Goal: Book appointment/travel/reservation

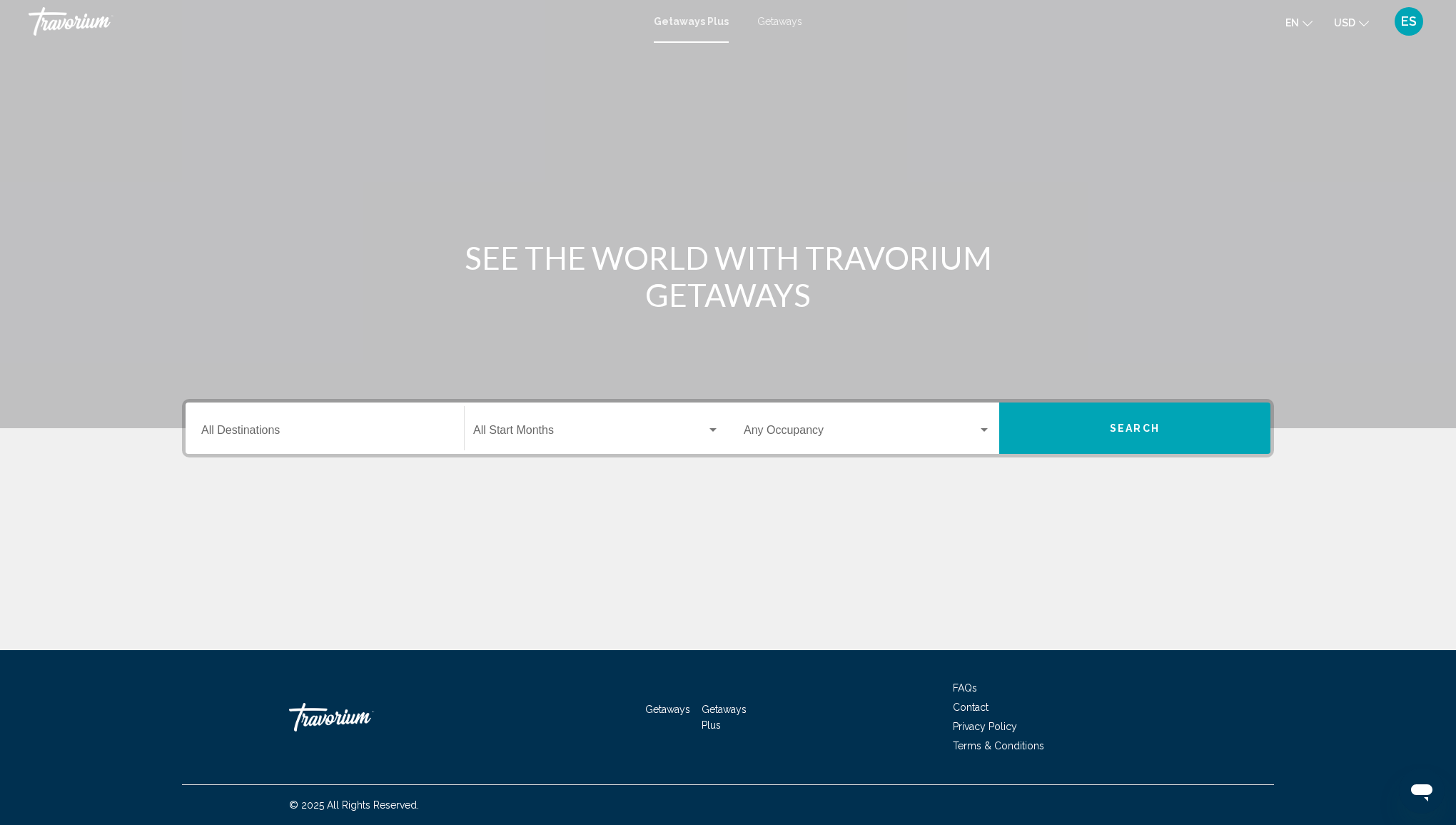
click at [232, 439] on div "Destination All Destinations" at bounding box center [324, 428] width 247 height 45
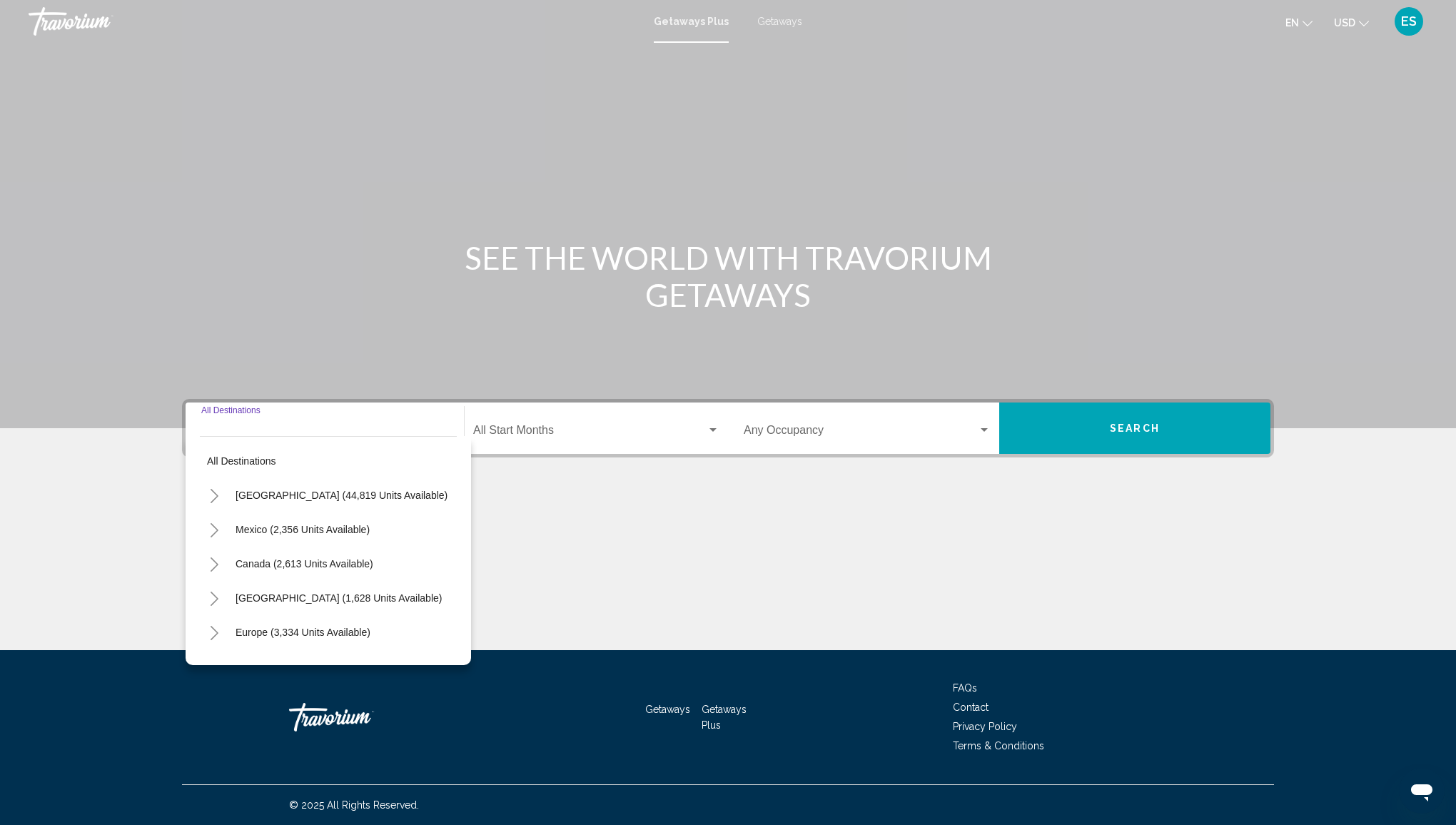
click at [211, 494] on icon "Toggle United States (44,819 units available)" at bounding box center [214, 496] width 11 height 14
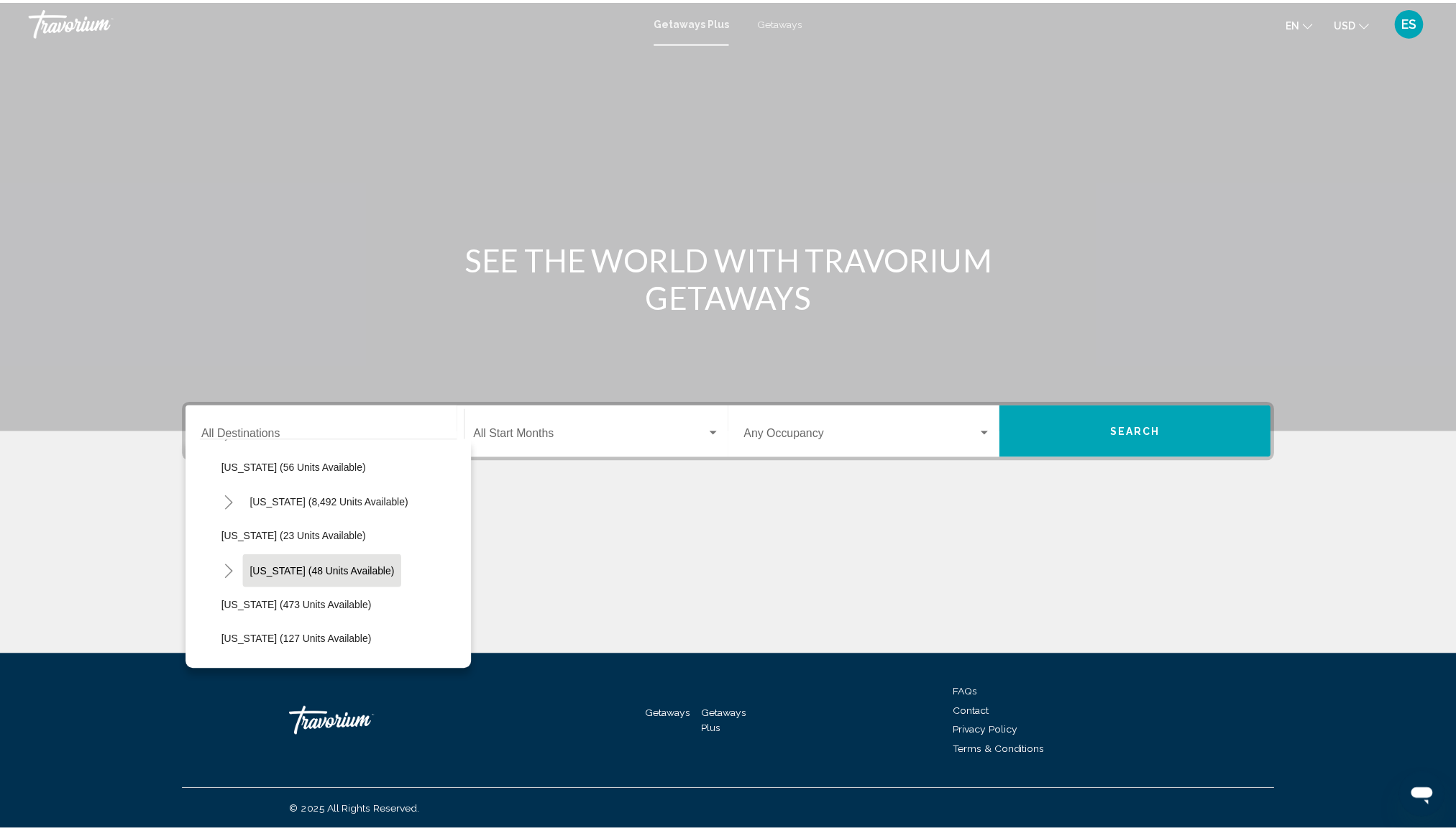
scroll to position [144, 0]
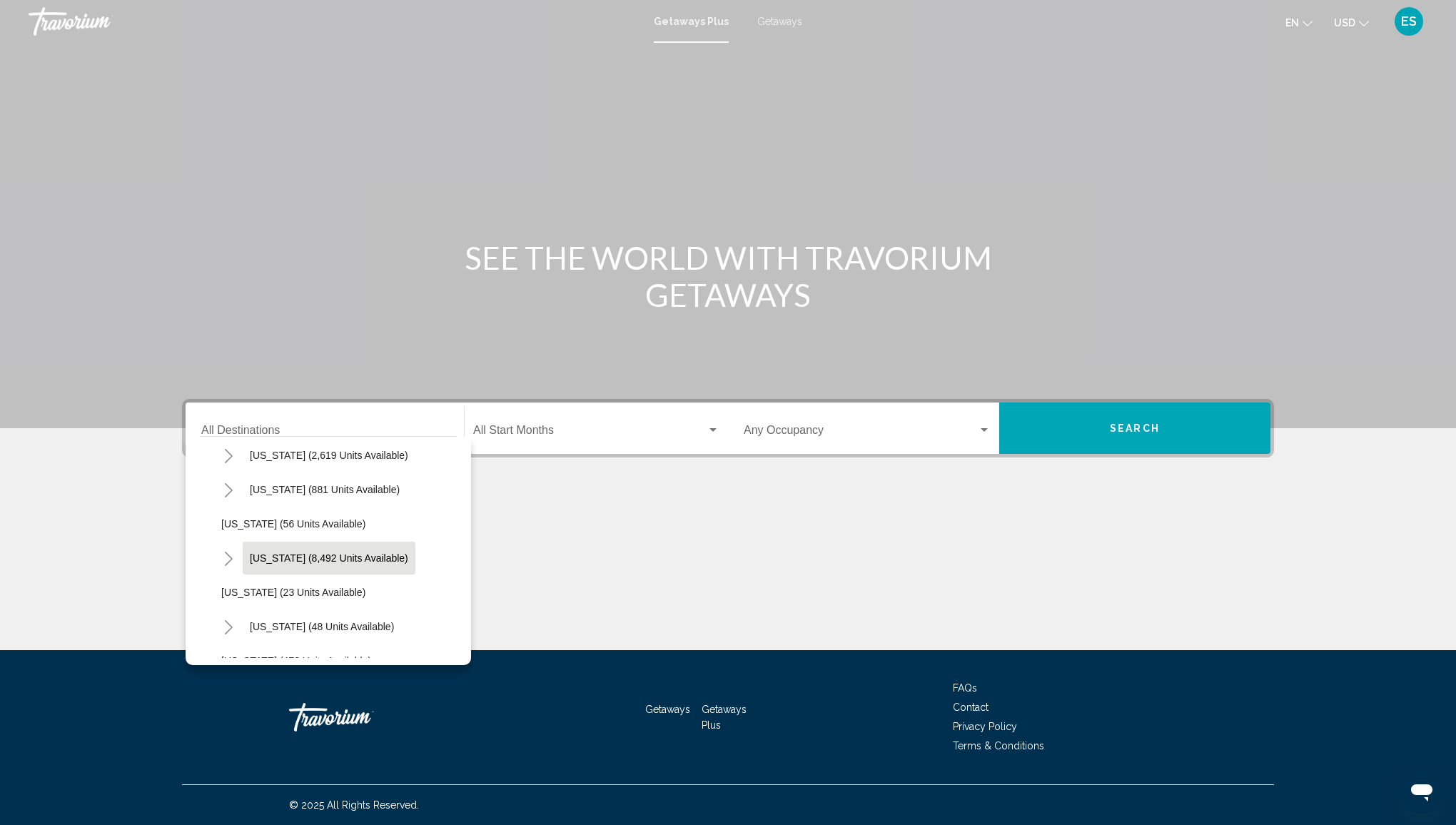
click at [282, 556] on span "[US_STATE] (8,492 units available)" at bounding box center [328, 558] width 158 height 12
type input "**********"
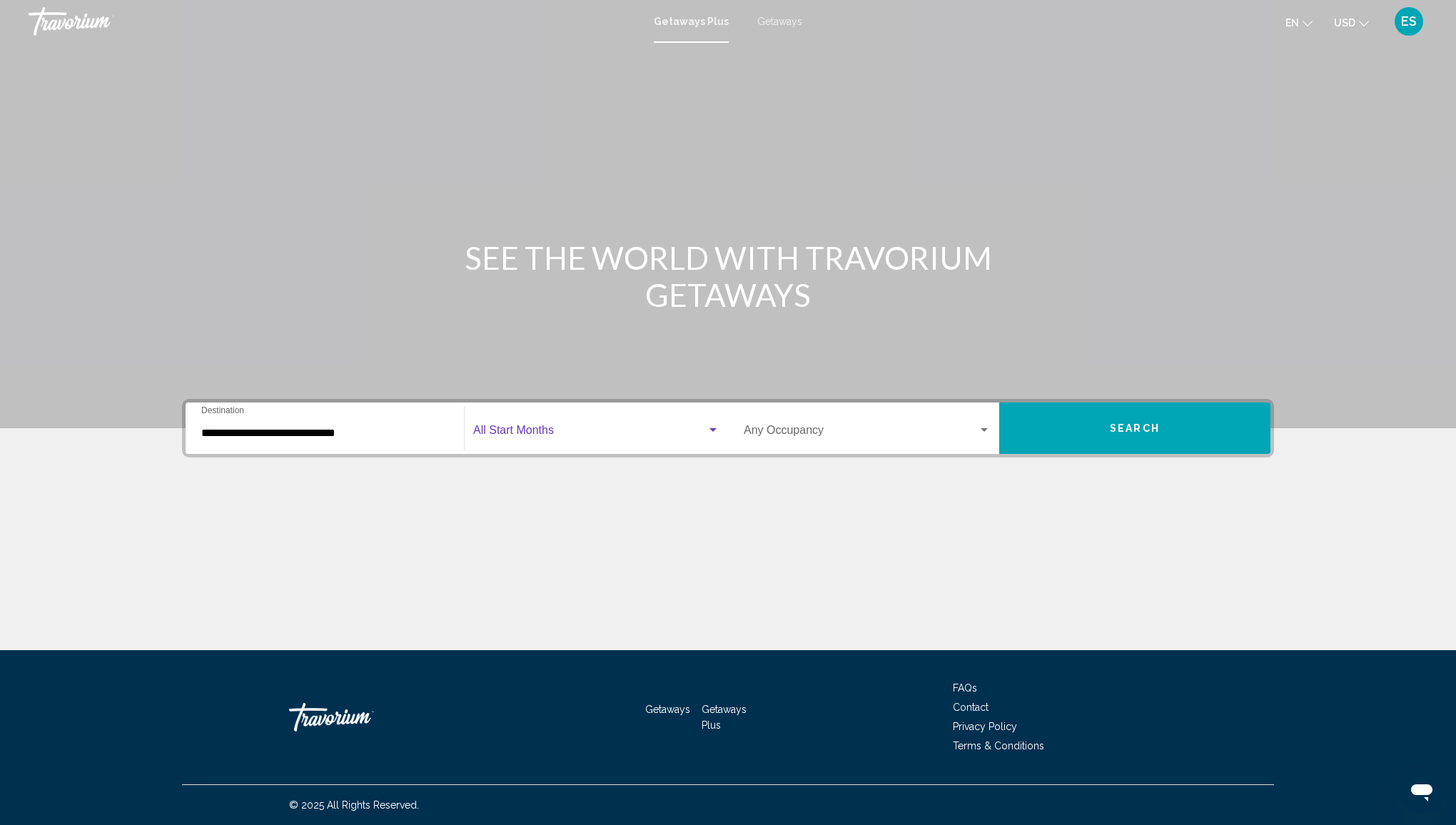
click at [530, 428] on span "Search widget" at bounding box center [589, 433] width 233 height 12
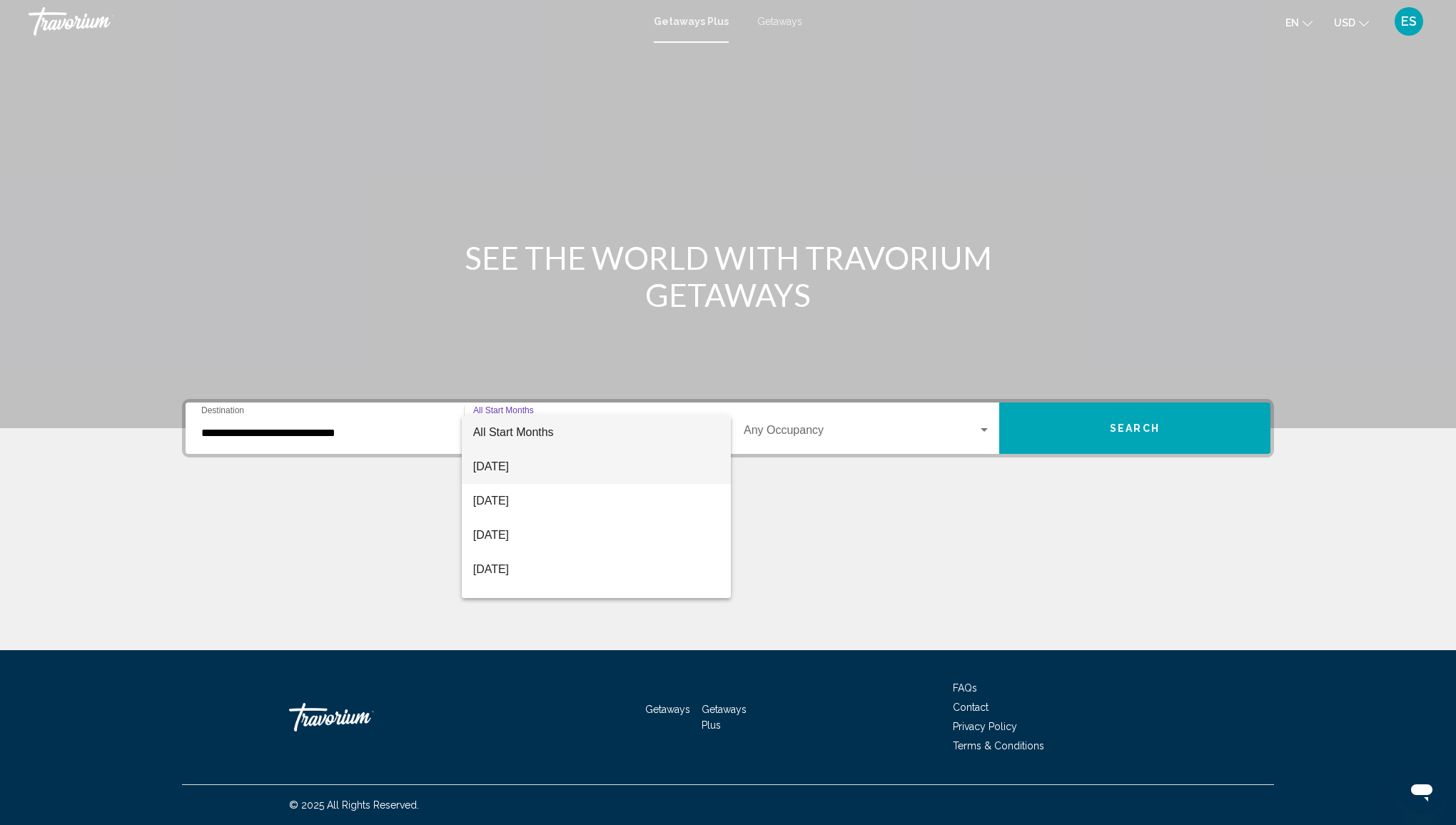
click at [511, 470] on span "[DATE]" at bounding box center [596, 467] width 247 height 35
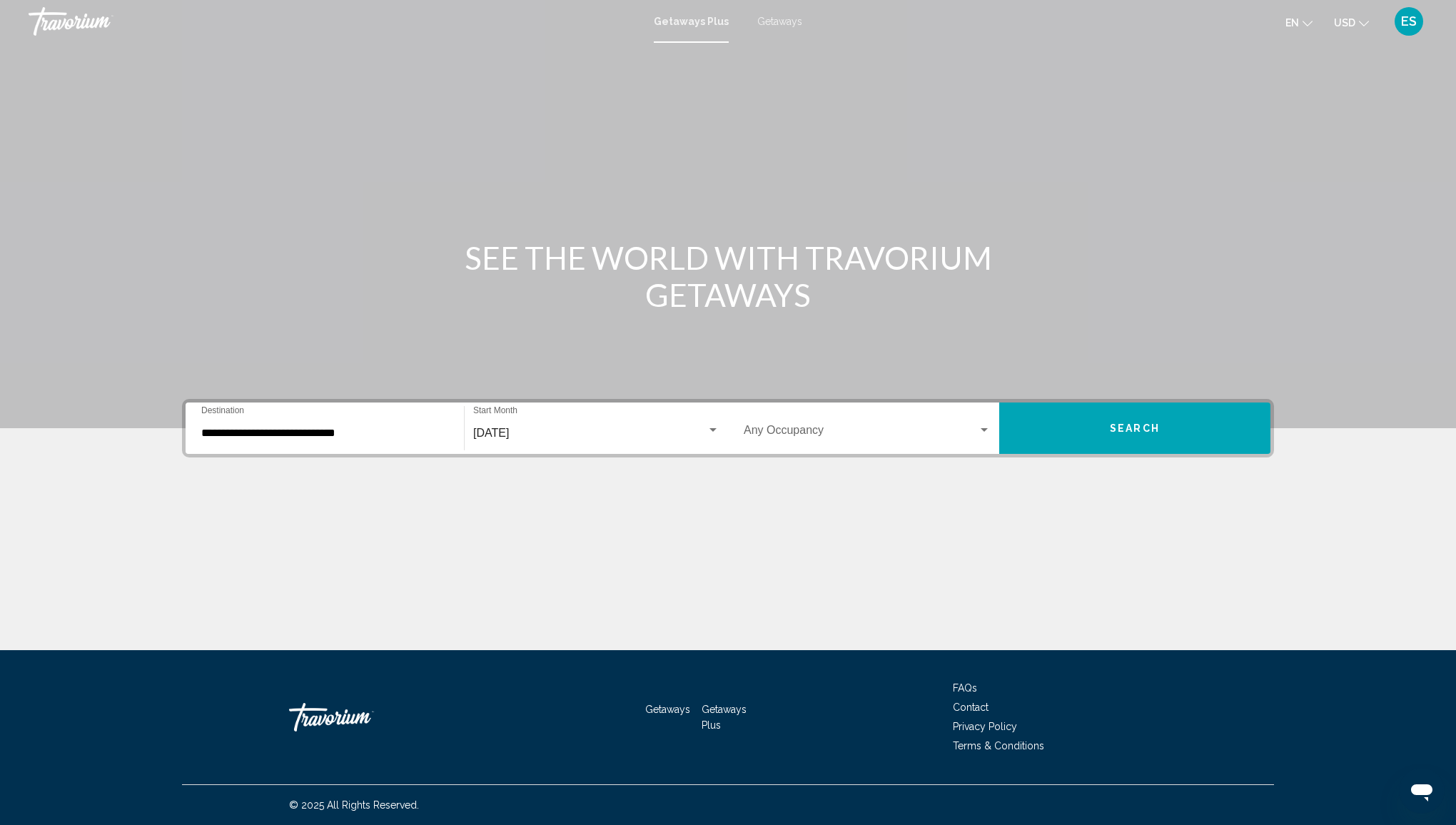
click at [799, 423] on div "Occupancy Any Occupancy" at bounding box center [866, 428] width 247 height 45
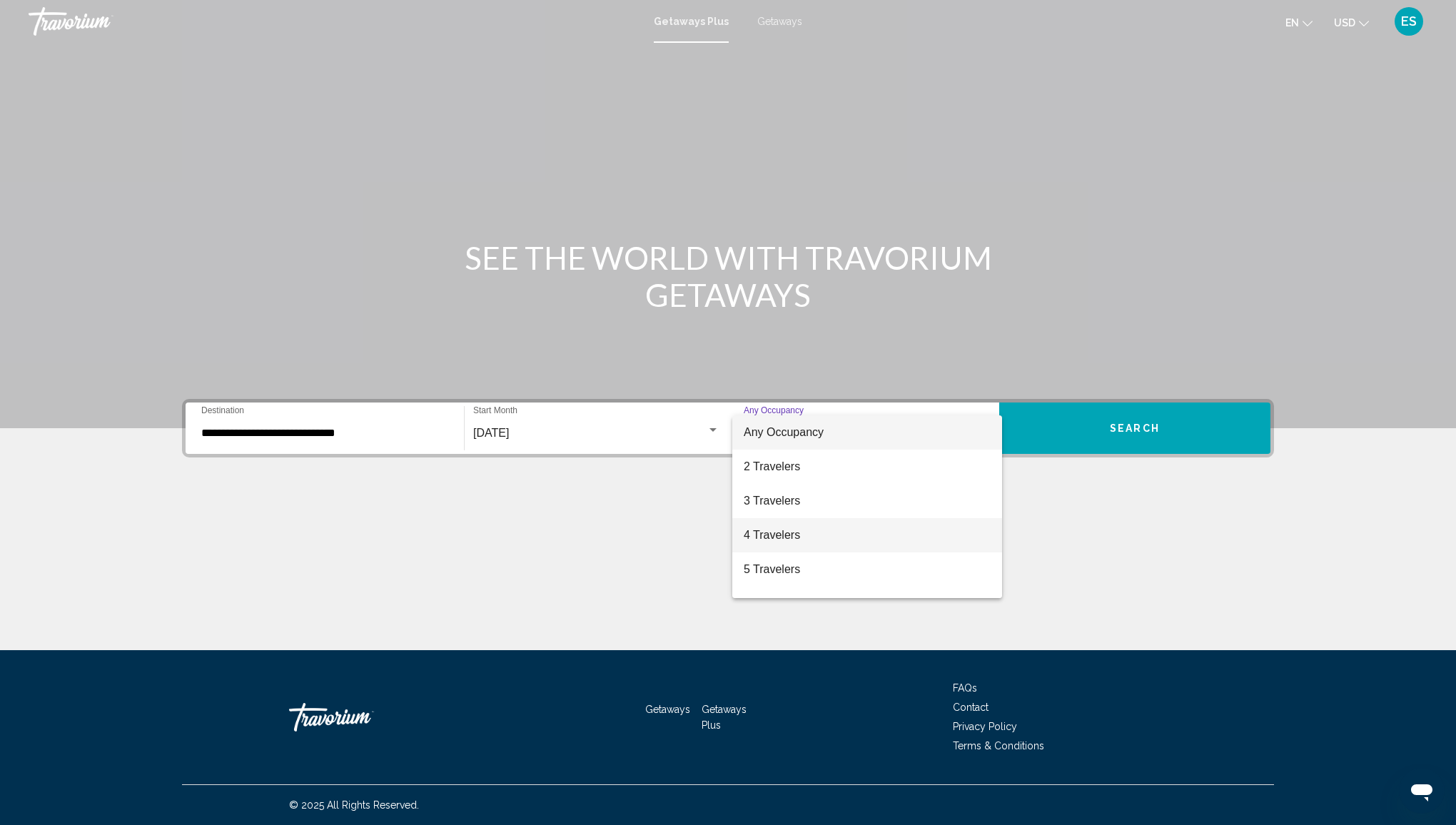
click at [791, 534] on span "4 Travelers" at bounding box center [866, 535] width 247 height 35
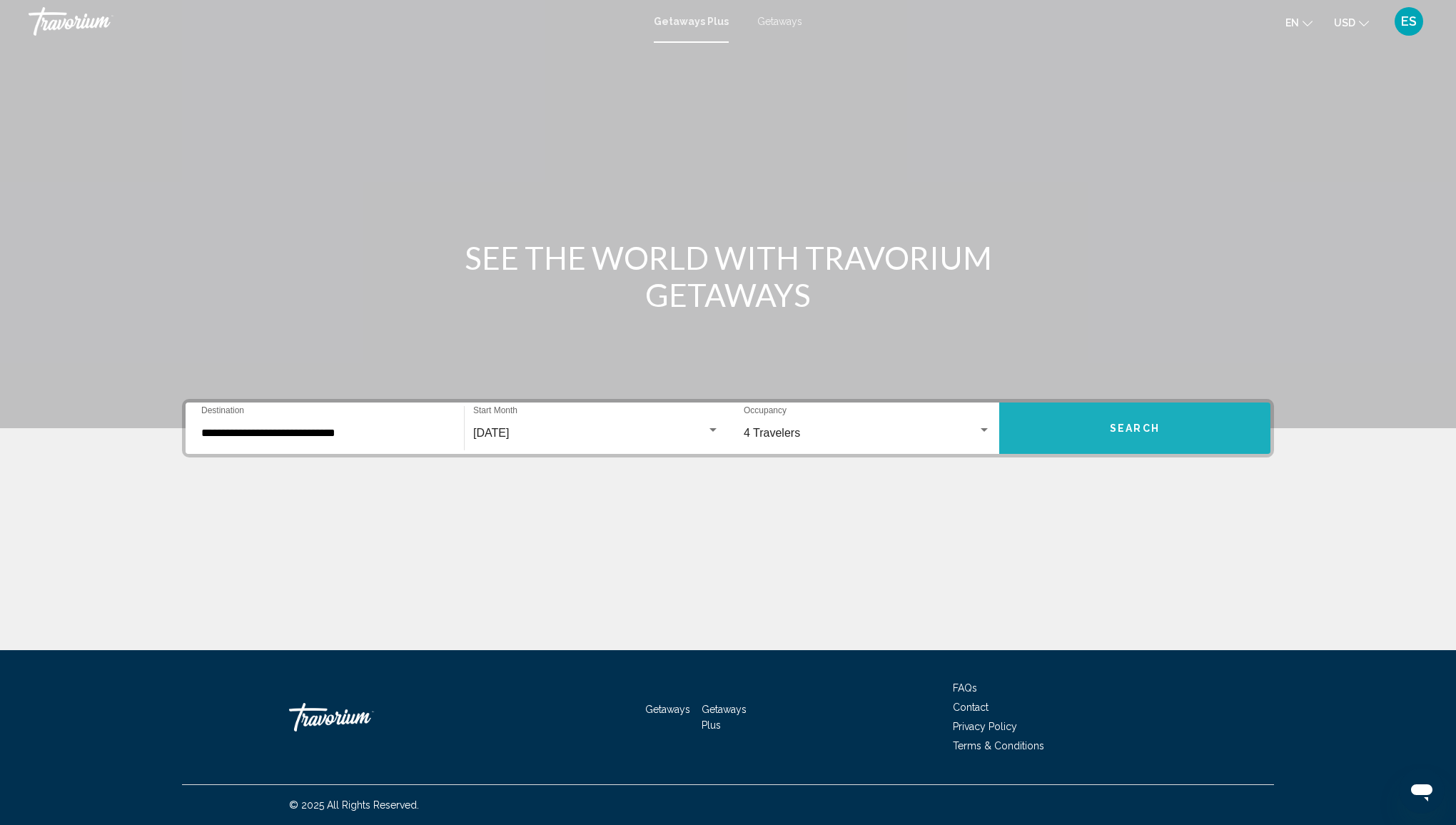
click at [1131, 427] on span "Search" at bounding box center [1135, 429] width 50 height 12
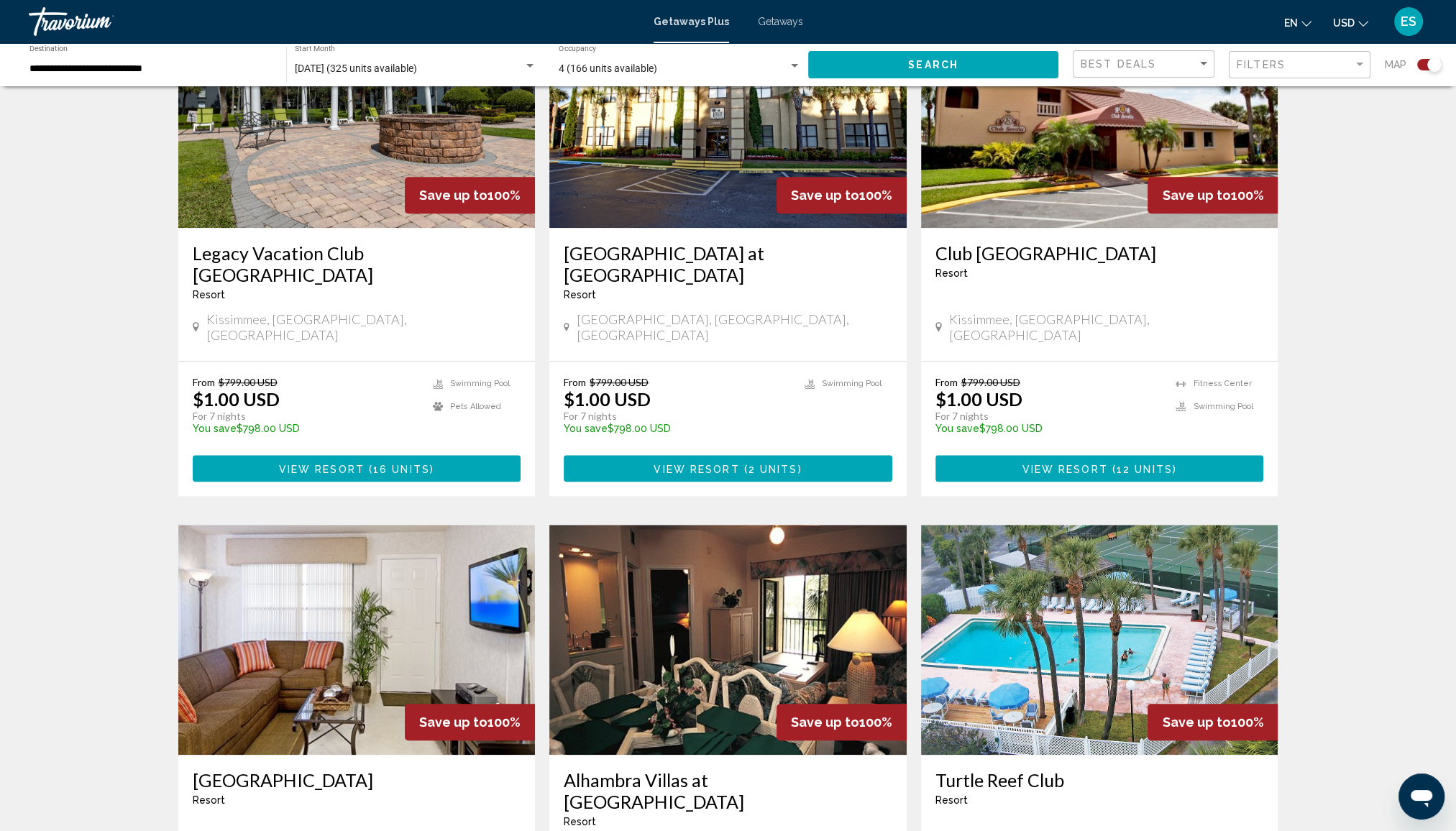
scroll to position [1870, 0]
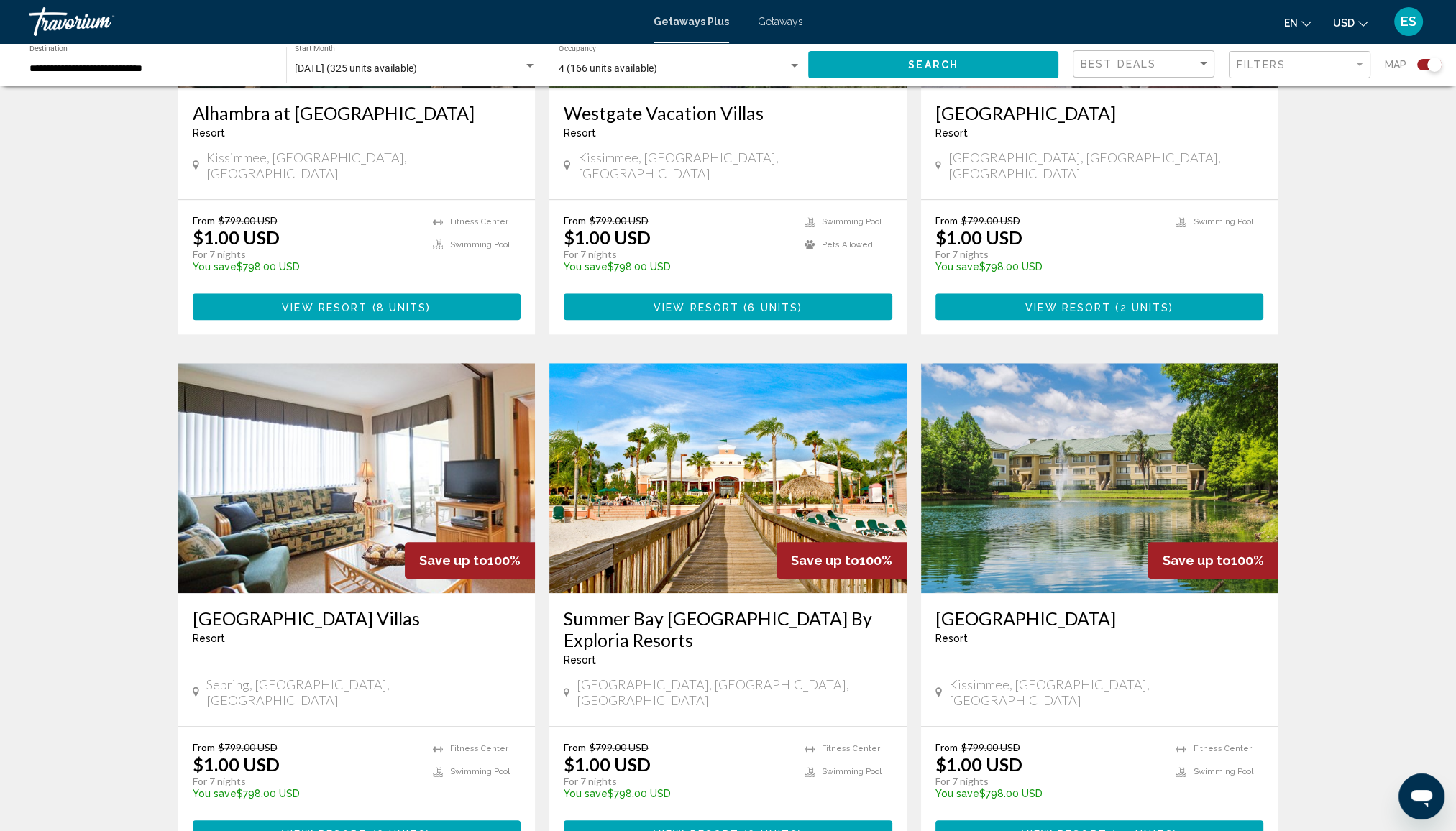
scroll to position [1797, 0]
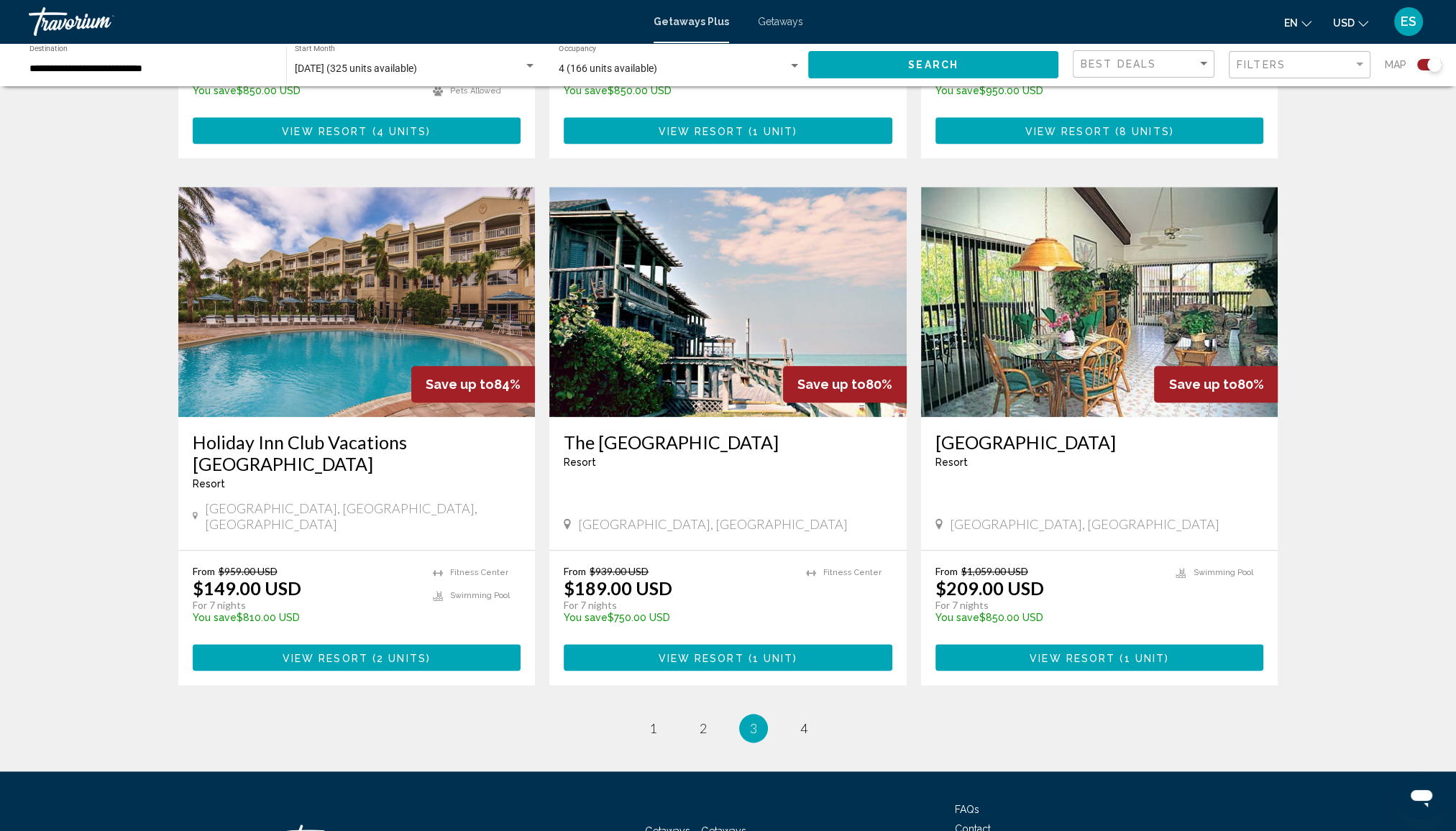
scroll to position [1999, 0]
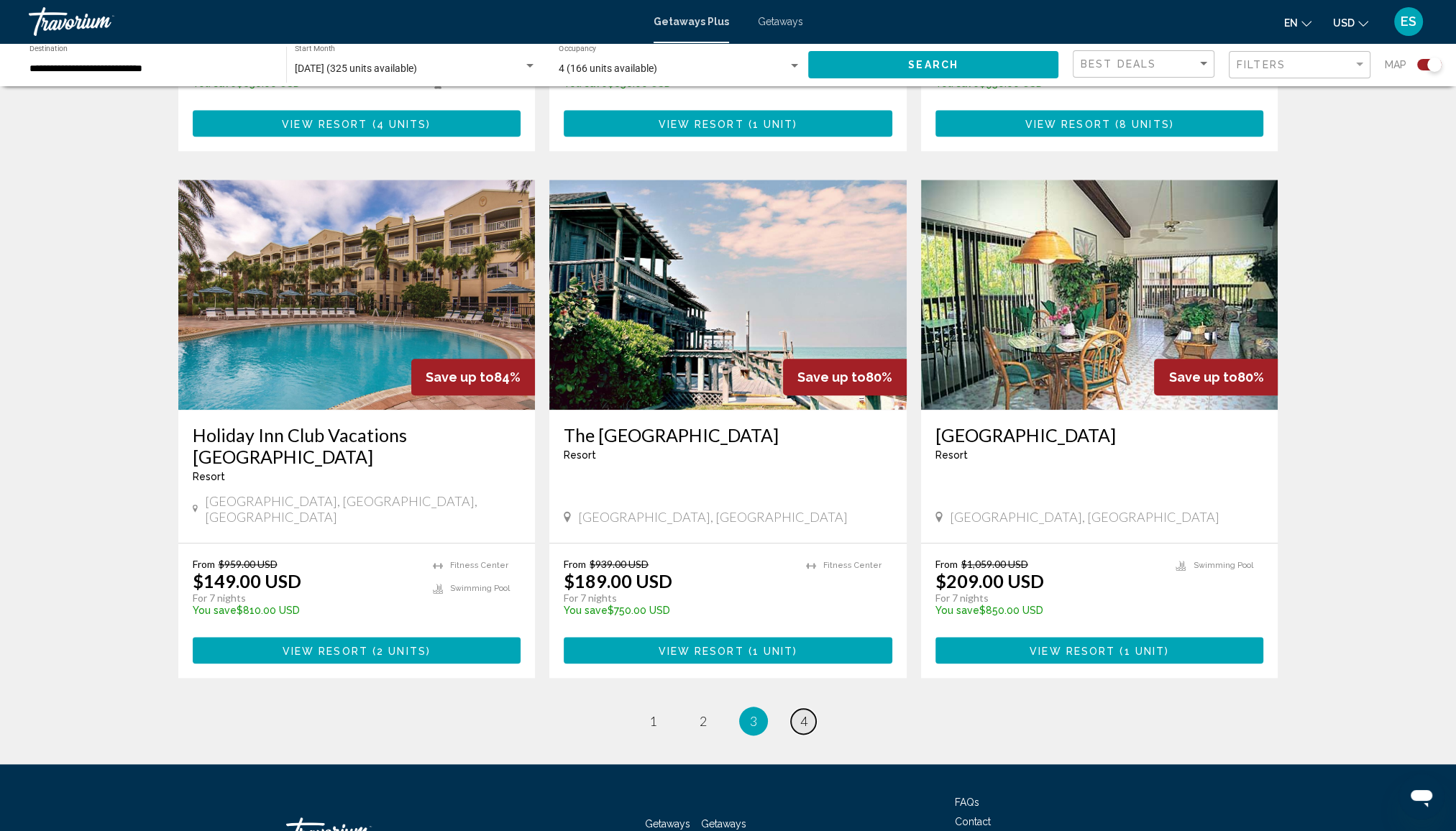
click at [802, 713] on span "4" at bounding box center [803, 721] width 7 height 15
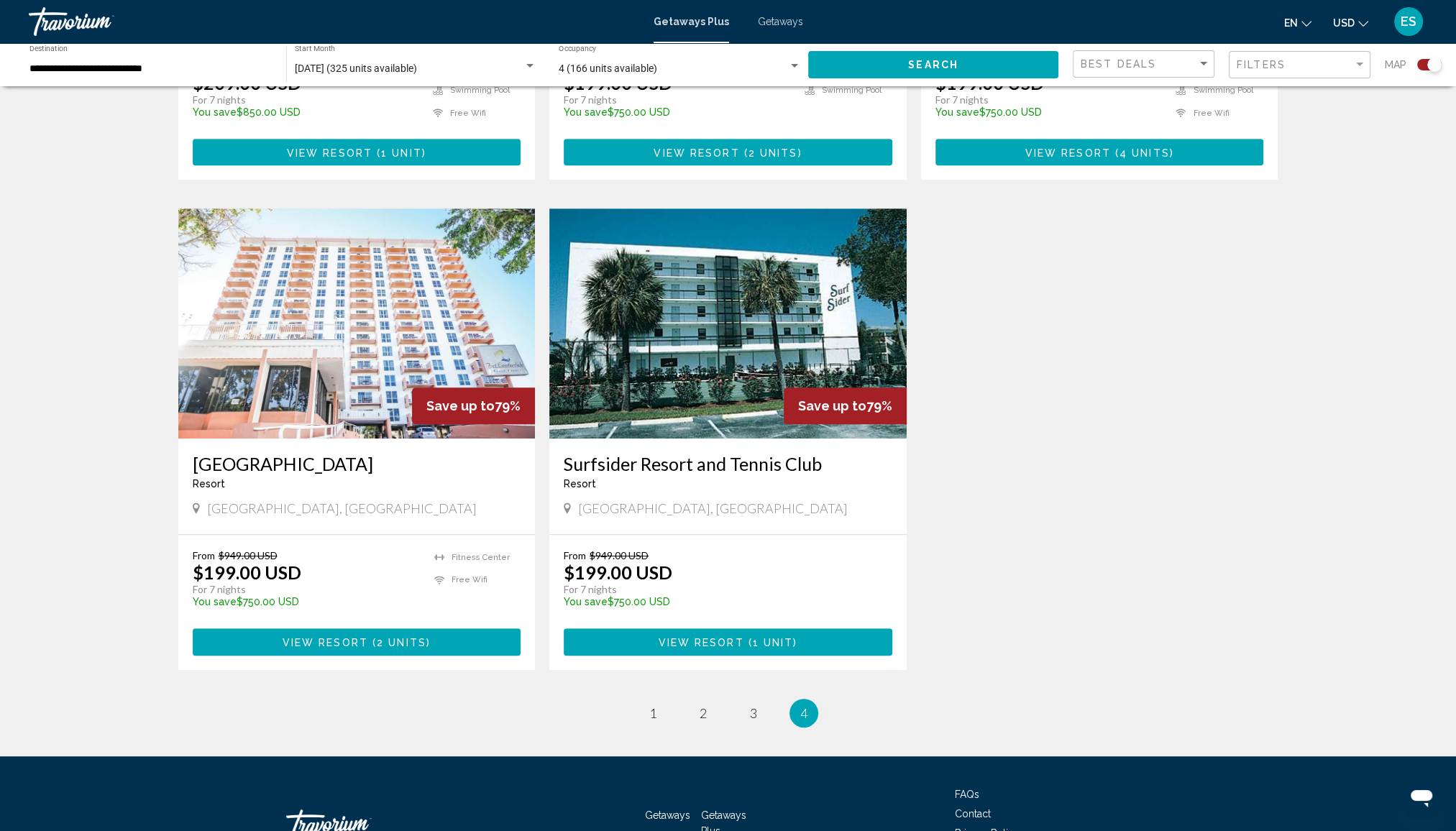
scroll to position [934, 0]
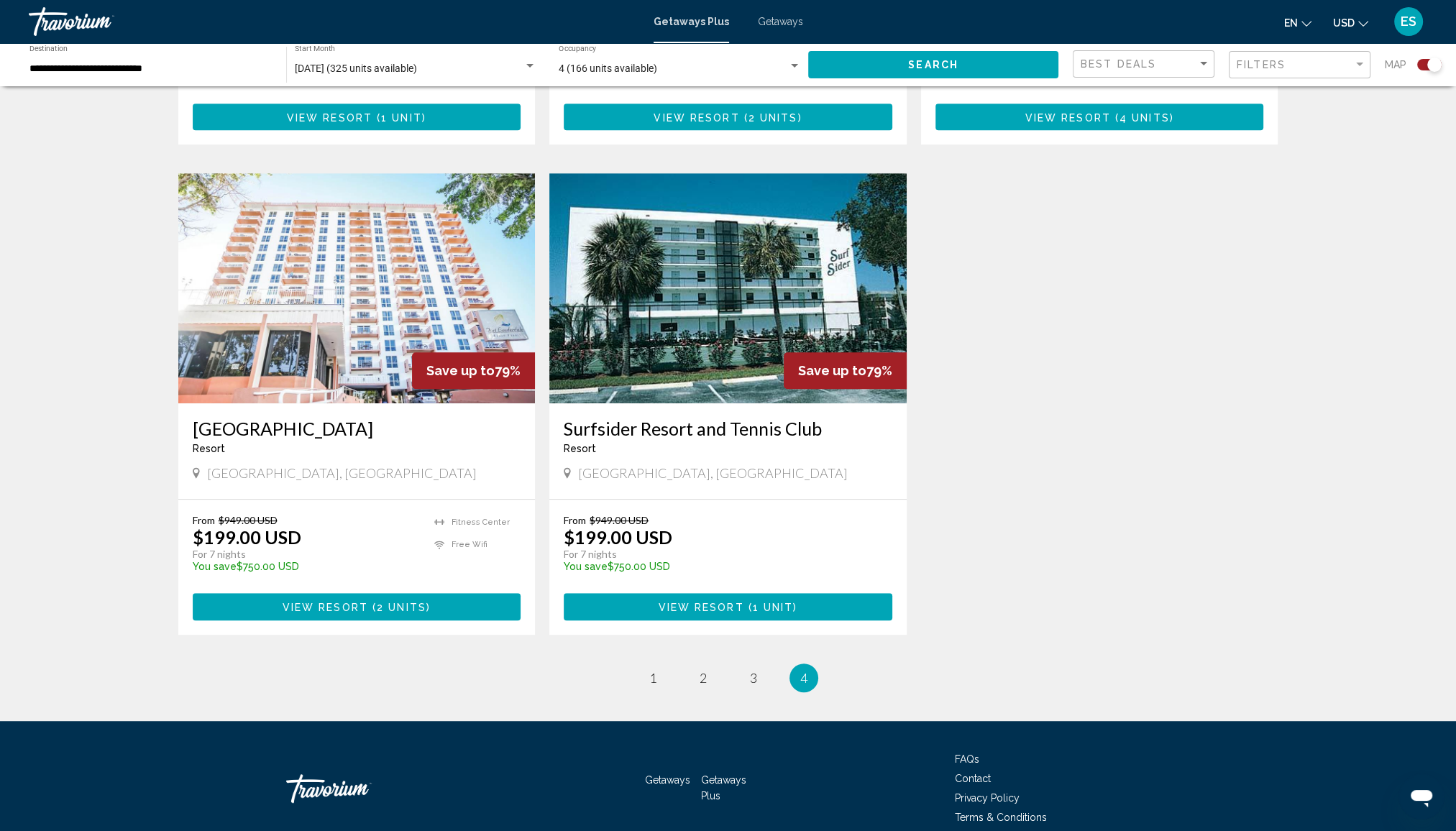
click at [274, 417] on h3 "[GEOGRAPHIC_DATA]" at bounding box center [357, 428] width 328 height 21
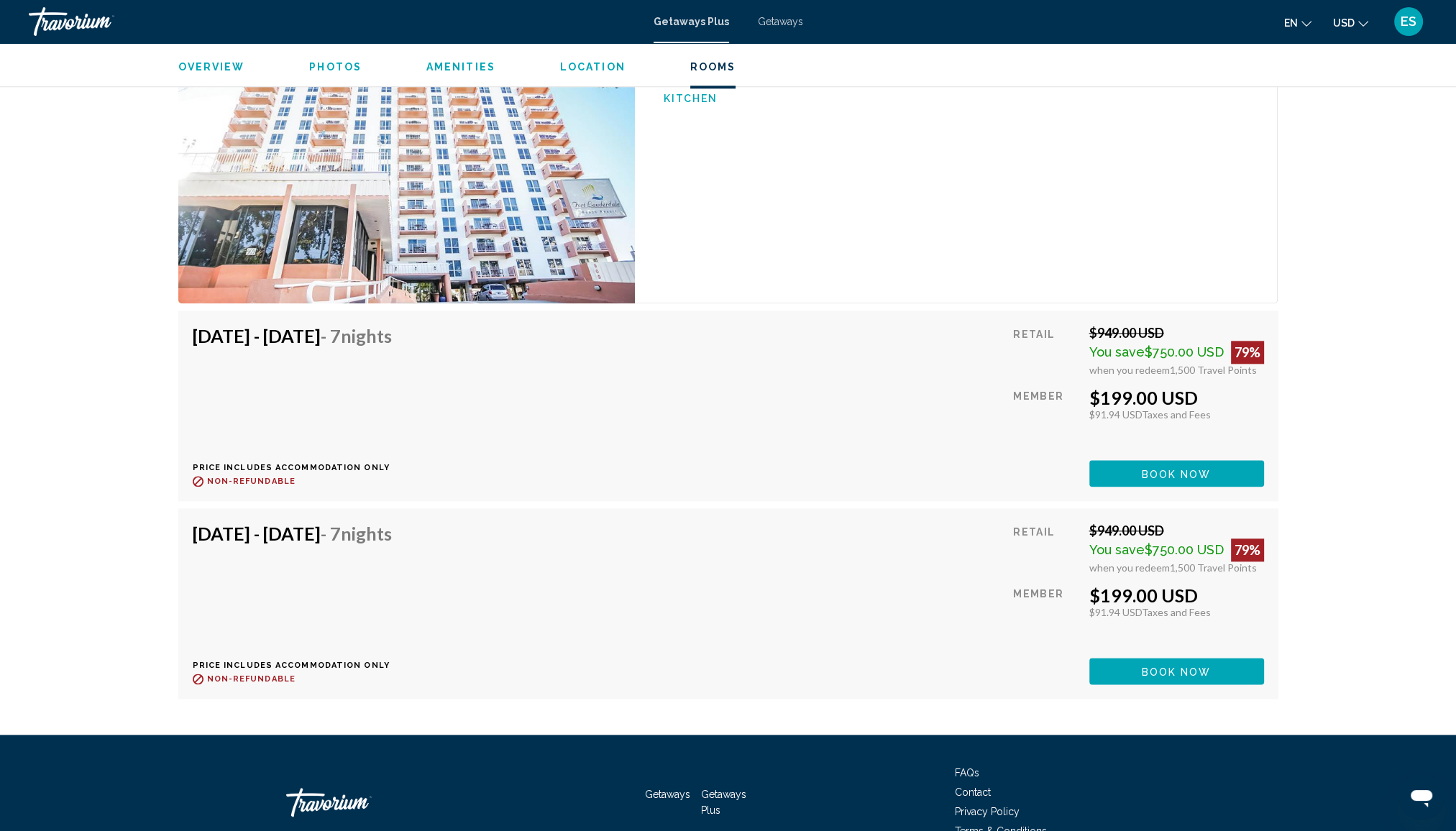
scroll to position [2014, 0]
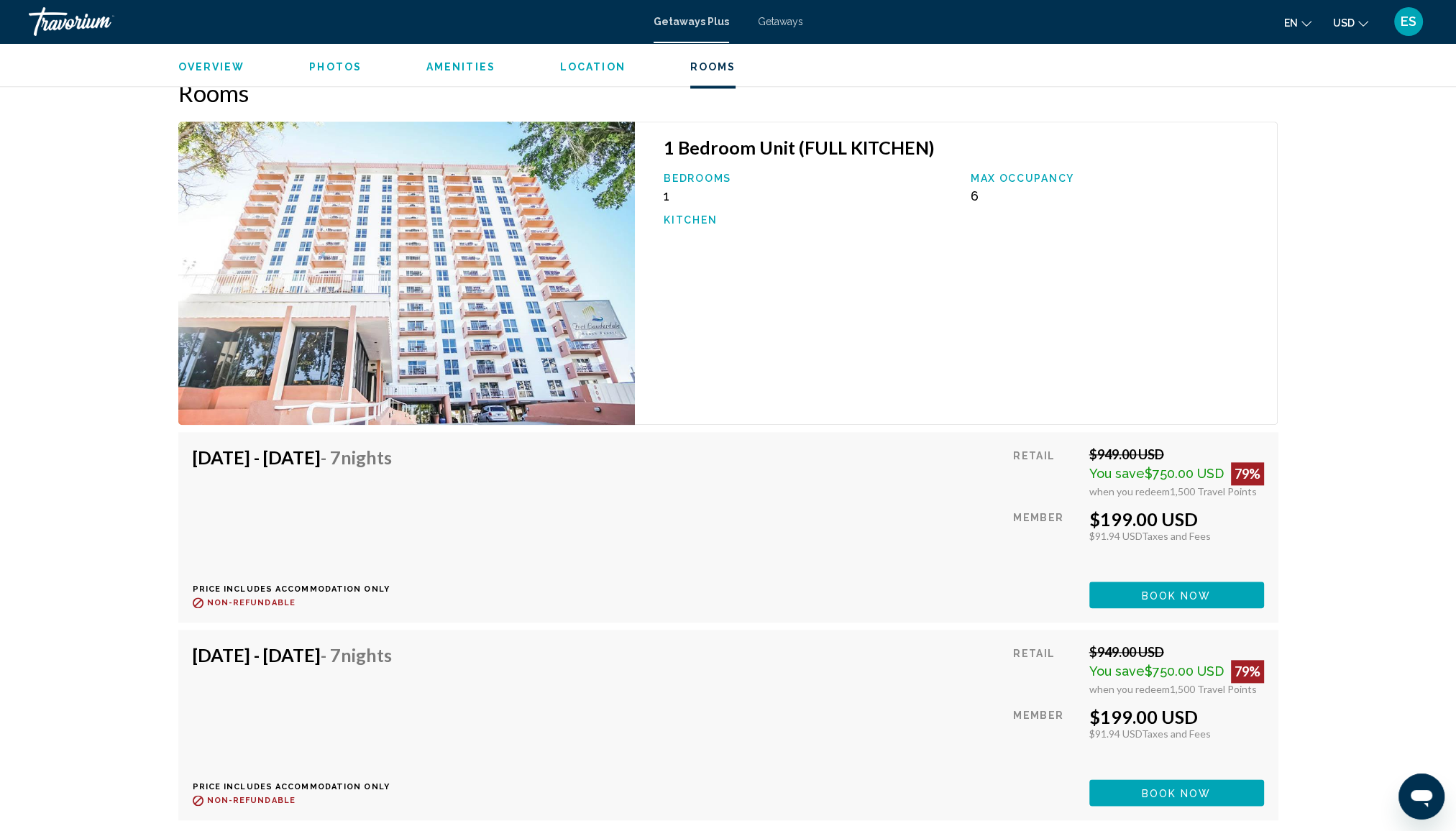
click at [560, 66] on span "Location" at bounding box center [593, 67] width 66 height 12
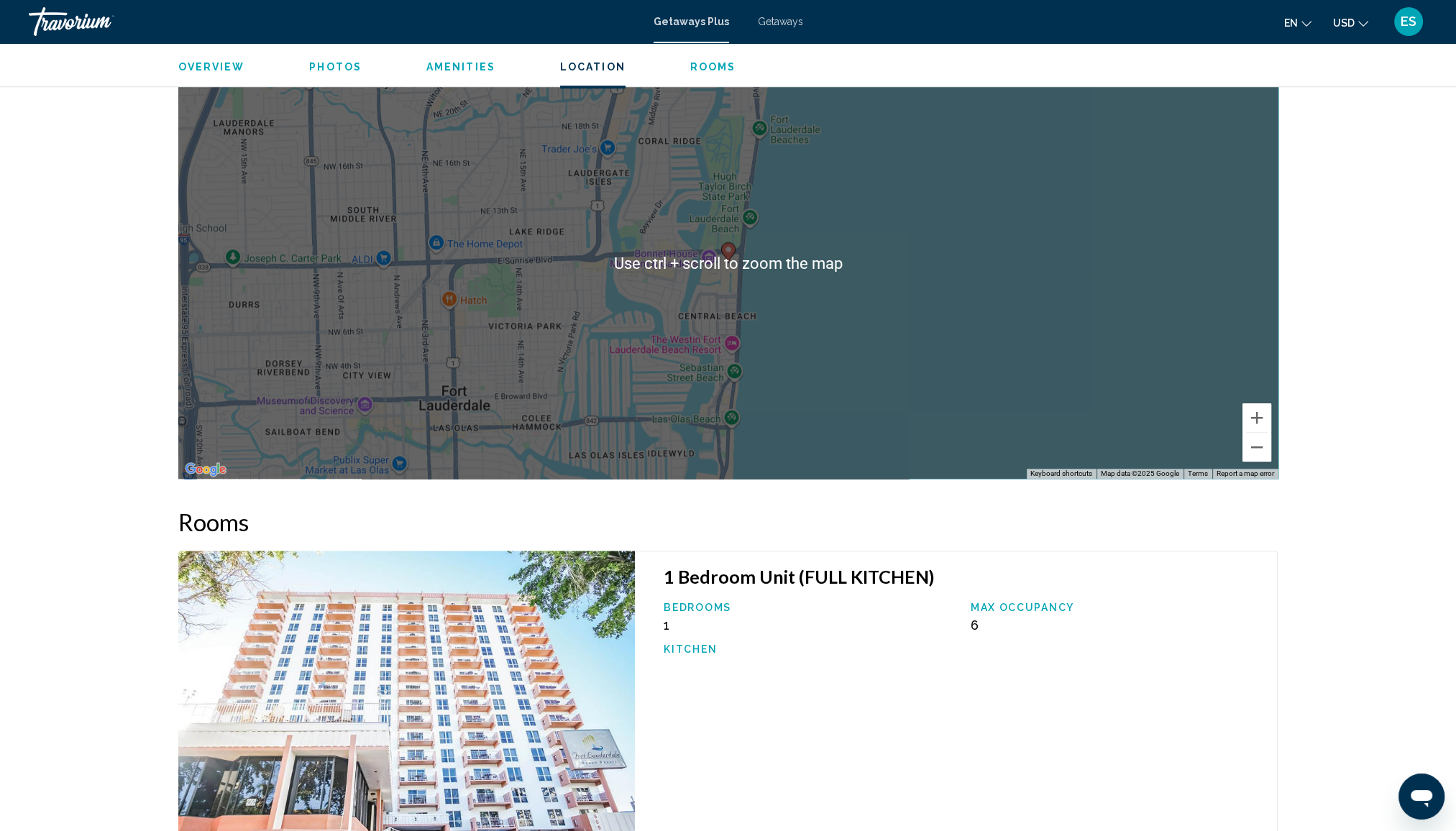
scroll to position [1705, 0]
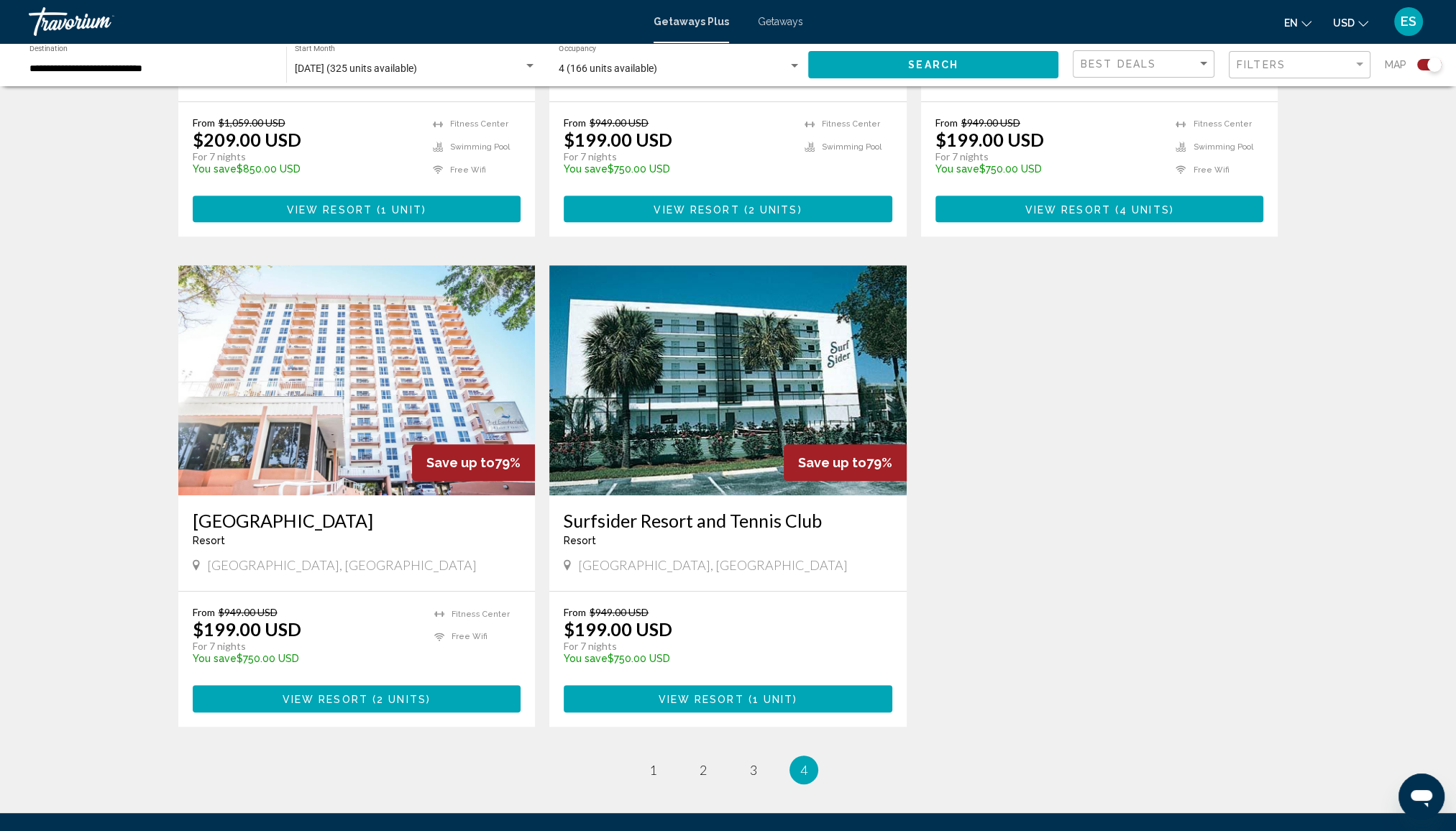
scroll to position [978, 0]
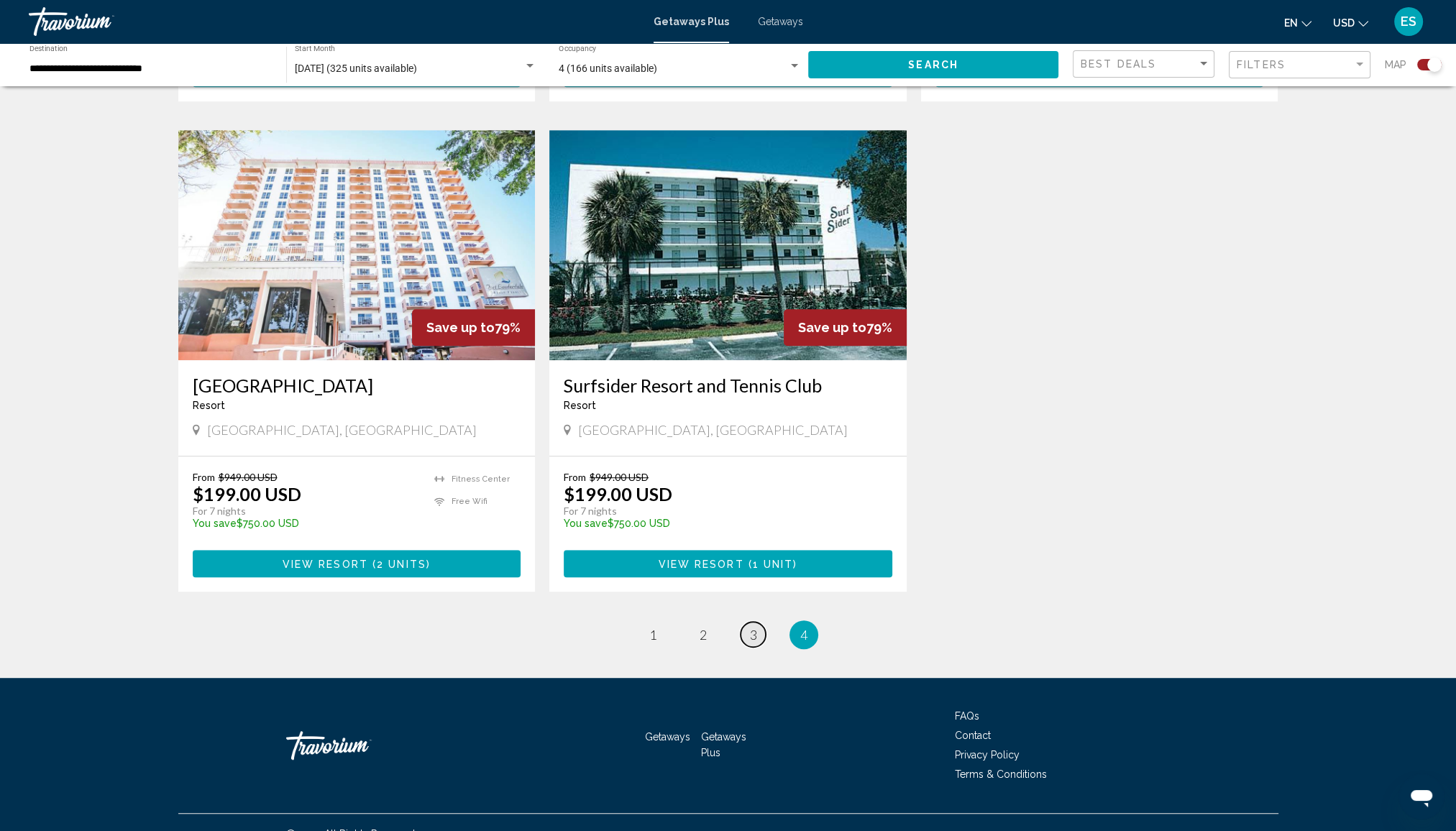
click at [758, 622] on link "page 3" at bounding box center [753, 635] width 25 height 25
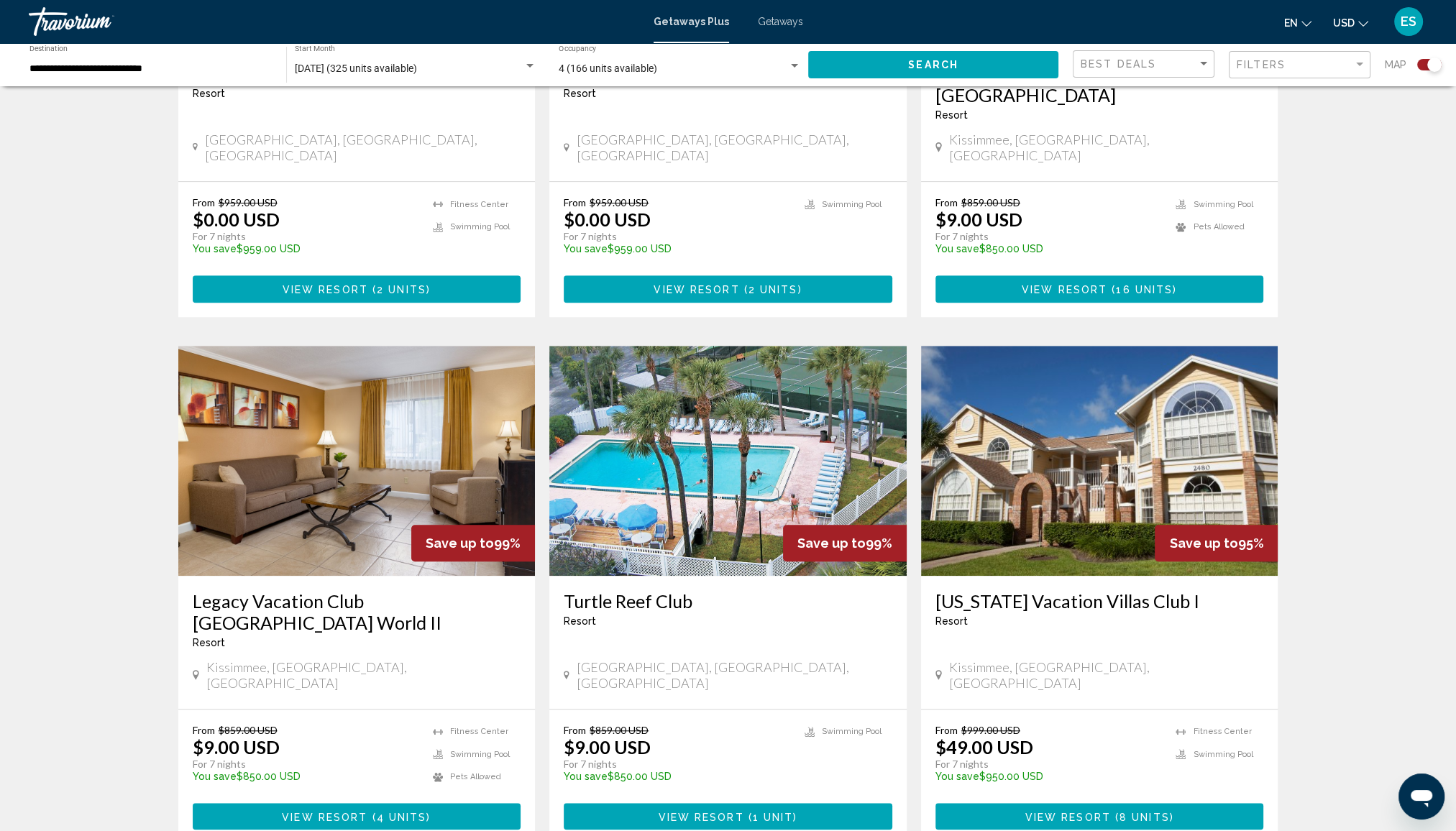
scroll to position [1366, 0]
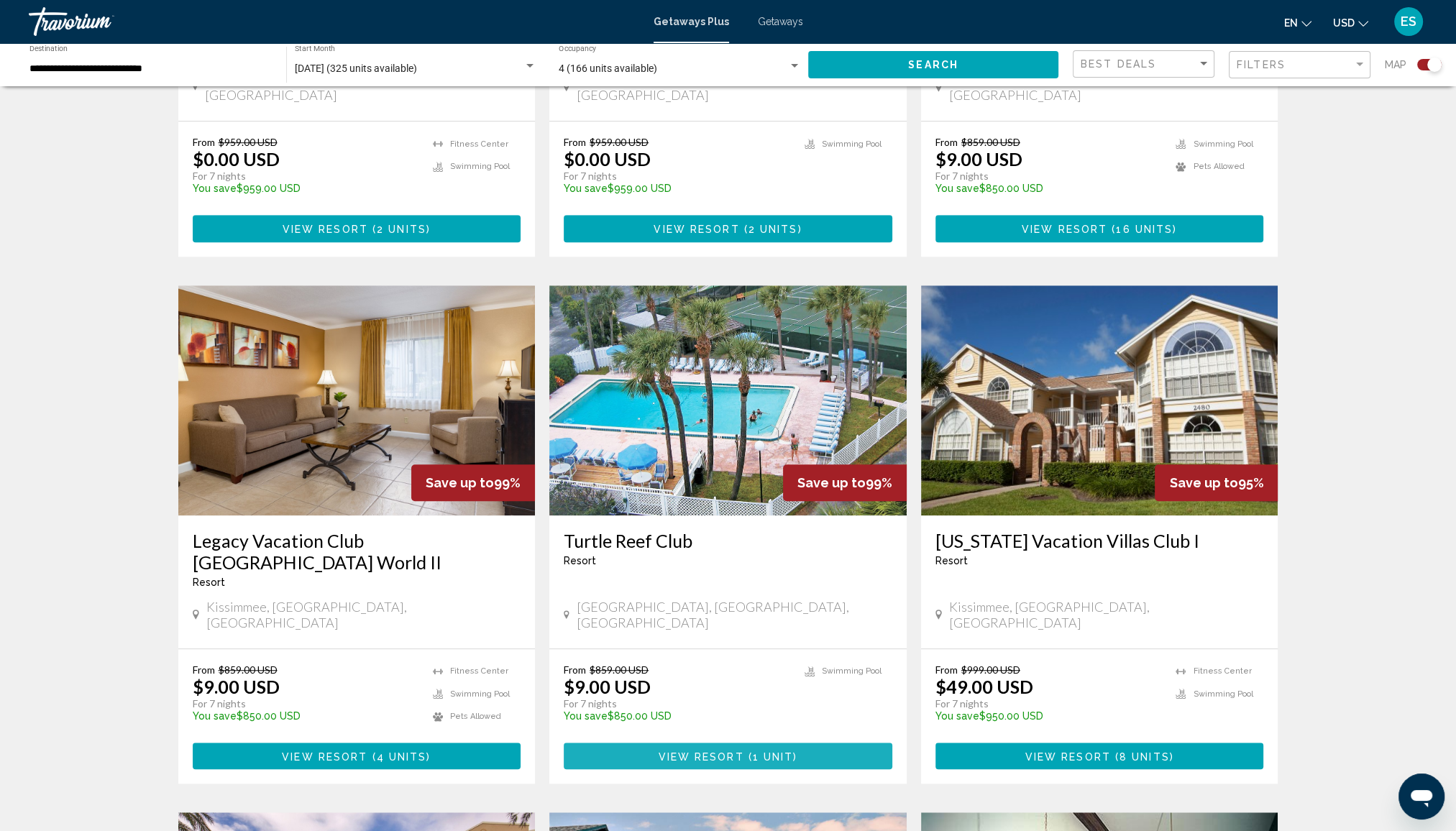
click at [715, 751] on span "View Resort" at bounding box center [700, 757] width 86 height 12
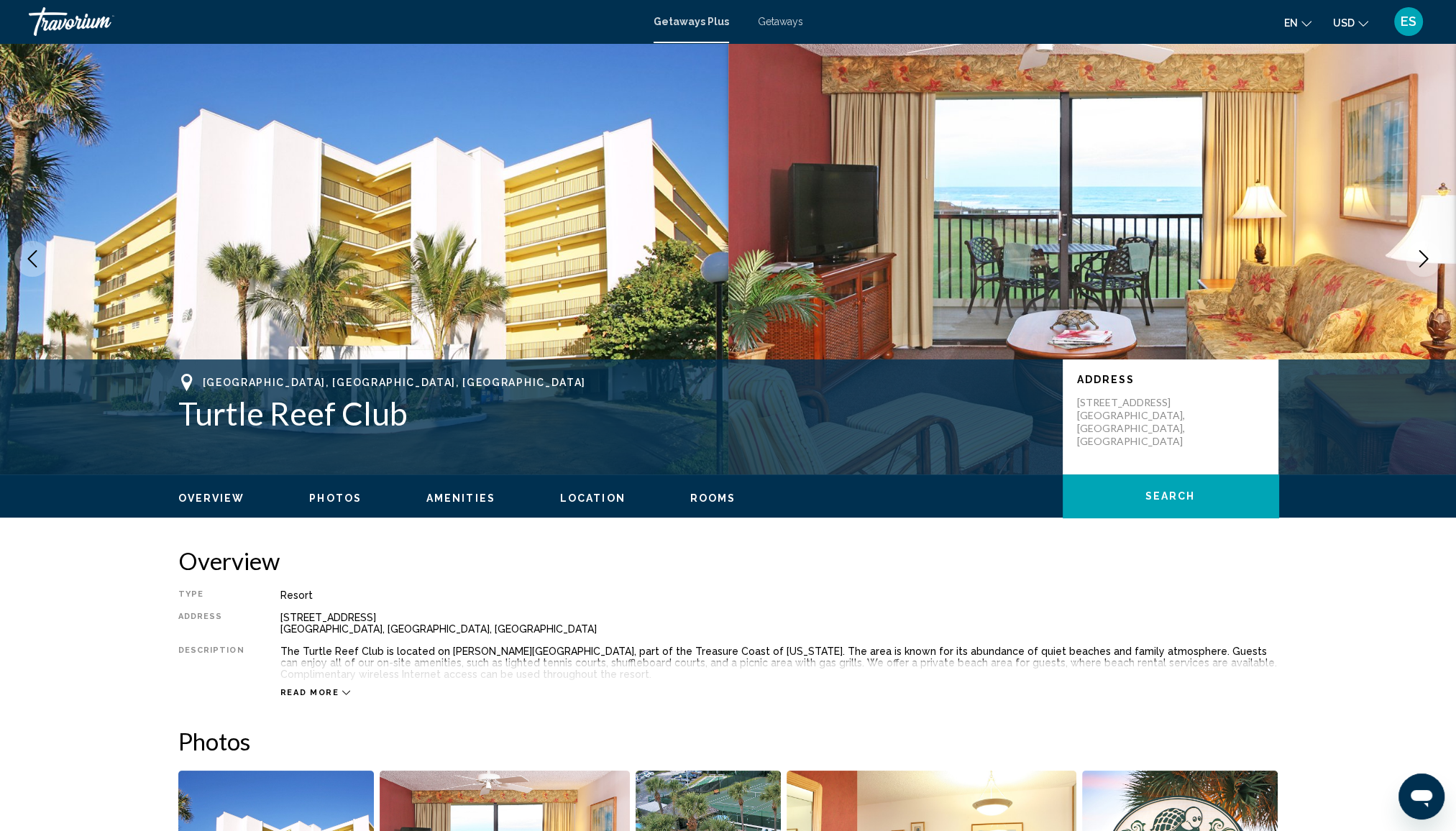
click at [342, 693] on icon "Main content" at bounding box center [346, 693] width 8 height 8
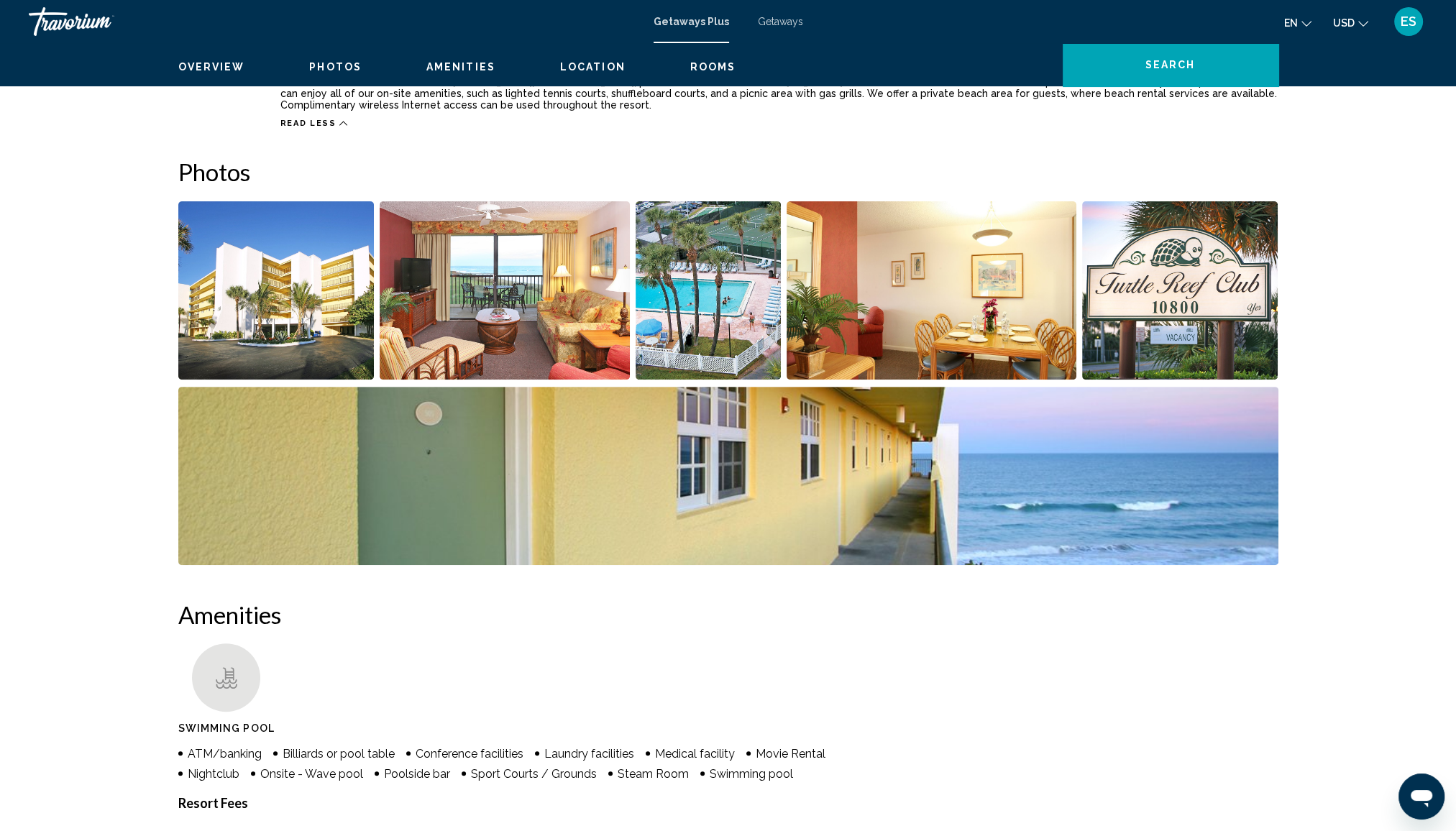
scroll to position [575, 0]
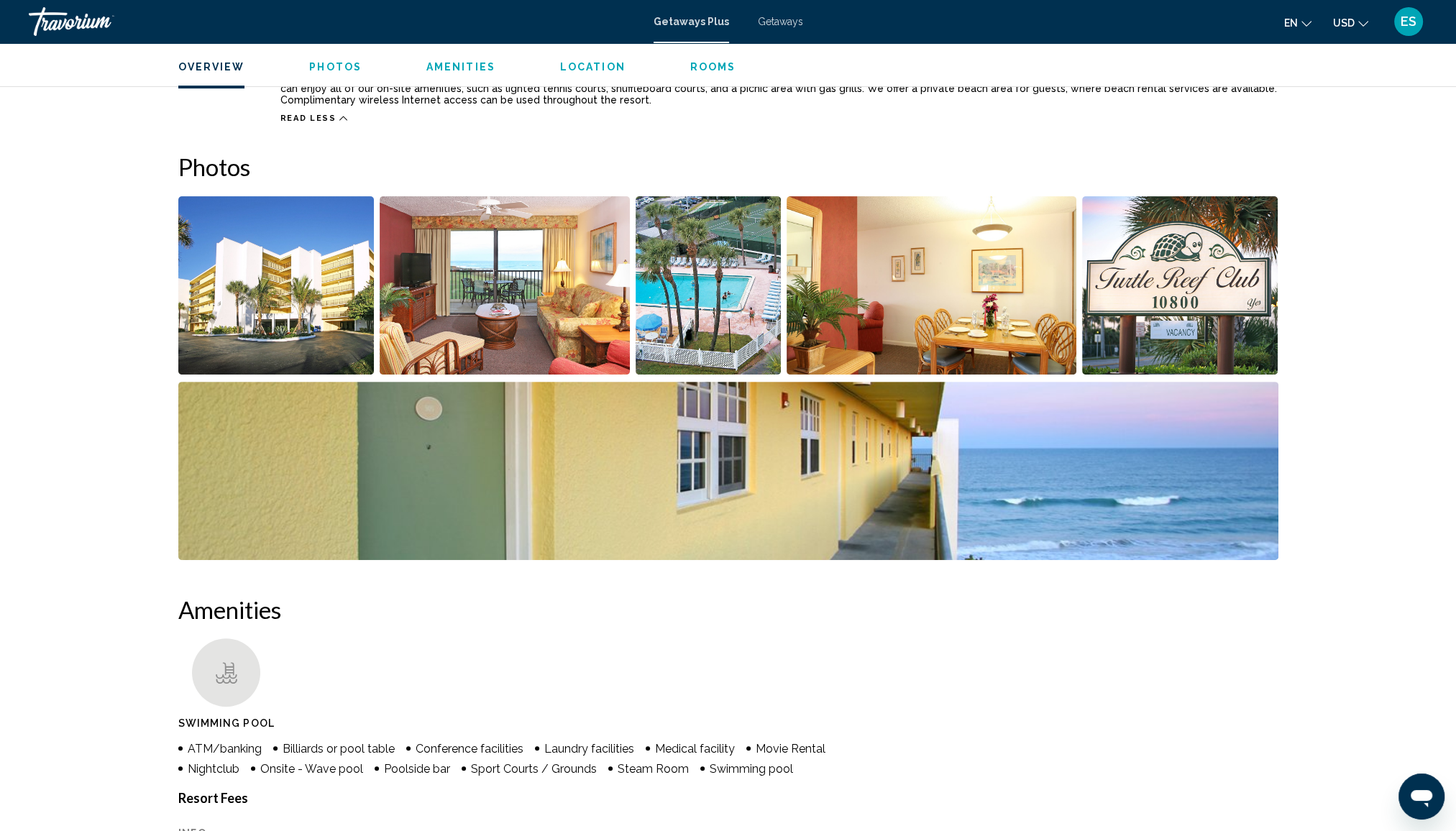
click at [305, 310] on img "Open full-screen image slider" at bounding box center [276, 285] width 196 height 179
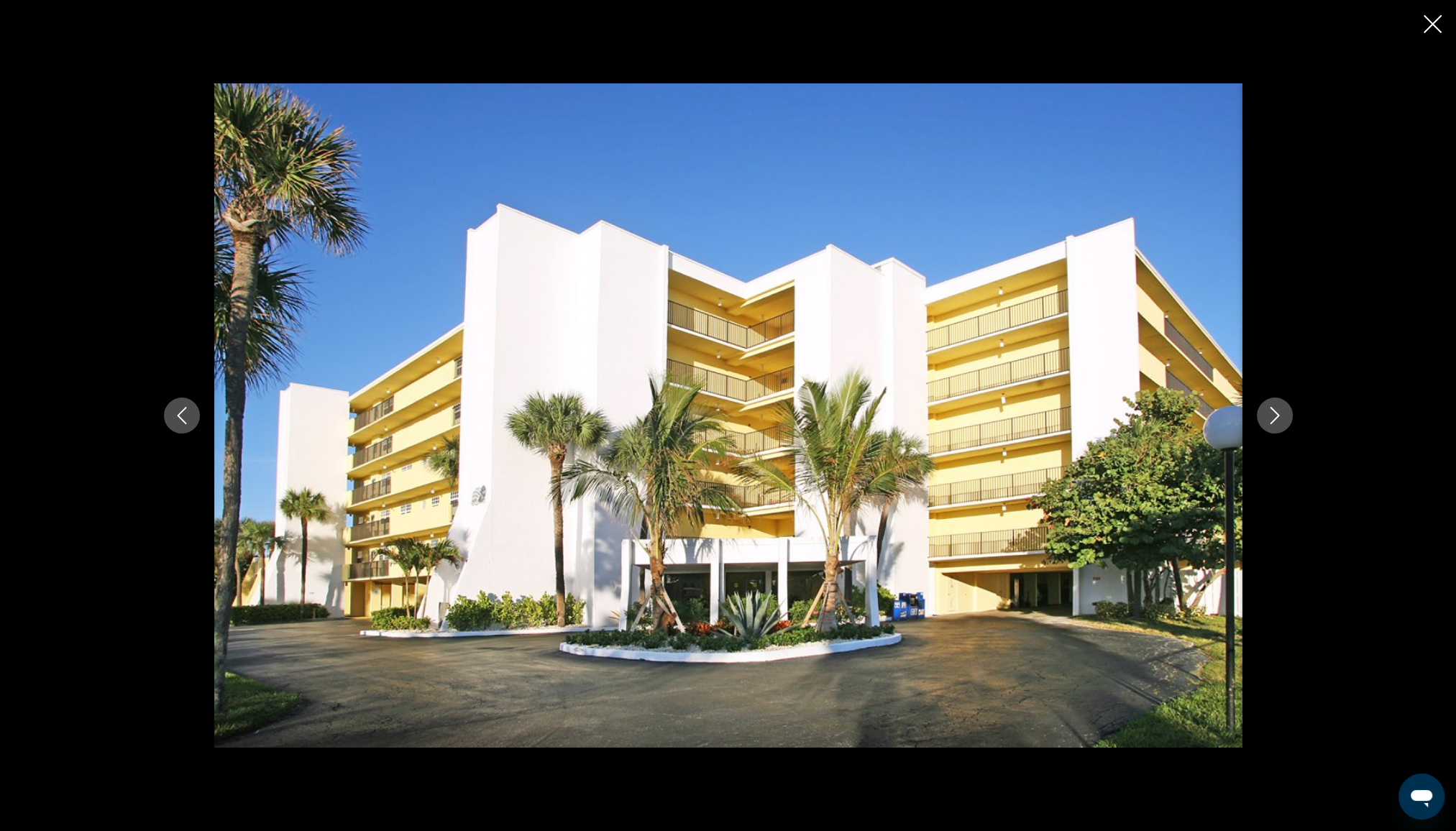
click at [1271, 417] on icon "Next image" at bounding box center [1274, 416] width 17 height 17
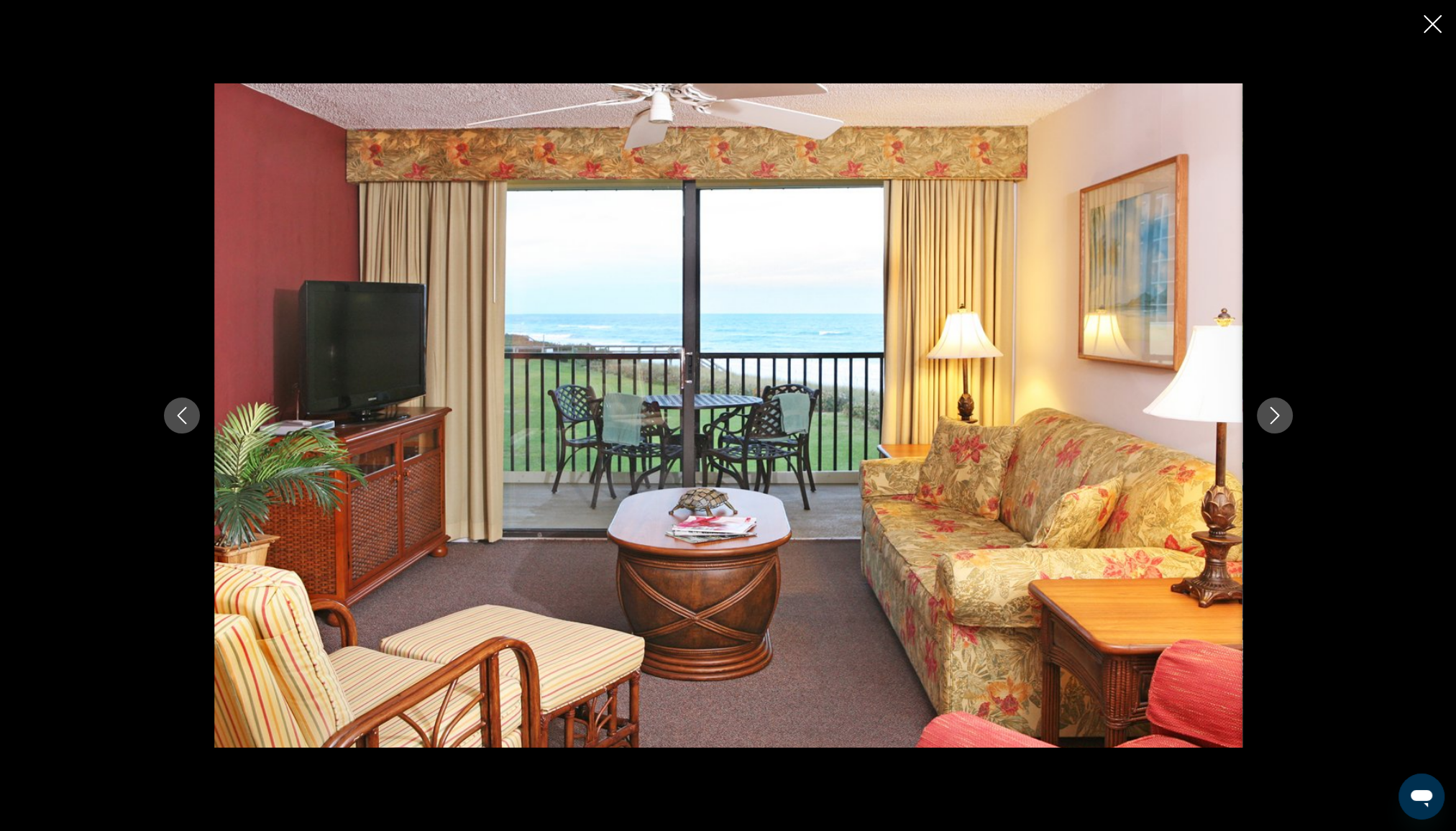
click at [1271, 417] on icon "Next image" at bounding box center [1274, 416] width 17 height 17
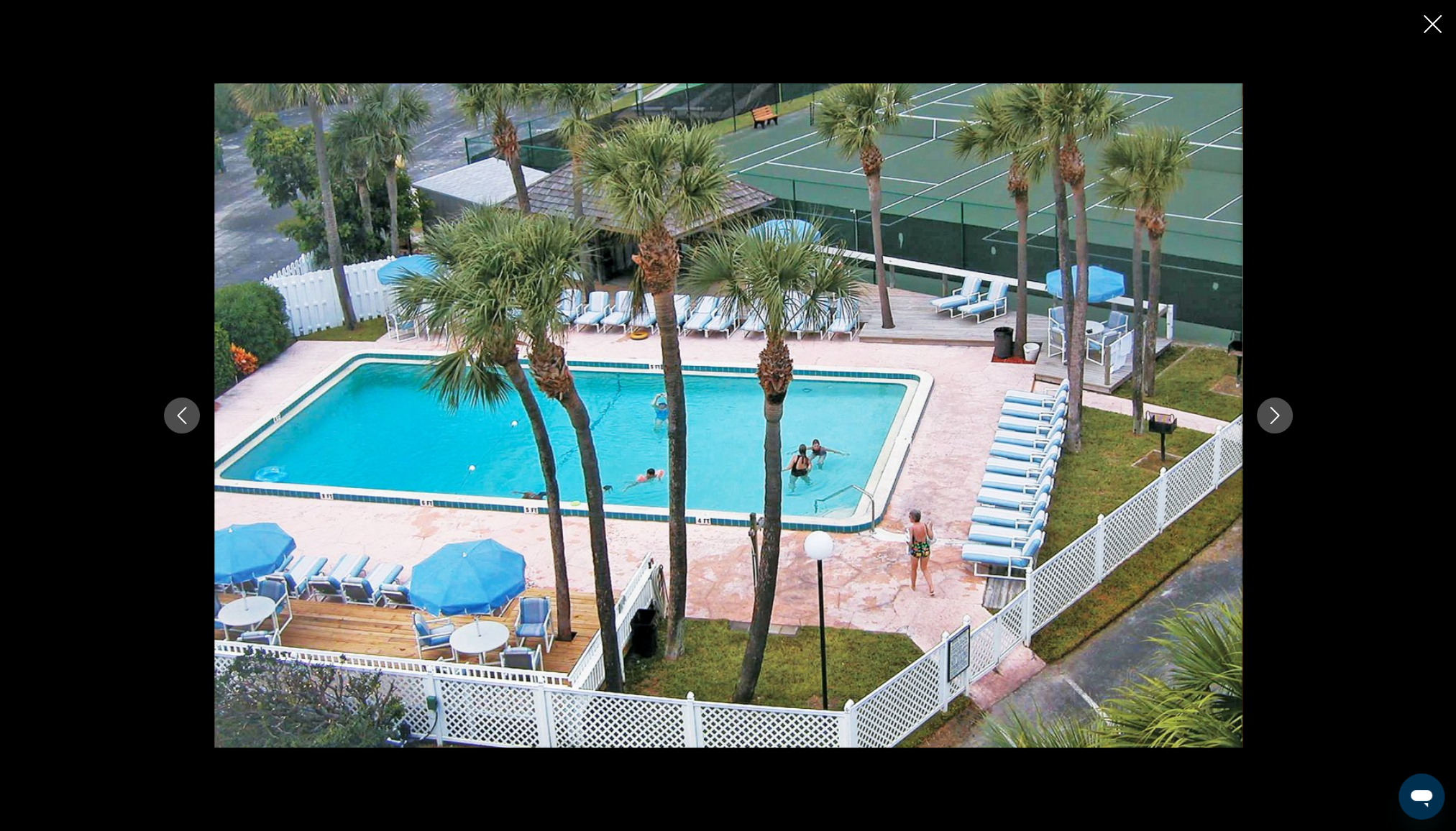
click at [1275, 421] on icon "Next image" at bounding box center [1274, 416] width 17 height 17
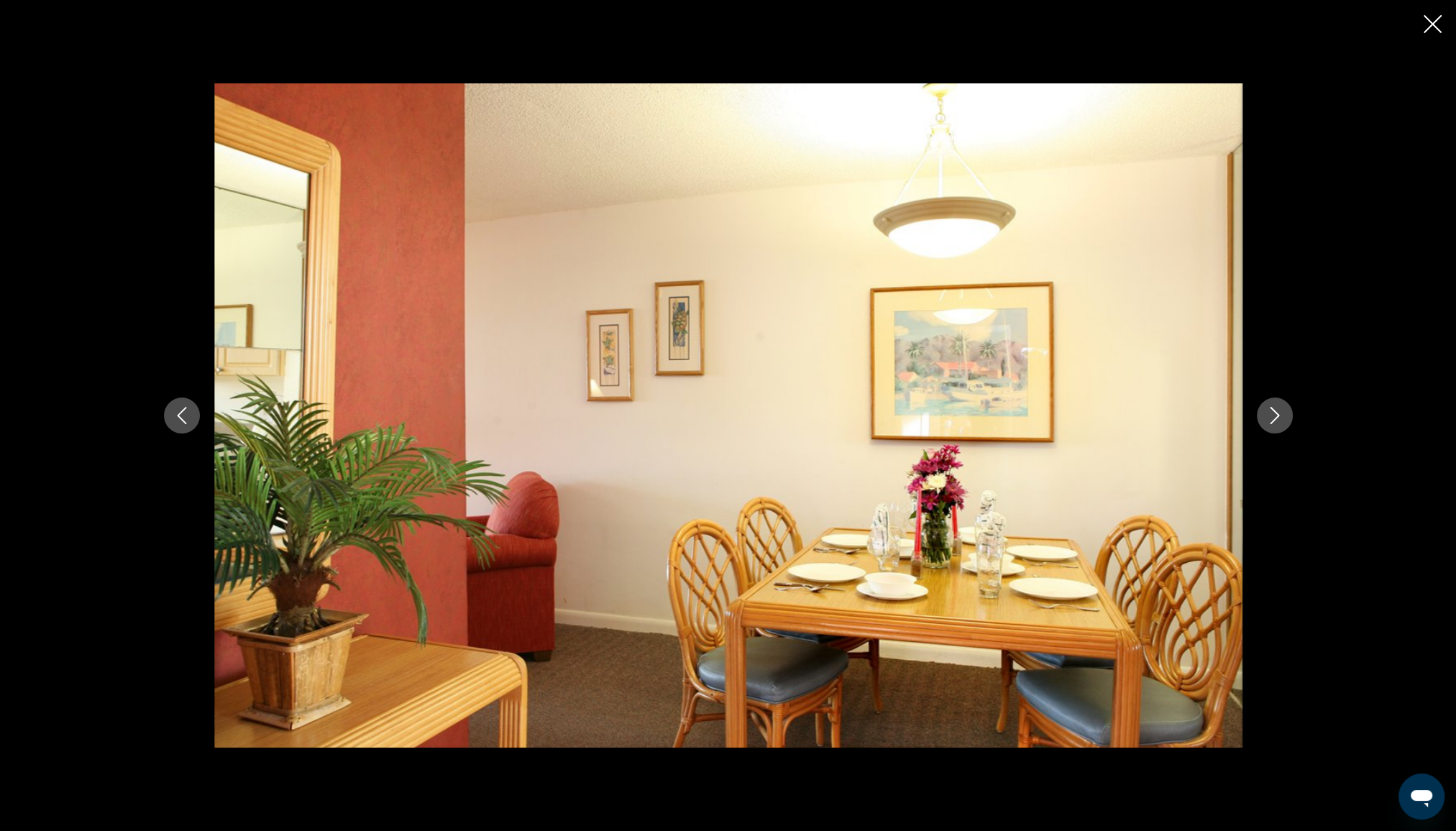
click at [1275, 421] on icon "Next image" at bounding box center [1274, 416] width 17 height 17
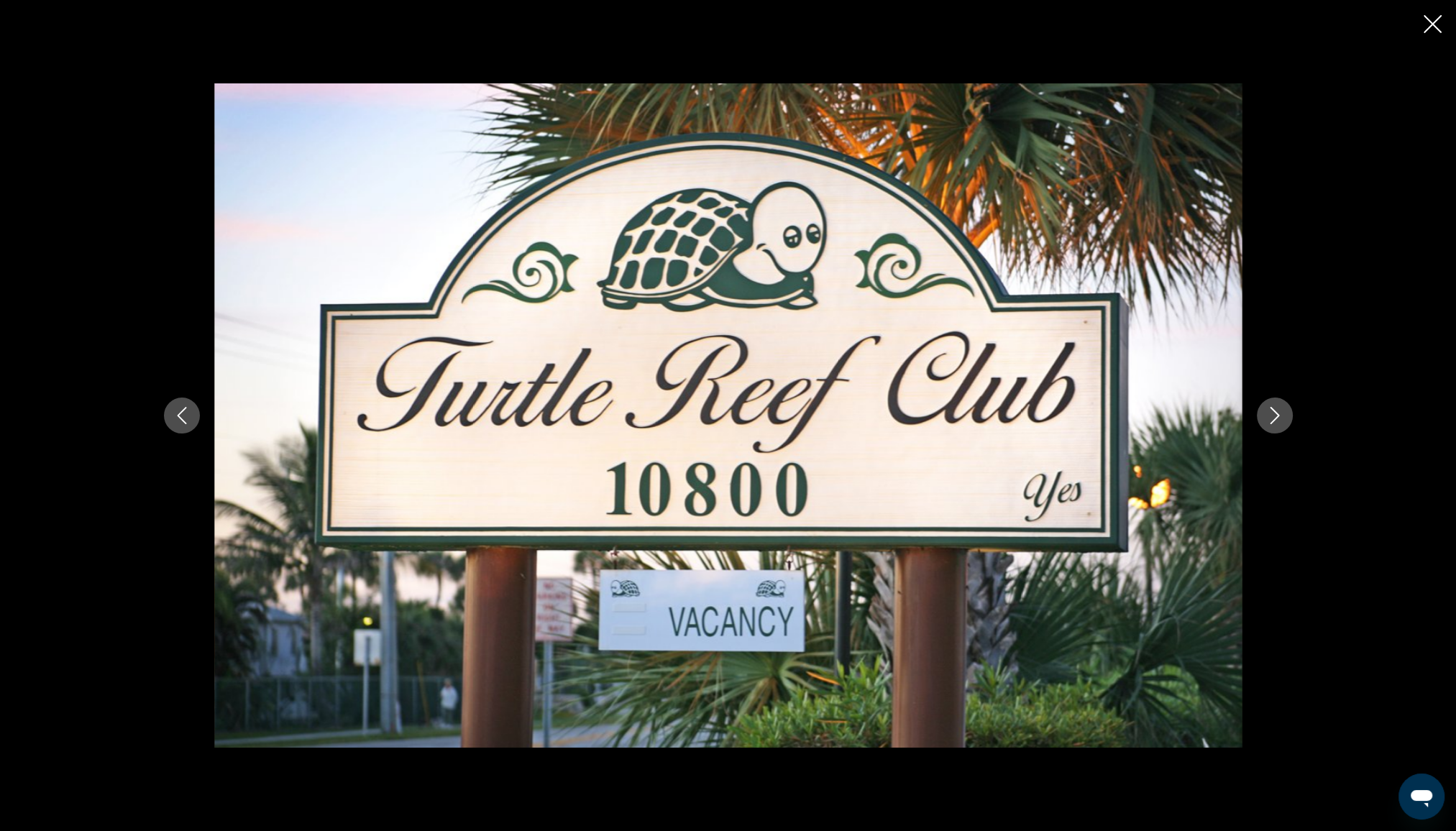
click at [1275, 421] on icon "Next image" at bounding box center [1274, 416] width 17 height 17
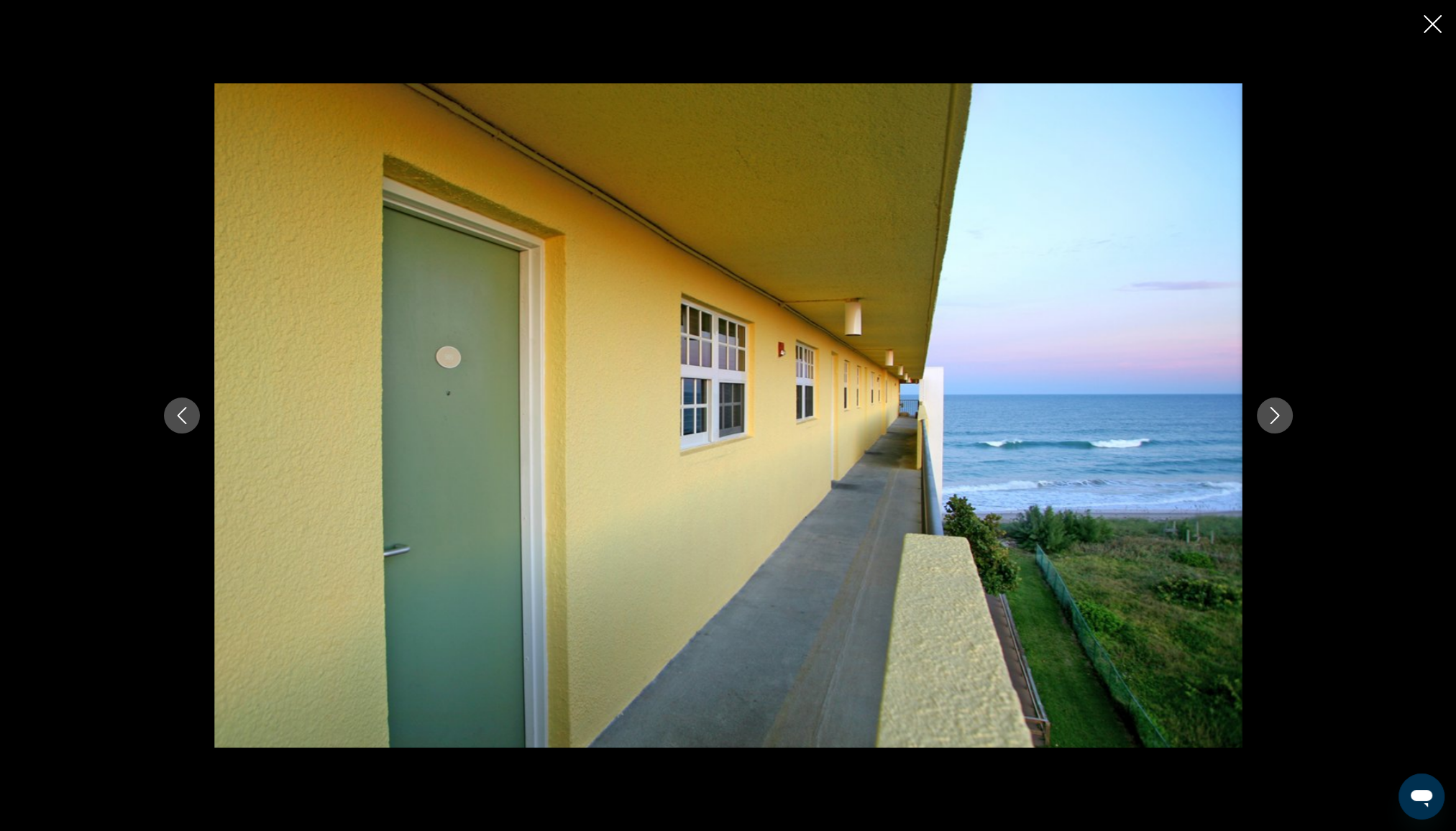
click at [1275, 421] on icon "Next image" at bounding box center [1274, 416] width 17 height 17
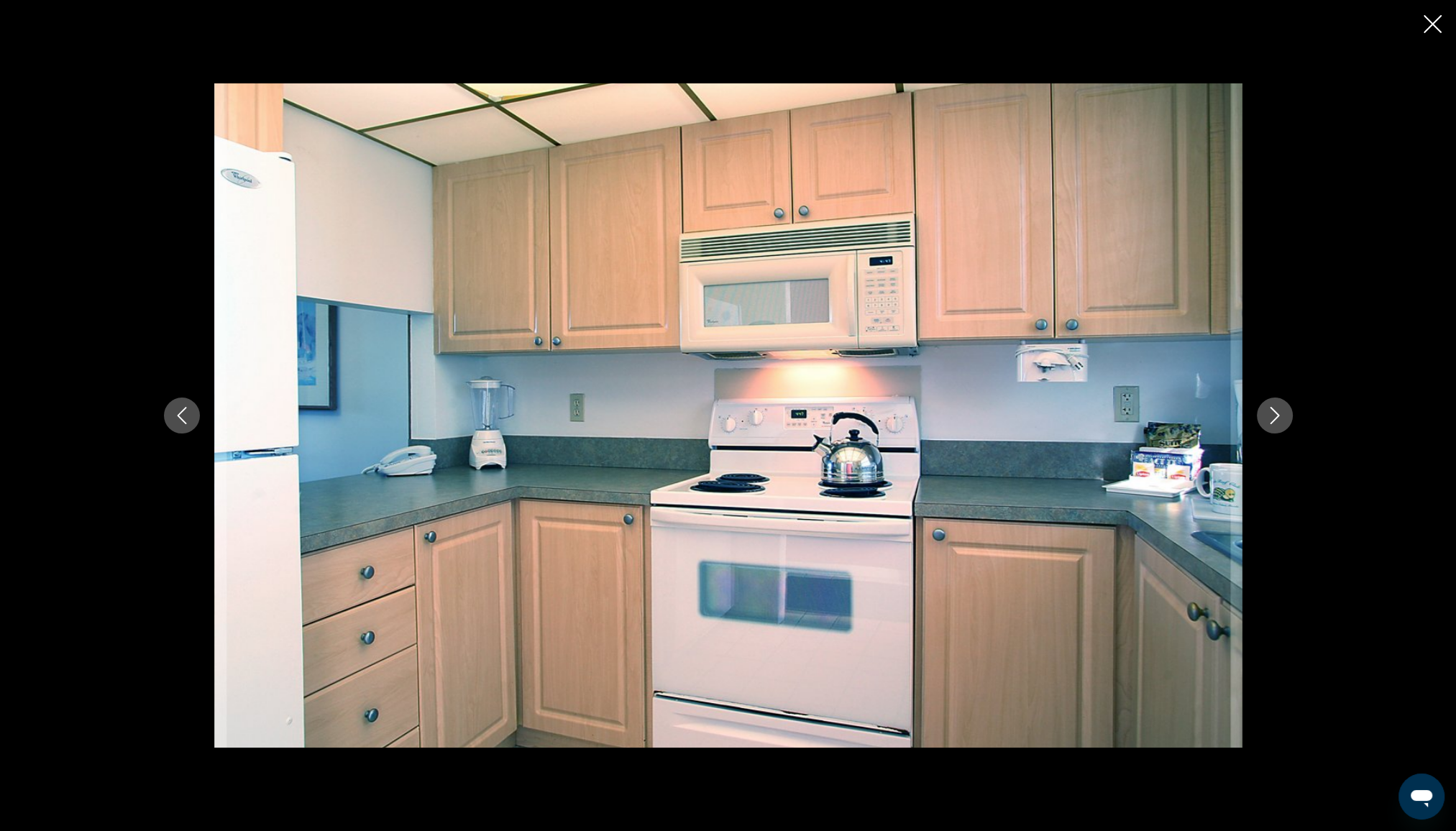
click at [1275, 421] on icon "Next image" at bounding box center [1274, 416] width 17 height 17
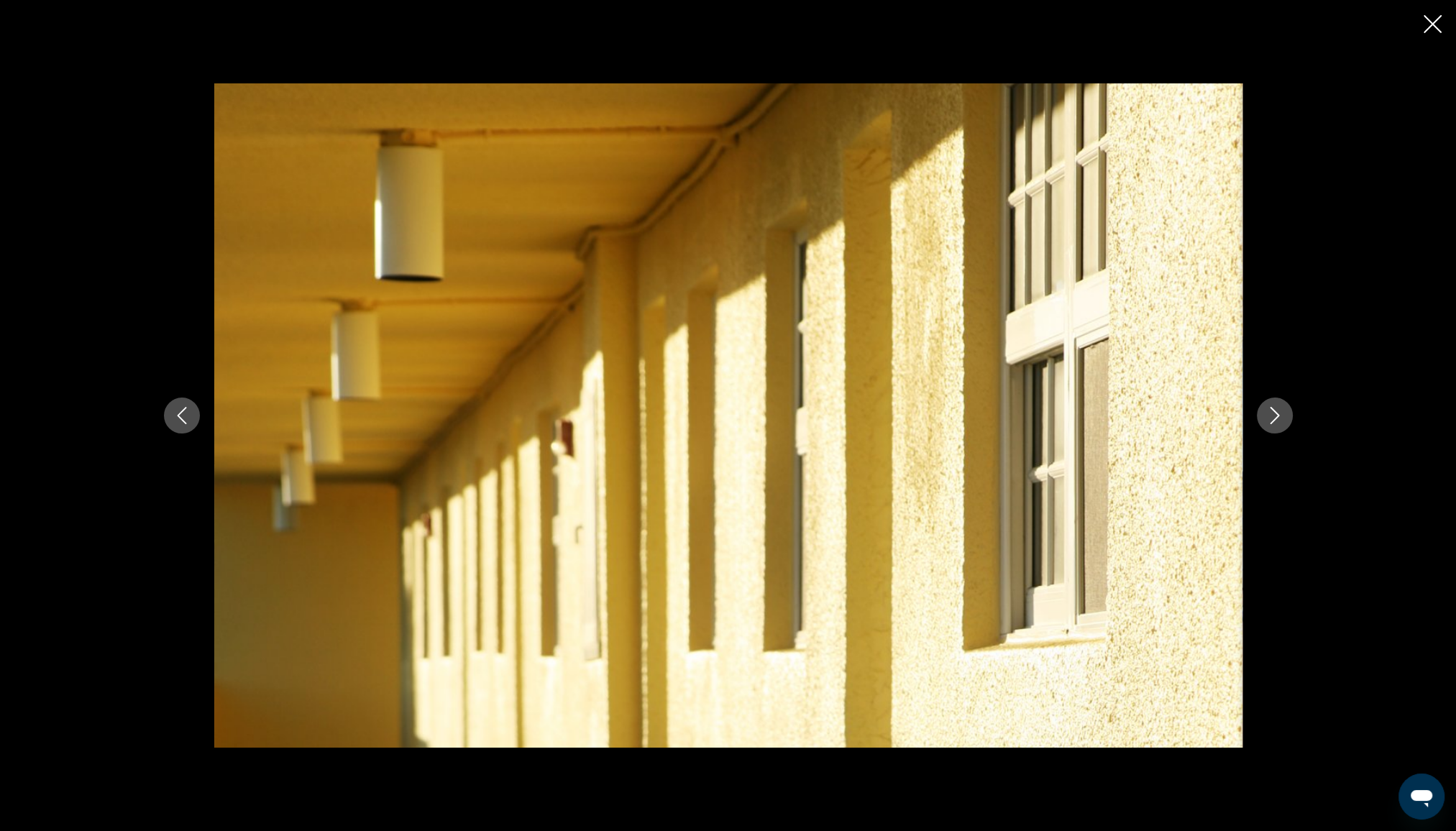
click at [1275, 421] on icon "Next image" at bounding box center [1274, 416] width 17 height 17
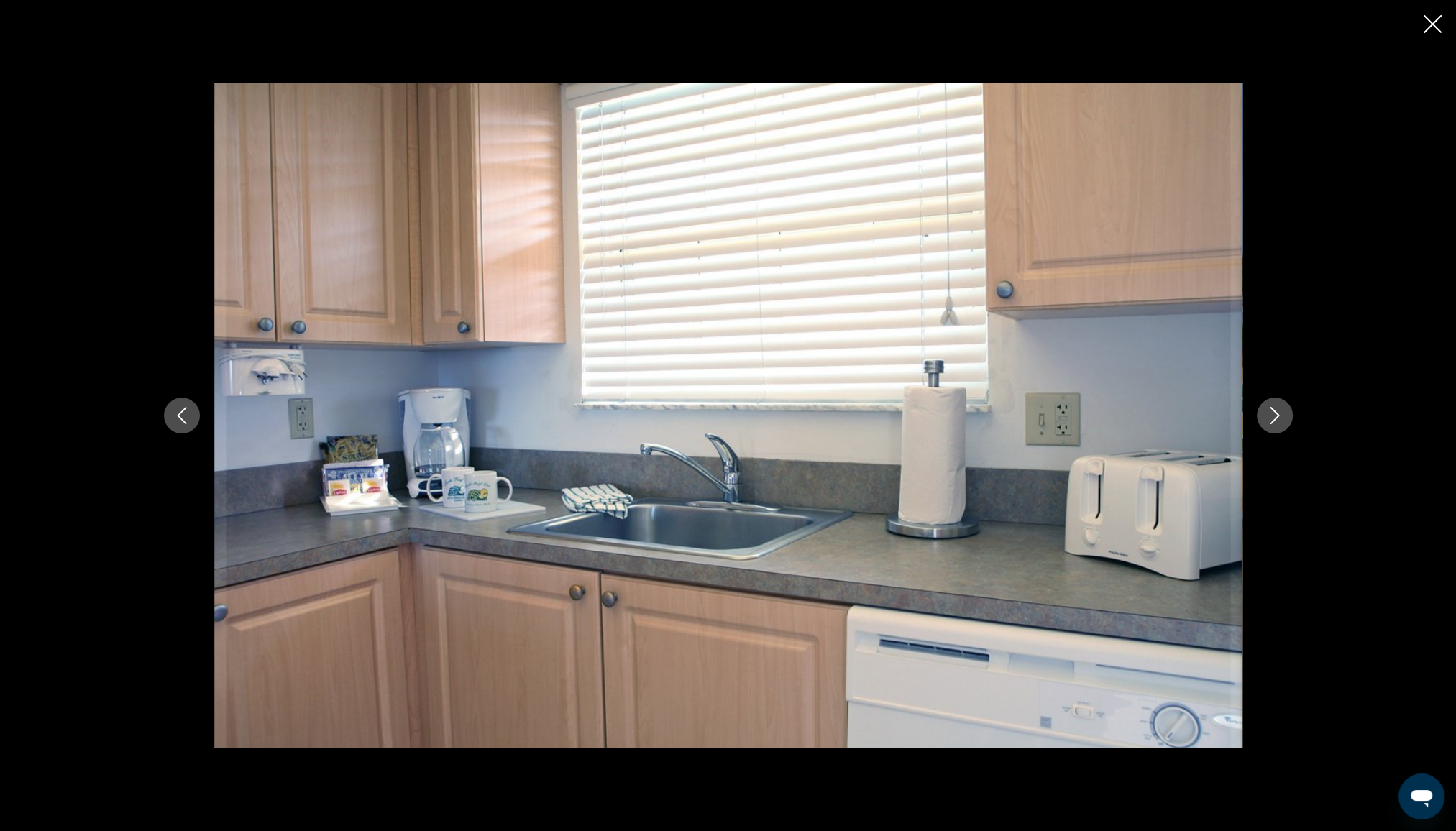
click at [1275, 421] on icon "Next image" at bounding box center [1274, 416] width 17 height 17
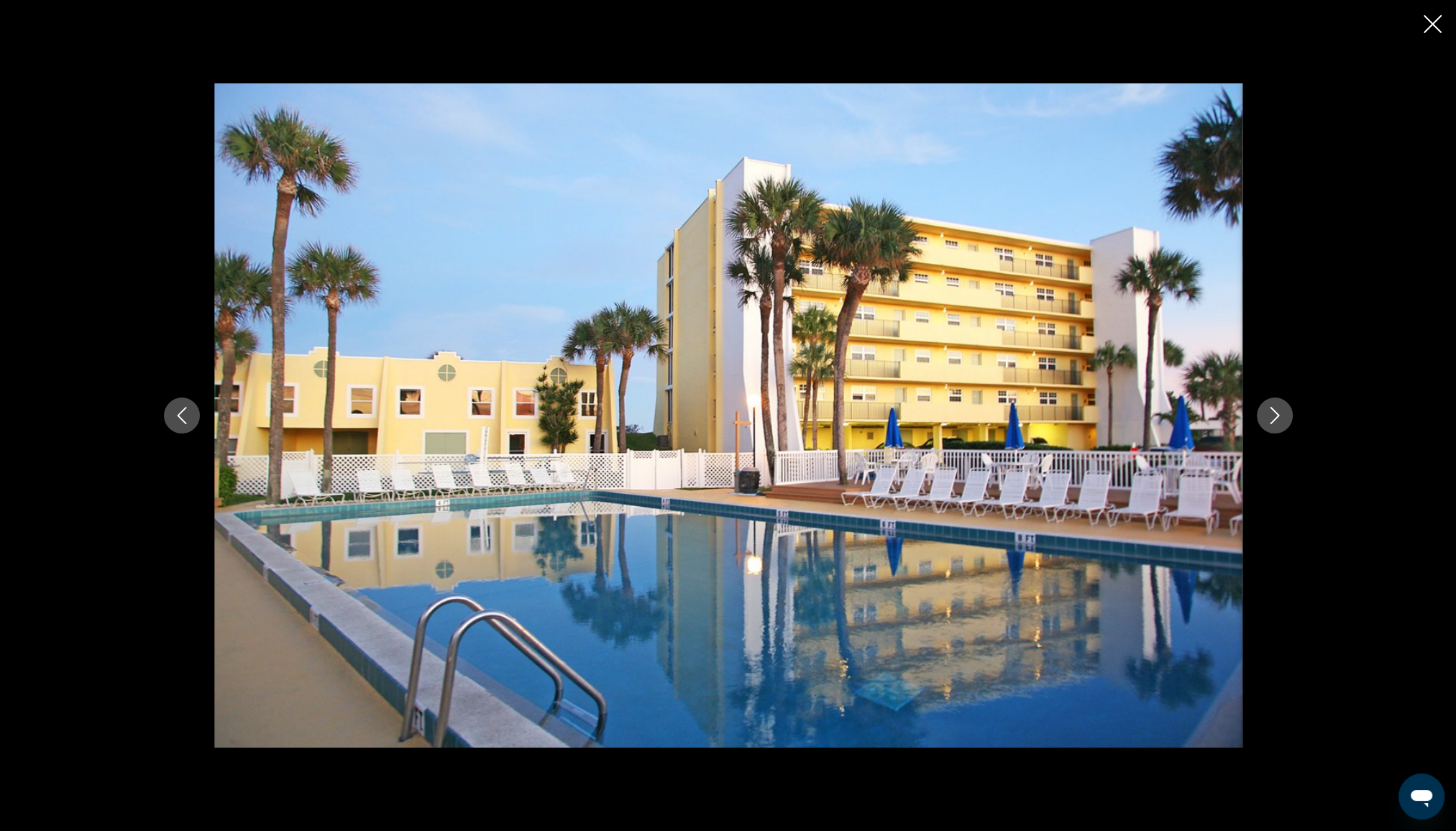
click at [1277, 421] on icon "Next image" at bounding box center [1274, 416] width 17 height 17
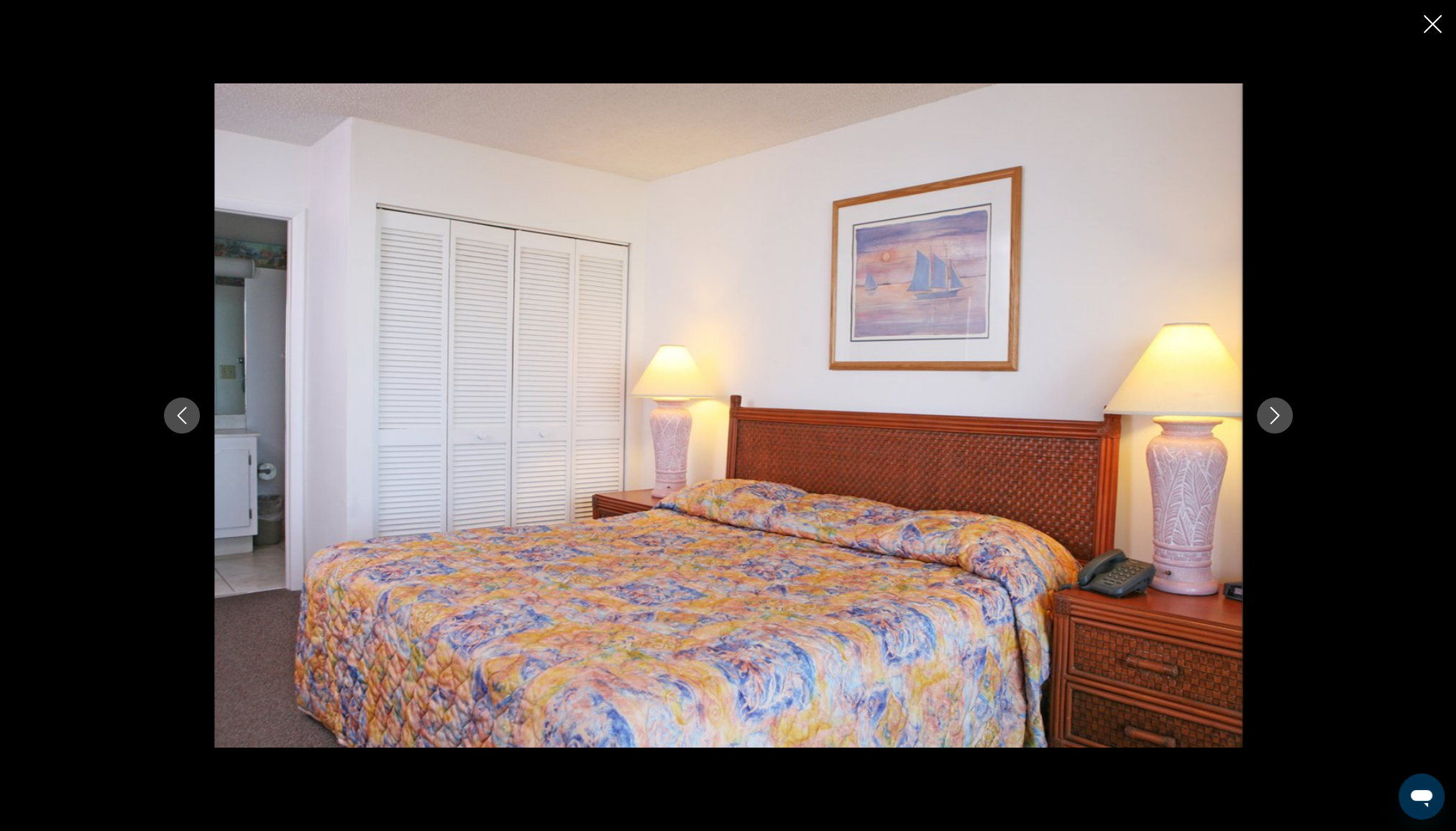
click at [1278, 421] on icon "Next image" at bounding box center [1274, 416] width 17 height 17
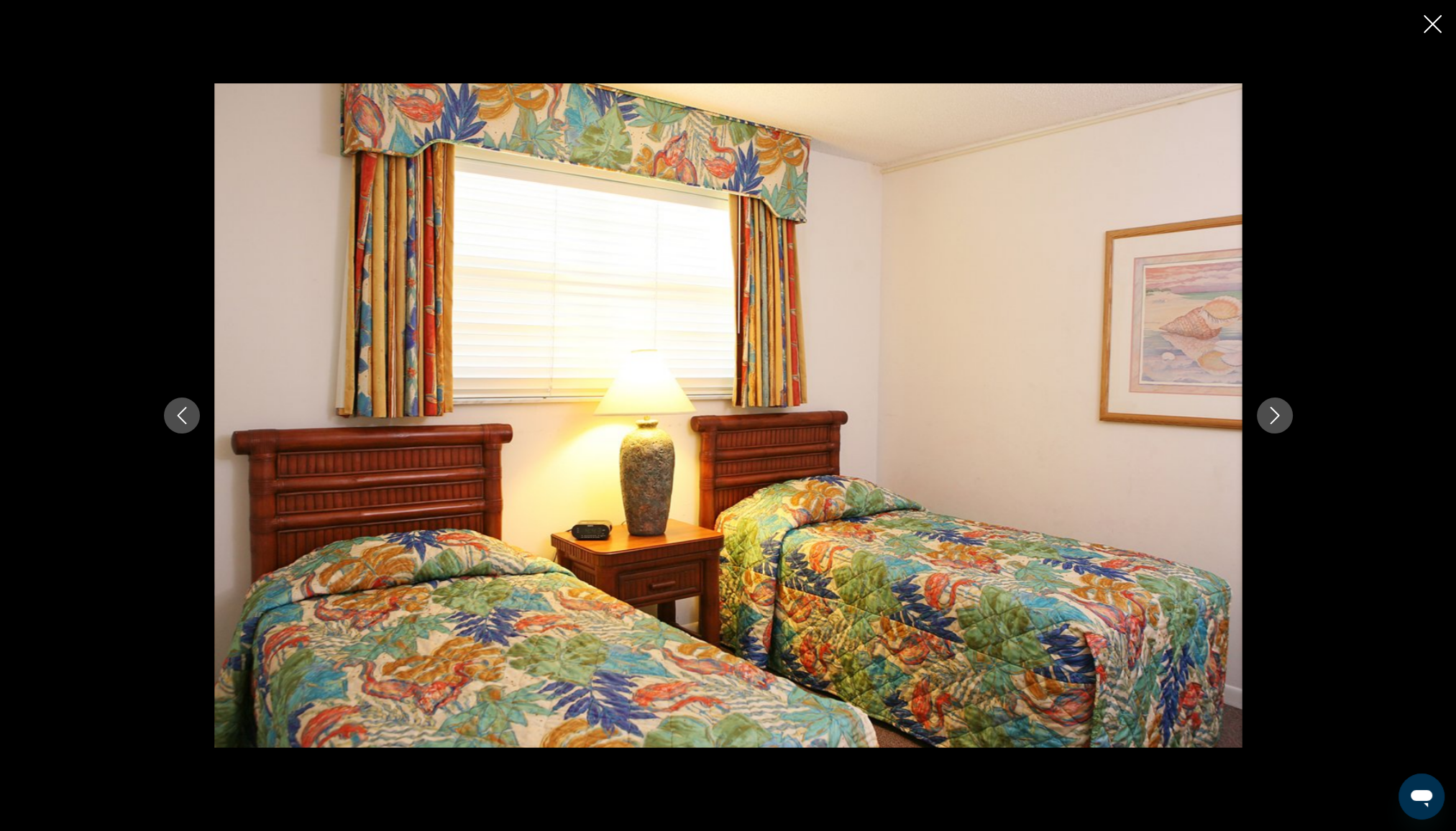
click at [1278, 421] on icon "Next image" at bounding box center [1274, 416] width 17 height 17
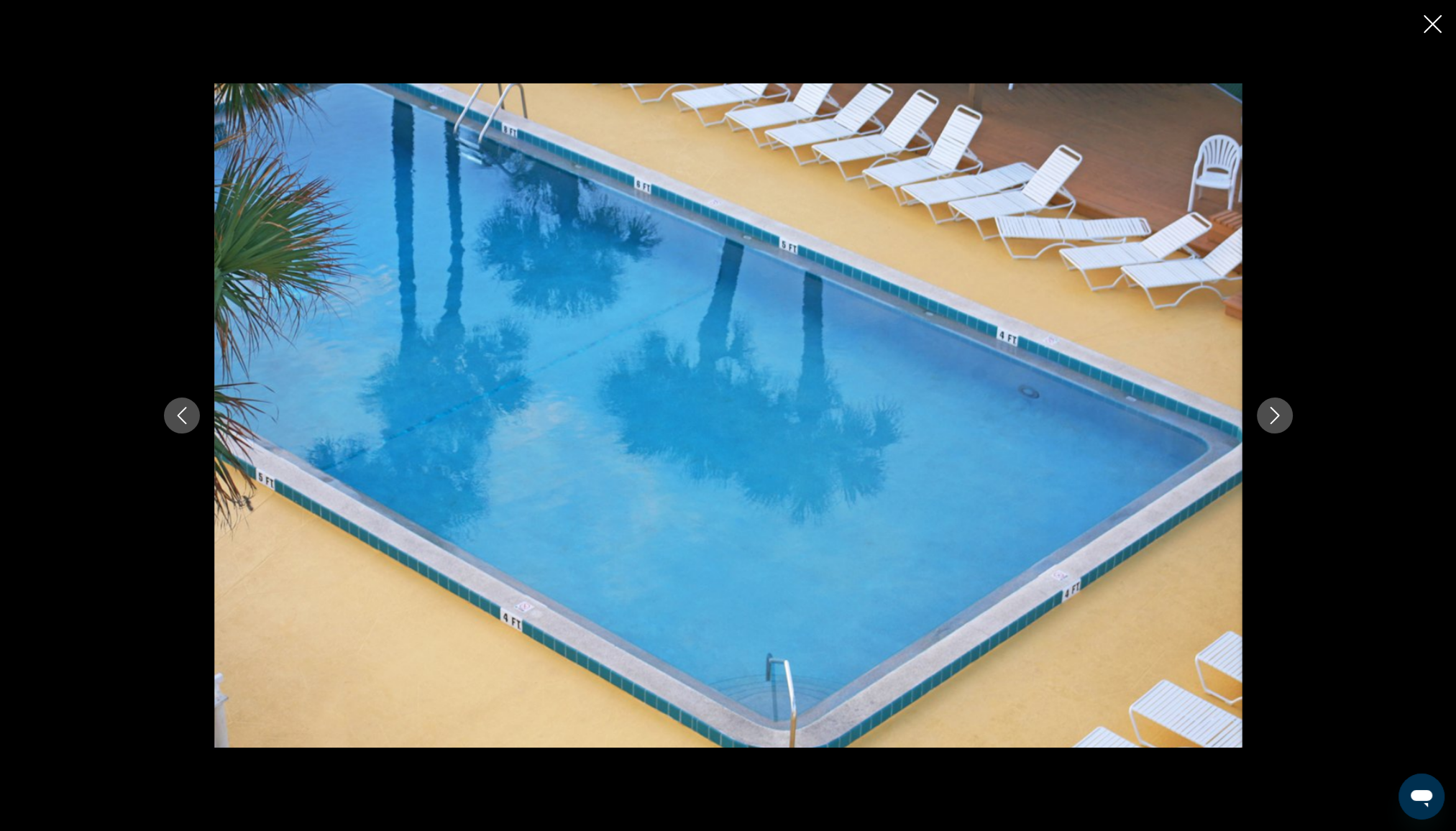
click at [1278, 421] on icon "Next image" at bounding box center [1274, 416] width 17 height 17
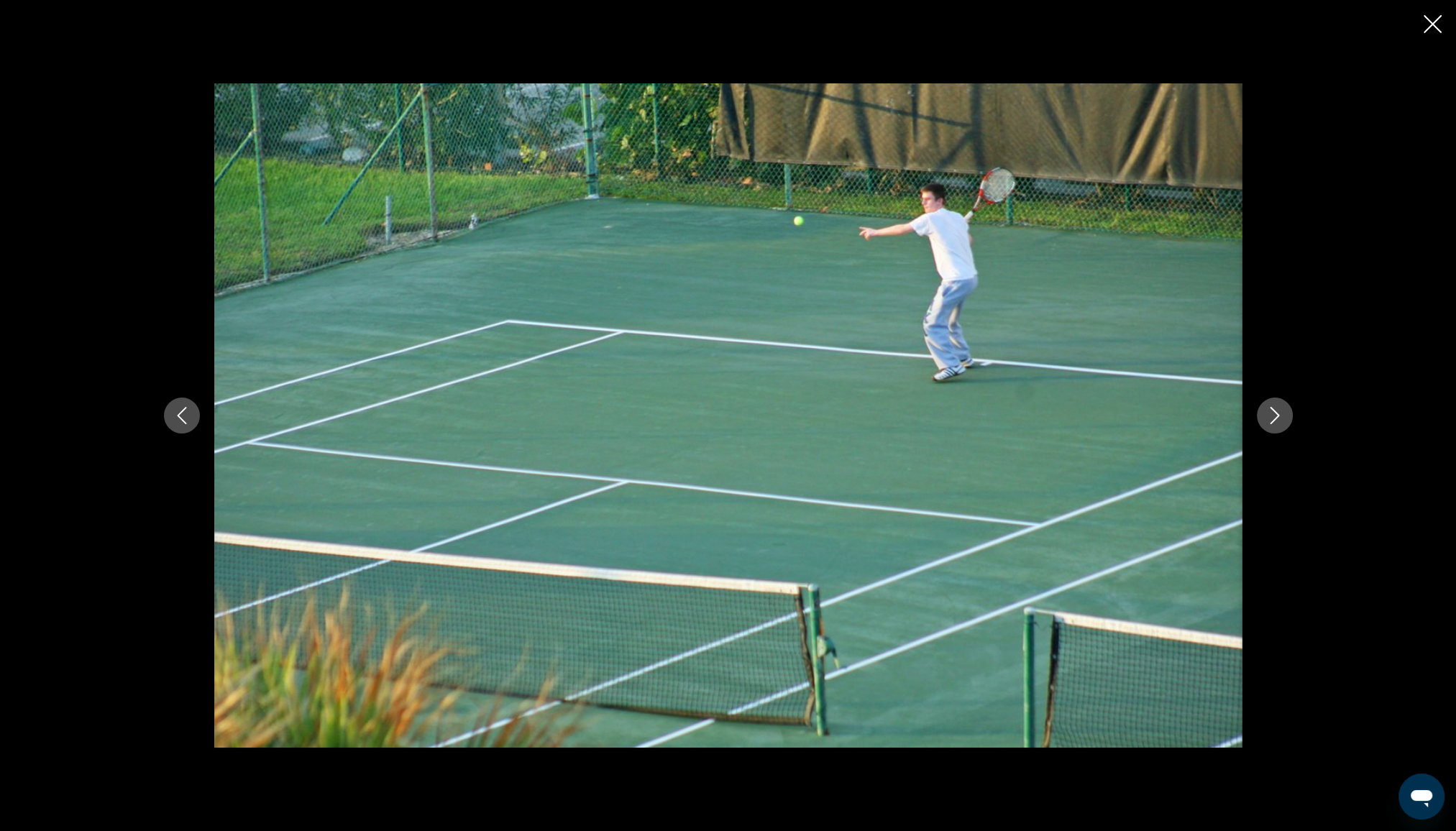
click at [1260, 412] on button "Next image" at bounding box center [1274, 416] width 36 height 36
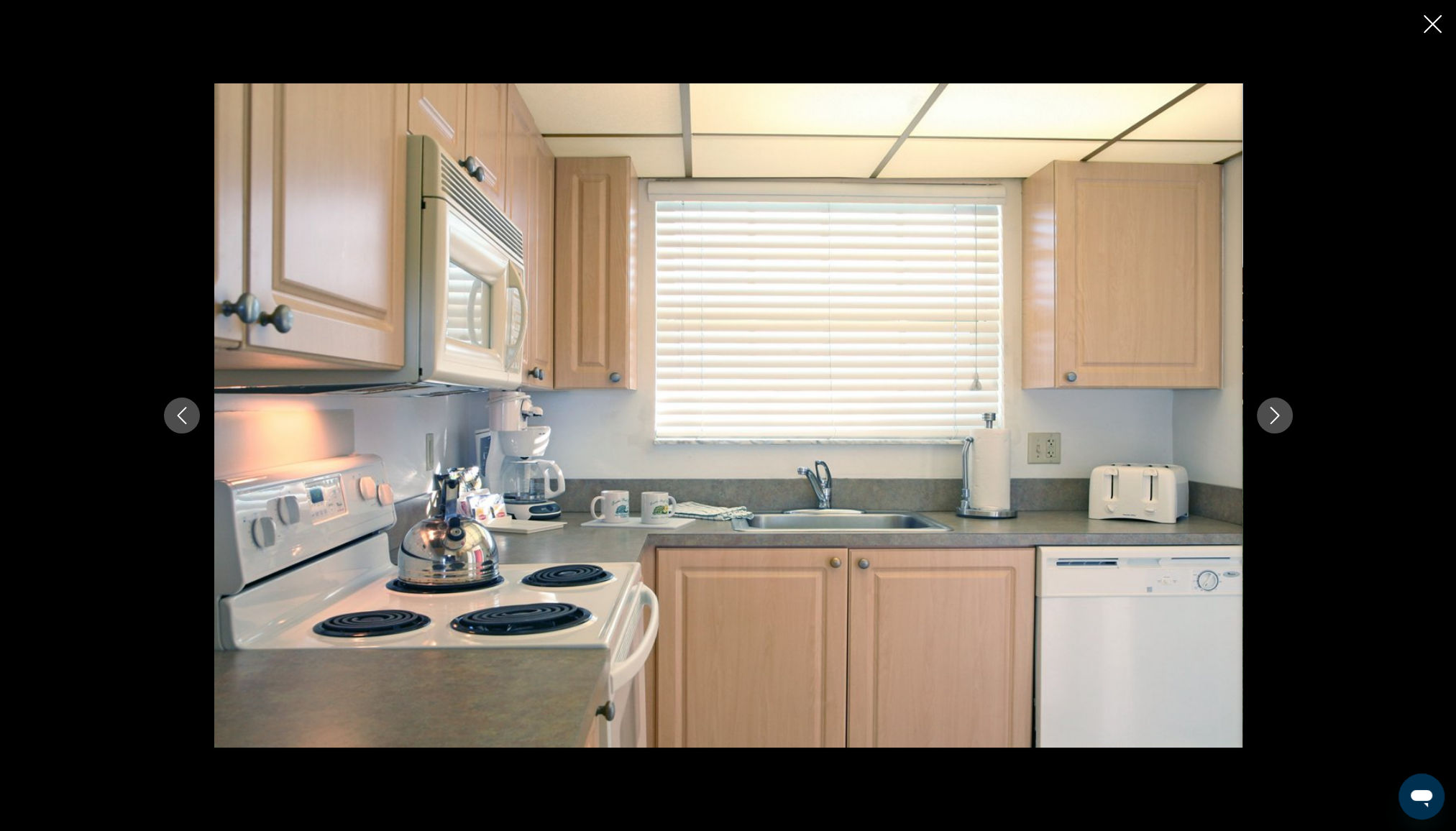
click at [1421, 13] on div "Main content" at bounding box center [728, 416] width 1456 height 831
click at [1431, 24] on icon "Close slideshow" at bounding box center [1432, 24] width 18 height 18
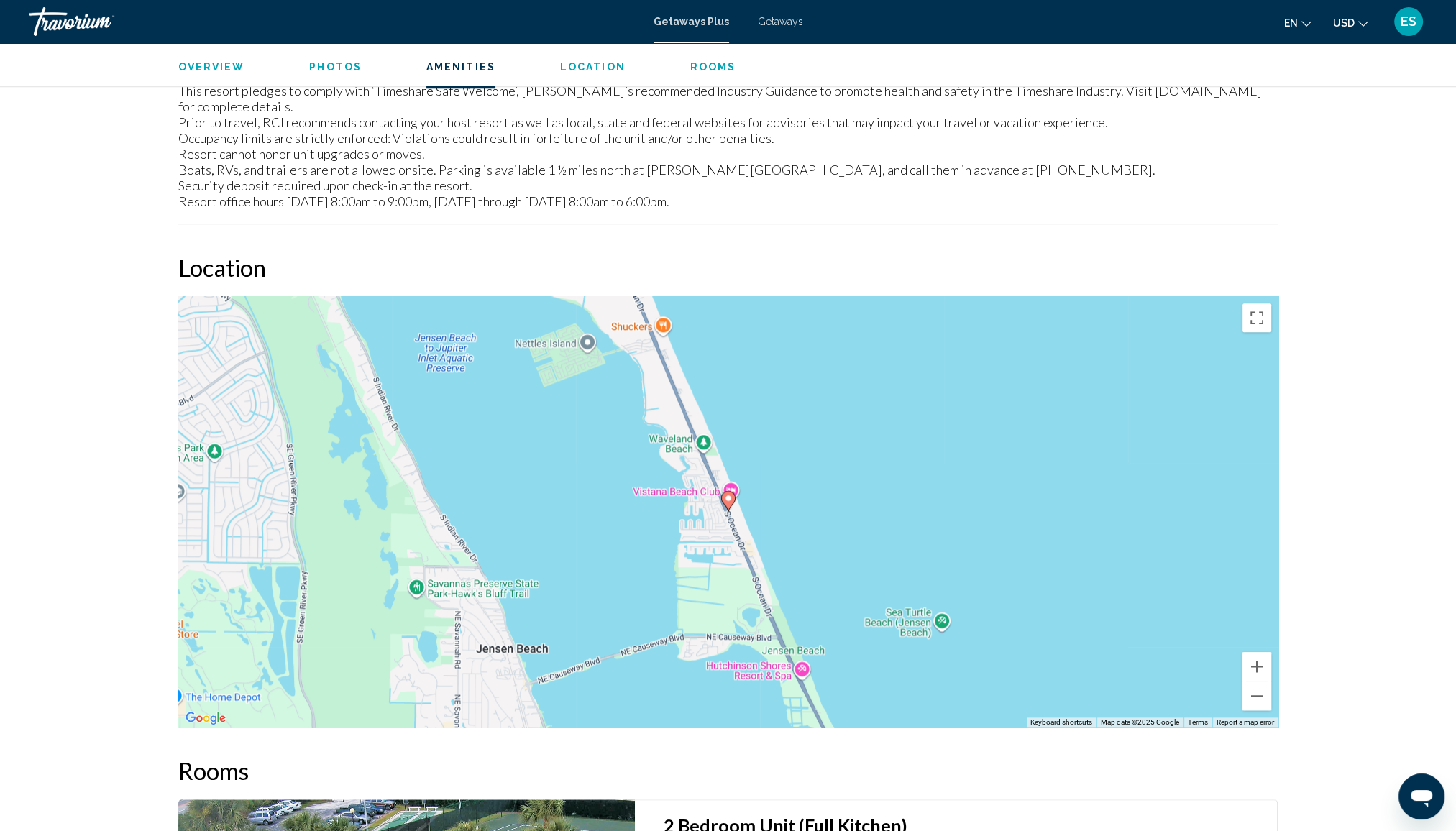
scroll to position [1797, 0]
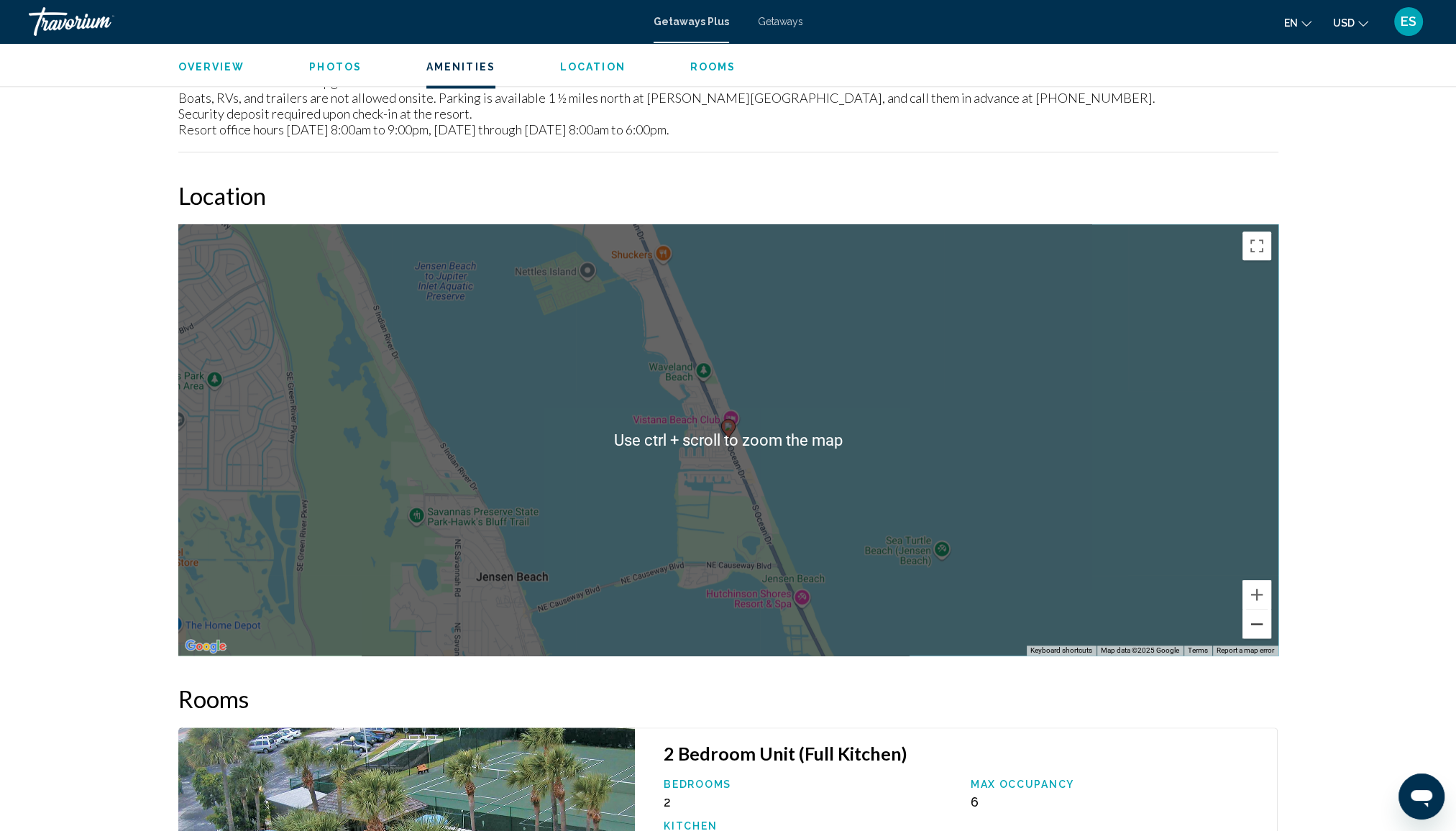
click at [1258, 611] on button "Zoom out" at bounding box center [1257, 624] width 29 height 29
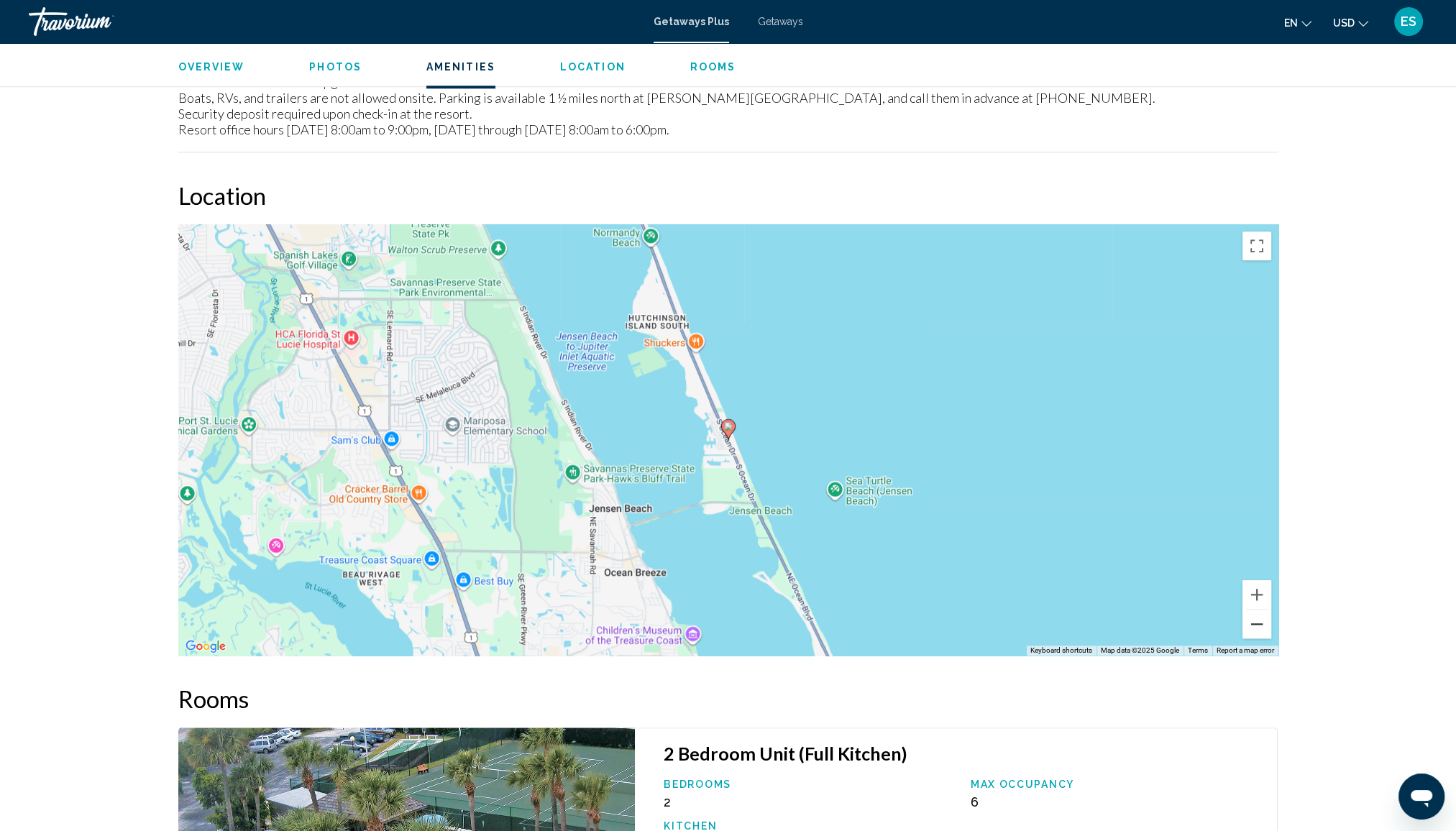
click at [1258, 611] on button "Zoom out" at bounding box center [1257, 624] width 29 height 29
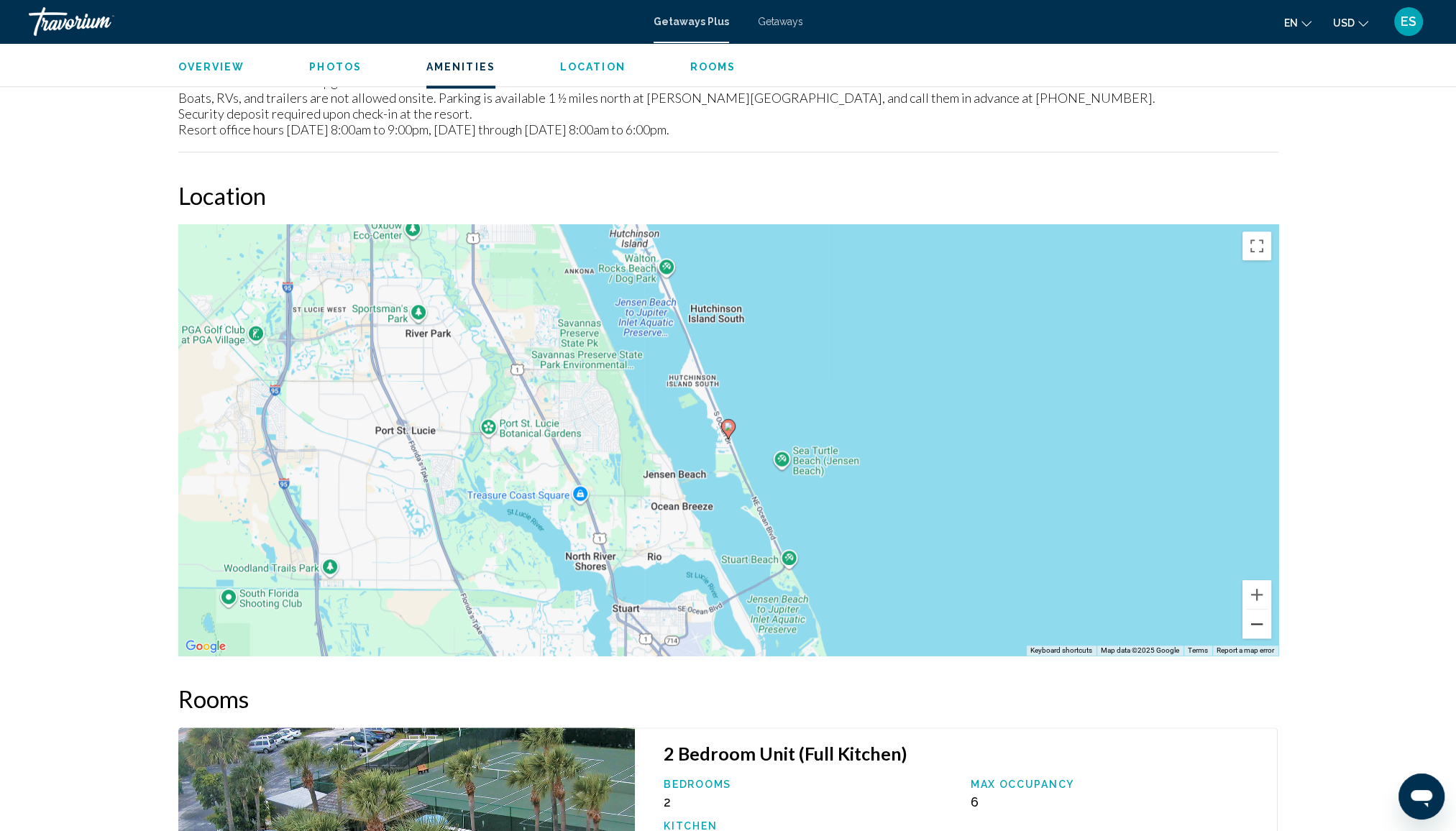
click at [1258, 611] on button "Zoom out" at bounding box center [1257, 624] width 29 height 29
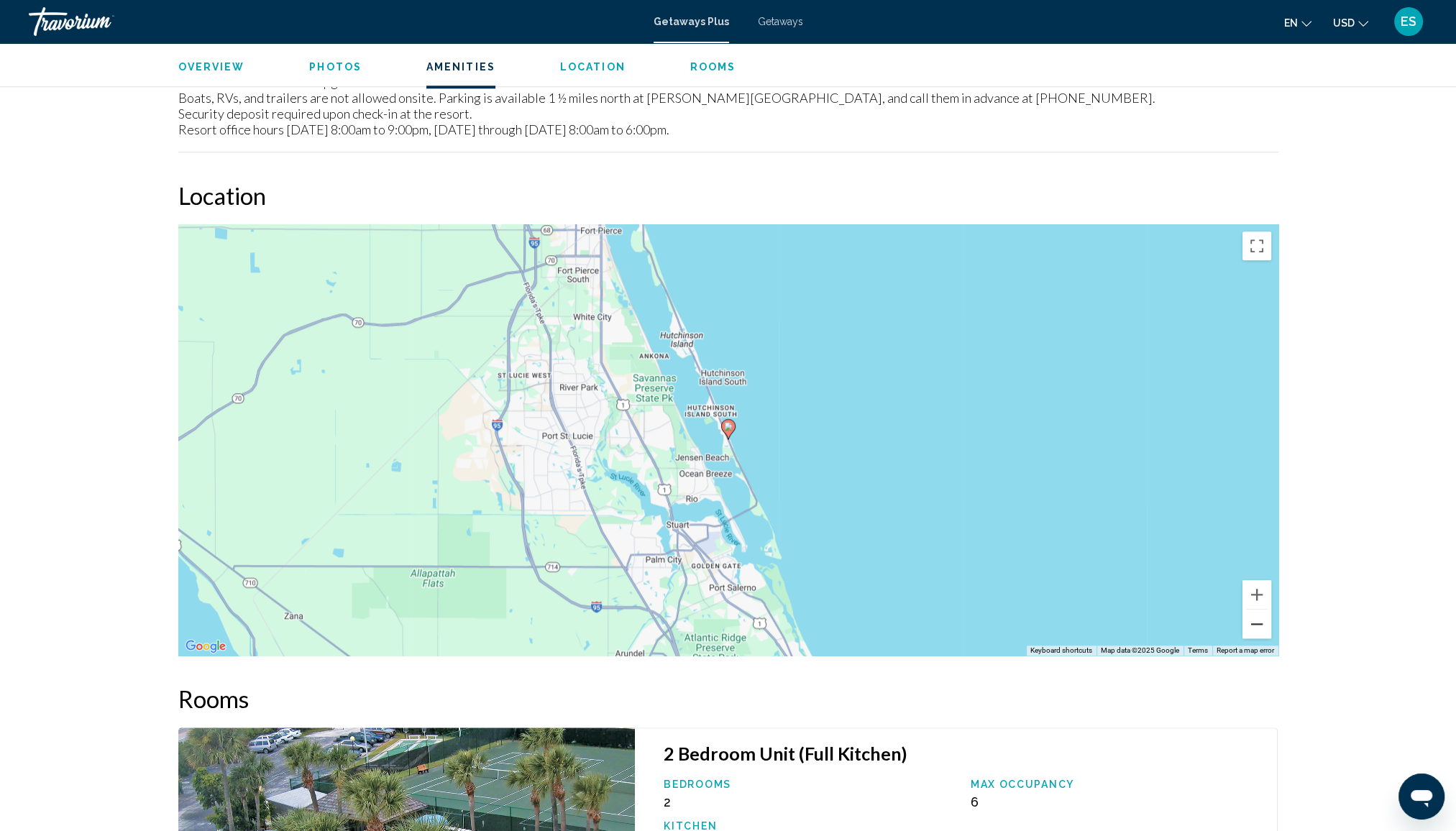
click at [1258, 611] on button "Zoom out" at bounding box center [1257, 624] width 29 height 29
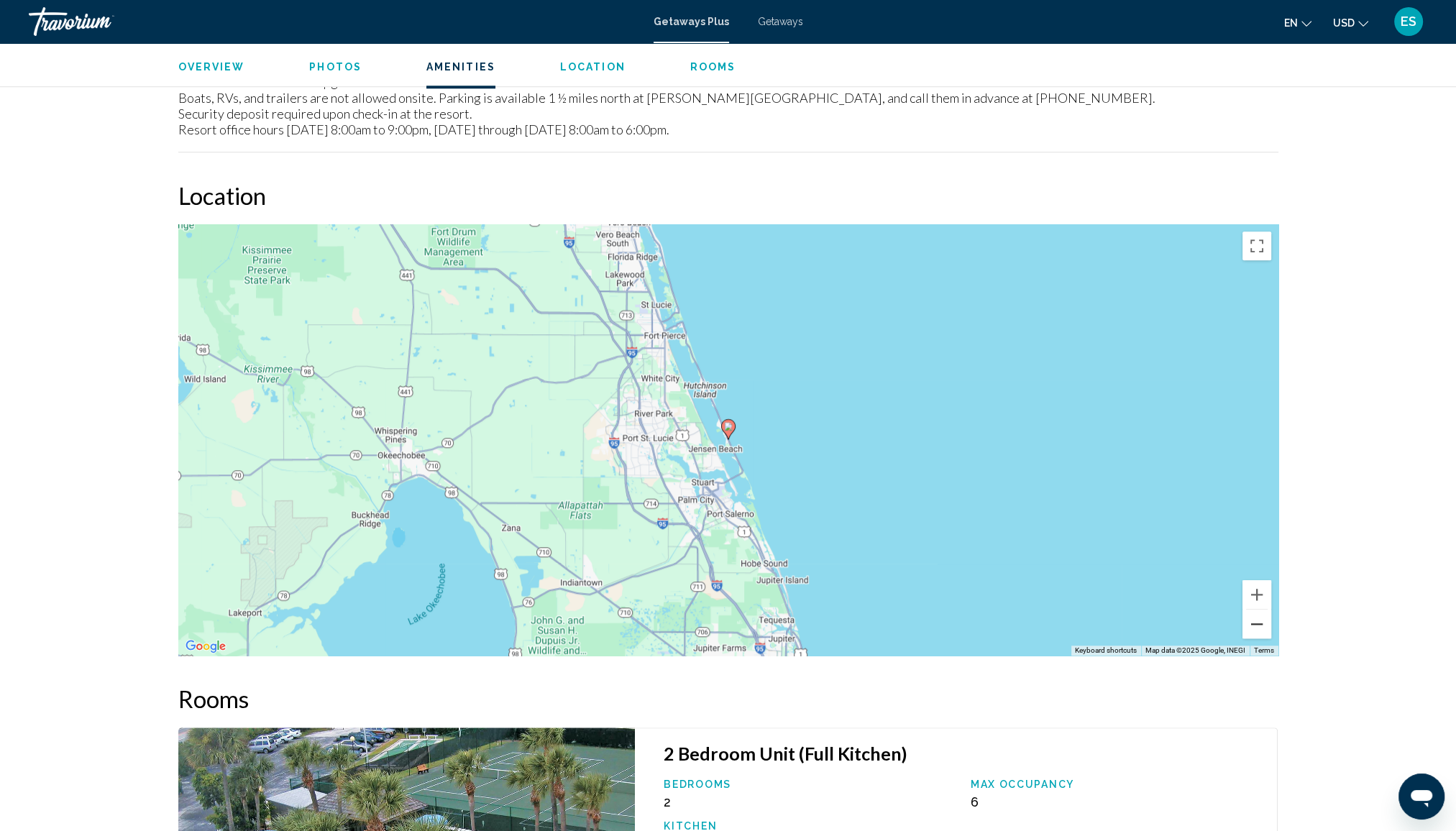
click at [1258, 611] on button "Zoom out" at bounding box center [1257, 624] width 29 height 29
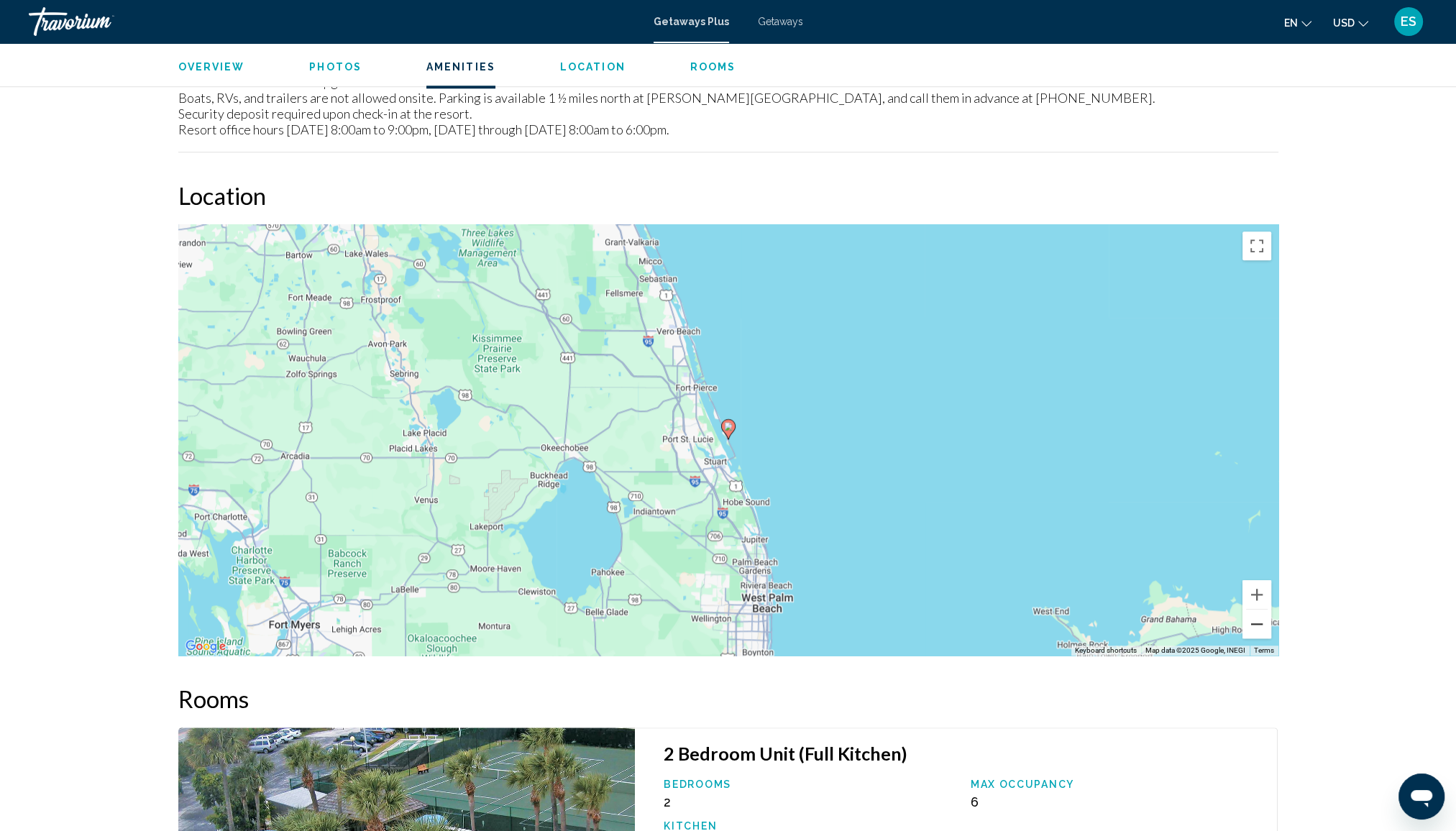
click at [1258, 611] on button "Zoom out" at bounding box center [1257, 624] width 29 height 29
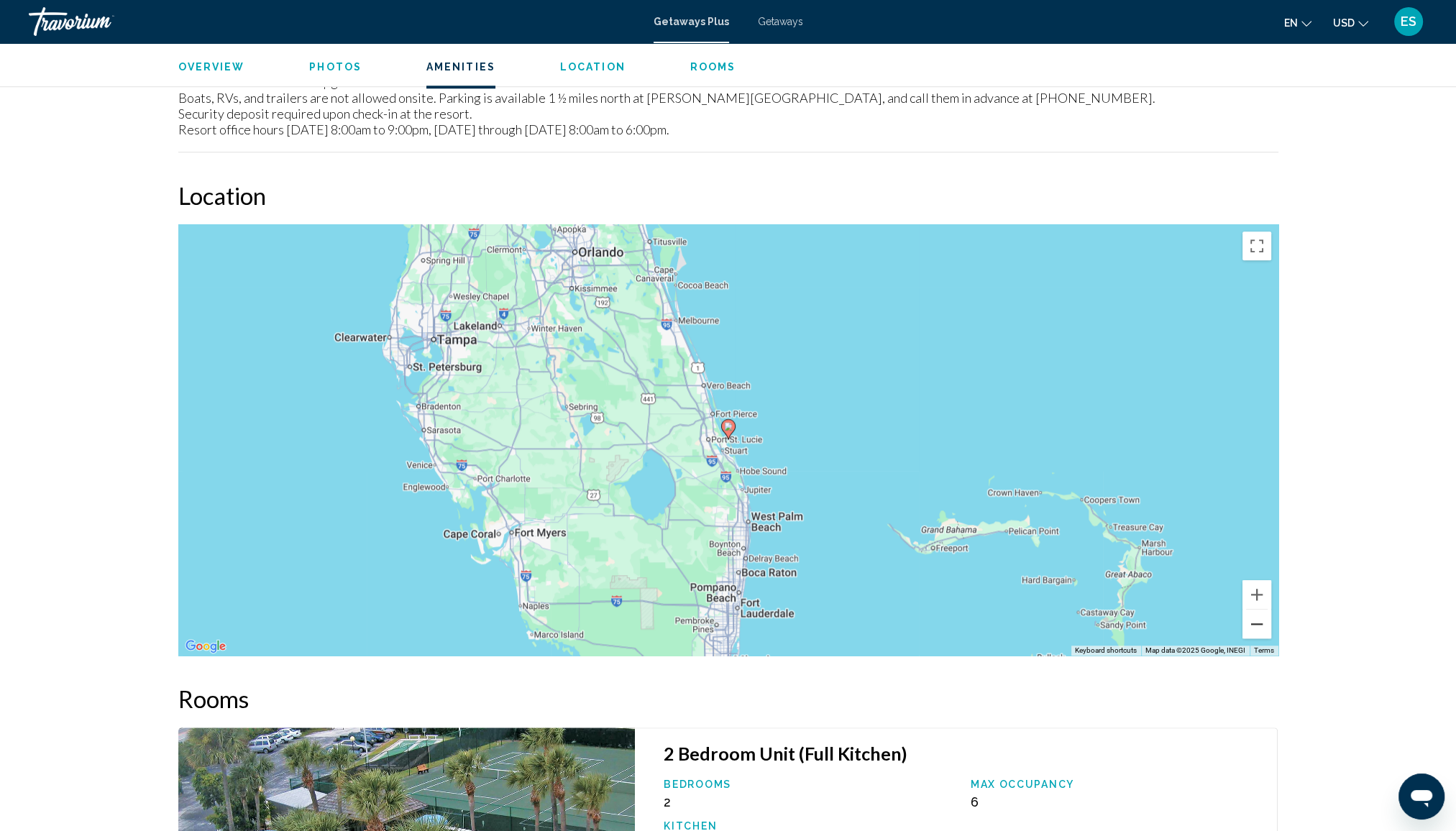
click at [1258, 611] on button "Zoom out" at bounding box center [1257, 624] width 29 height 29
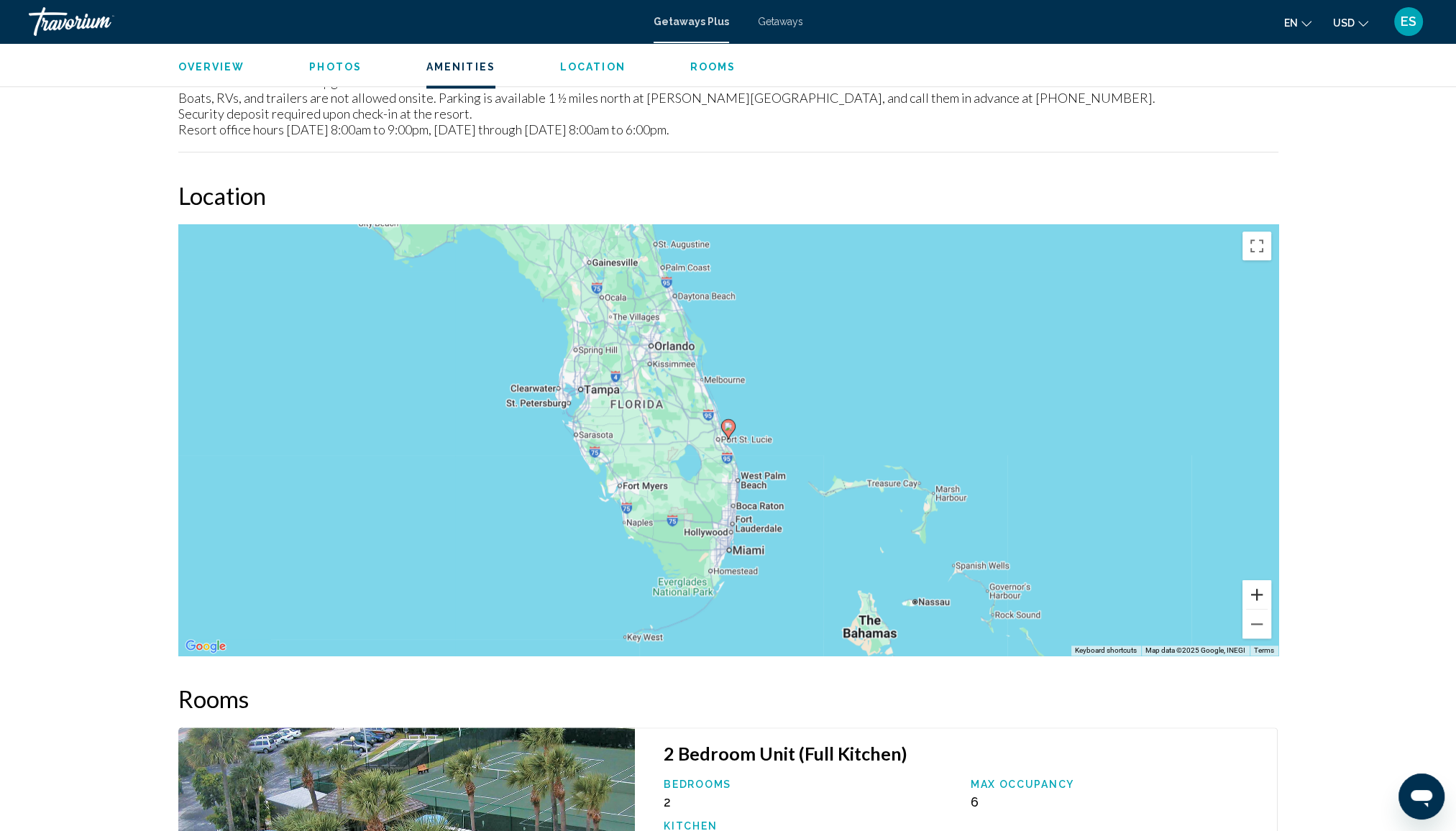
click at [1249, 581] on button "Zoom in" at bounding box center [1257, 595] width 29 height 29
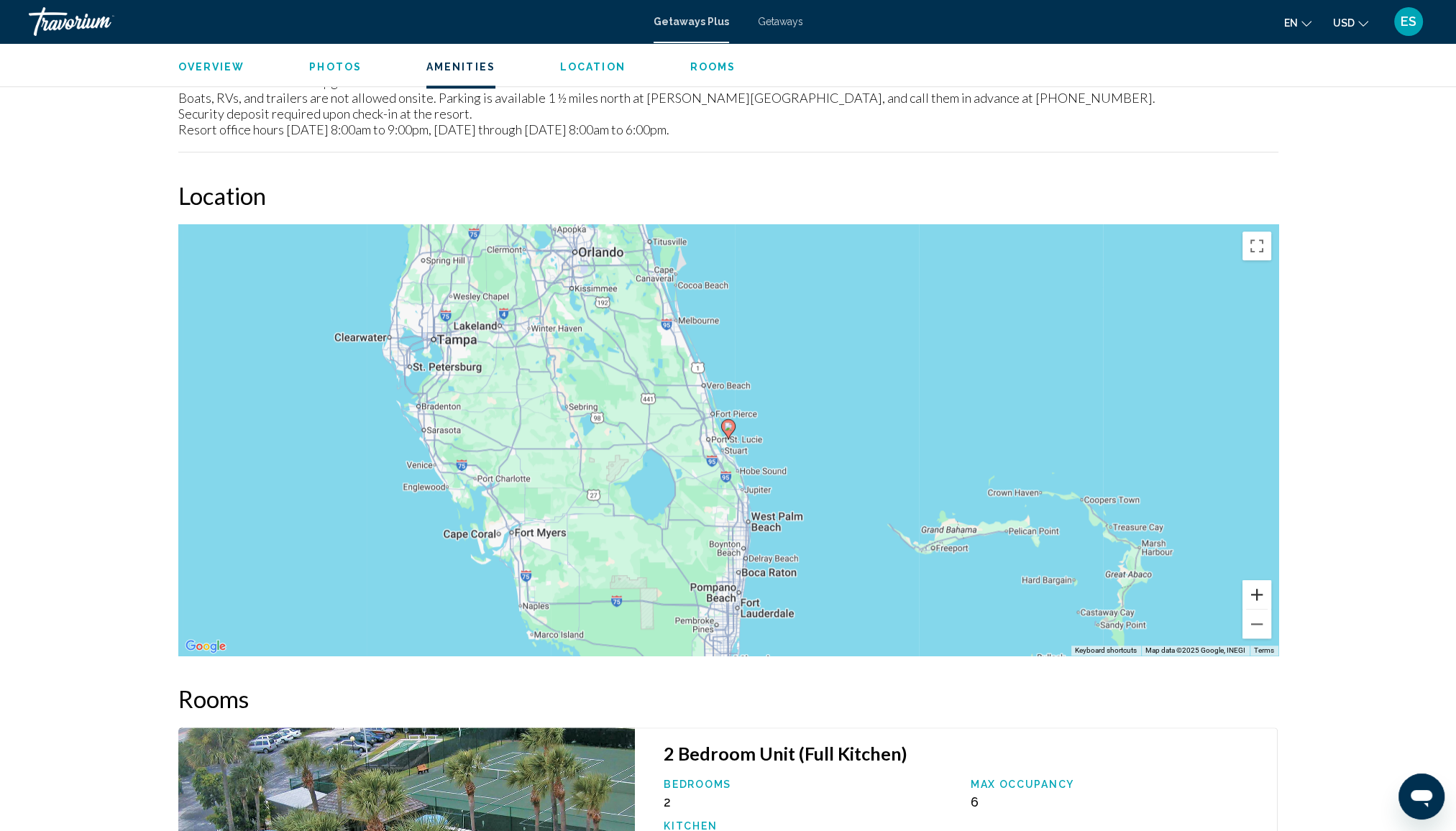
click at [1249, 581] on button "Zoom in" at bounding box center [1257, 595] width 29 height 29
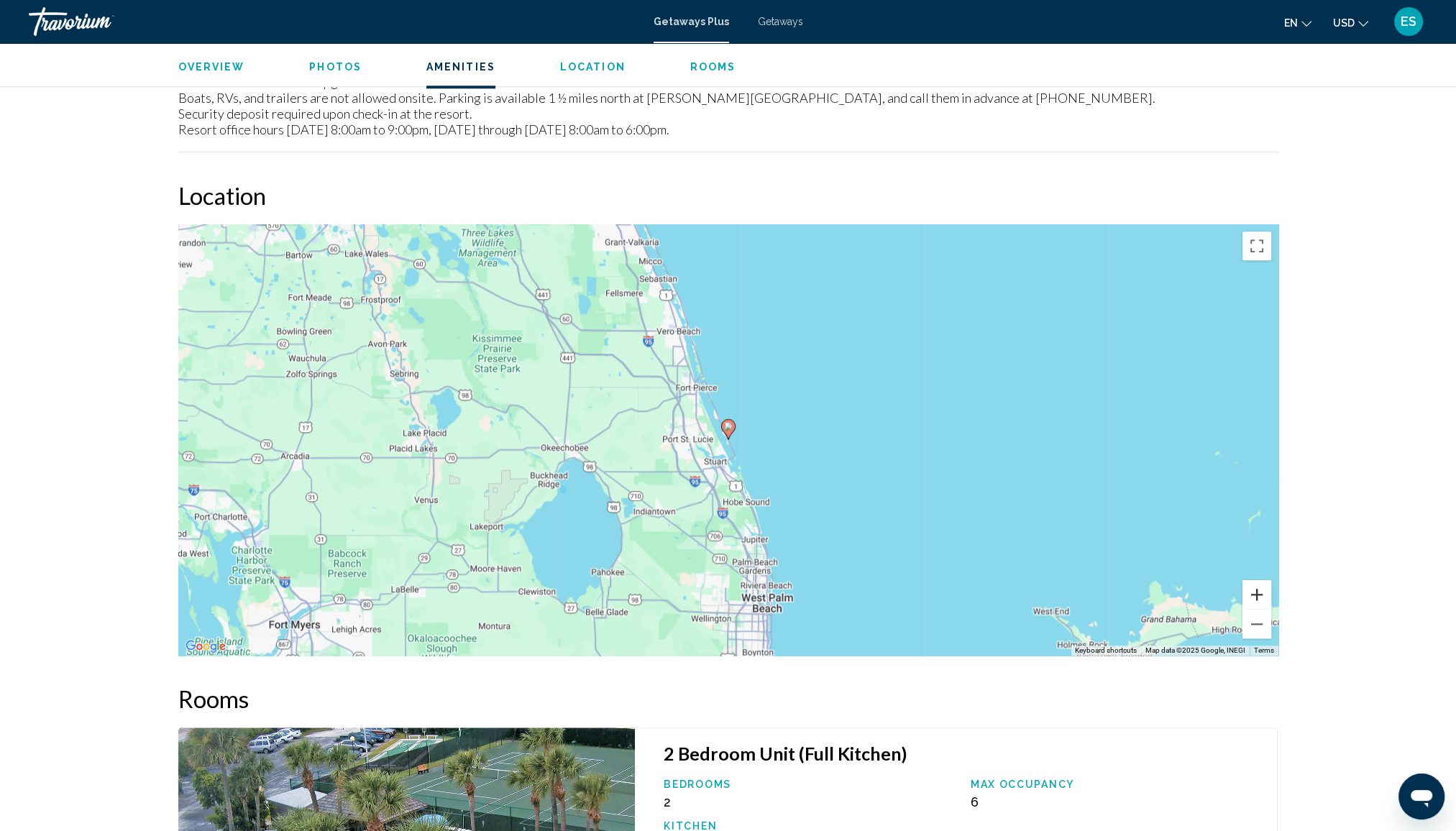
click at [1249, 581] on button "Zoom in" at bounding box center [1257, 595] width 29 height 29
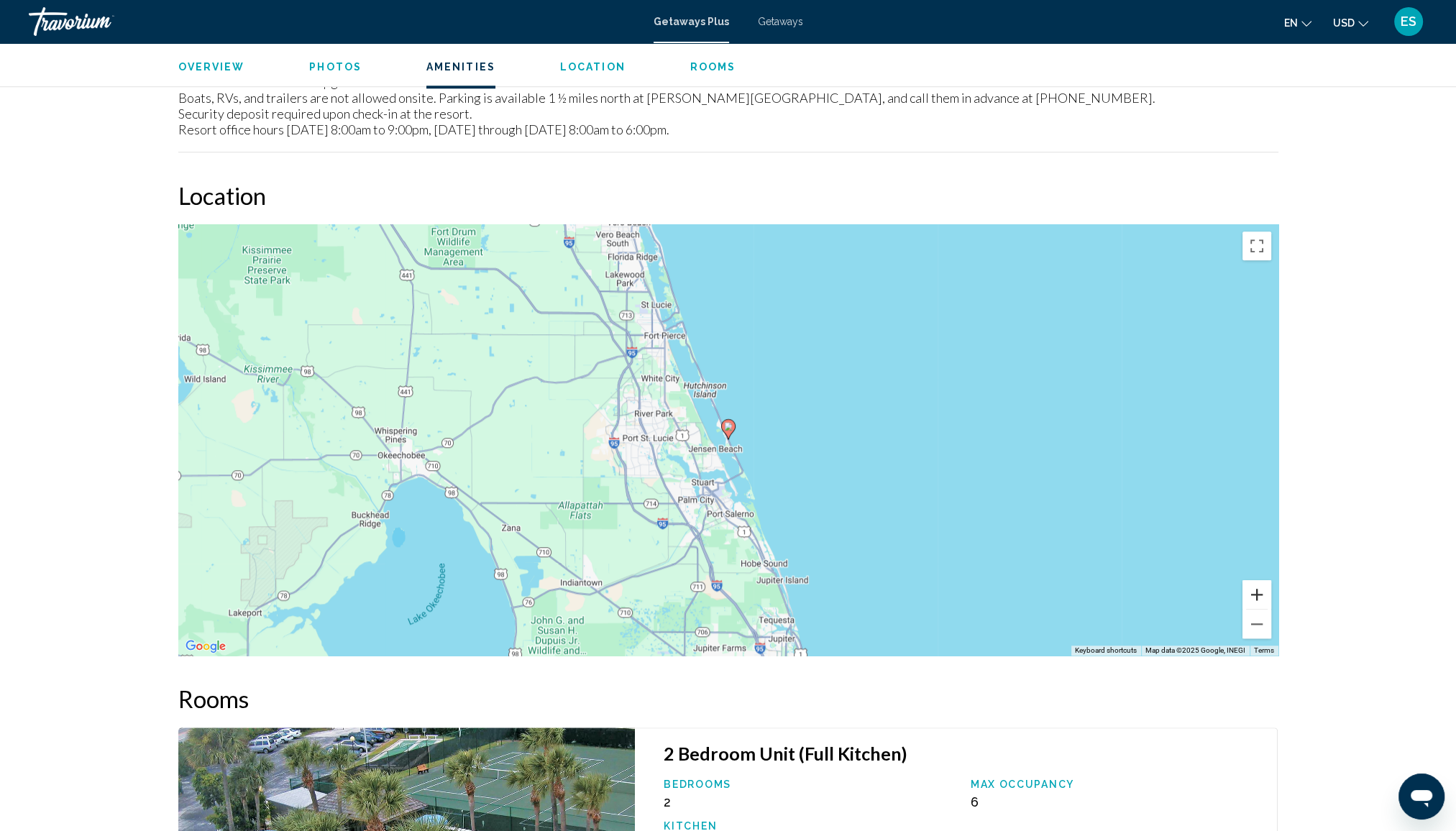
click at [1249, 581] on button "Zoom in" at bounding box center [1257, 595] width 29 height 29
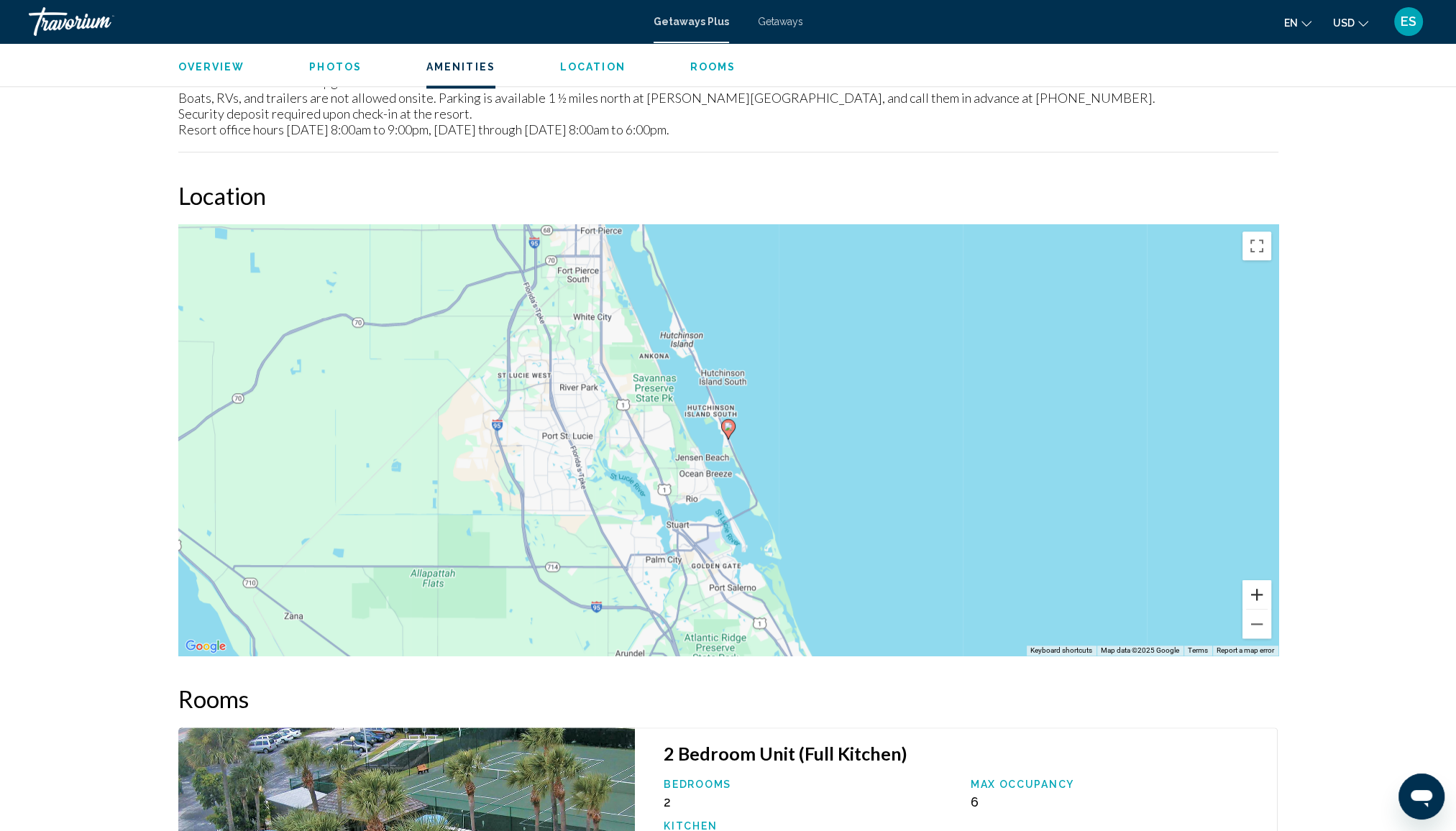
click at [1249, 581] on button "Zoom in" at bounding box center [1257, 595] width 29 height 29
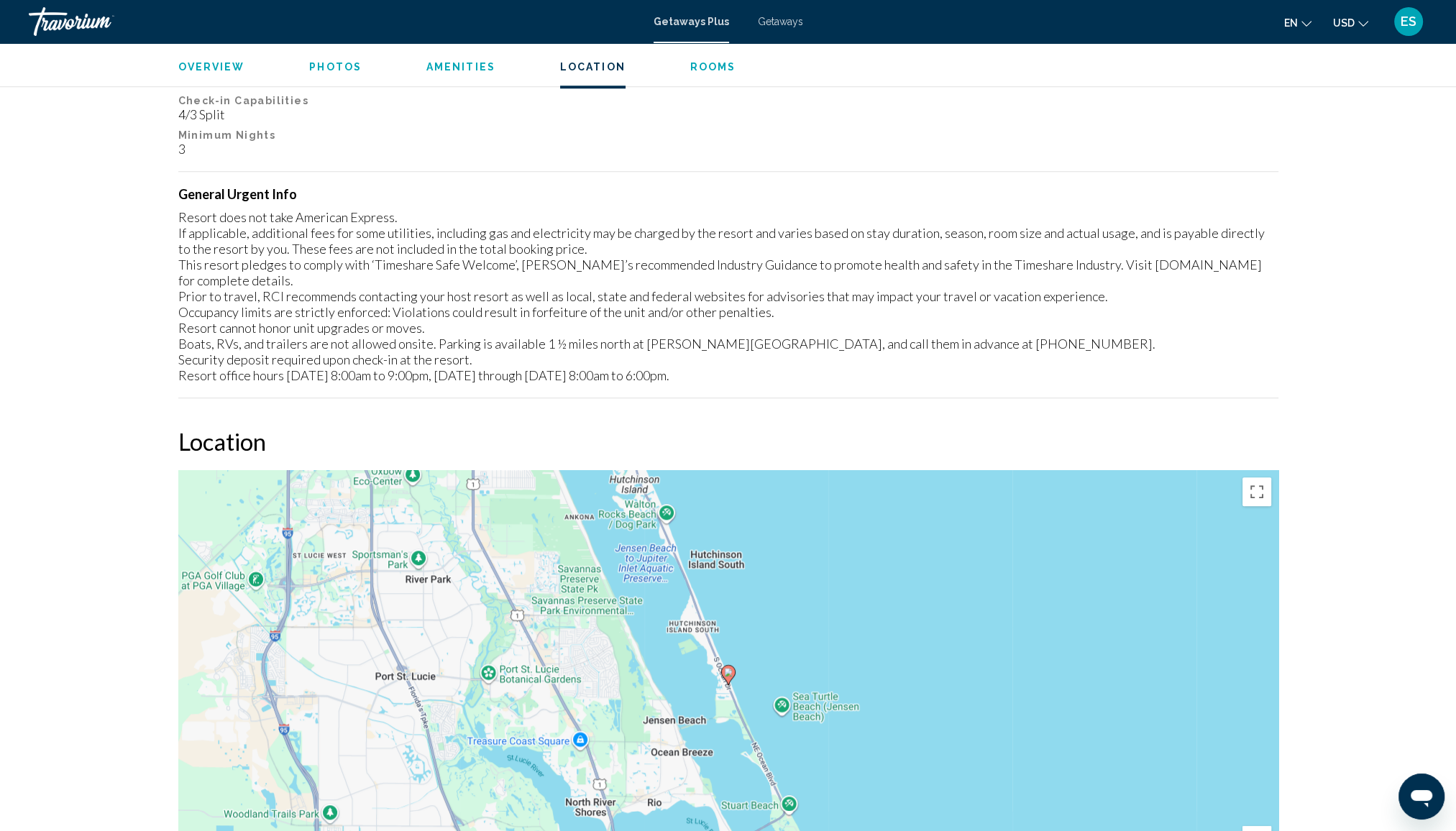
scroll to position [1501, 0]
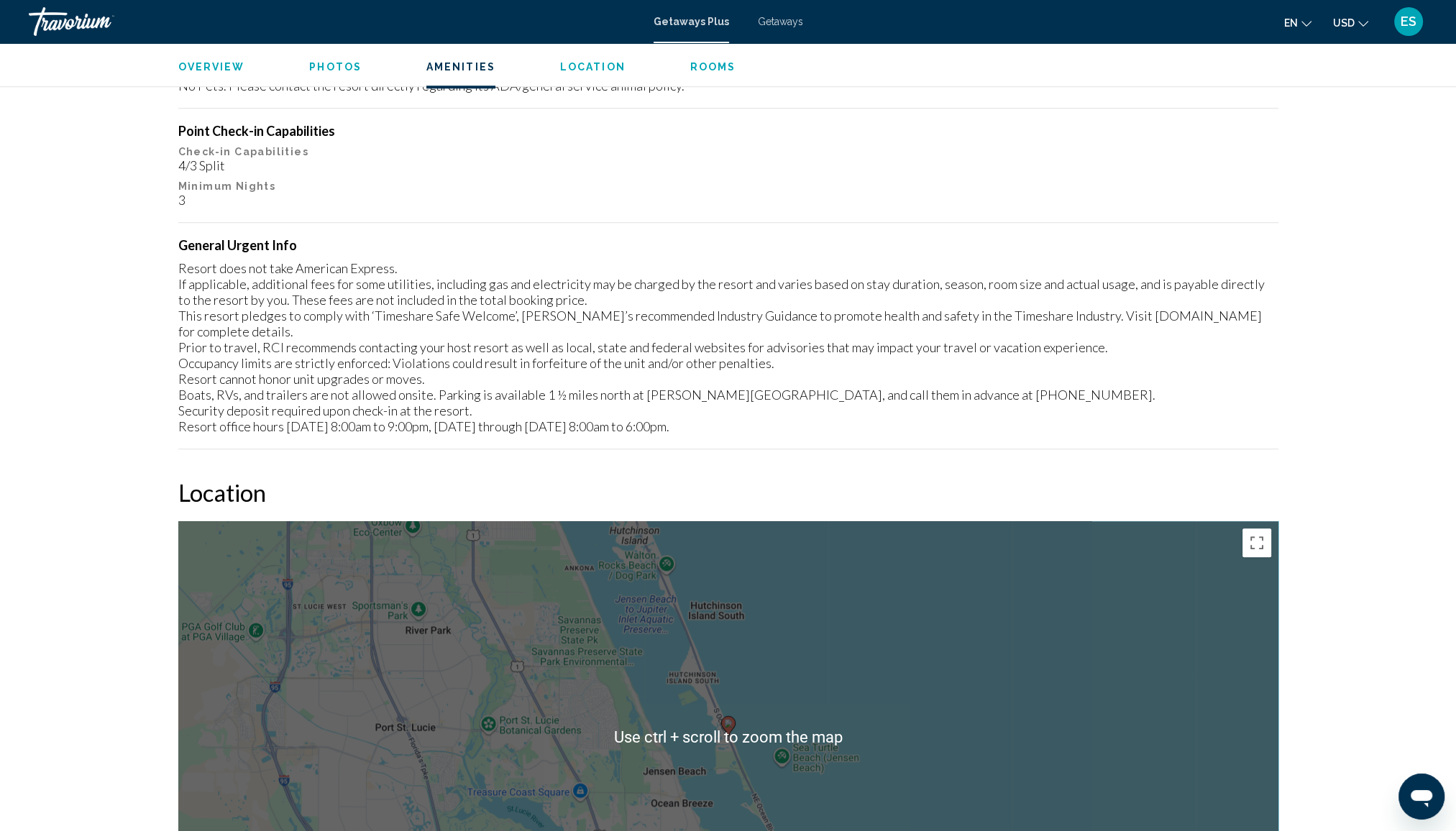
click at [328, 71] on span "Photos" at bounding box center [335, 67] width 52 height 12
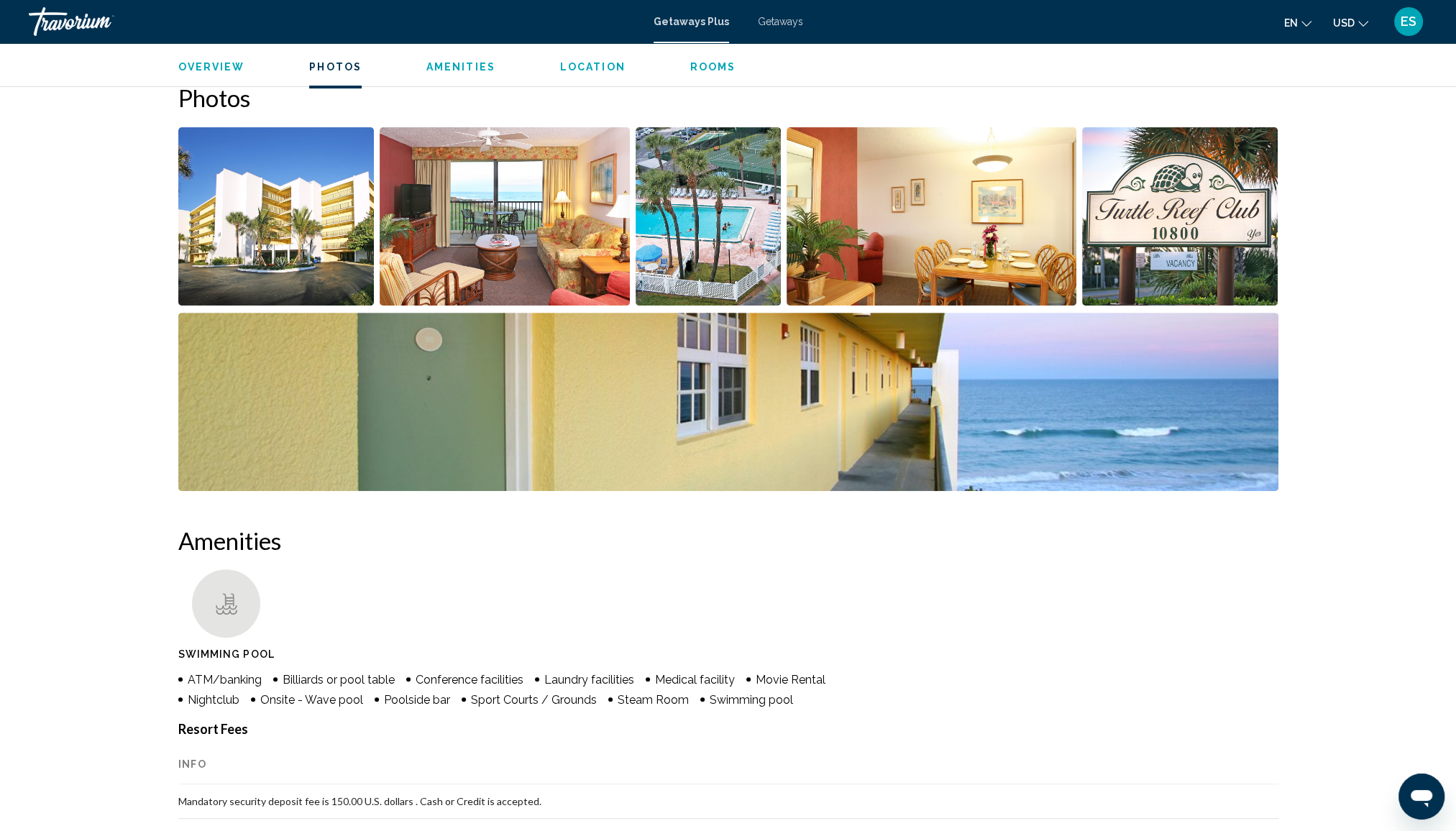
scroll to position [642, 0]
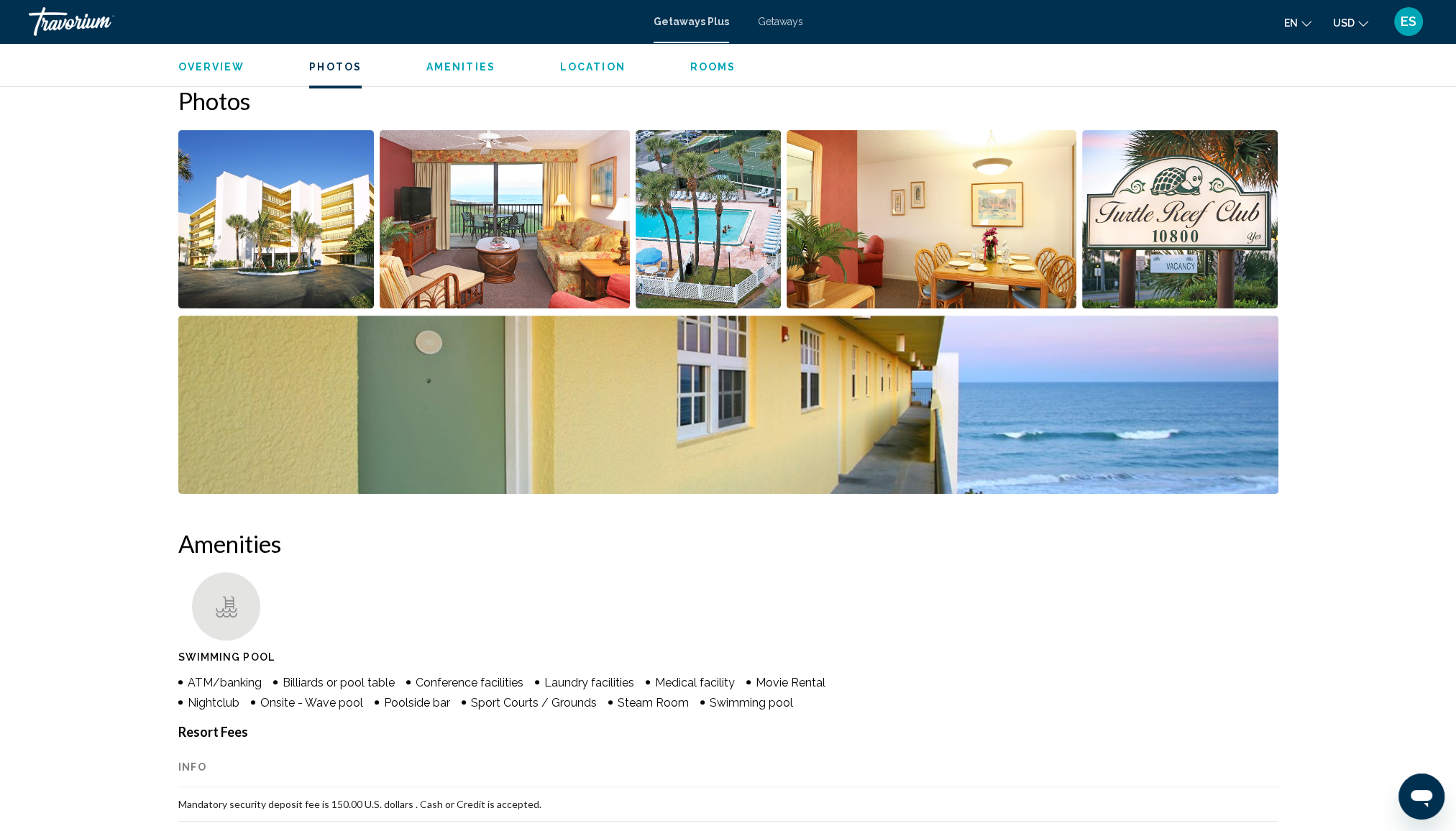
click at [330, 66] on span "Photos" at bounding box center [335, 67] width 52 height 12
click at [232, 66] on span "Overview" at bounding box center [212, 67] width 67 height 12
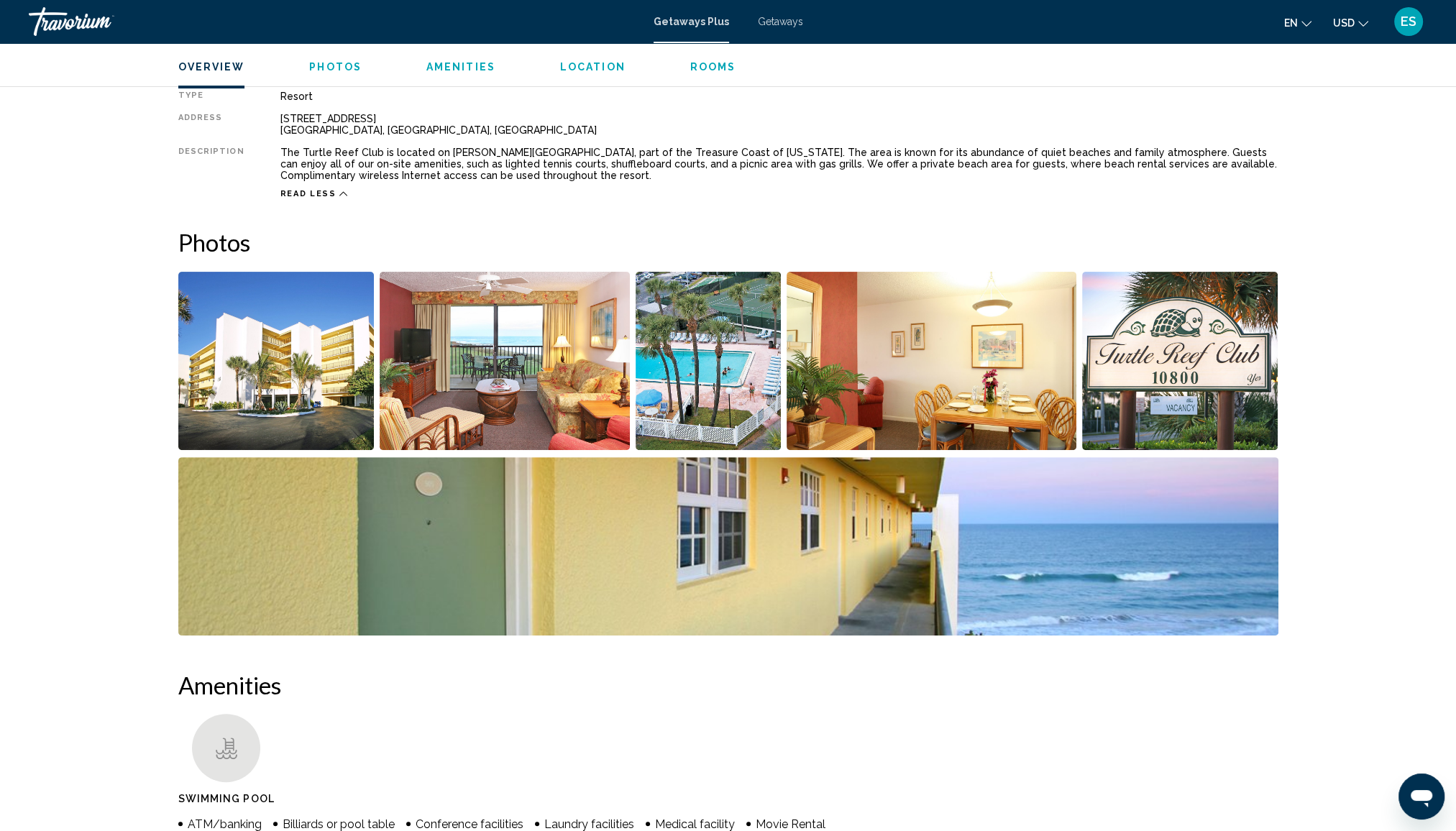
scroll to position [460, 0]
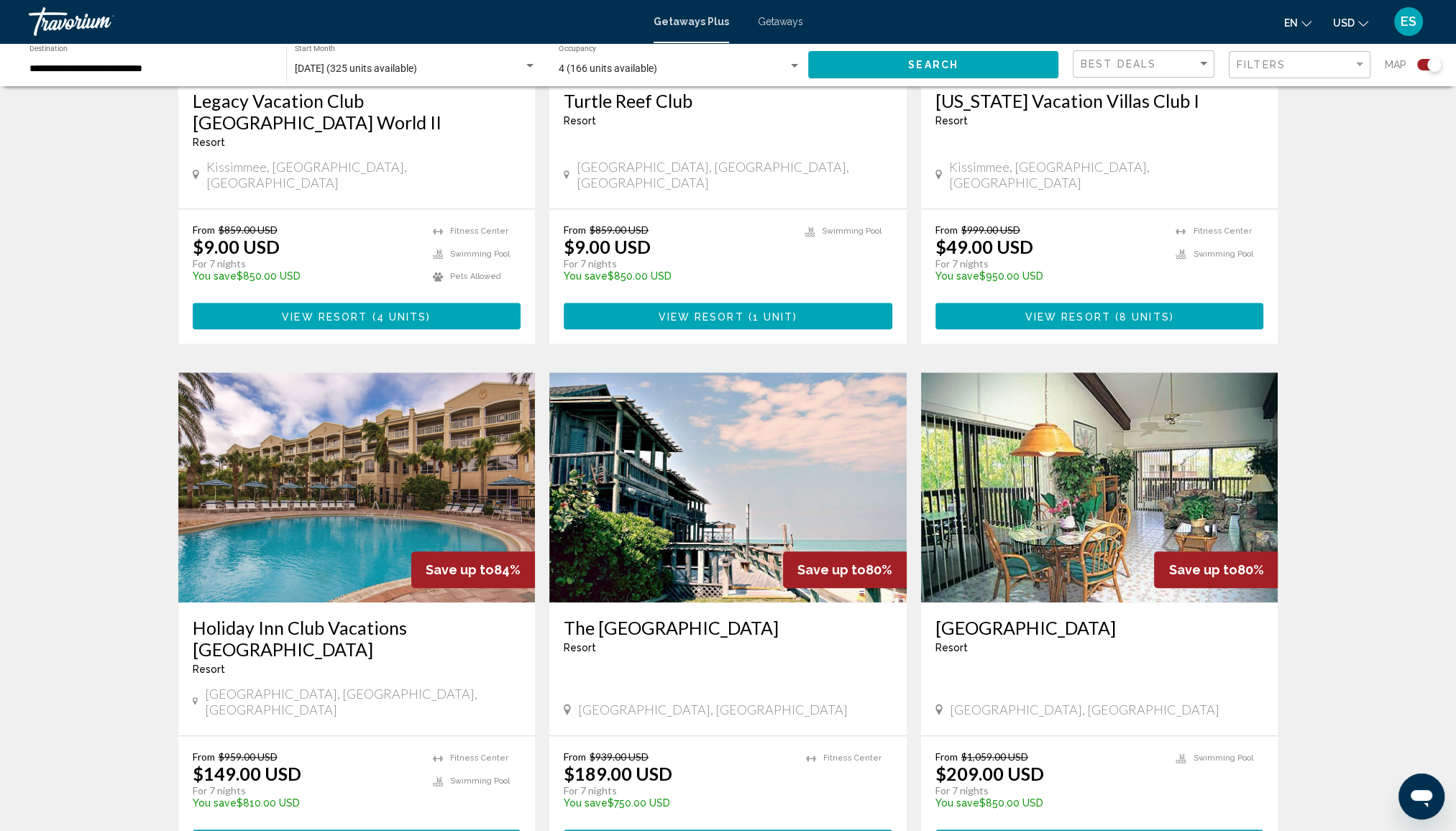
scroll to position [1870, 0]
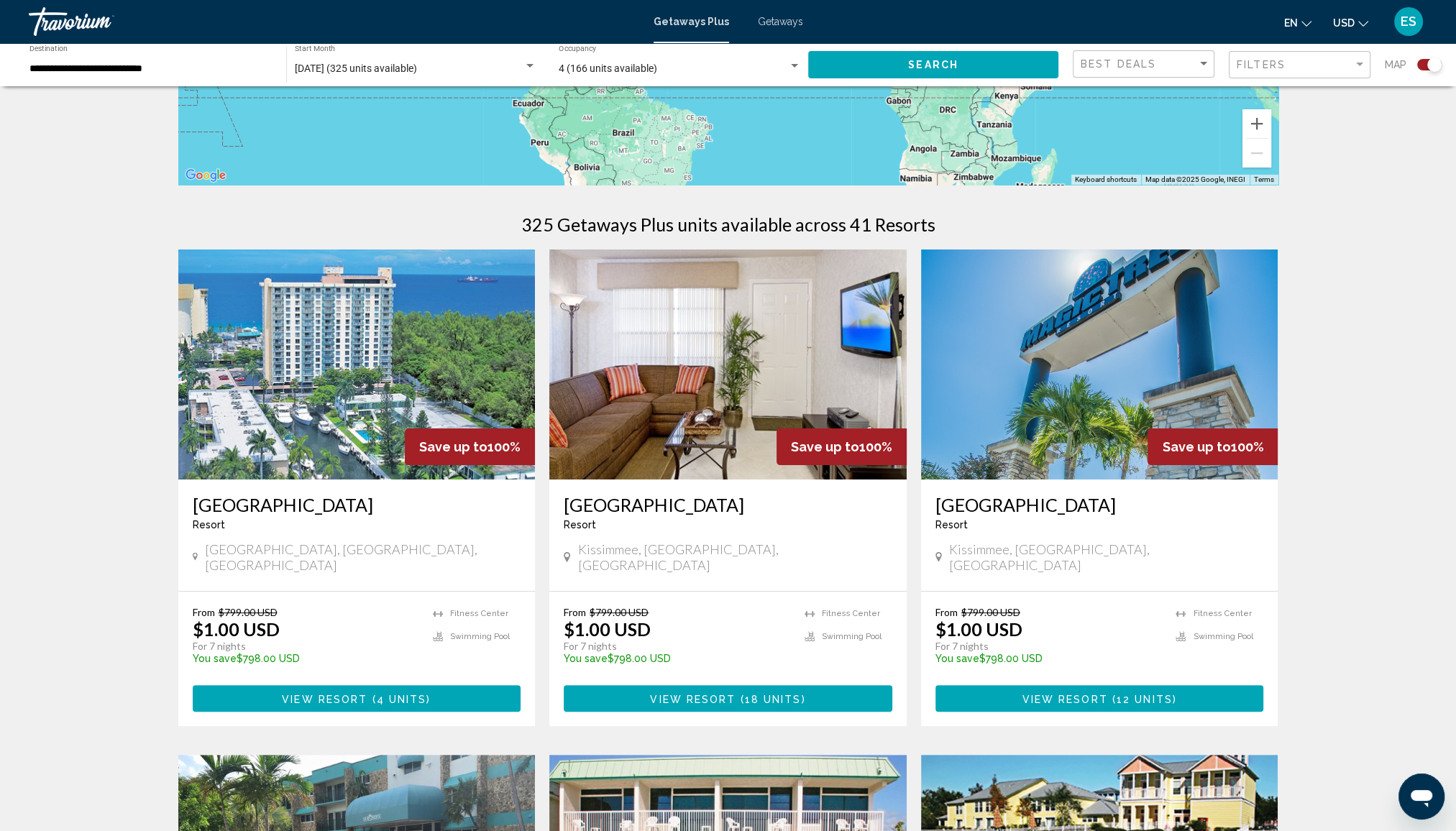
scroll to position [359, 0]
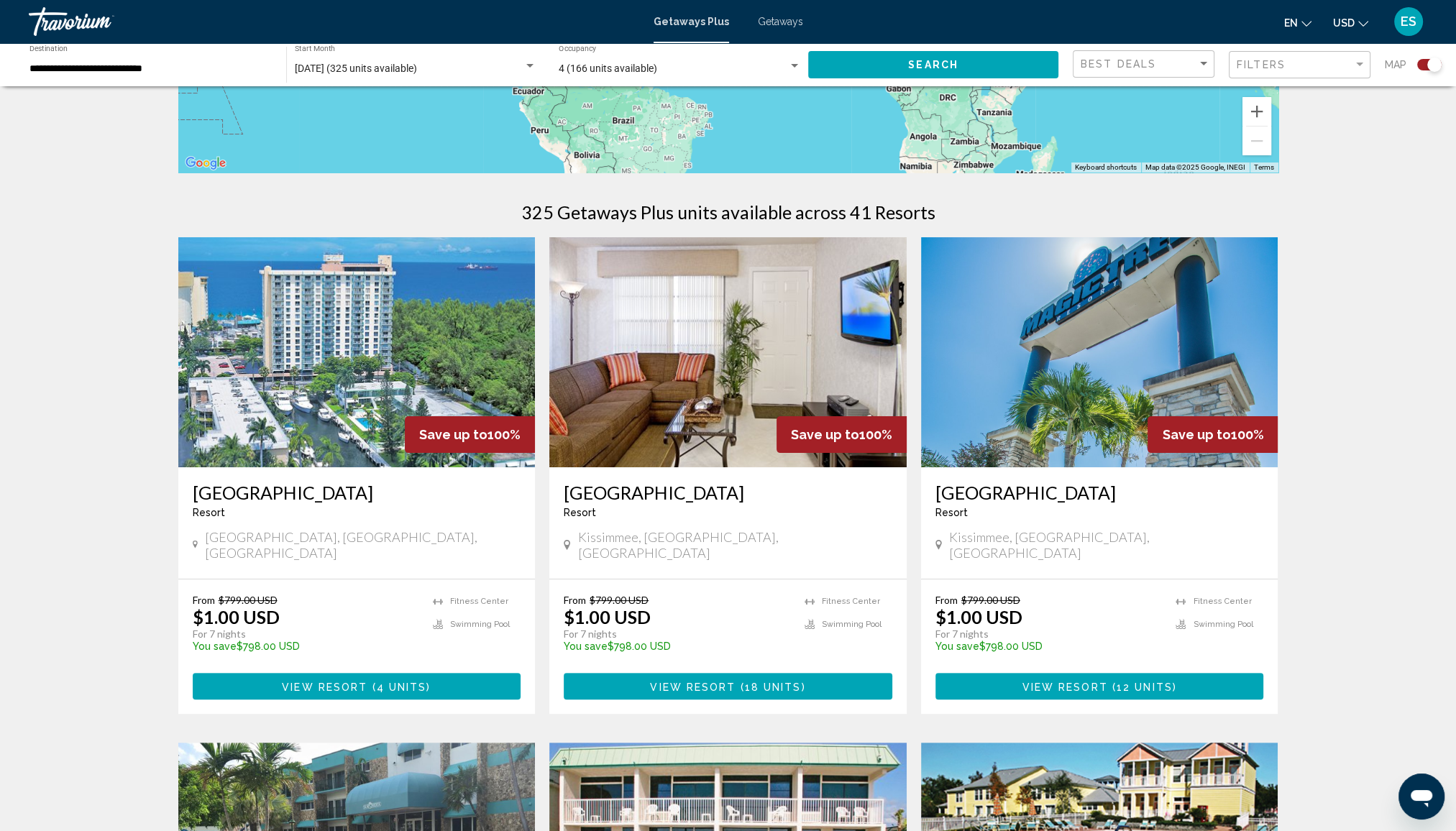
click at [1086, 371] on img "Main content" at bounding box center [1099, 353] width 357 height 230
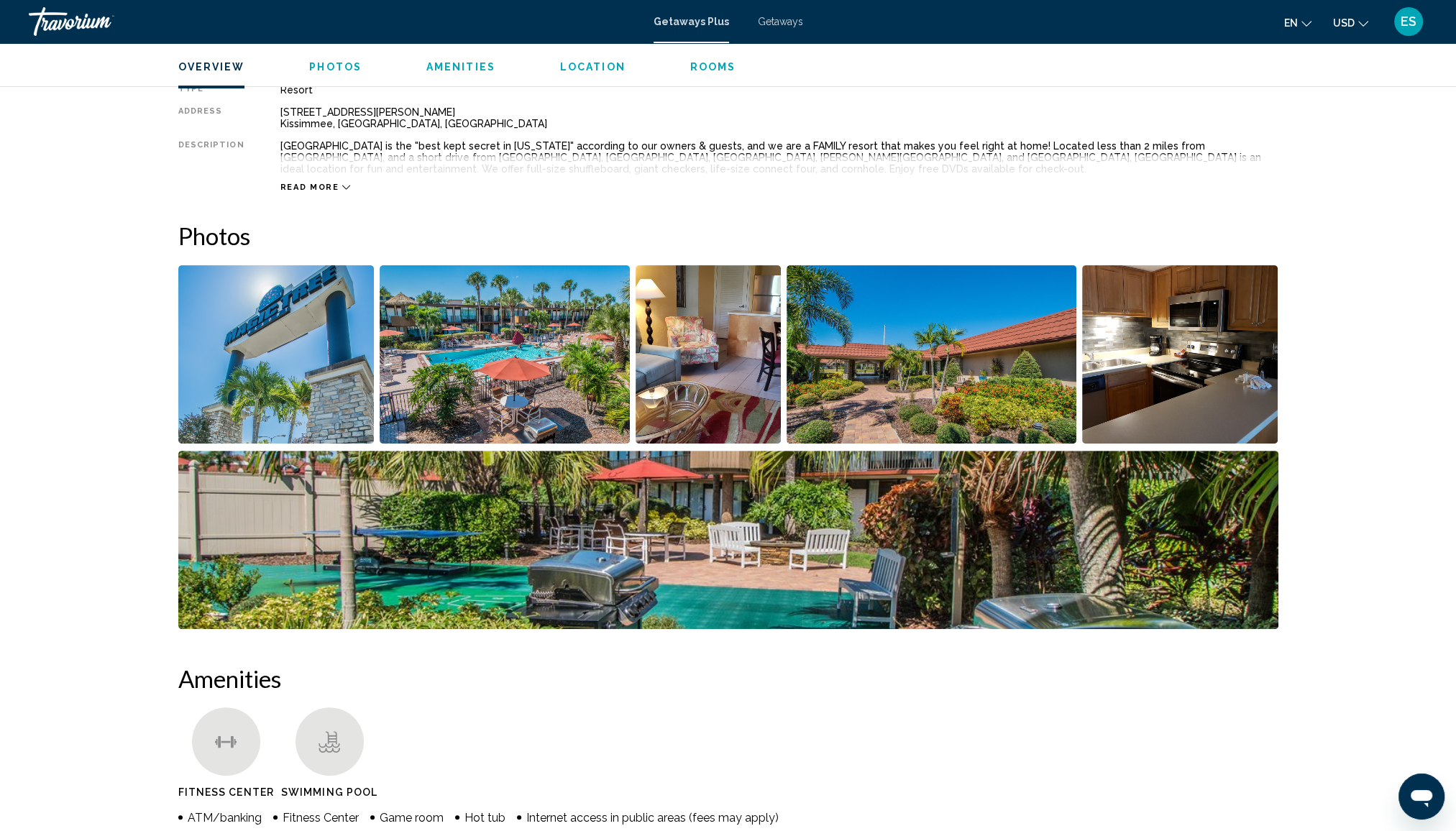
scroll to position [575, 0]
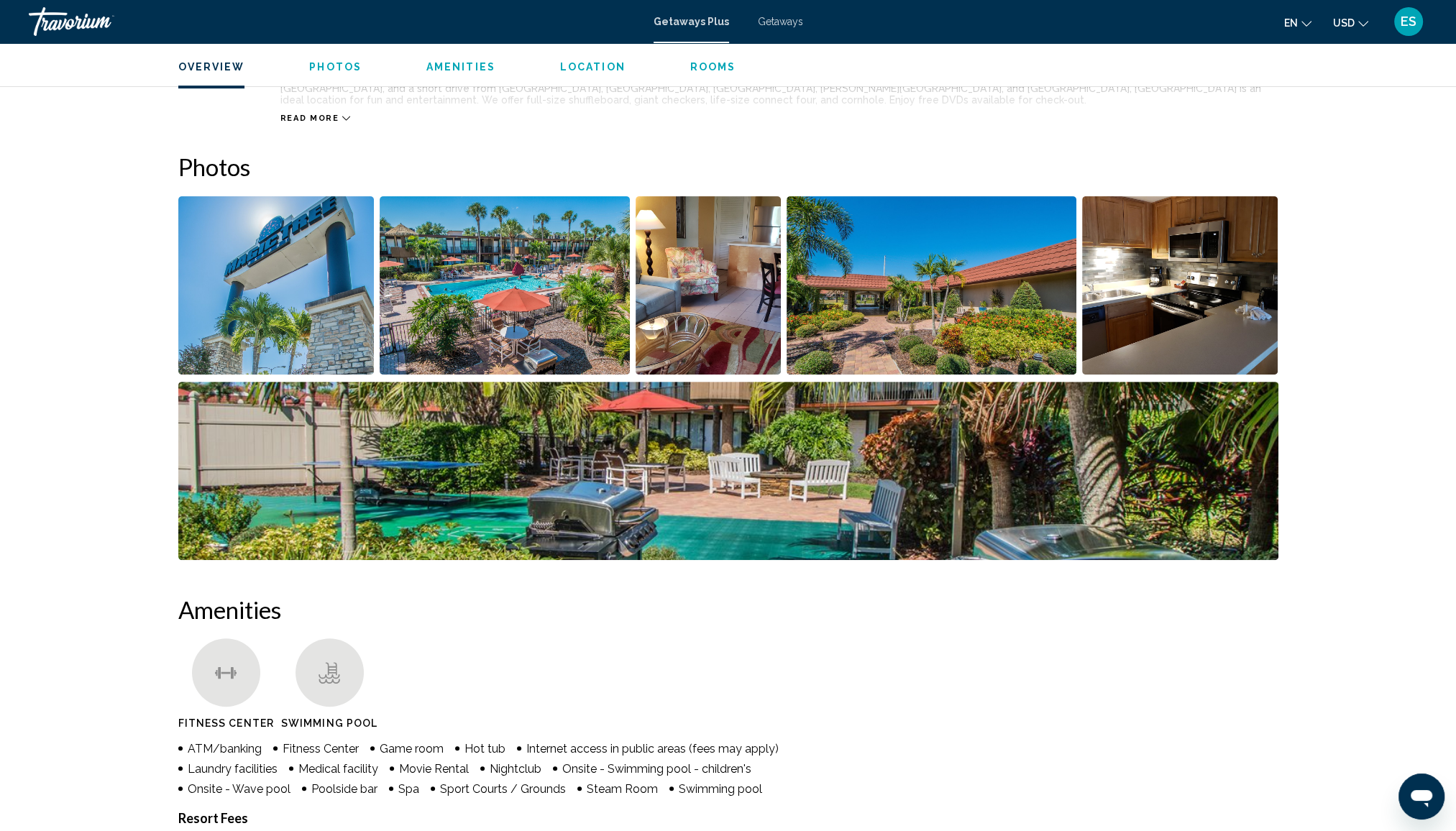
click at [553, 249] on img "Open full-screen image slider" at bounding box center [504, 285] width 250 height 179
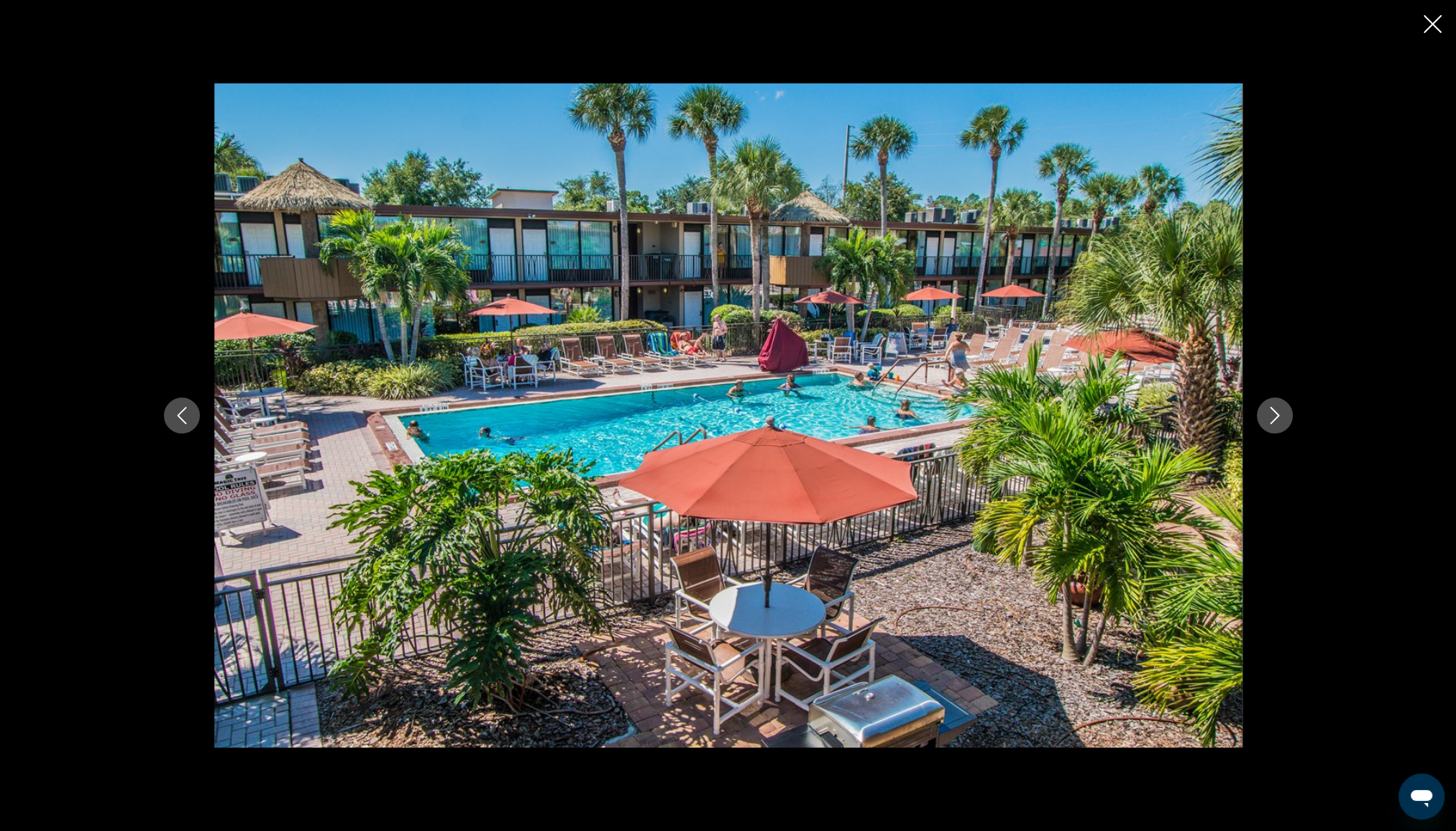
click at [1259, 420] on button "Next image" at bounding box center [1274, 416] width 36 height 36
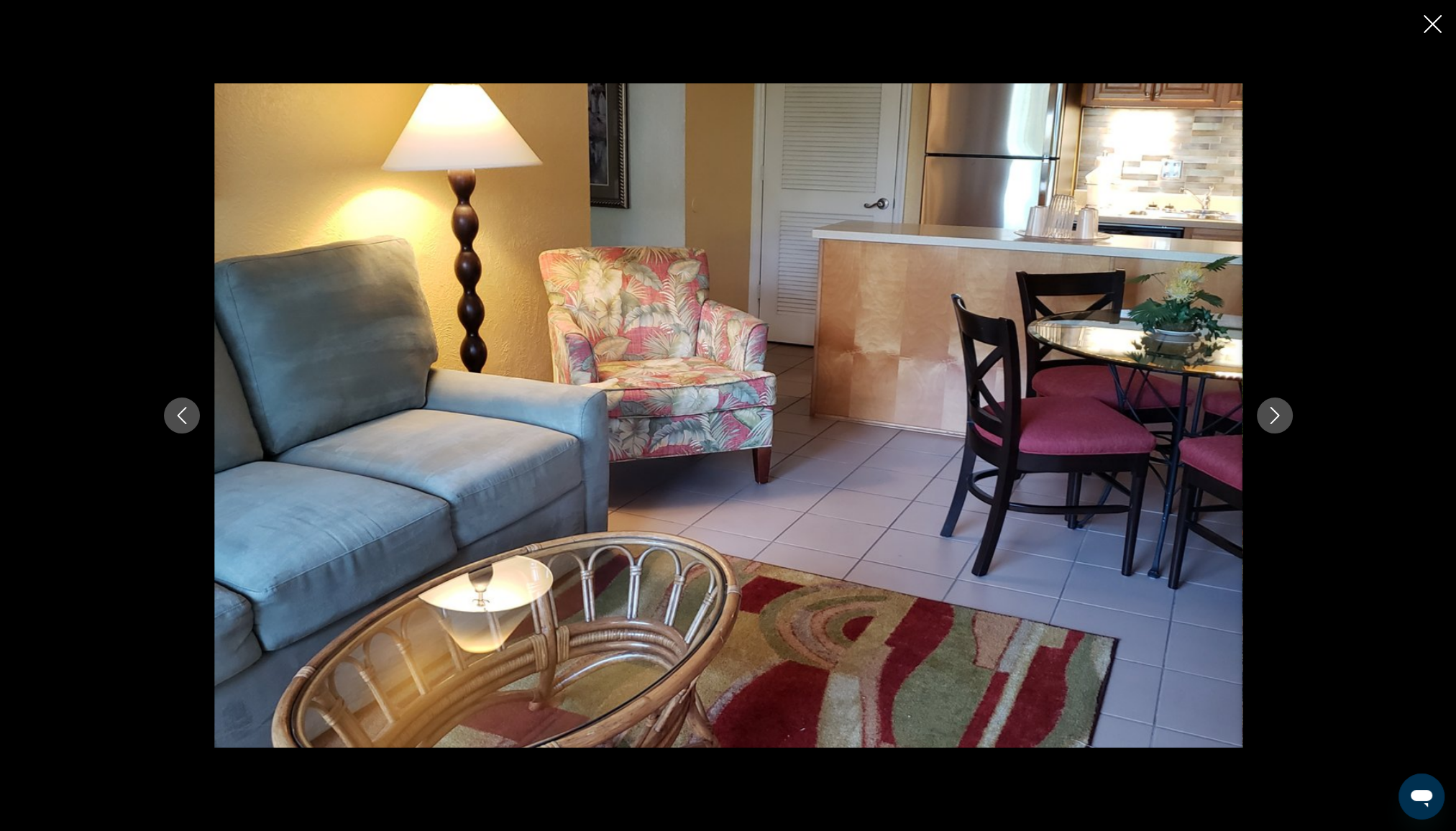
click at [1270, 417] on icon "Next image" at bounding box center [1274, 416] width 17 height 17
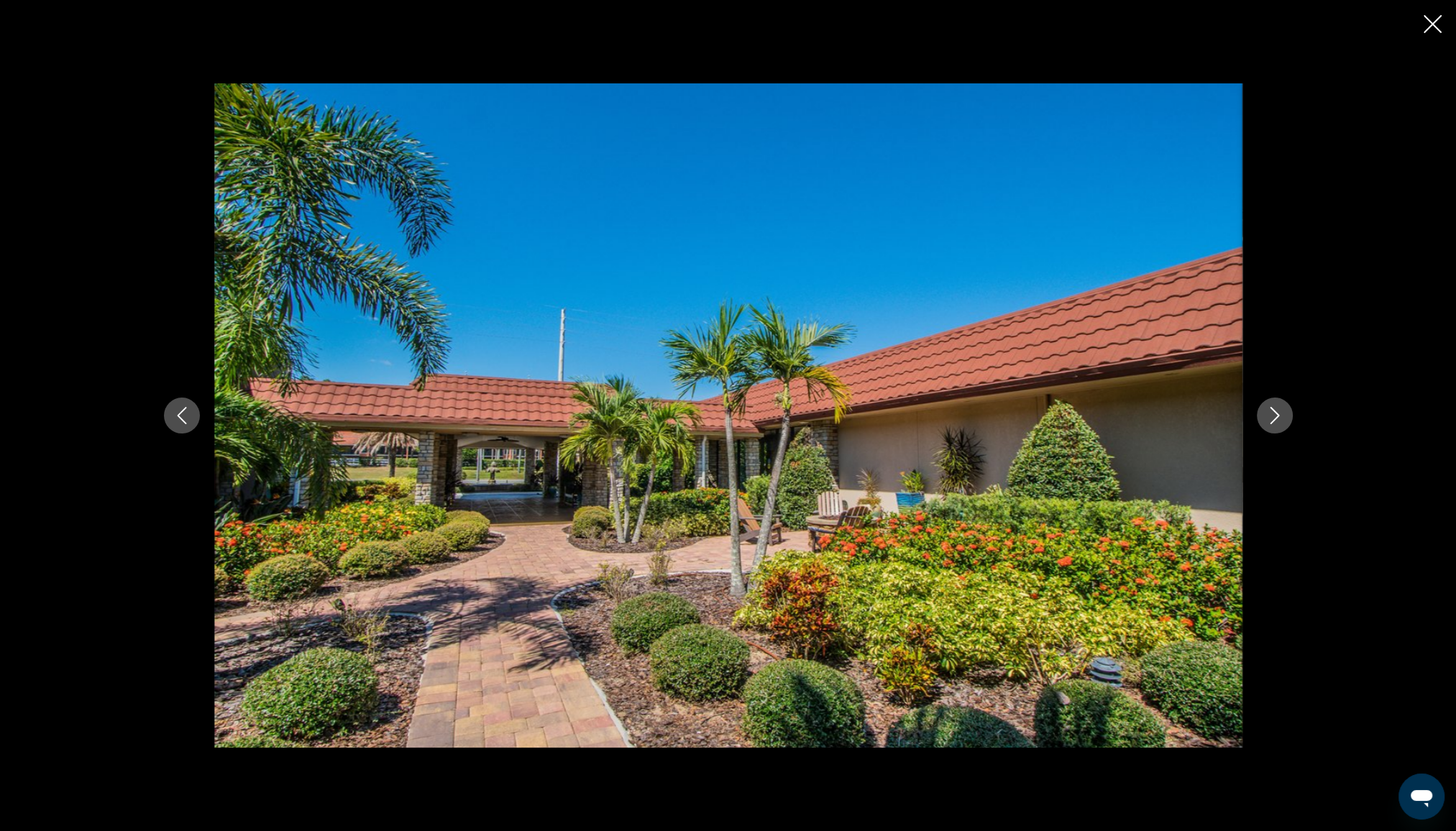
click at [1270, 417] on icon "Next image" at bounding box center [1274, 416] width 17 height 17
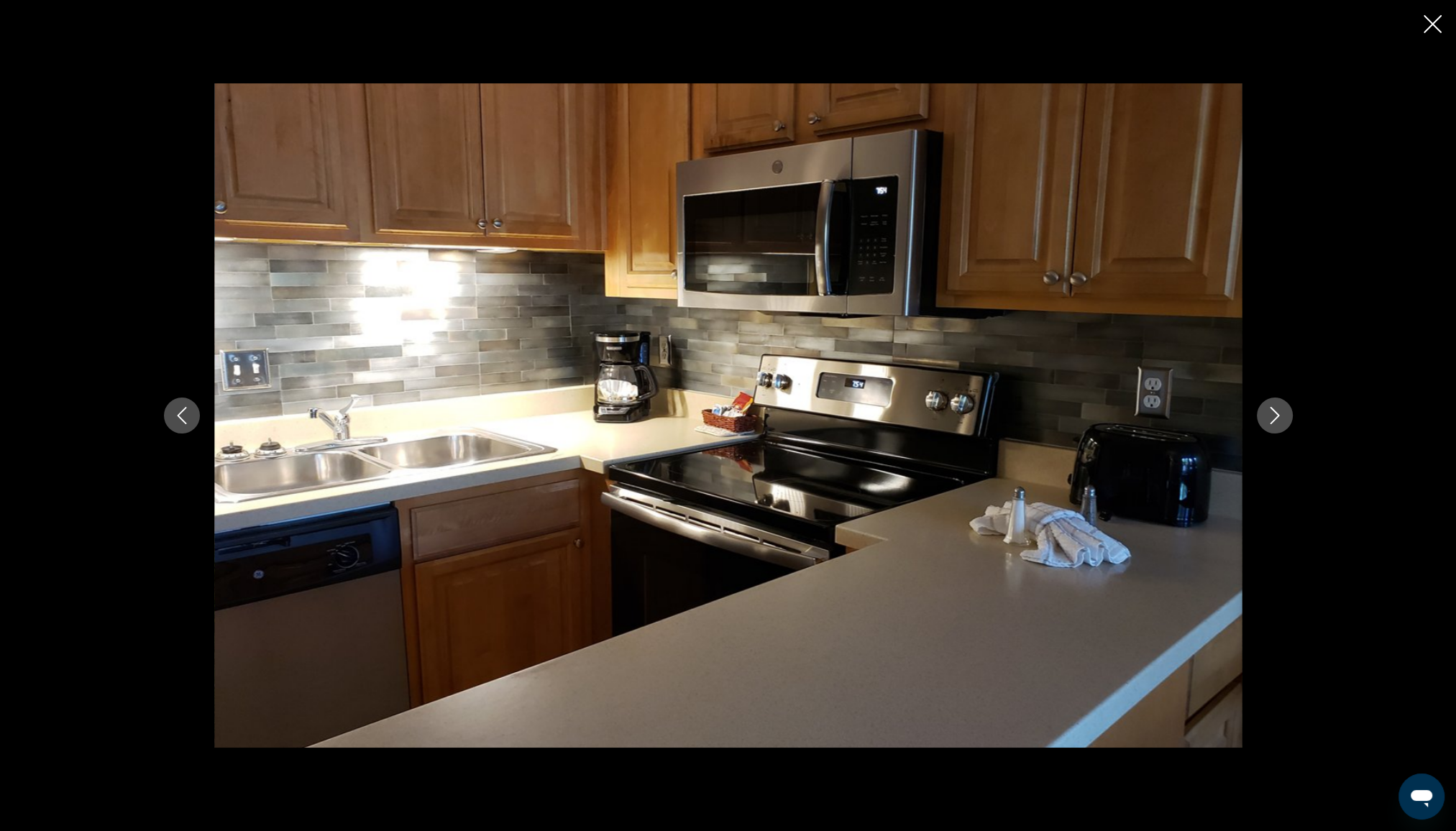
click at [1270, 417] on icon "Next image" at bounding box center [1274, 416] width 17 height 17
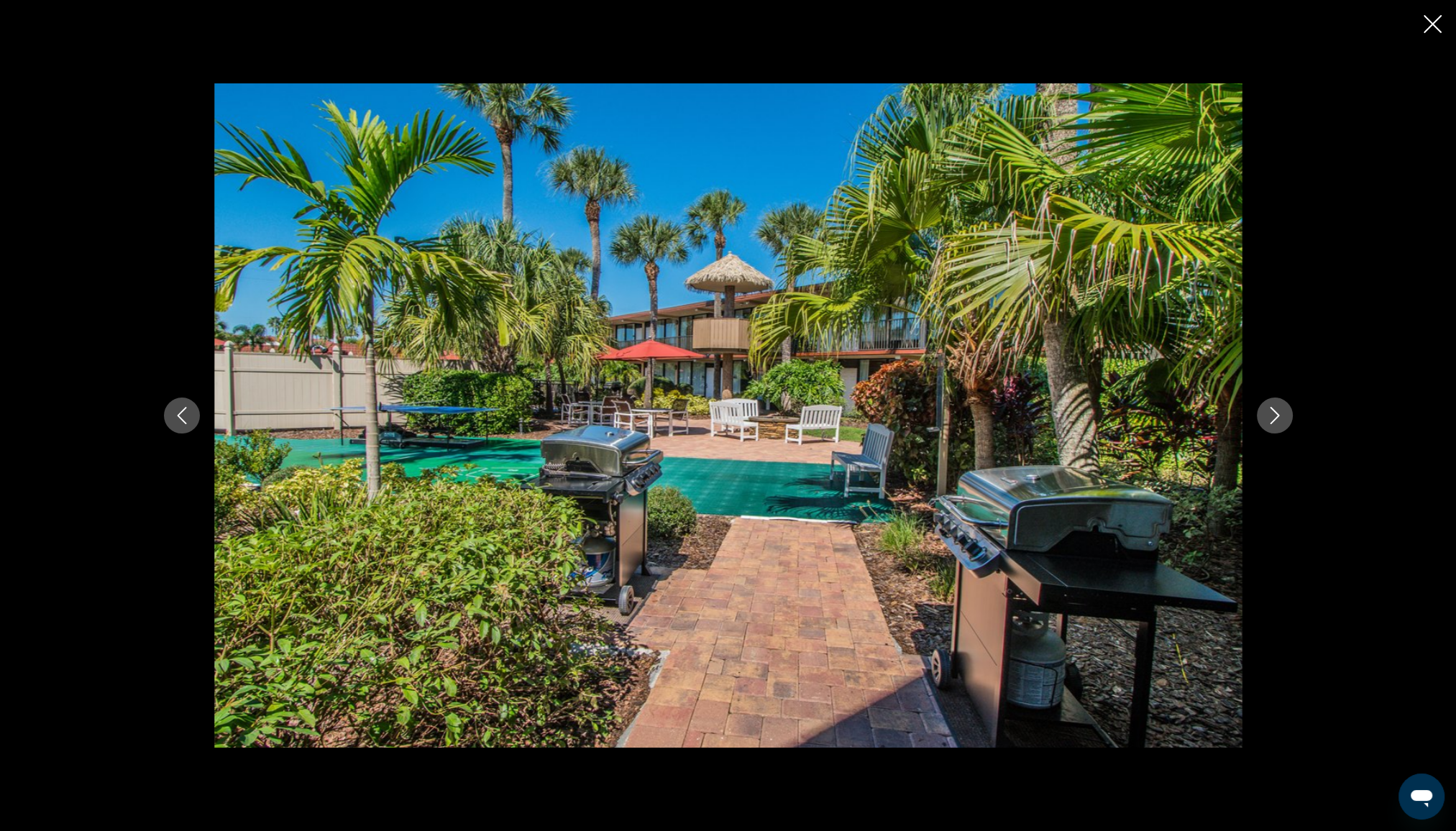
click at [1270, 417] on icon "Next image" at bounding box center [1274, 416] width 17 height 17
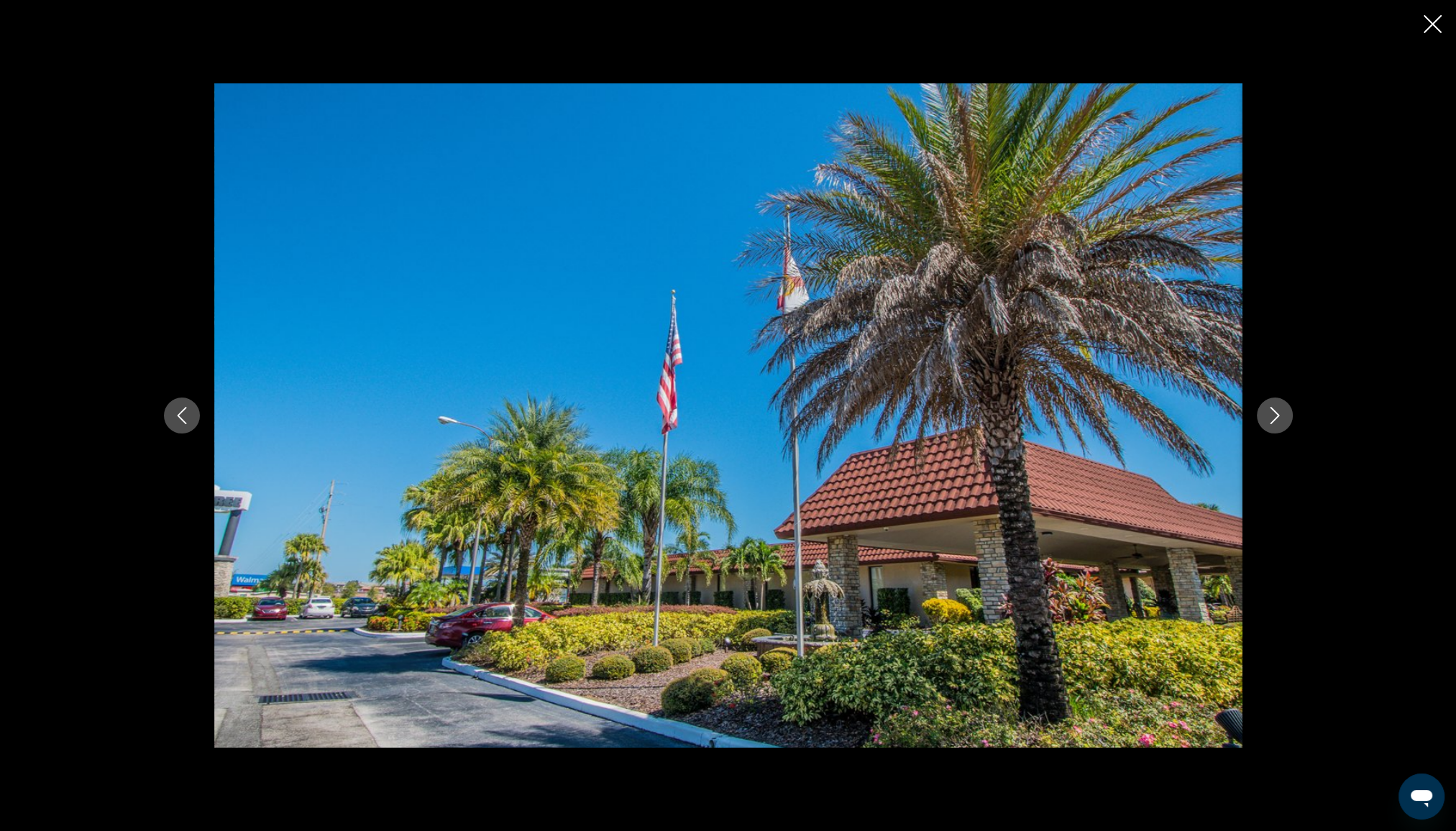
click at [1270, 417] on icon "Next image" at bounding box center [1274, 416] width 17 height 17
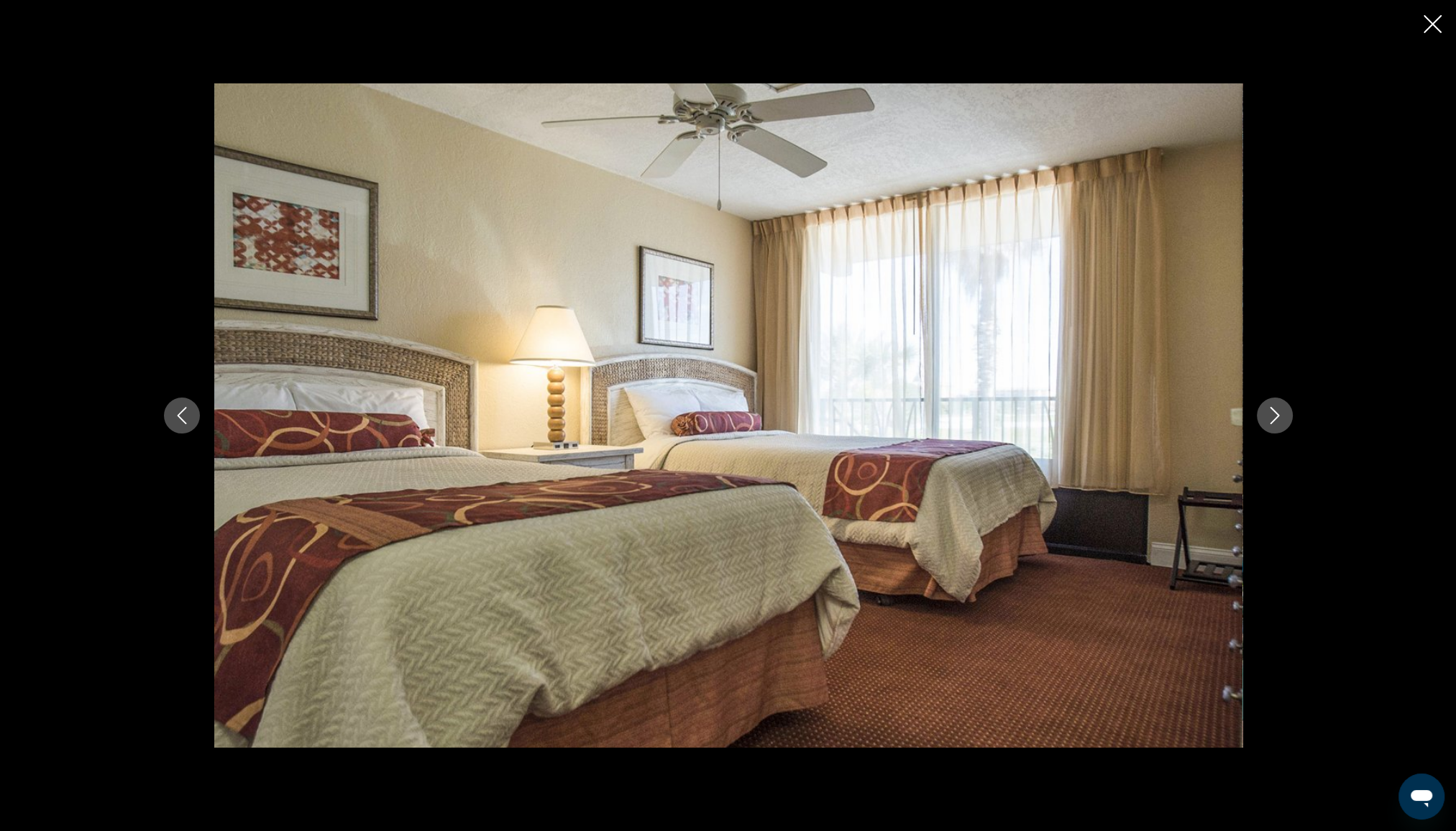
click at [1270, 417] on icon "Next image" at bounding box center [1274, 416] width 17 height 17
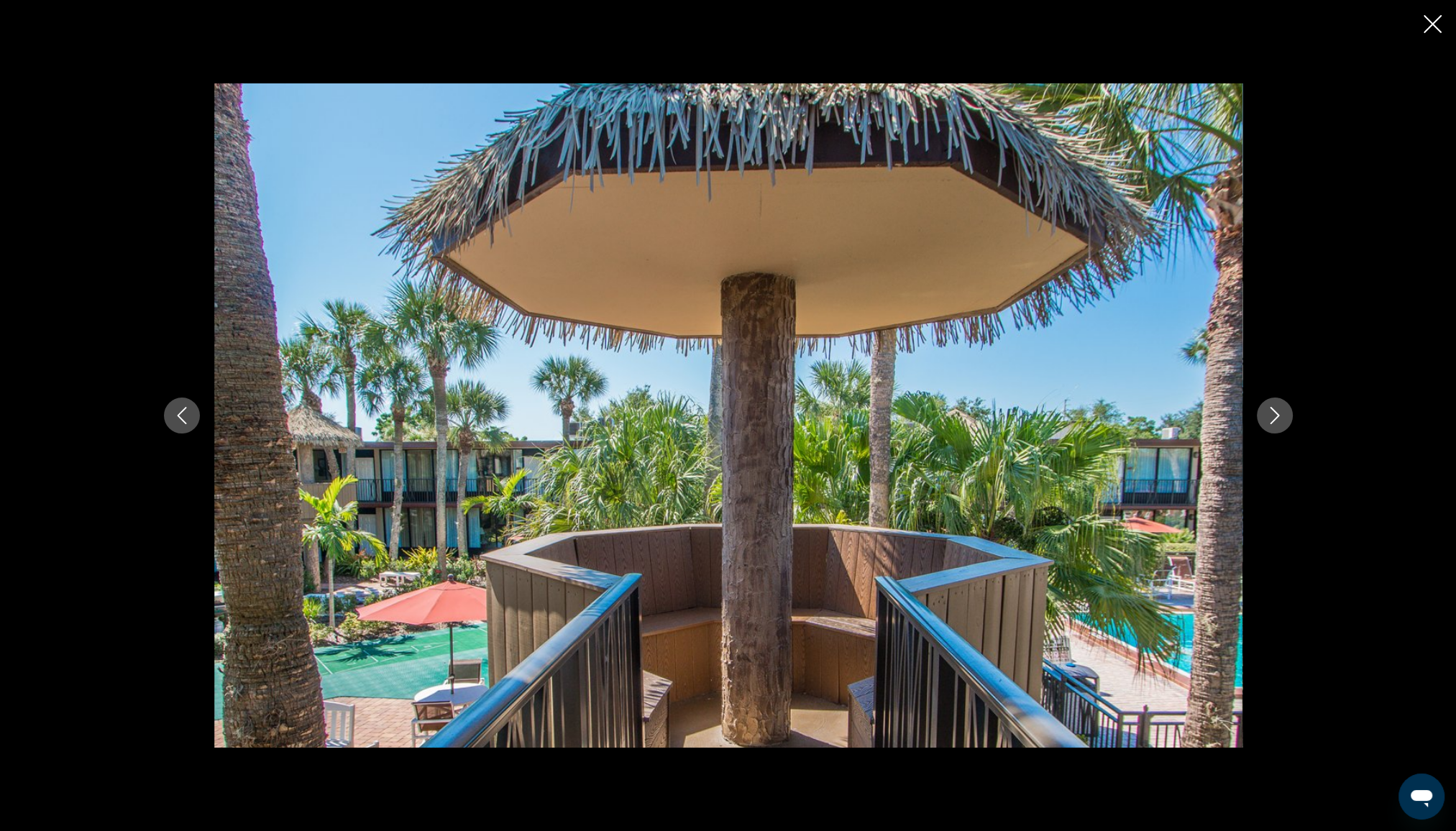
click at [1270, 417] on icon "Next image" at bounding box center [1274, 416] width 17 height 17
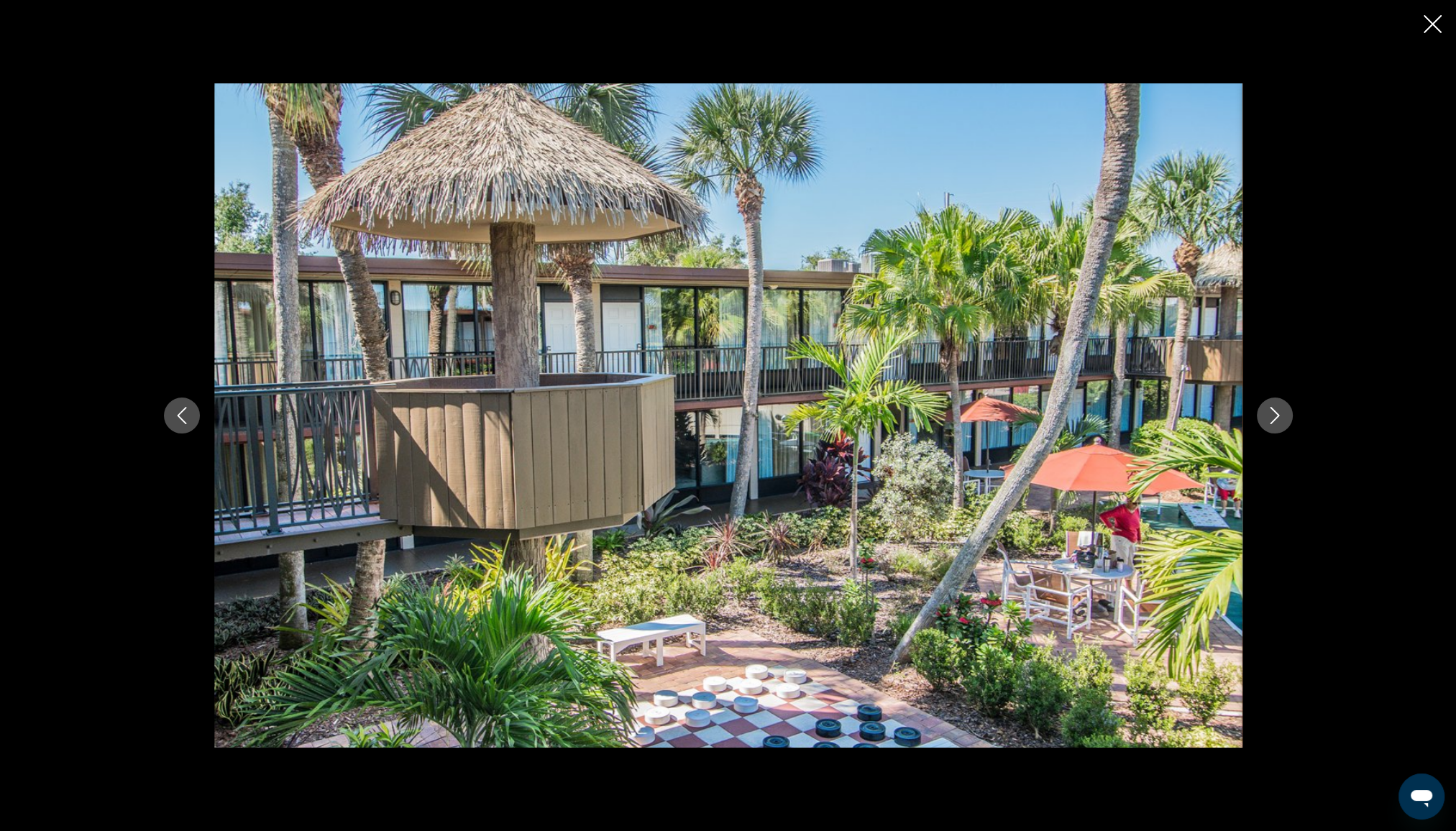
click at [1441, 24] on icon "Close slideshow" at bounding box center [1432, 24] width 18 height 18
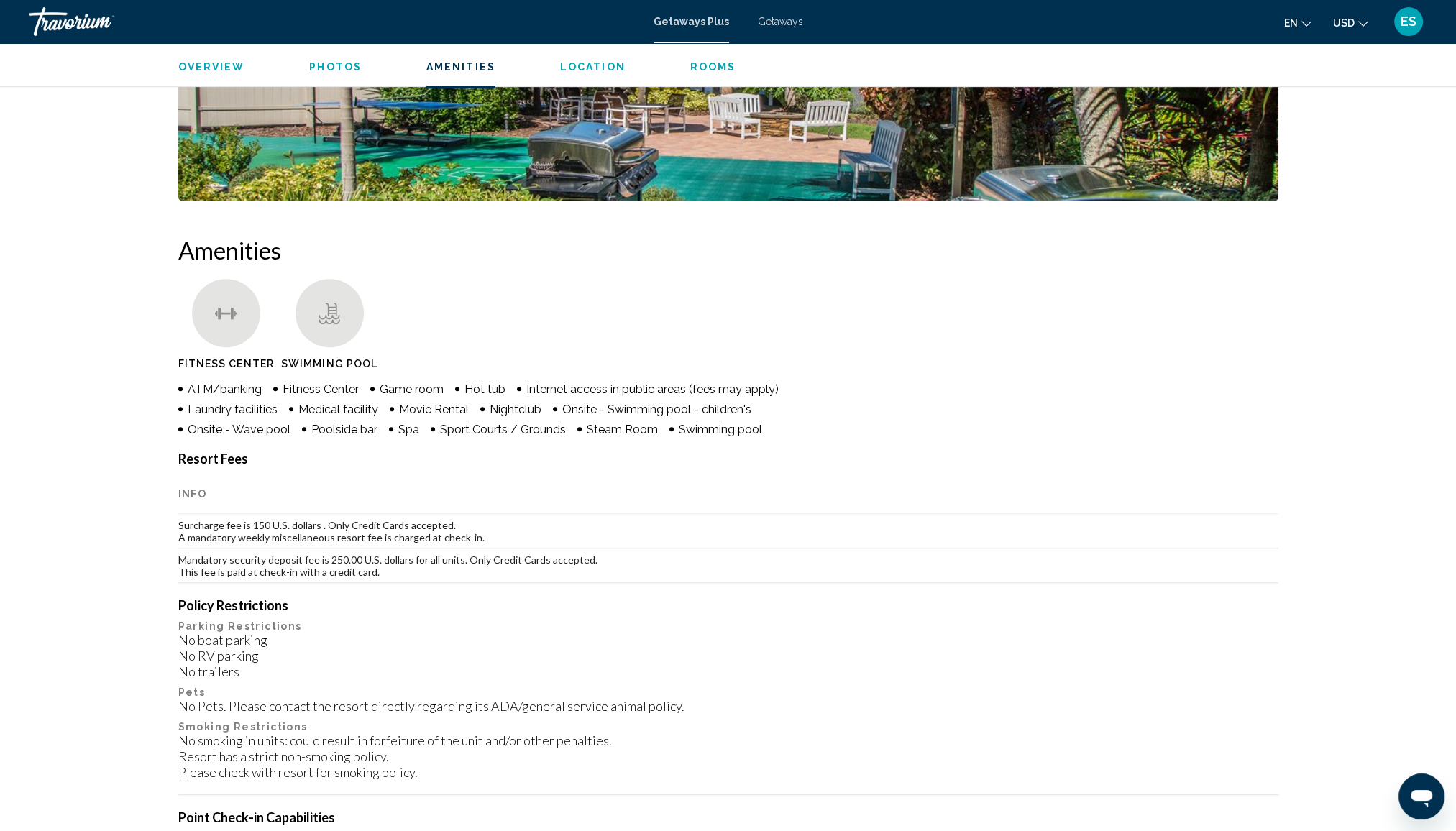
scroll to position [791, 0]
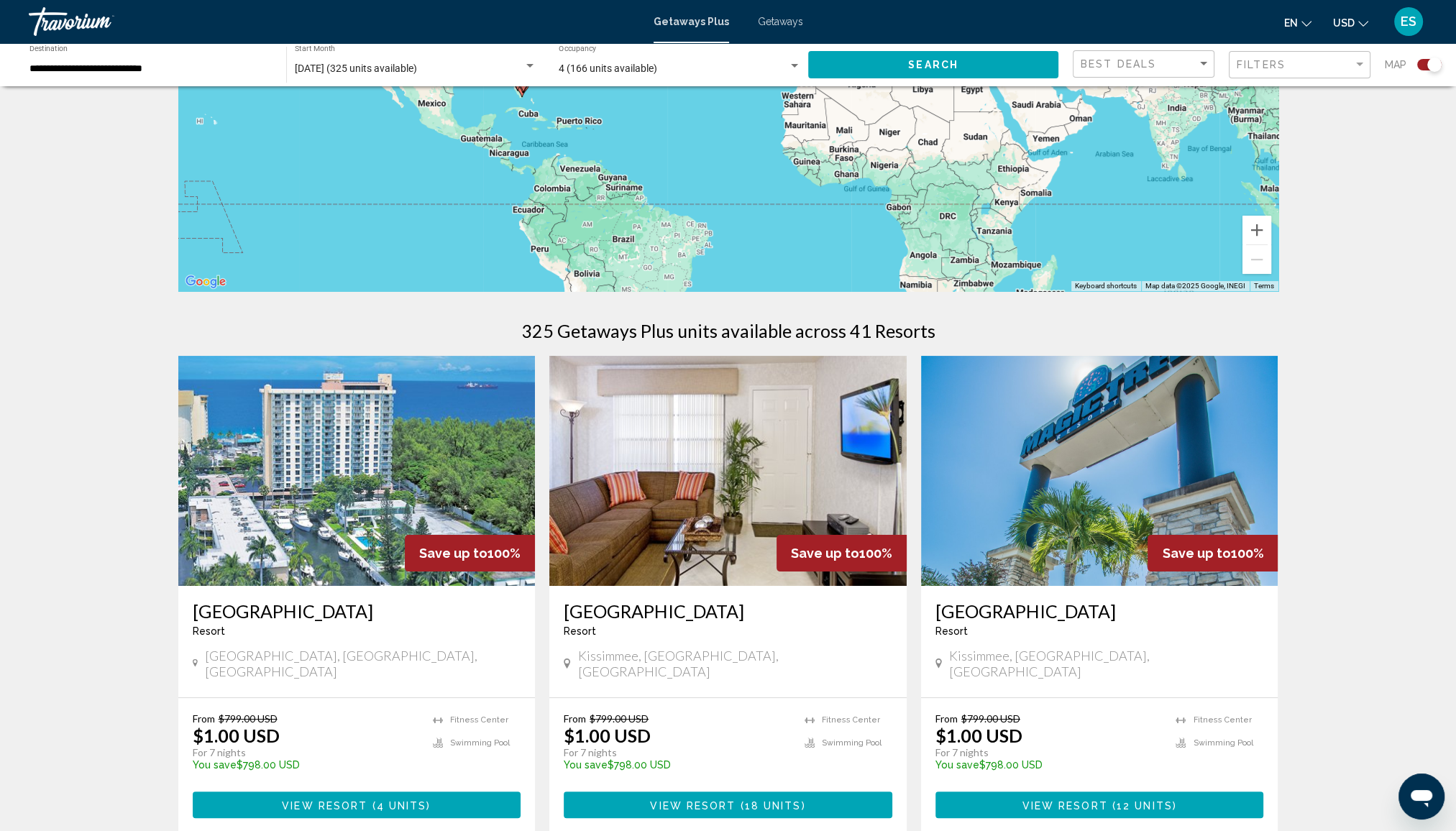
scroll to position [288, 0]
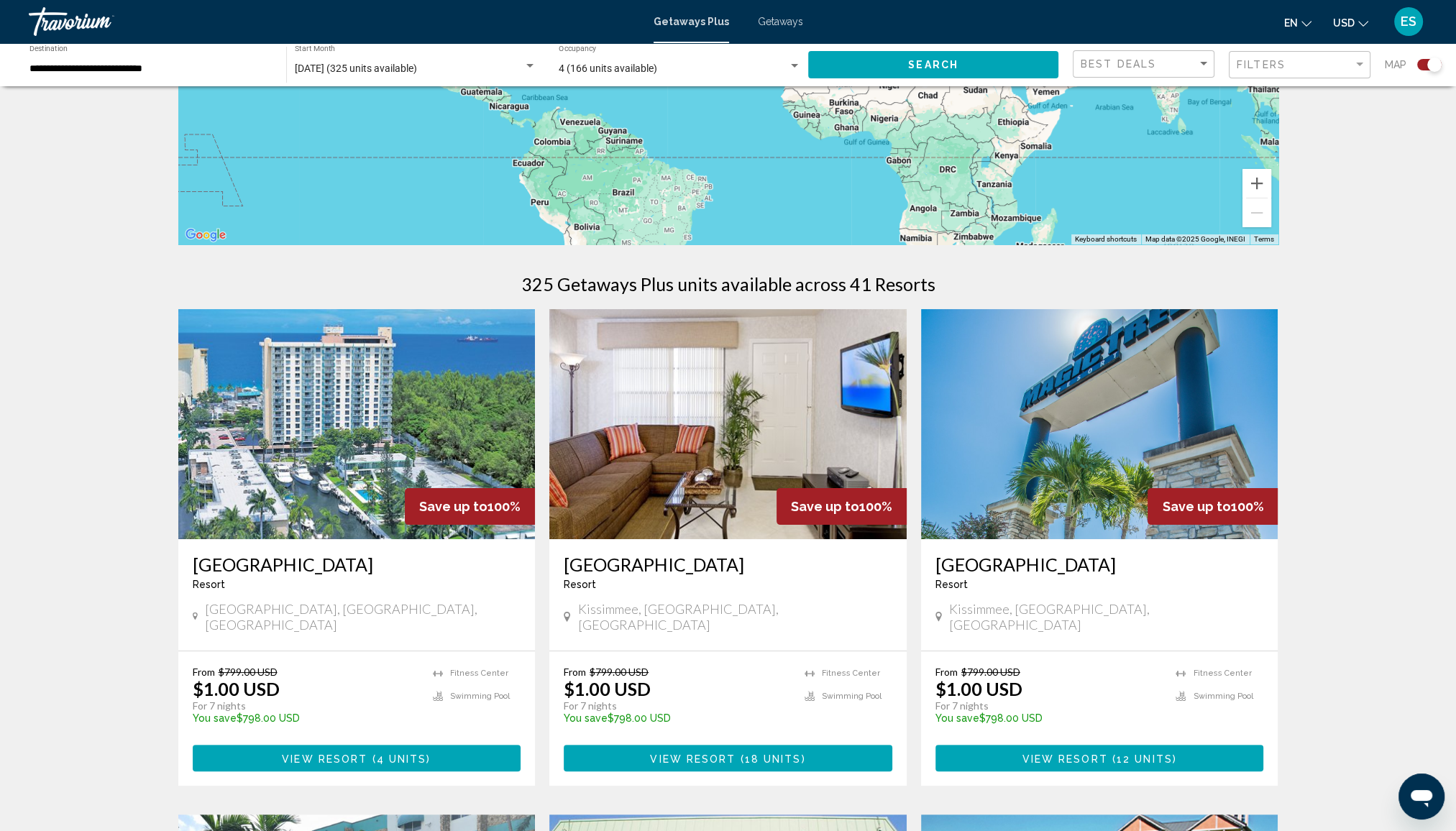
click at [463, 438] on img "Main content" at bounding box center [357, 424] width 357 height 230
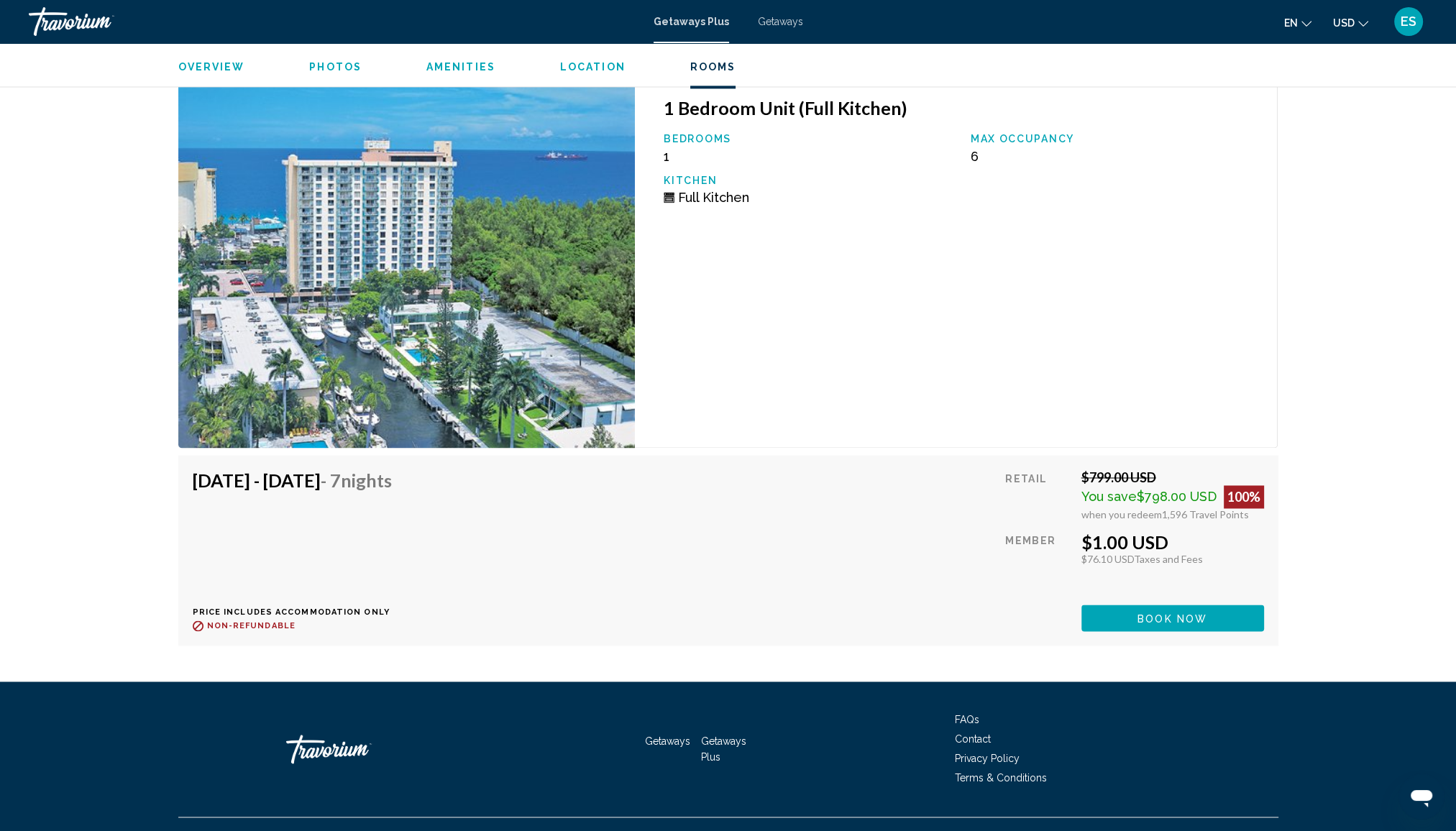
scroll to position [2803, 0]
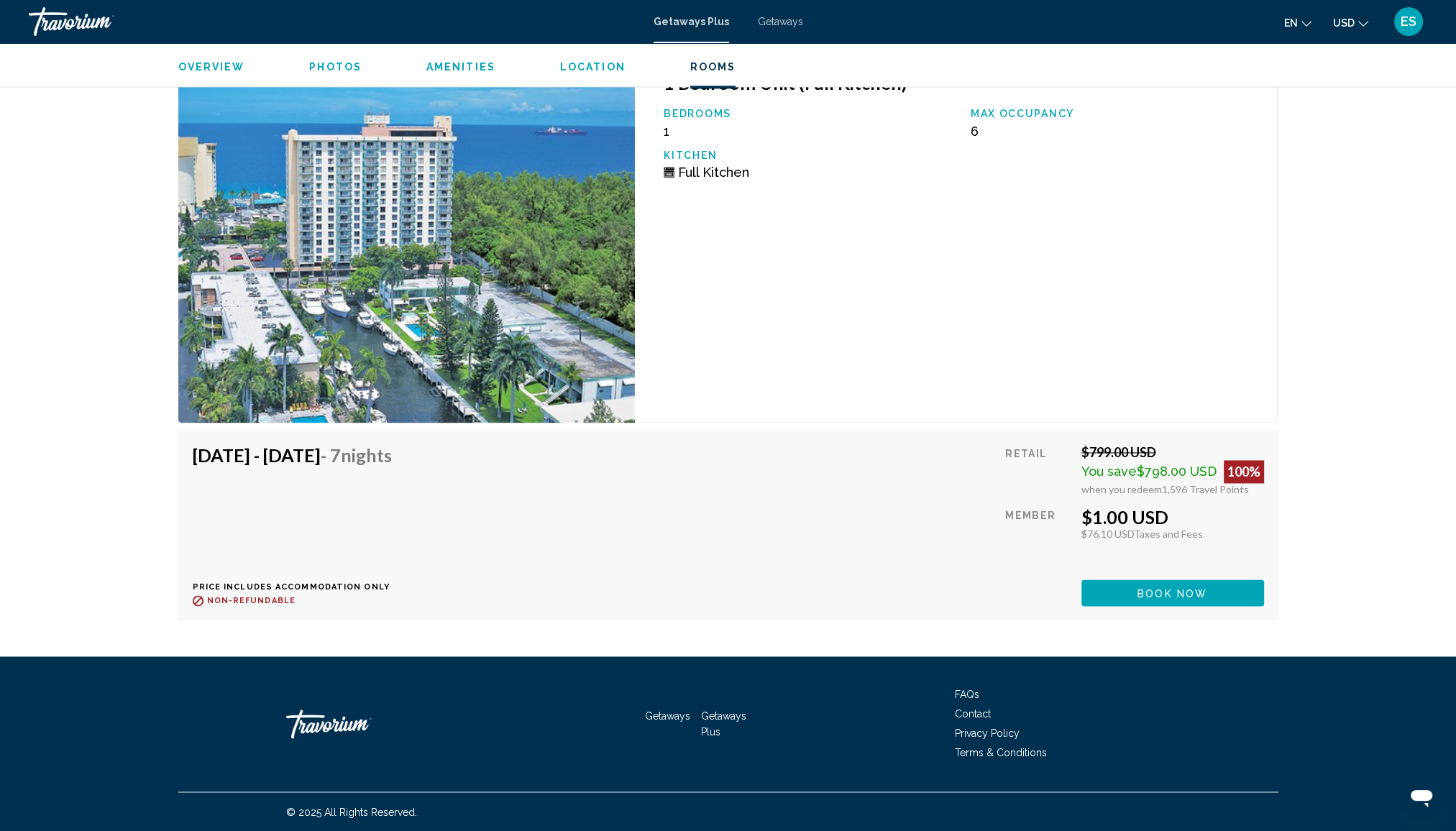
click at [934, 150] on p "Kitchen" at bounding box center [810, 156] width 293 height 12
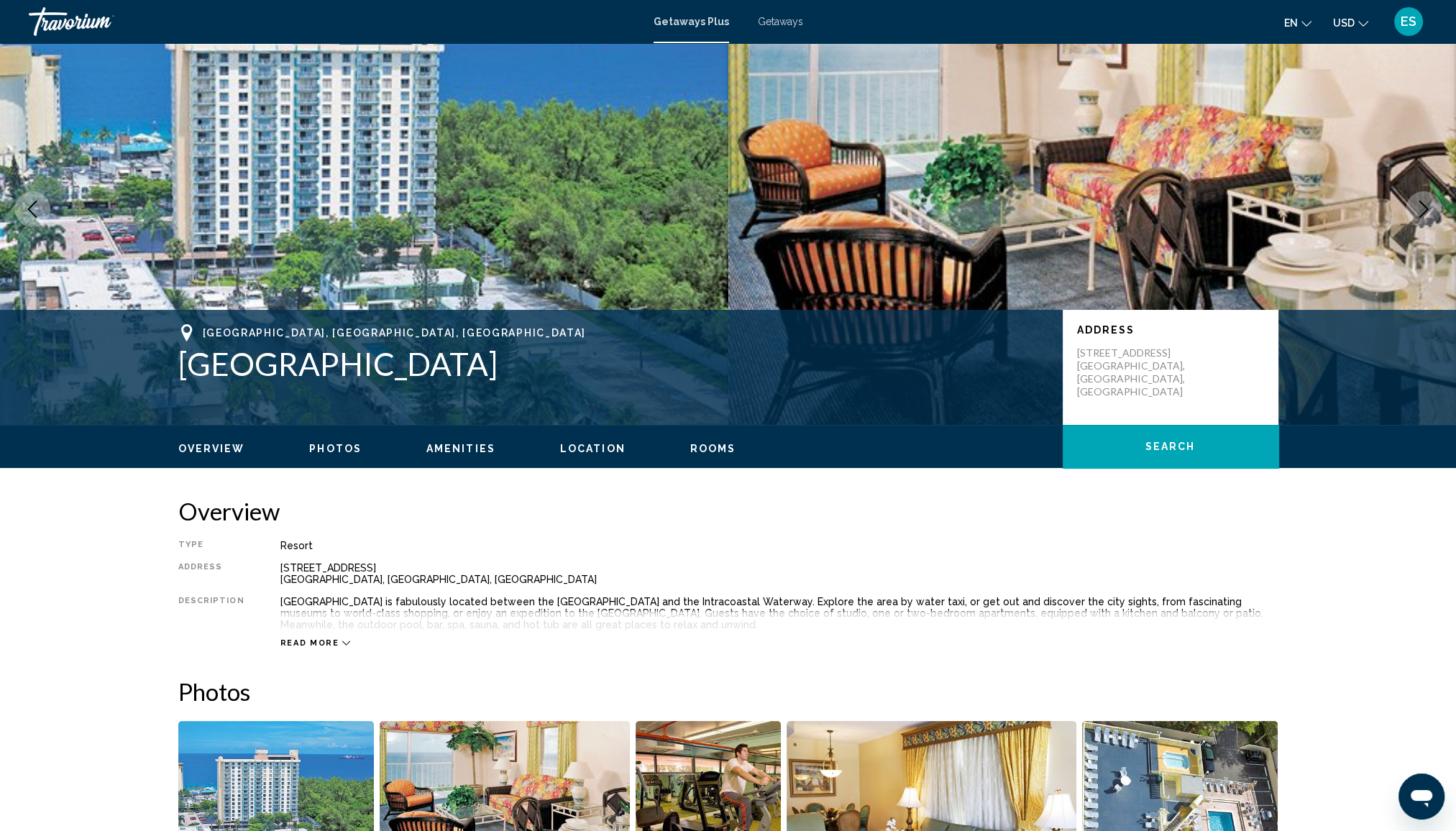
scroll to position [0, 0]
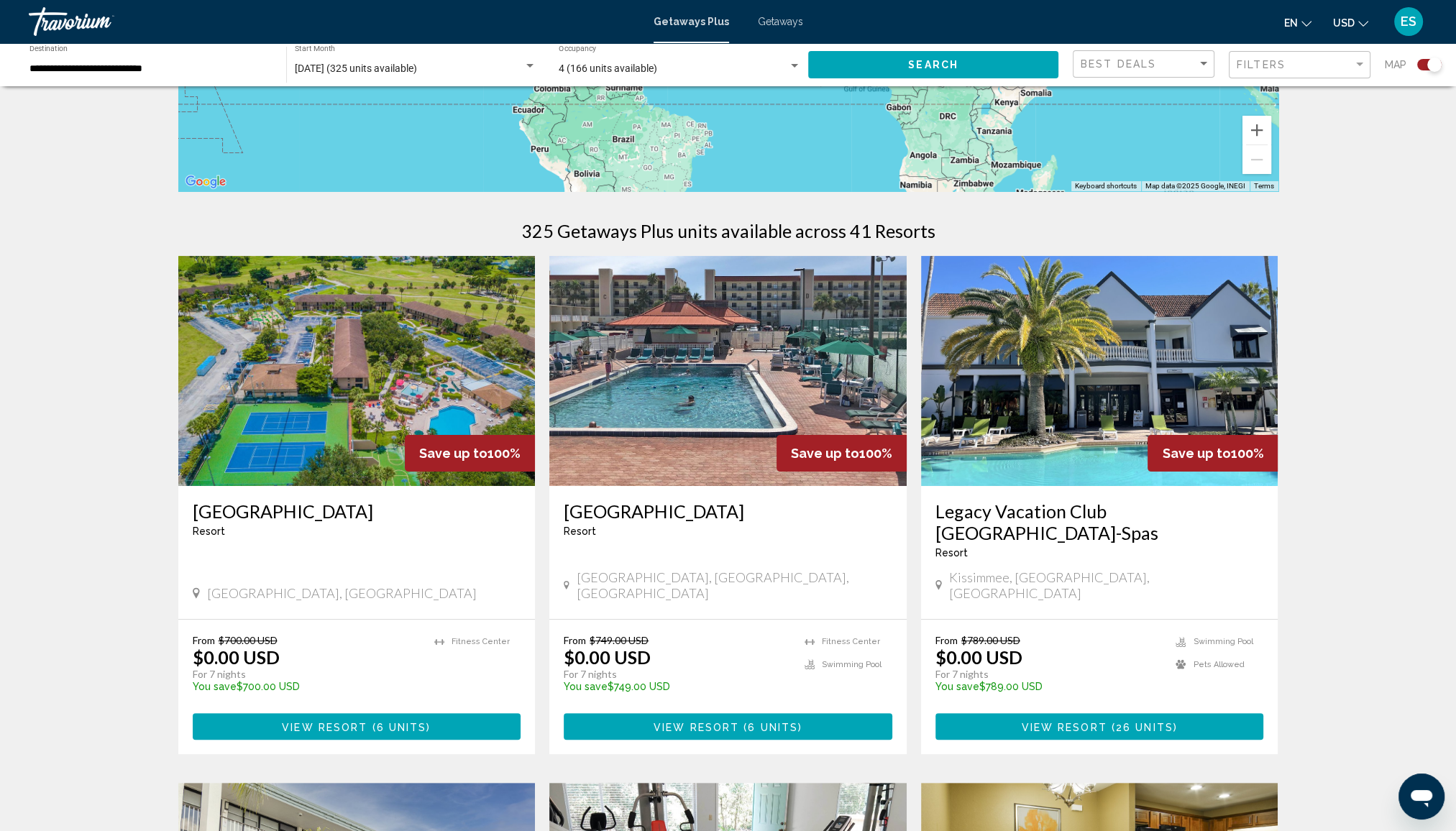
scroll to position [359, 0]
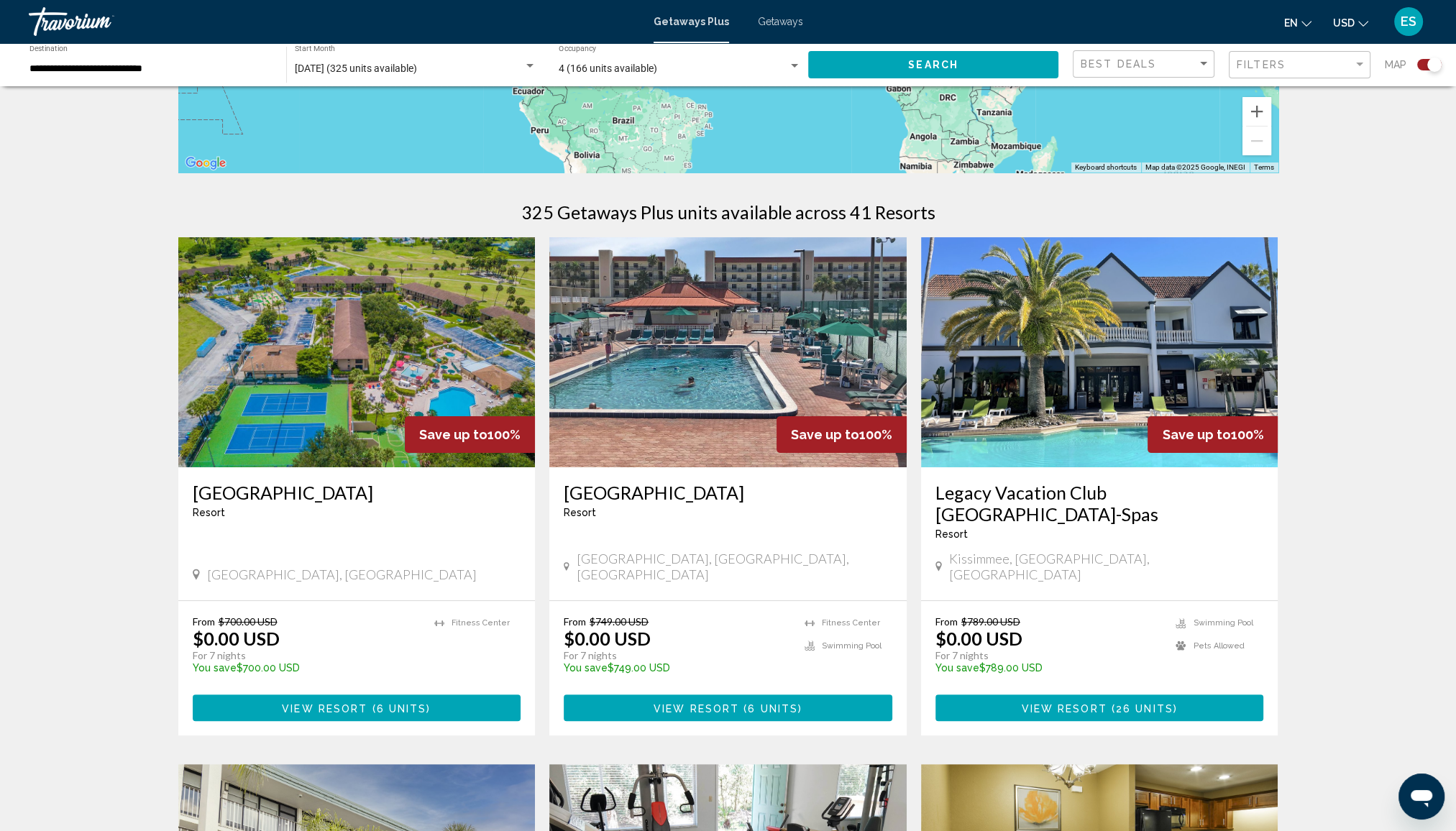
click at [391, 363] on img "Main content" at bounding box center [357, 353] width 357 height 230
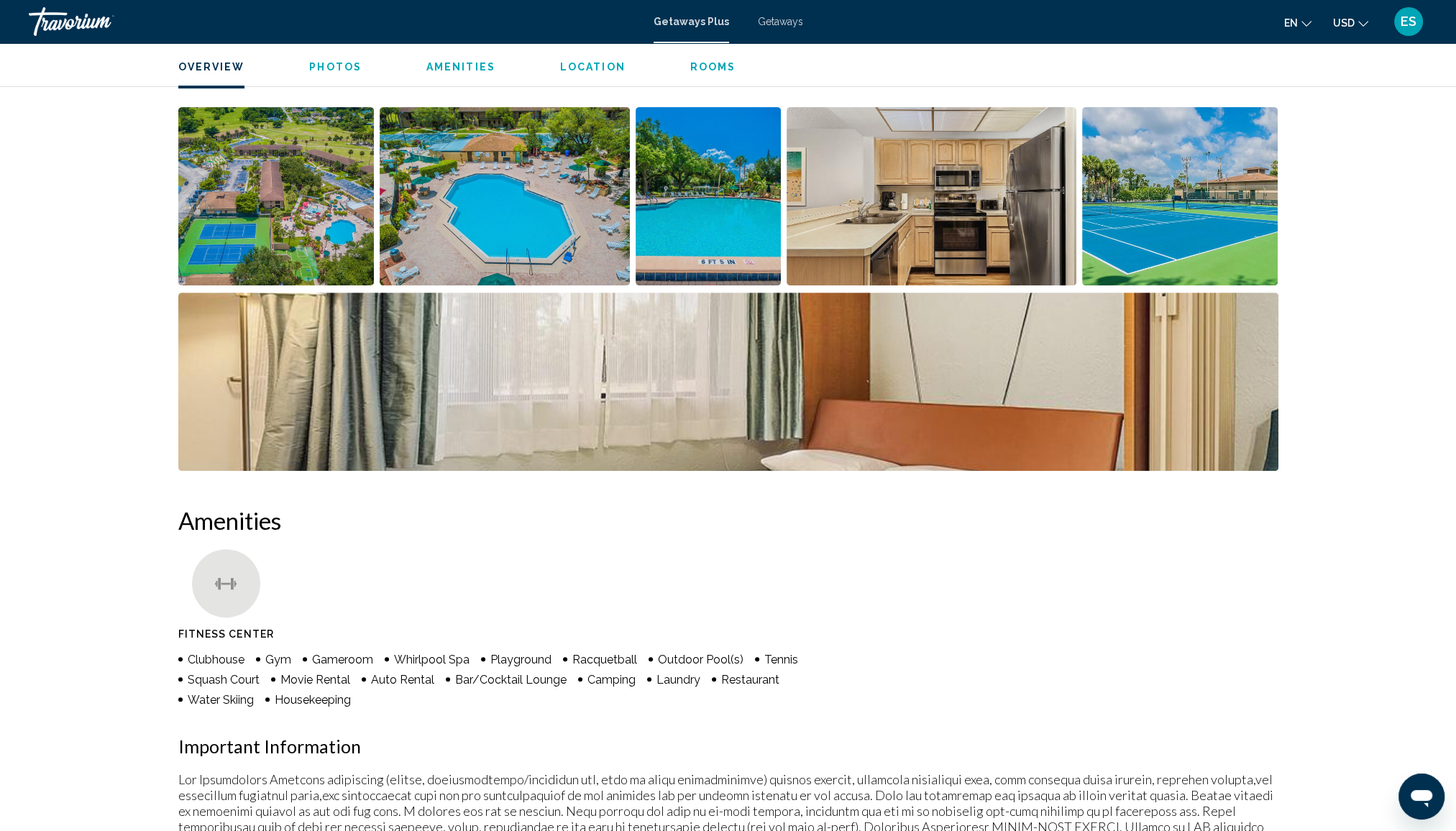
scroll to position [575, 0]
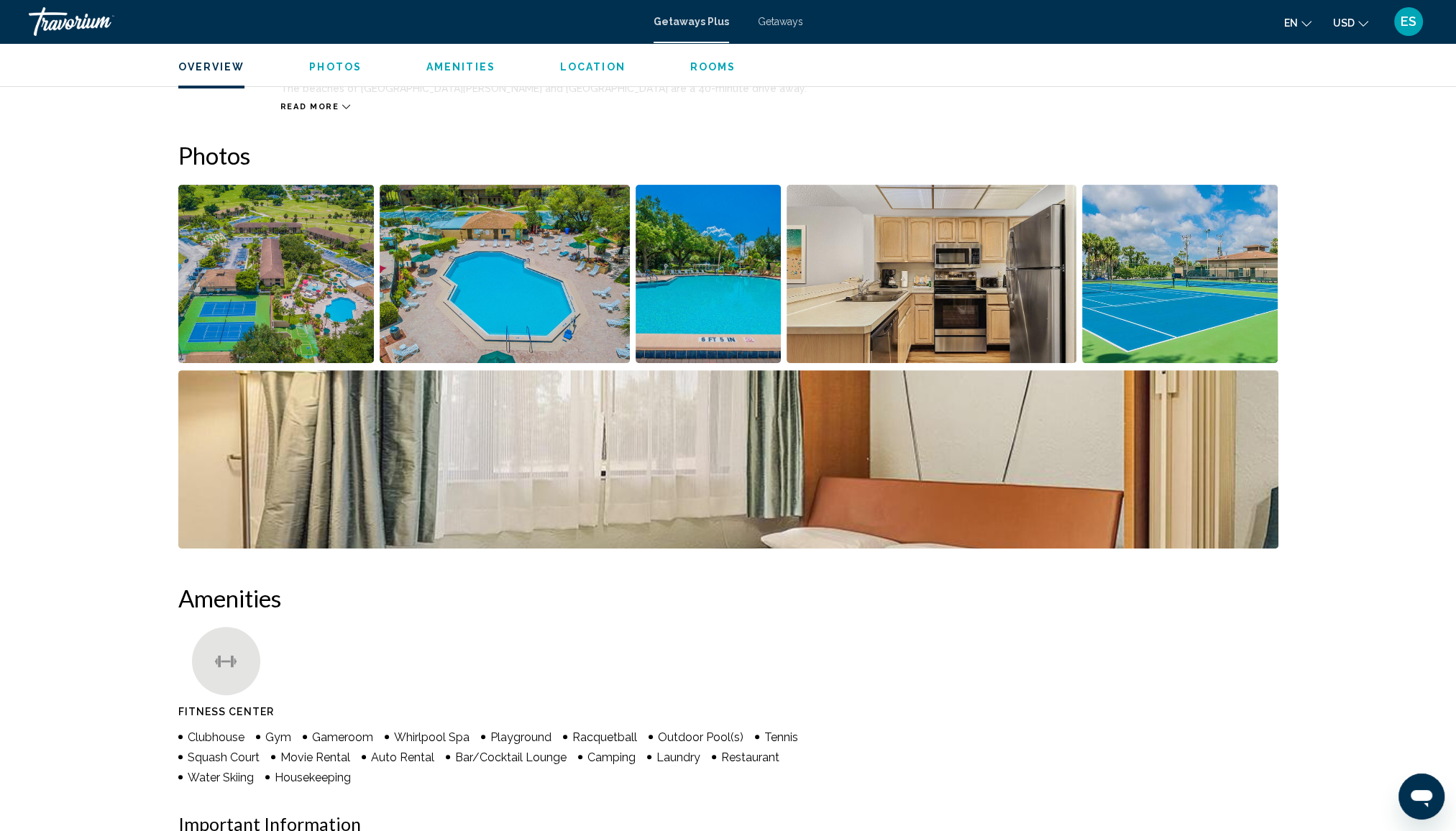
click at [512, 288] on img "Open full-screen image slider" at bounding box center [504, 273] width 250 height 179
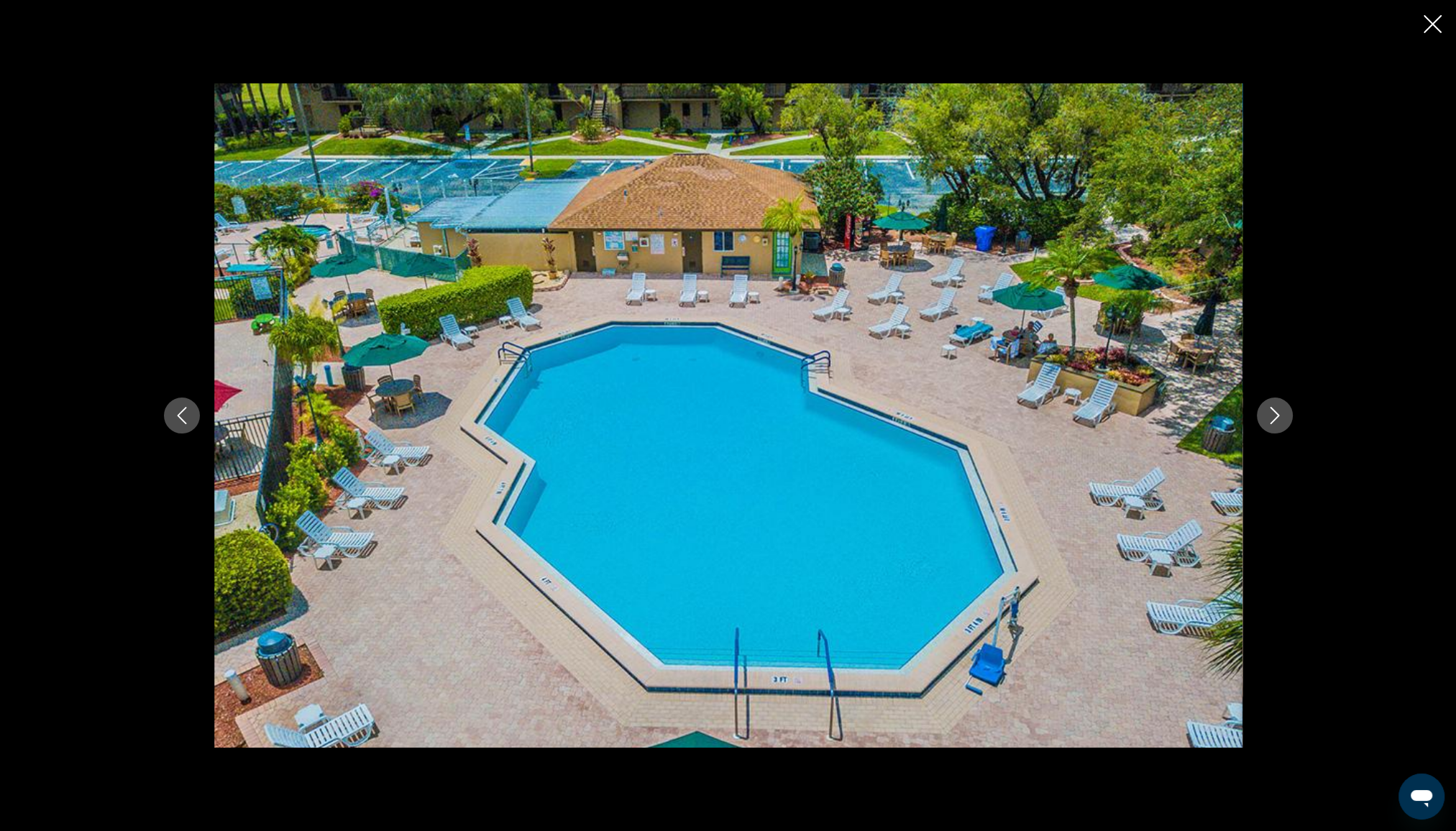
click at [1280, 417] on icon "Next image" at bounding box center [1274, 416] width 17 height 17
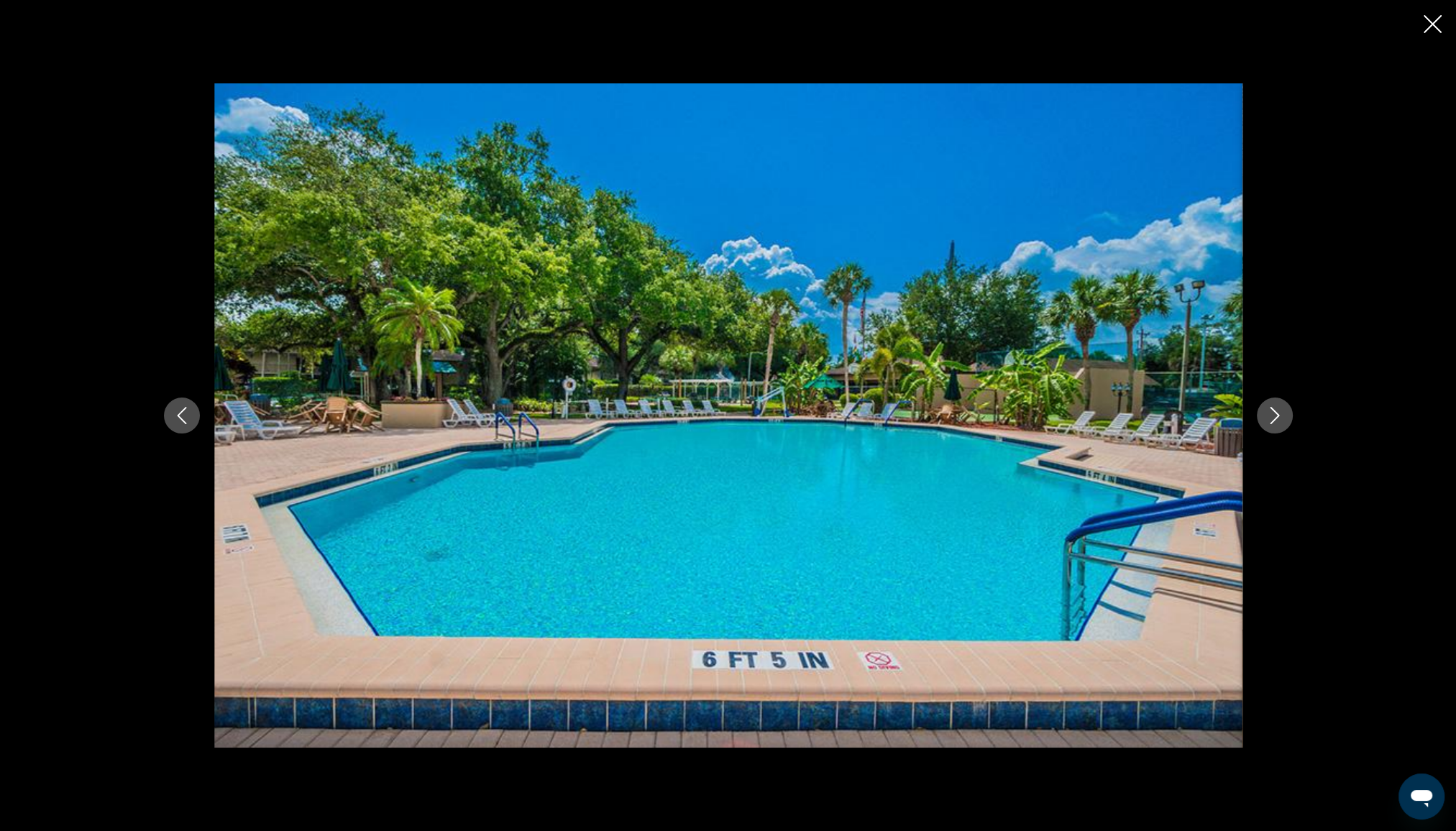
click at [1280, 417] on icon "Next image" at bounding box center [1274, 416] width 17 height 17
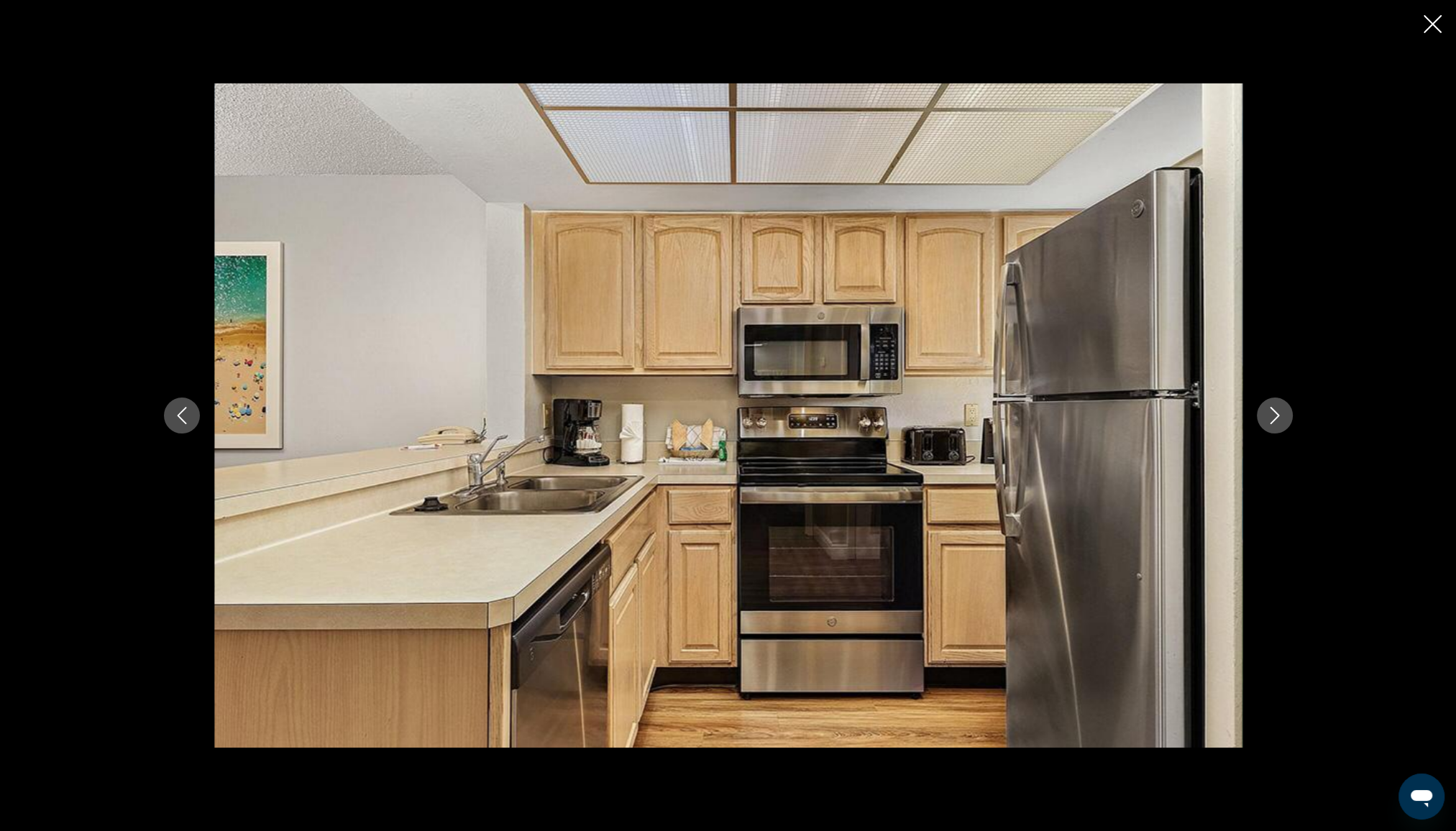
click at [1280, 417] on icon "Next image" at bounding box center [1274, 416] width 17 height 17
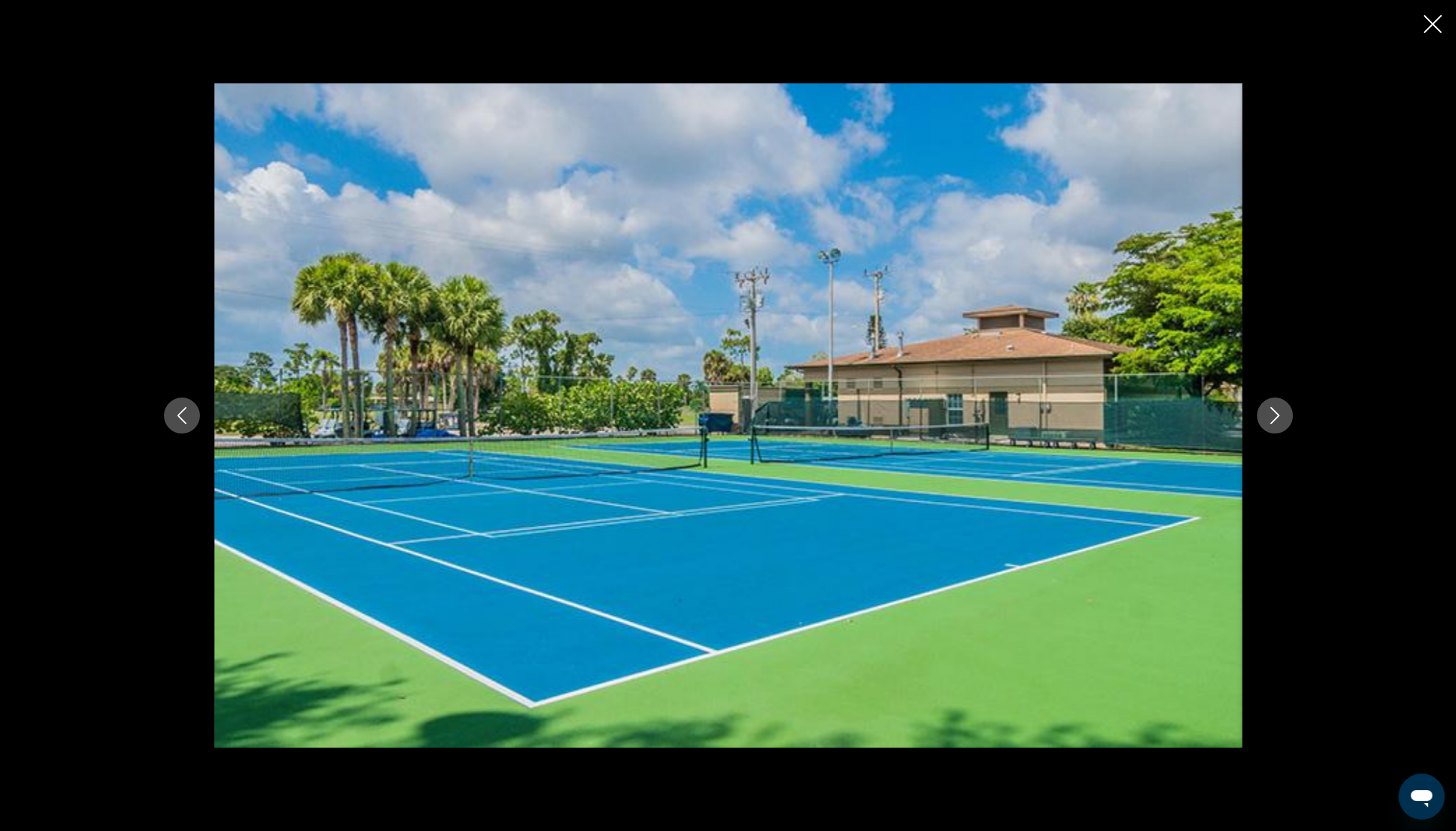
click at [1277, 417] on icon "Next image" at bounding box center [1274, 416] width 17 height 17
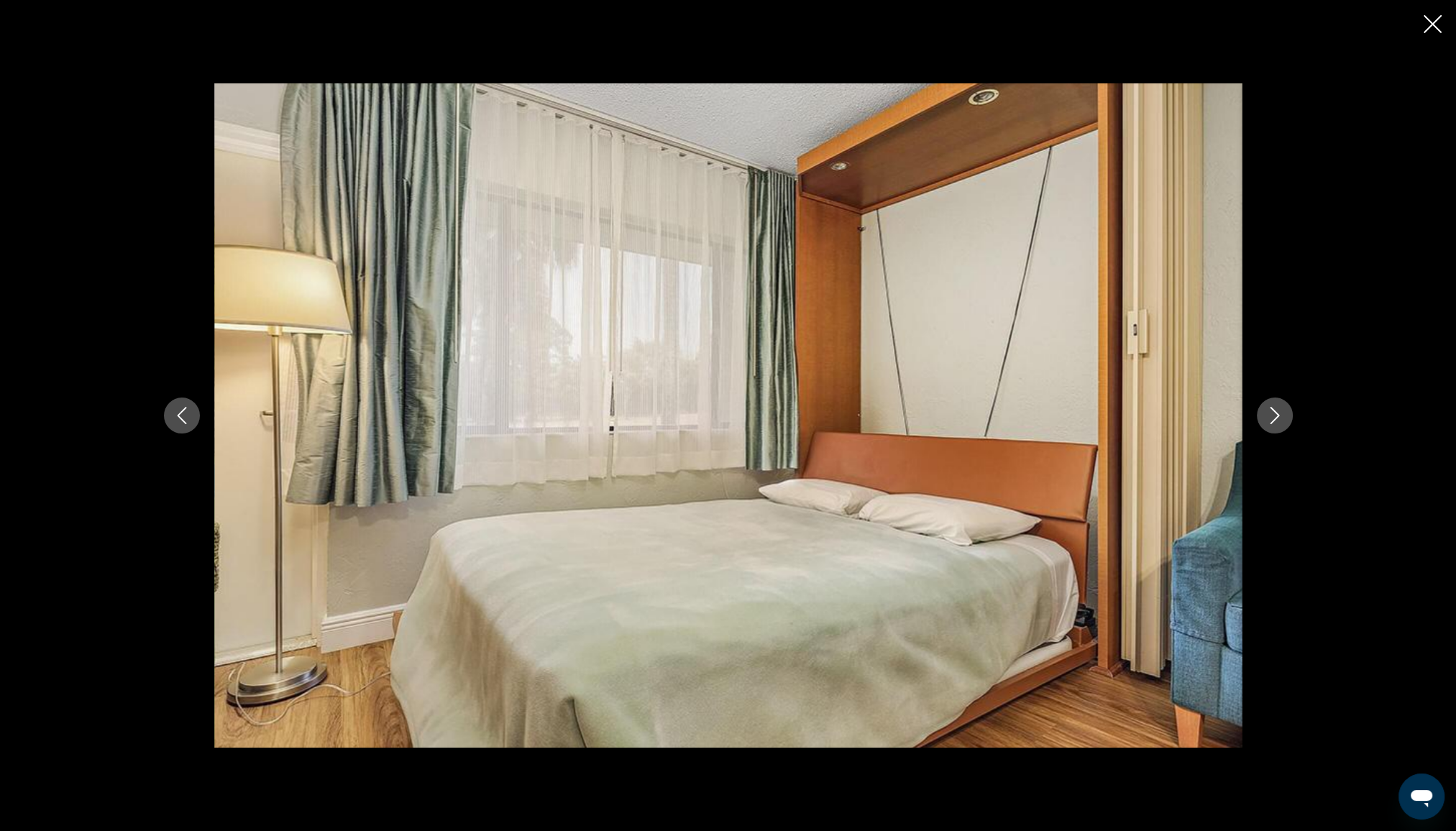
click at [1277, 417] on icon "Next image" at bounding box center [1274, 416] width 17 height 17
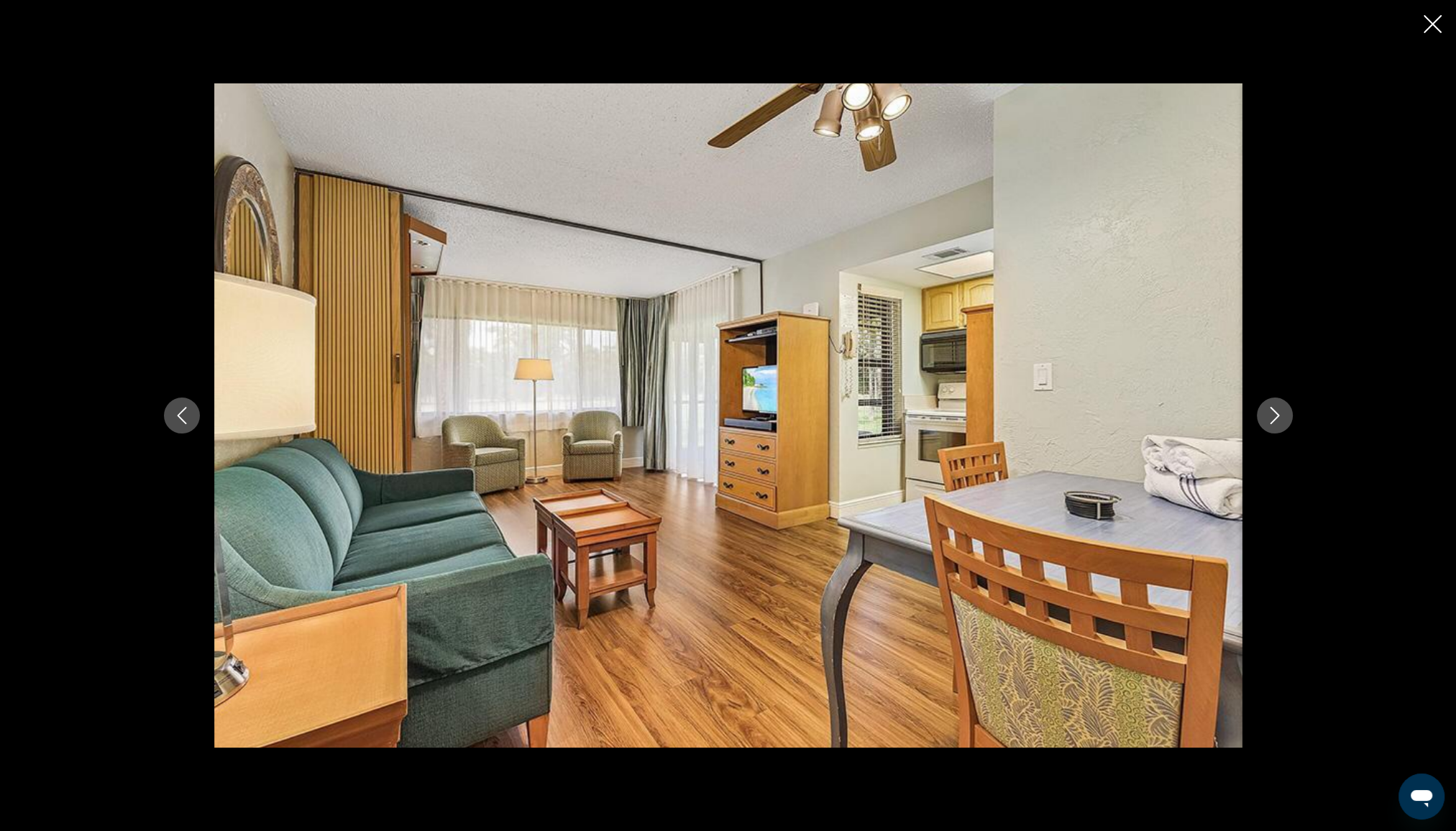
click at [1277, 417] on icon "Next image" at bounding box center [1274, 416] width 17 height 17
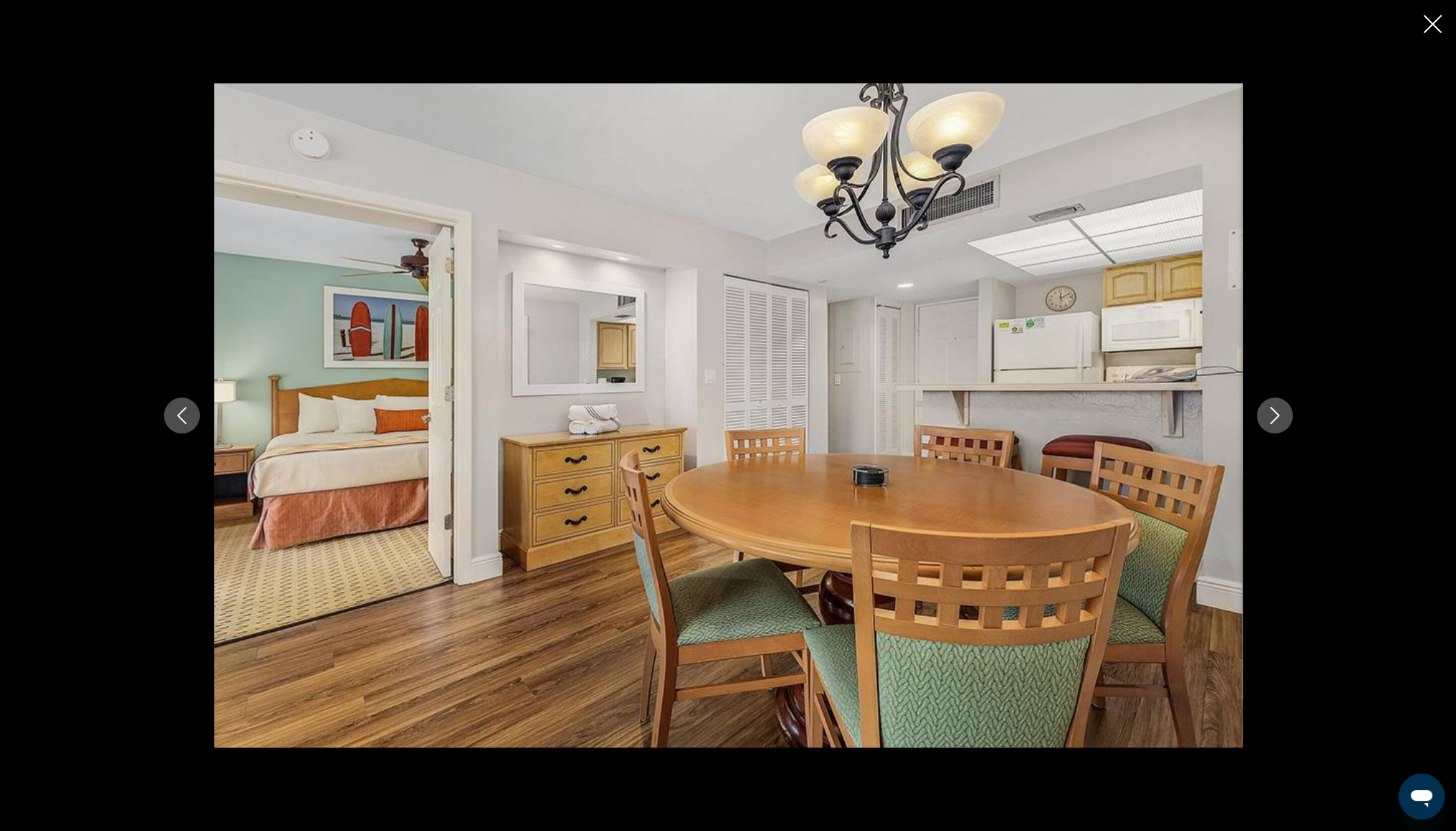
click at [1277, 417] on icon "Next image" at bounding box center [1274, 416] width 17 height 17
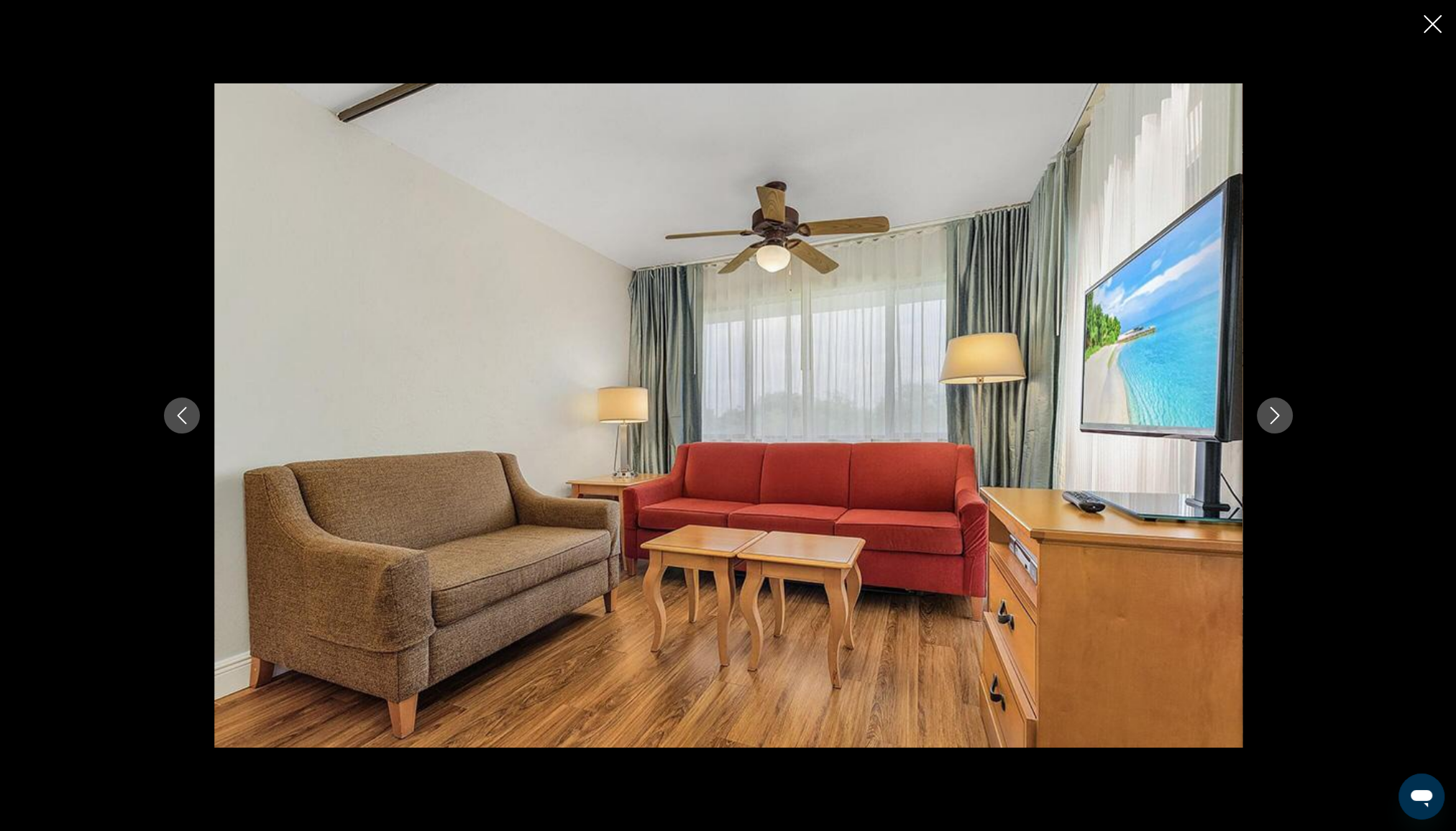
click at [1277, 417] on icon "Next image" at bounding box center [1274, 416] width 17 height 17
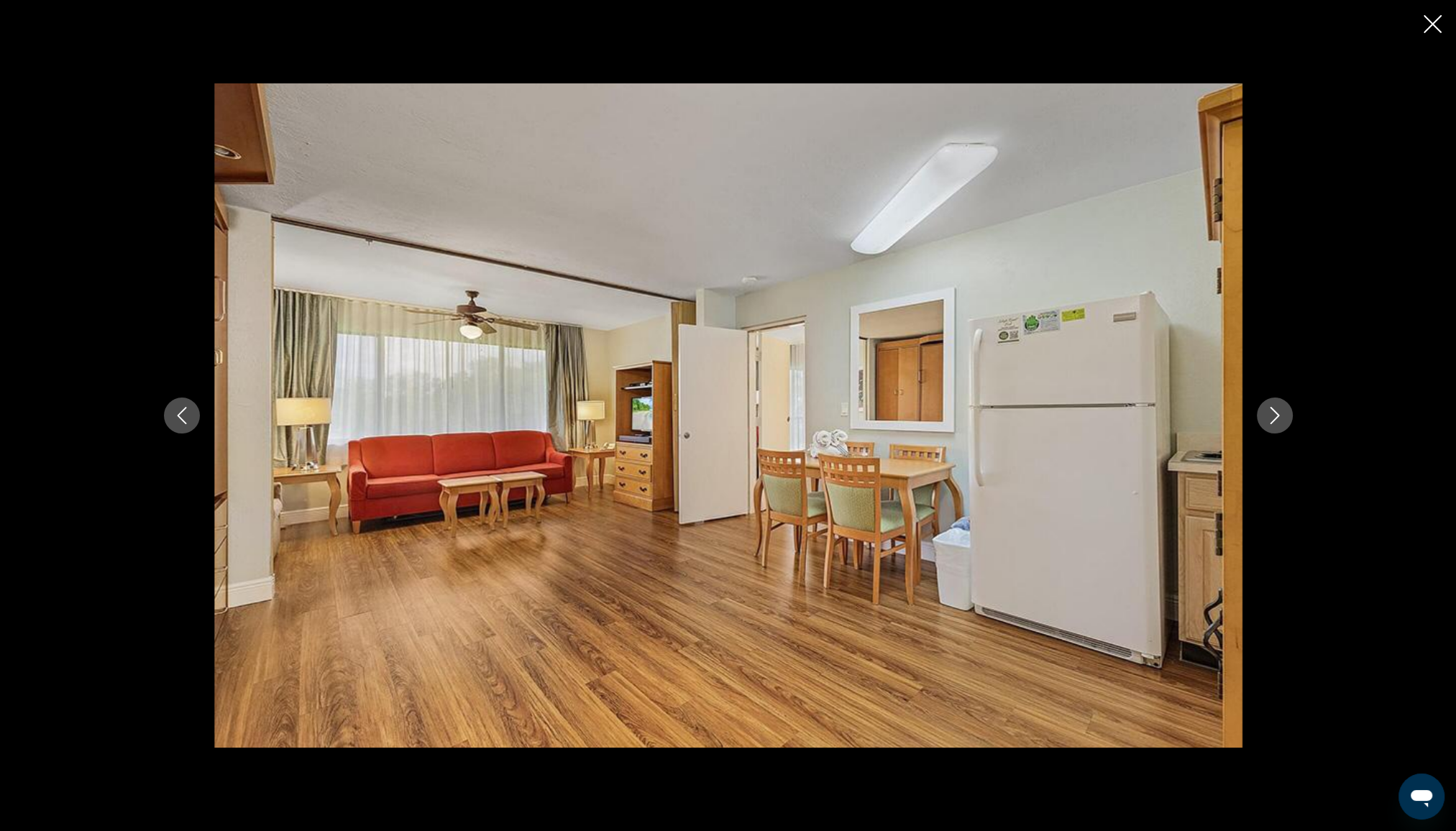
click at [1277, 417] on icon "Next image" at bounding box center [1274, 416] width 17 height 17
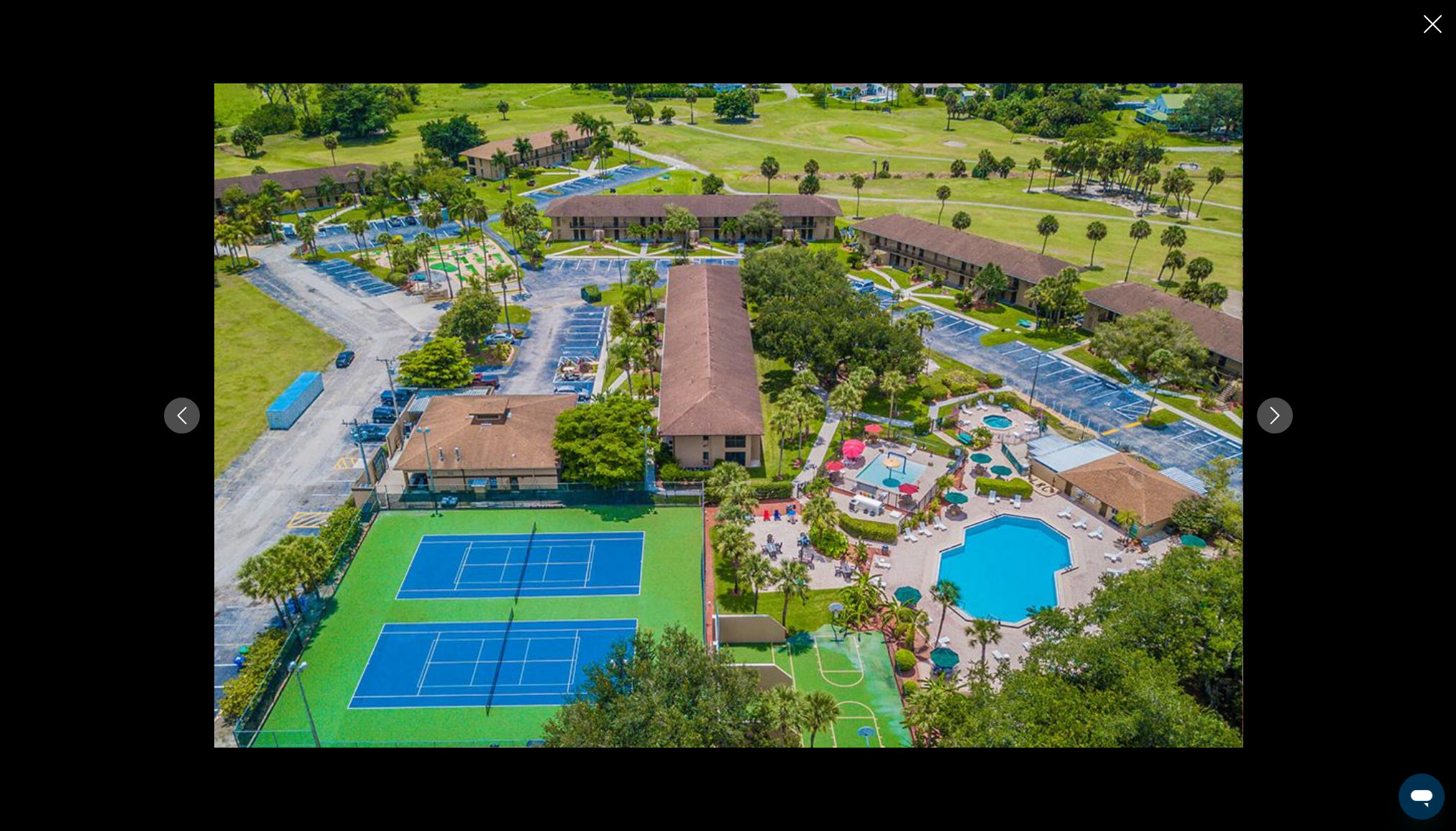
click at [1428, 18] on icon "Close slideshow" at bounding box center [1432, 24] width 18 height 18
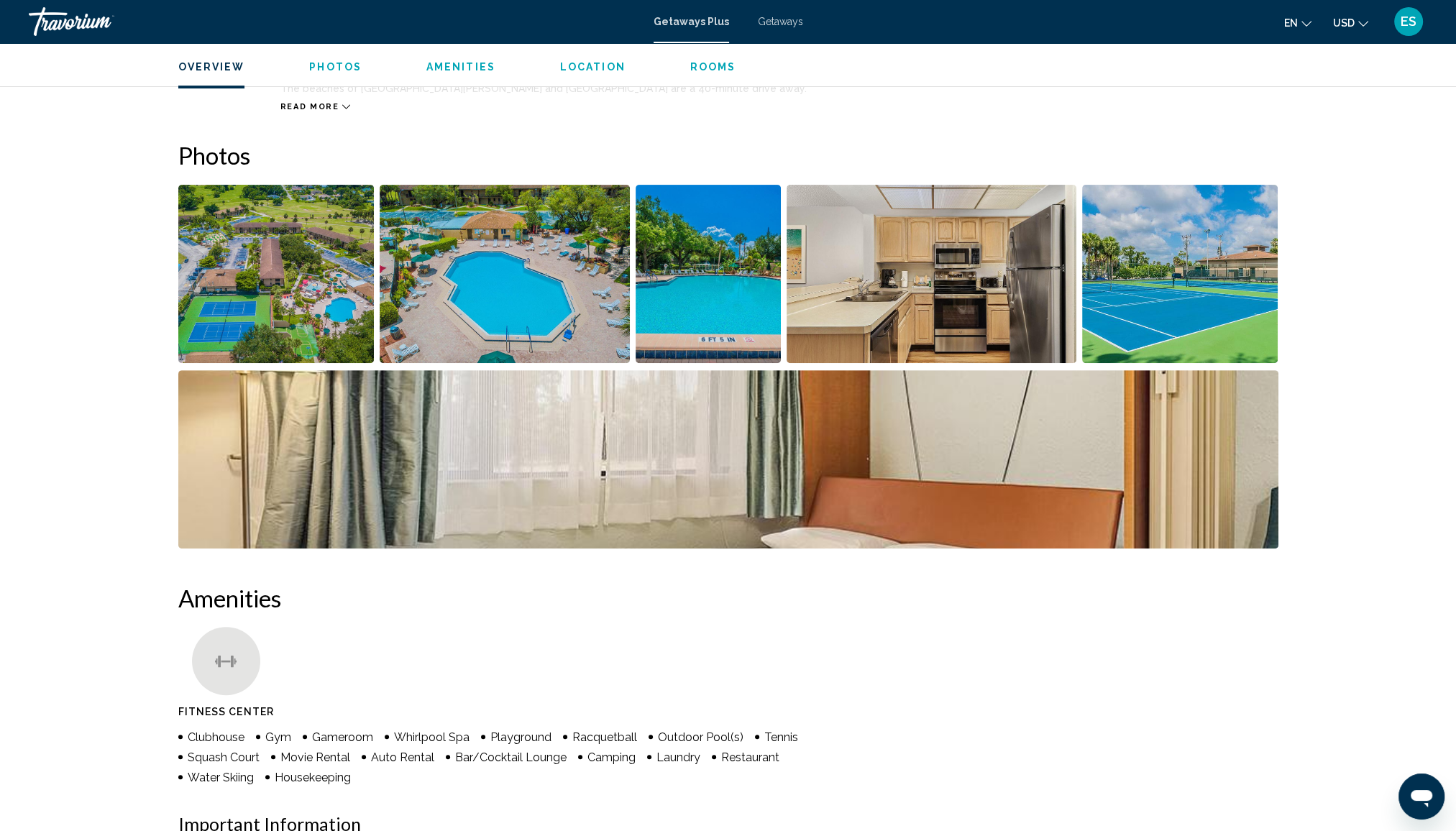
scroll to position [359, 0]
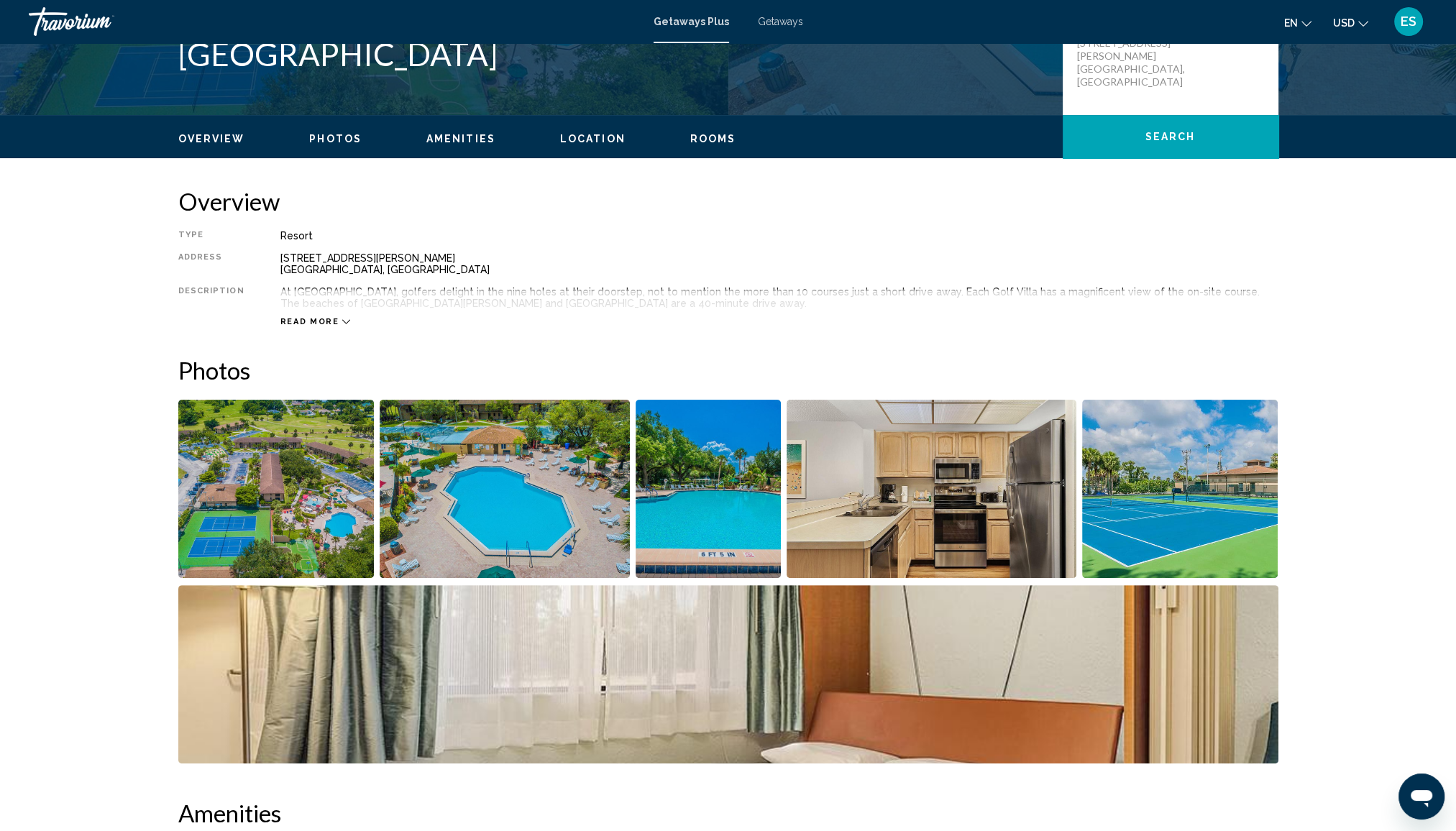
click at [342, 320] on icon "Main content" at bounding box center [346, 322] width 8 height 4
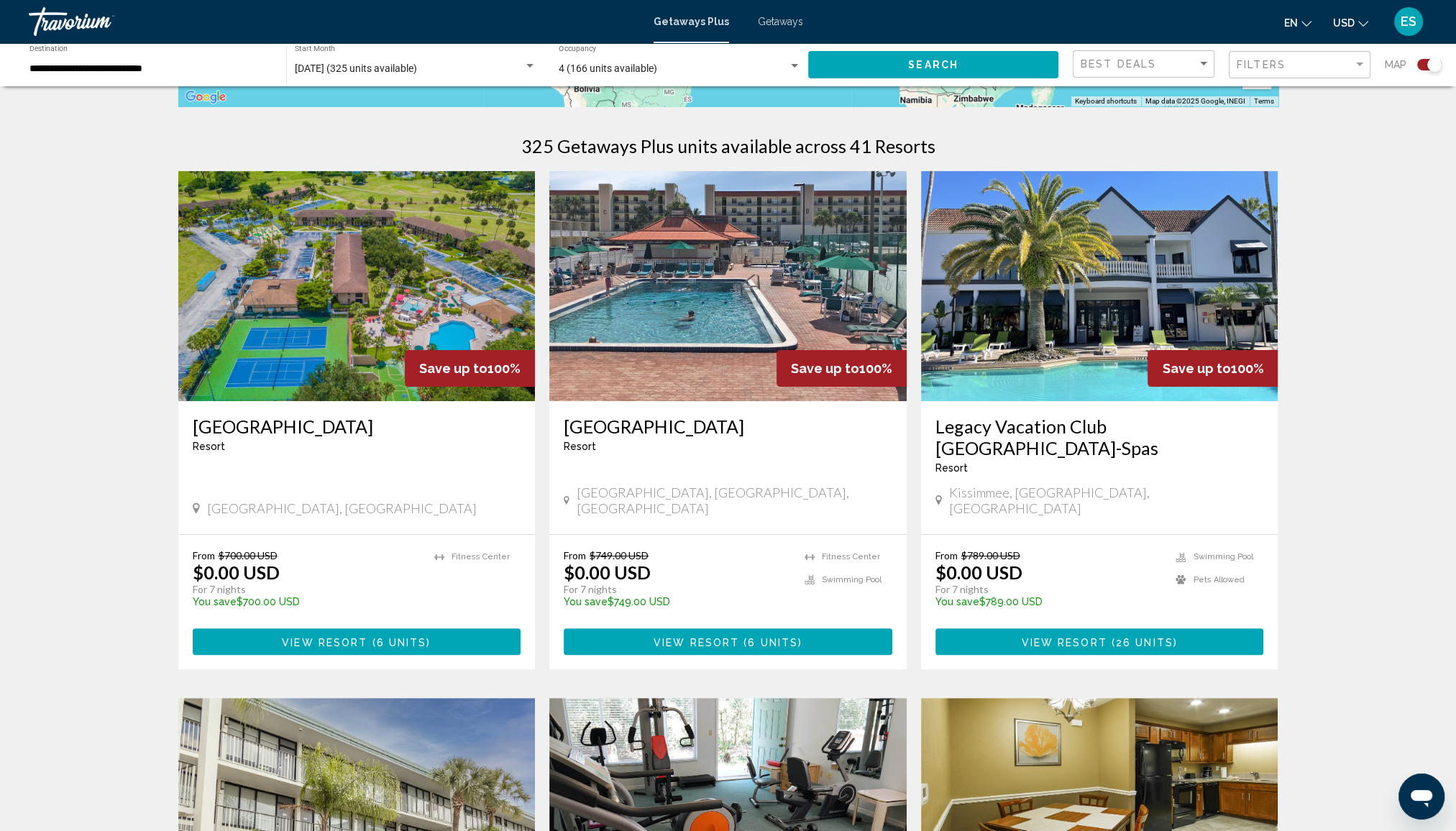
scroll to position [431, 0]
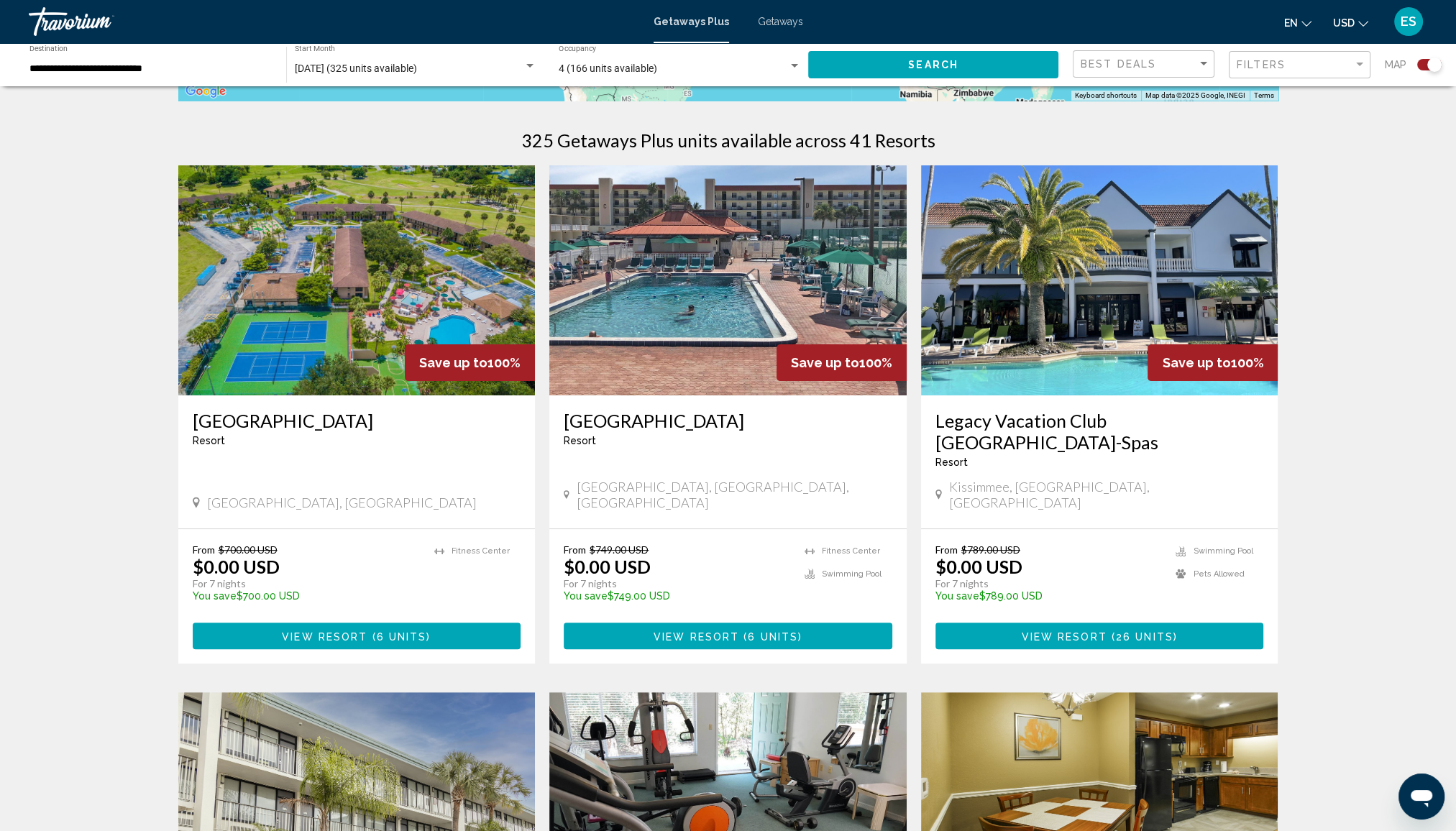
click at [1032, 285] on img "Main content" at bounding box center [1099, 280] width 357 height 230
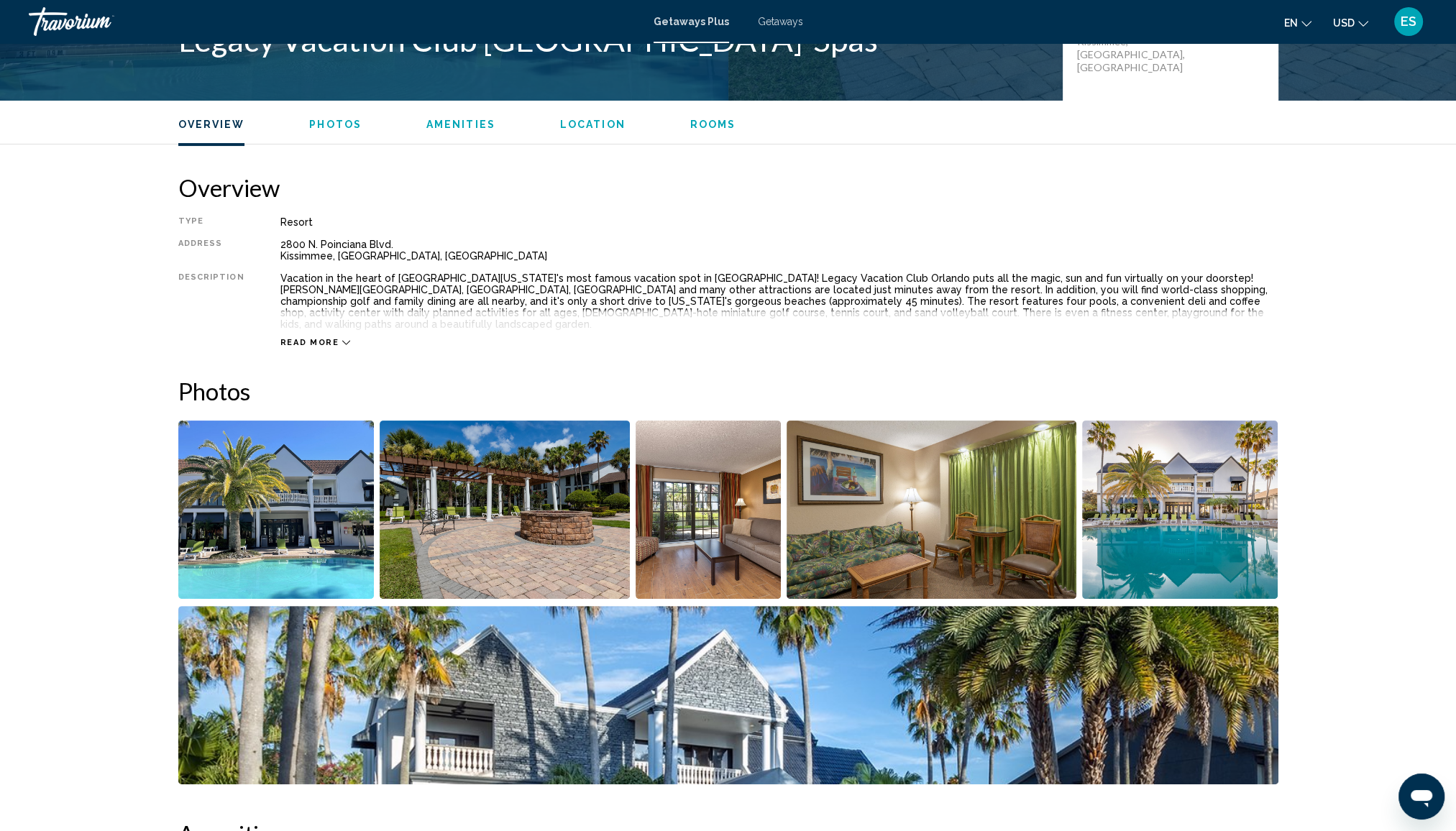
scroll to position [359, 0]
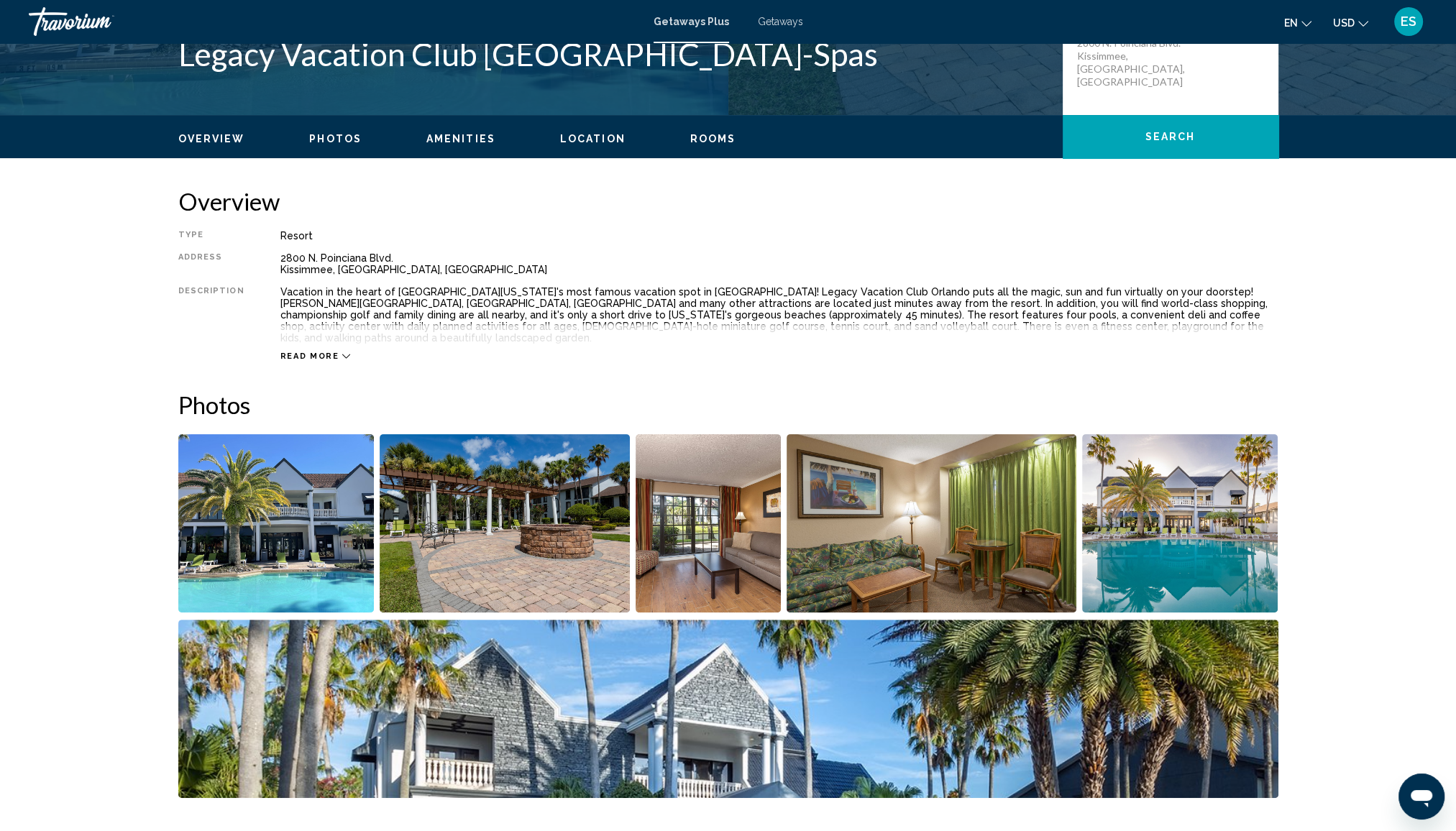
click at [471, 491] on img "Open full-screen image slider" at bounding box center [504, 523] width 250 height 179
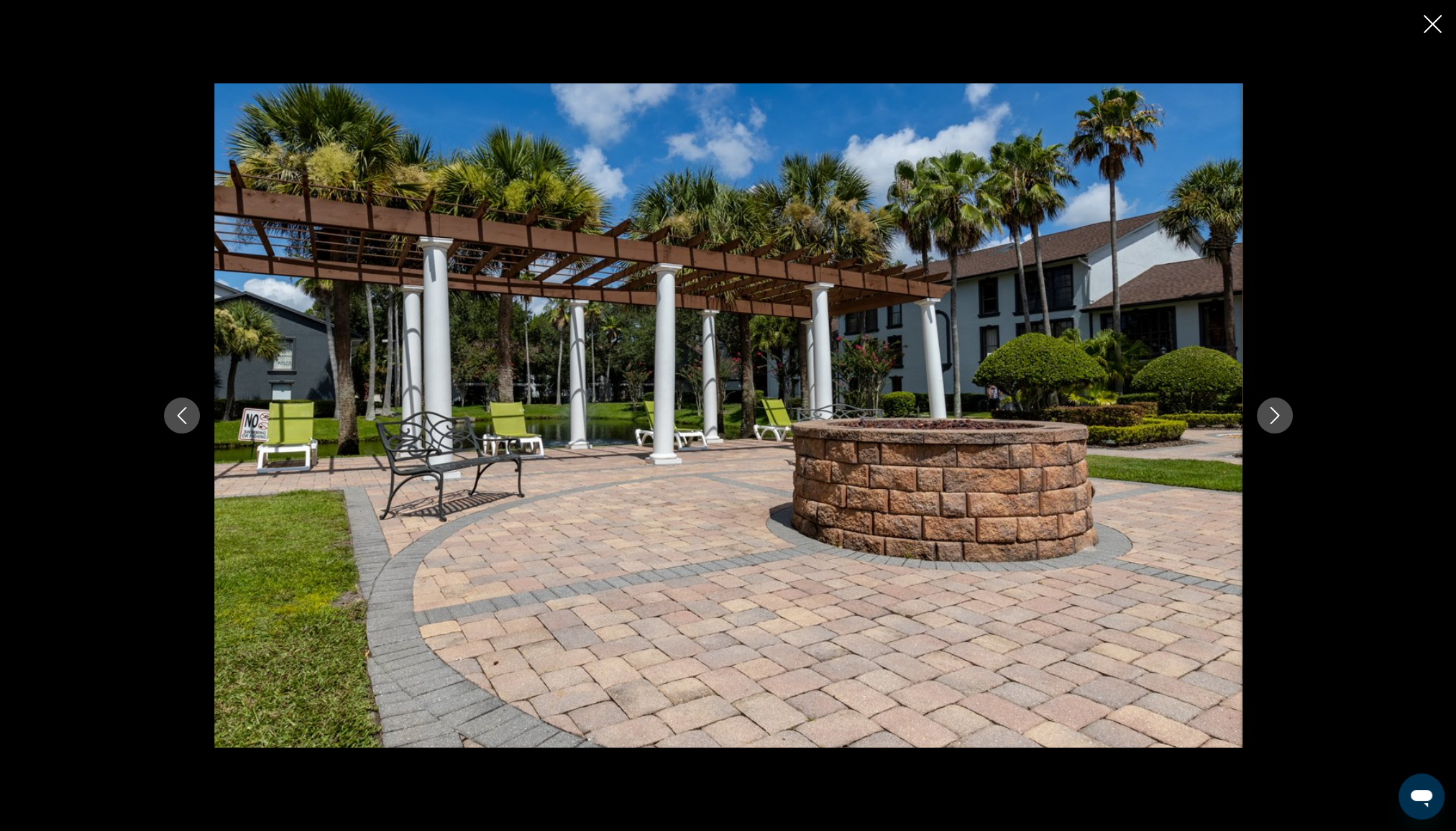
click at [1278, 412] on icon "Next image" at bounding box center [1274, 416] width 17 height 17
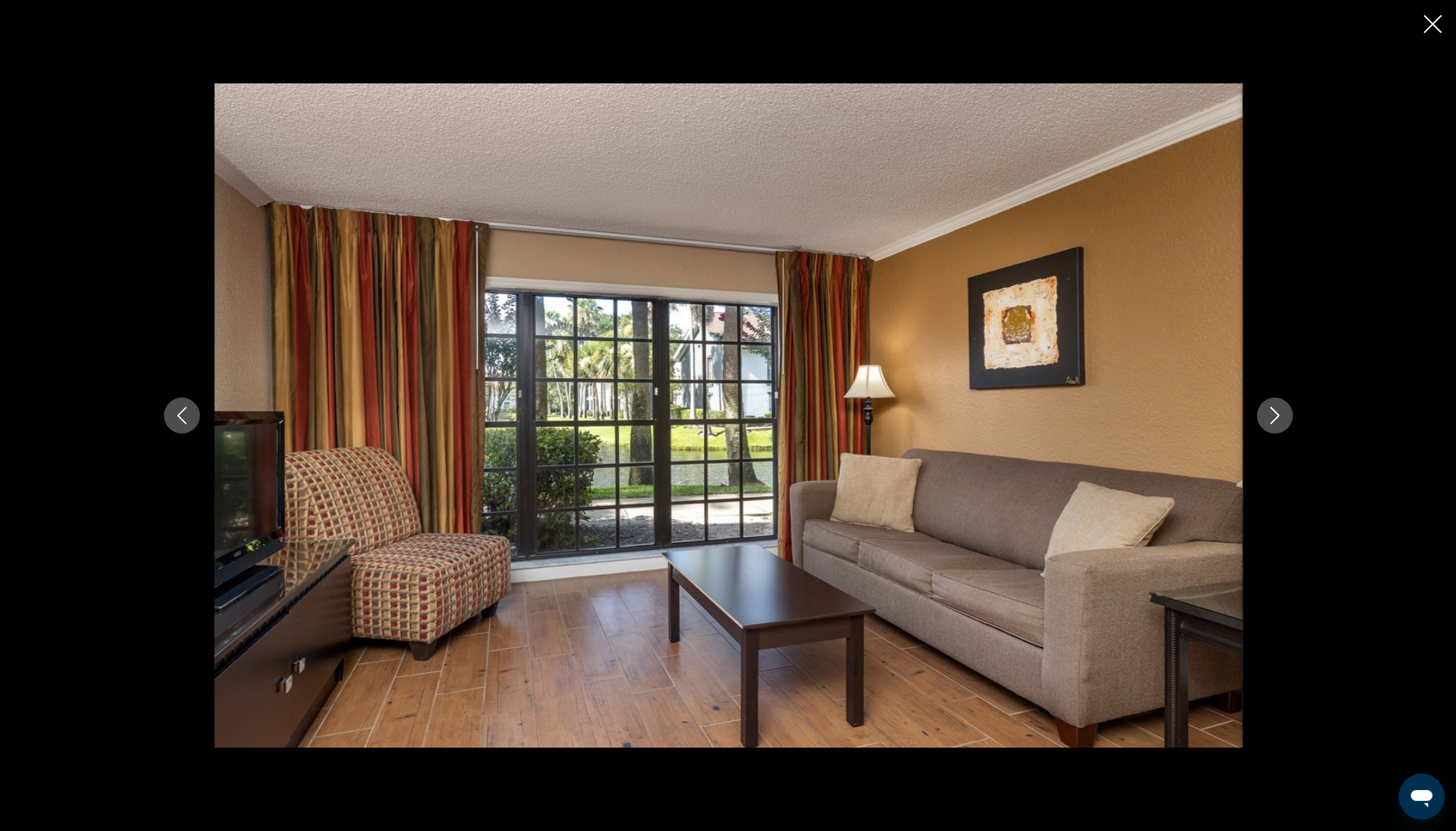
click at [1277, 412] on icon "Next image" at bounding box center [1274, 416] width 17 height 17
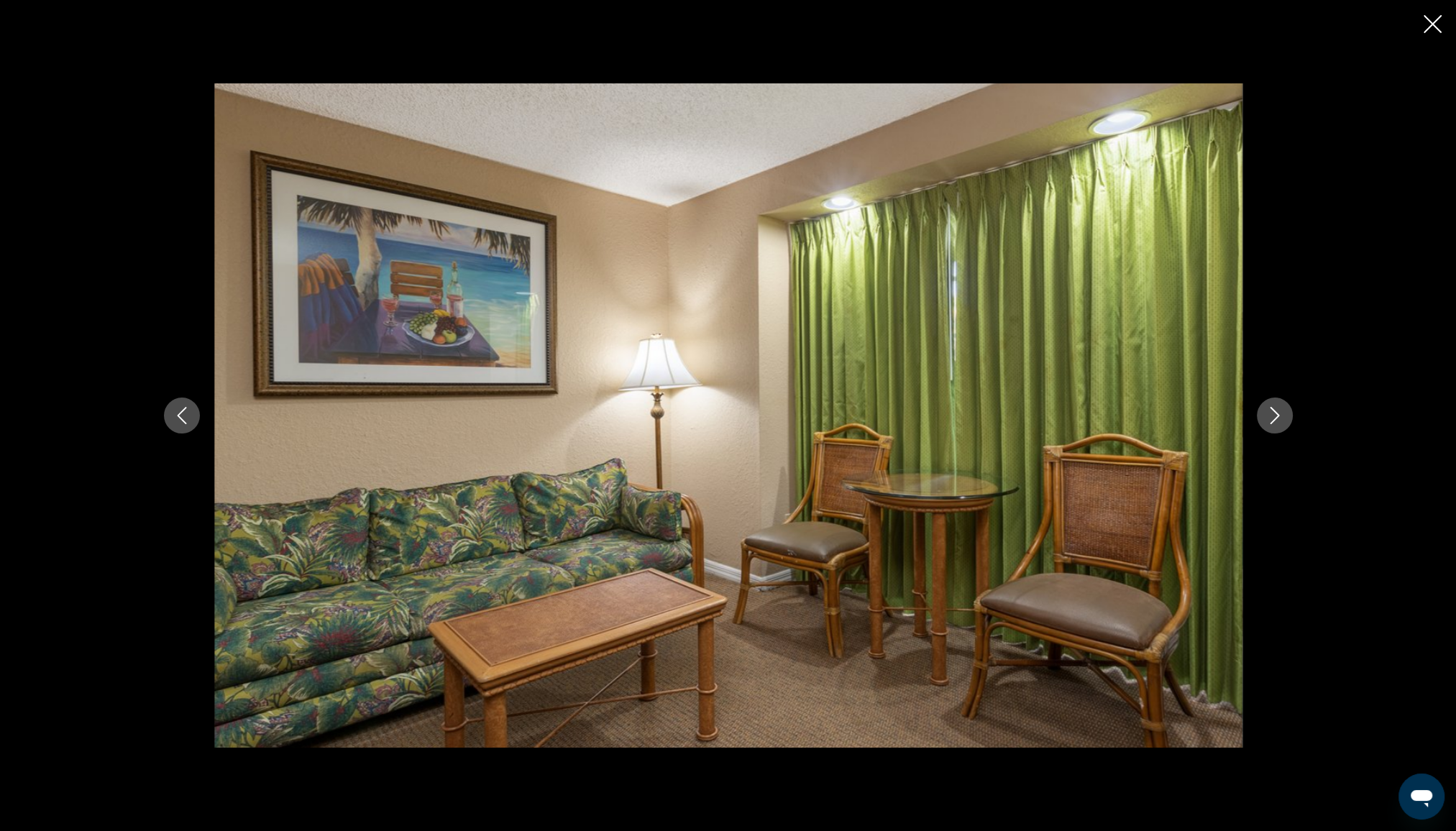
click at [1277, 412] on icon "Next image" at bounding box center [1274, 416] width 17 height 17
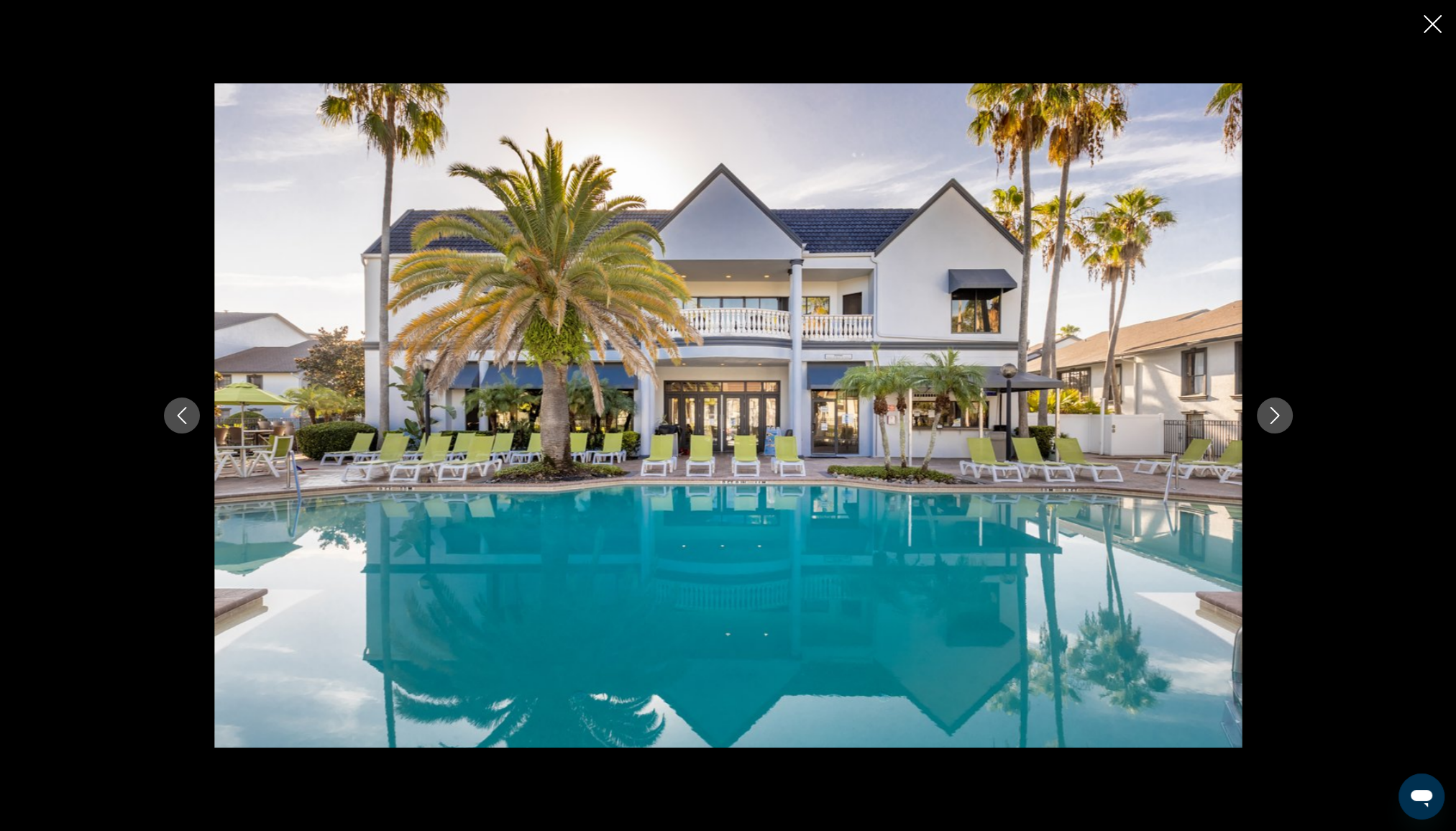
click at [1273, 415] on icon "Next image" at bounding box center [1274, 416] width 17 height 17
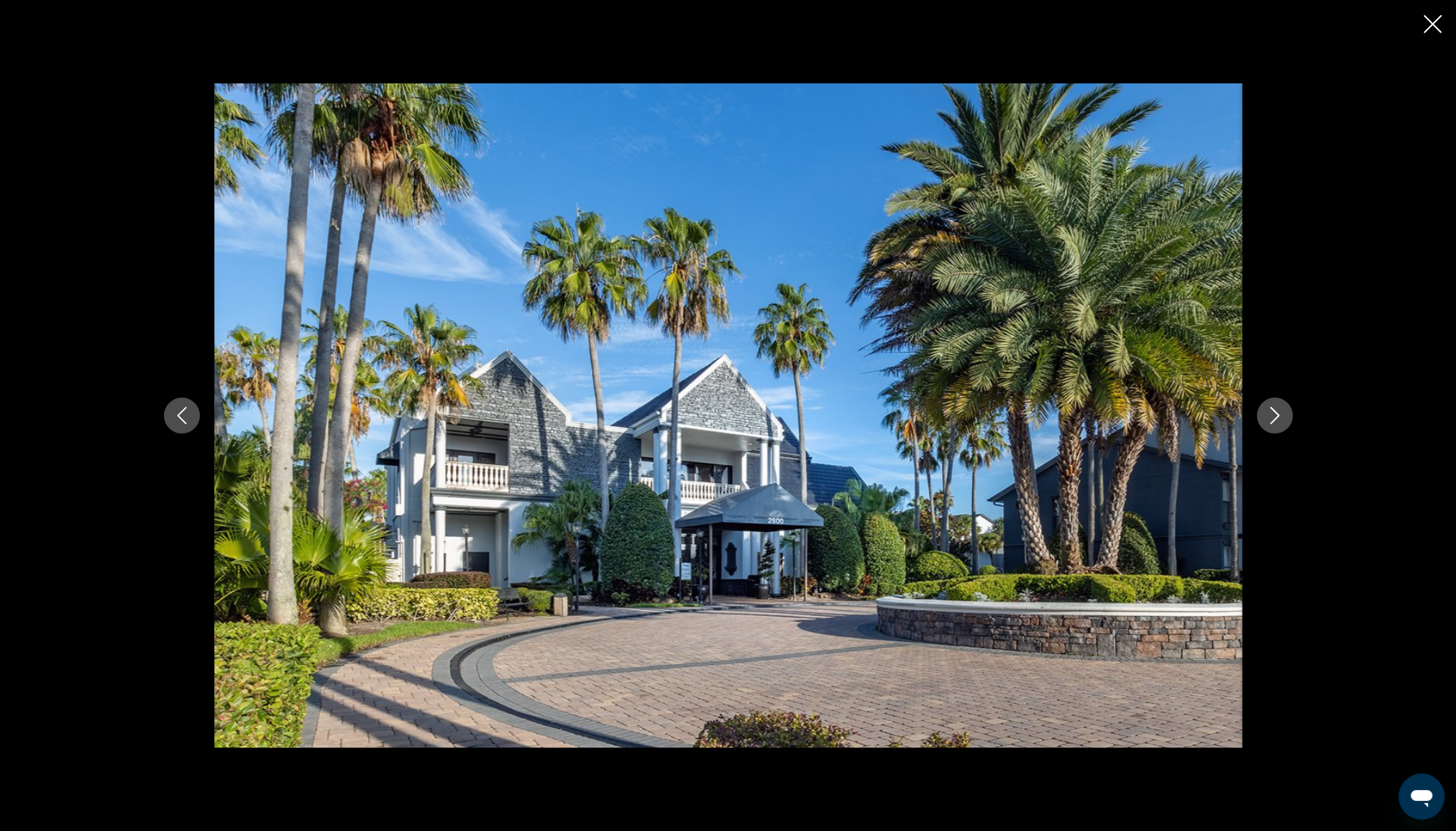
click at [1273, 415] on icon "Next image" at bounding box center [1274, 416] width 17 height 17
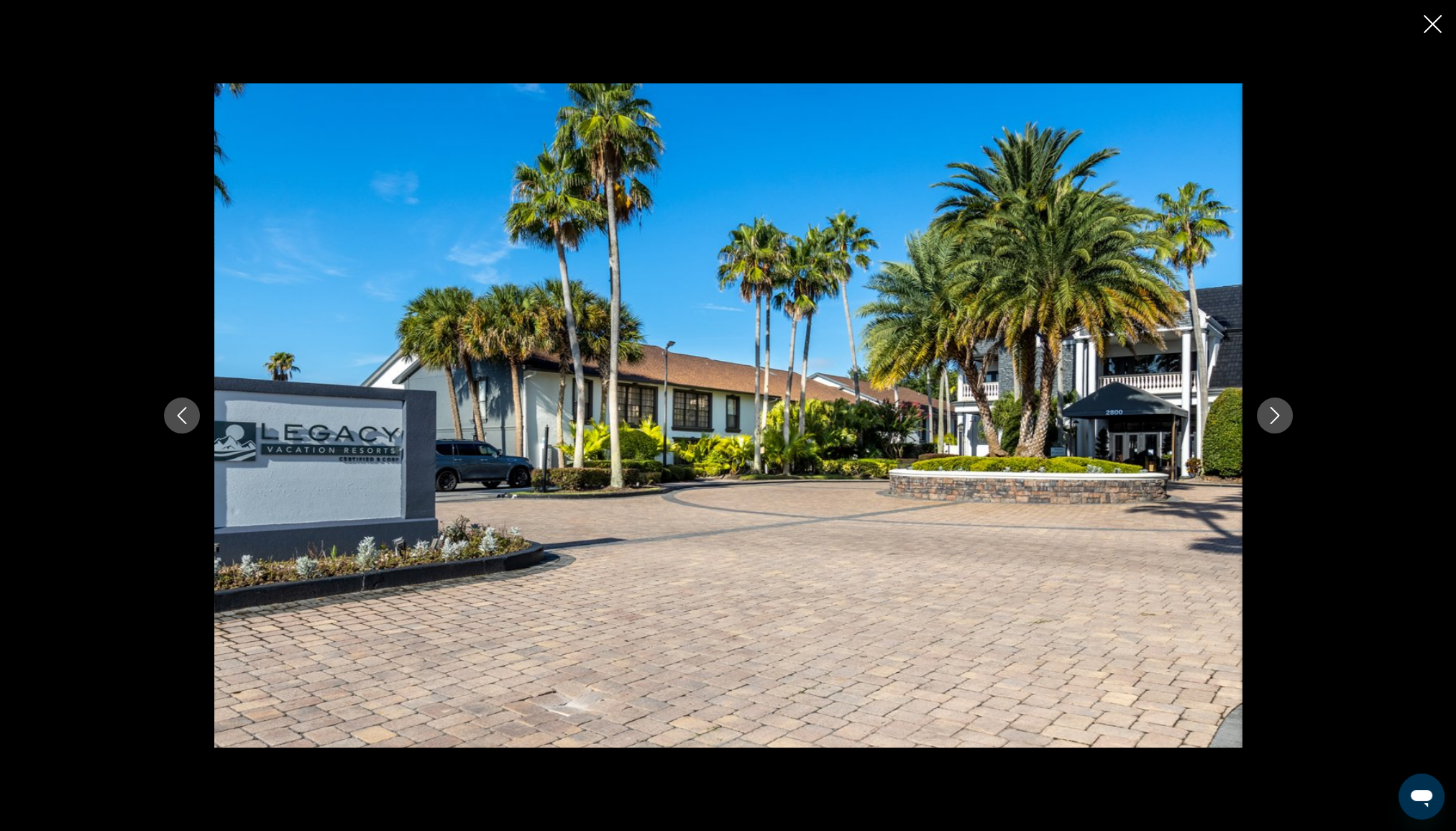
click at [1273, 415] on icon "Next image" at bounding box center [1274, 416] width 17 height 17
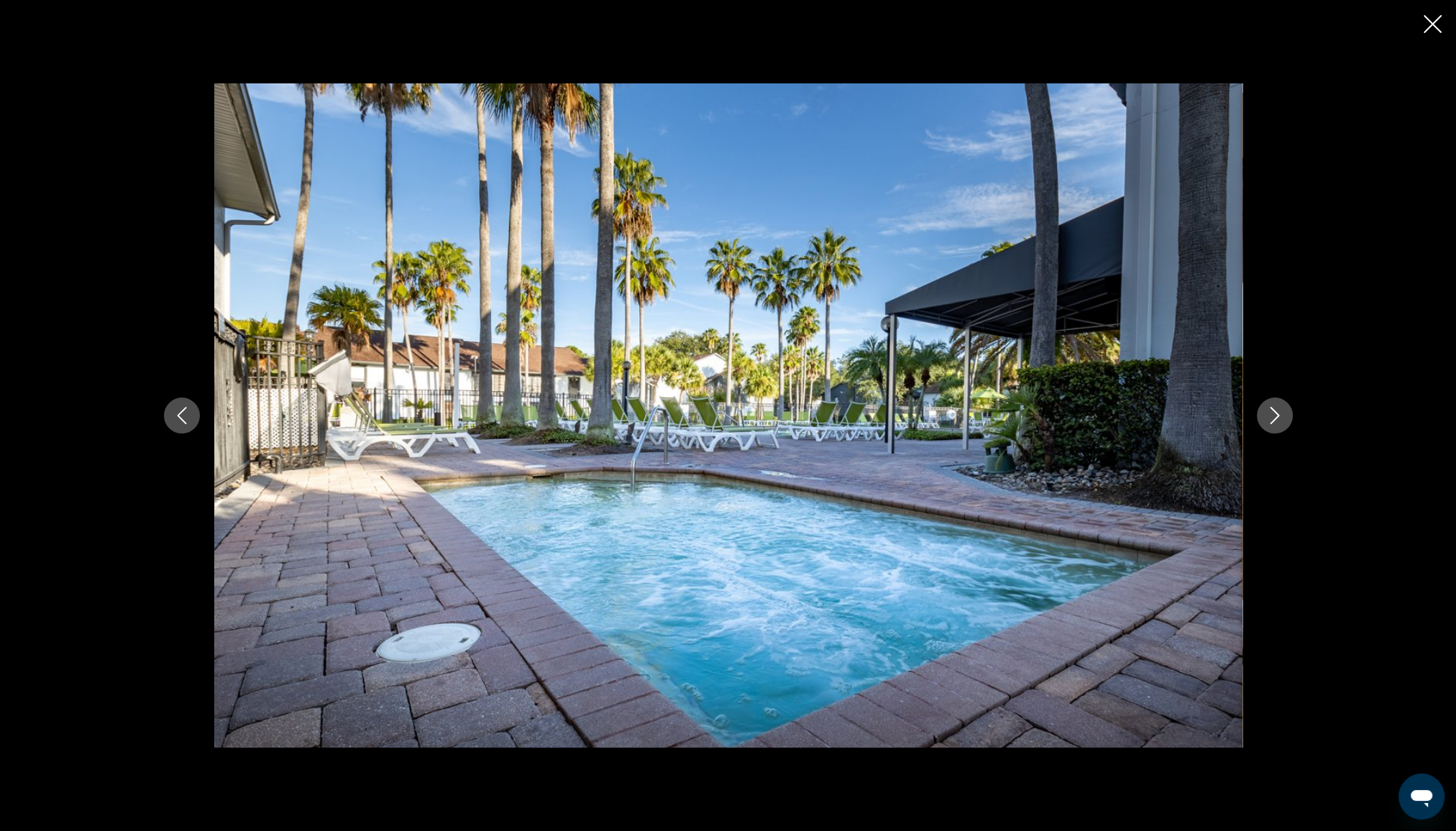
click at [1273, 415] on icon "Next image" at bounding box center [1274, 416] width 17 height 17
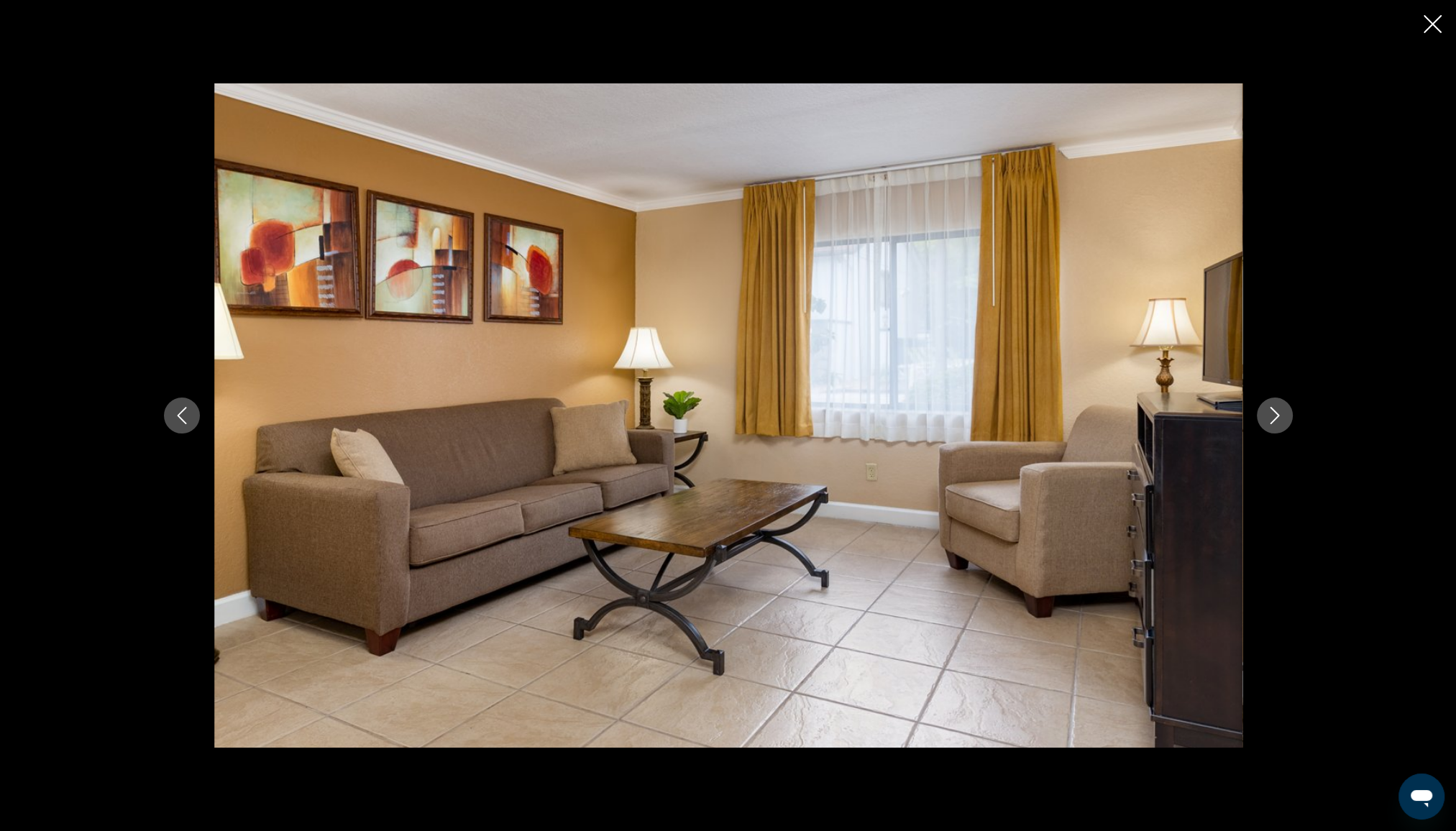
click at [1273, 415] on icon "Next image" at bounding box center [1274, 416] width 17 height 17
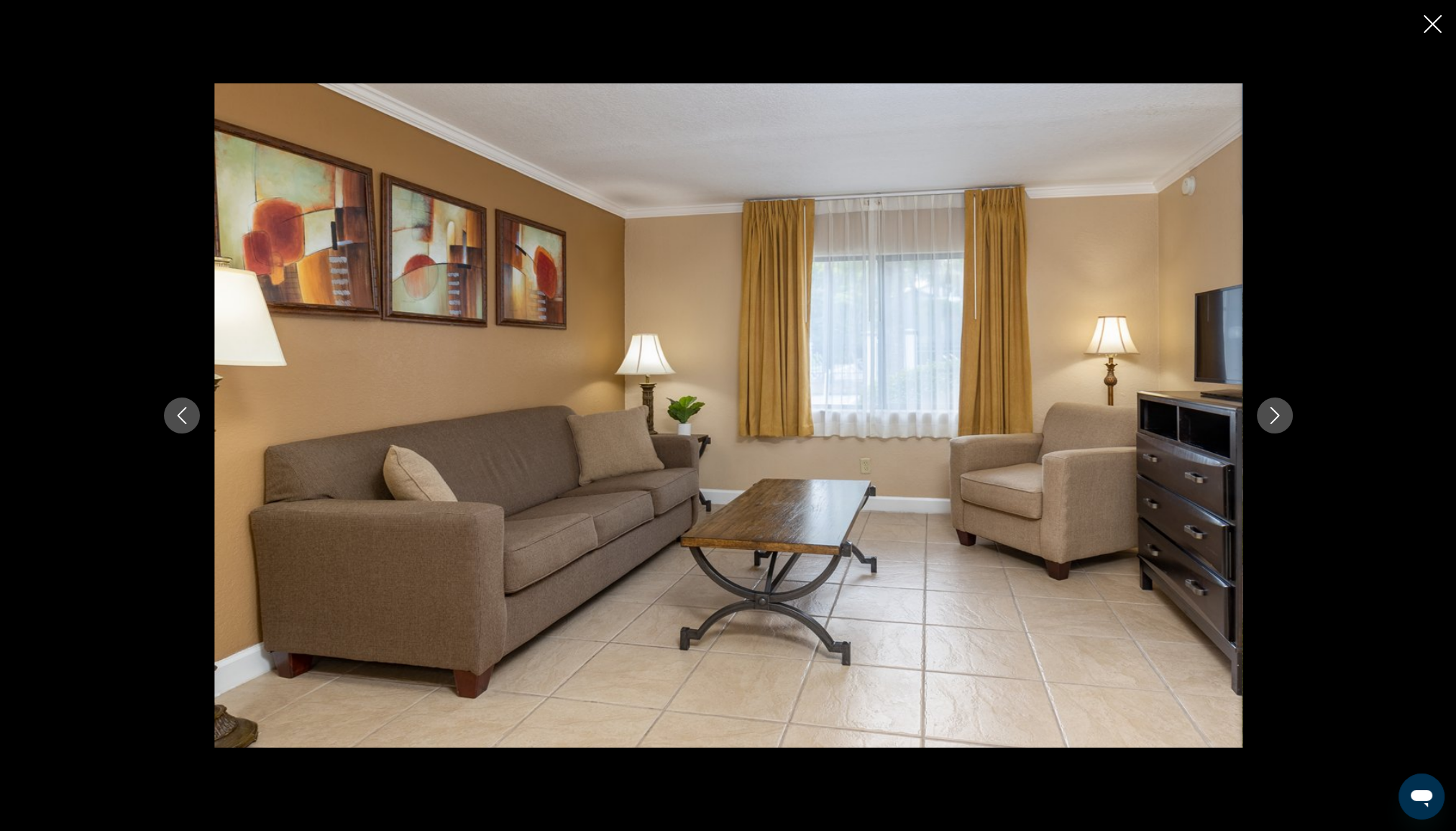
click at [1273, 415] on icon "Next image" at bounding box center [1274, 416] width 17 height 17
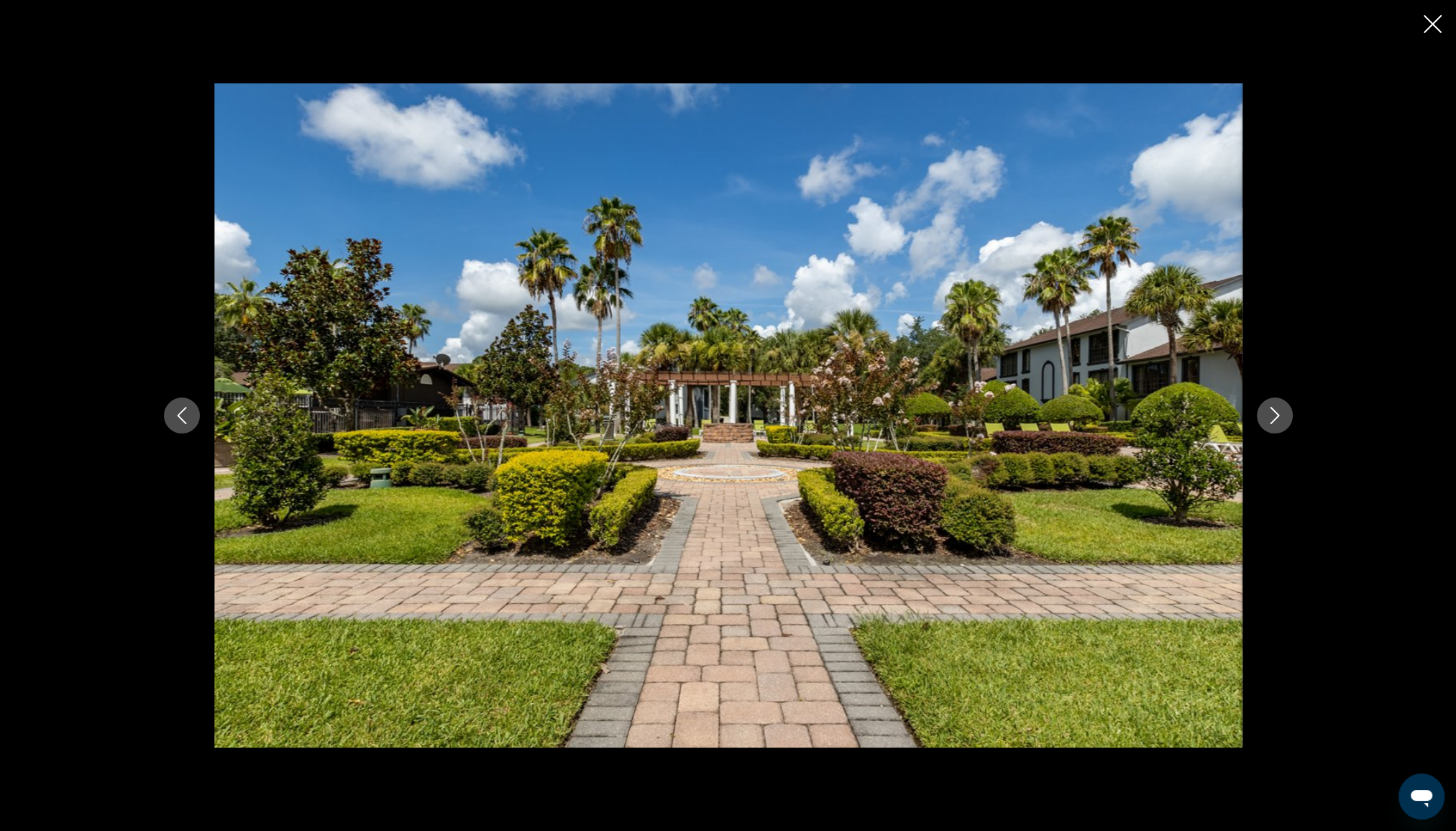
click at [1273, 415] on icon "Next image" at bounding box center [1274, 416] width 17 height 17
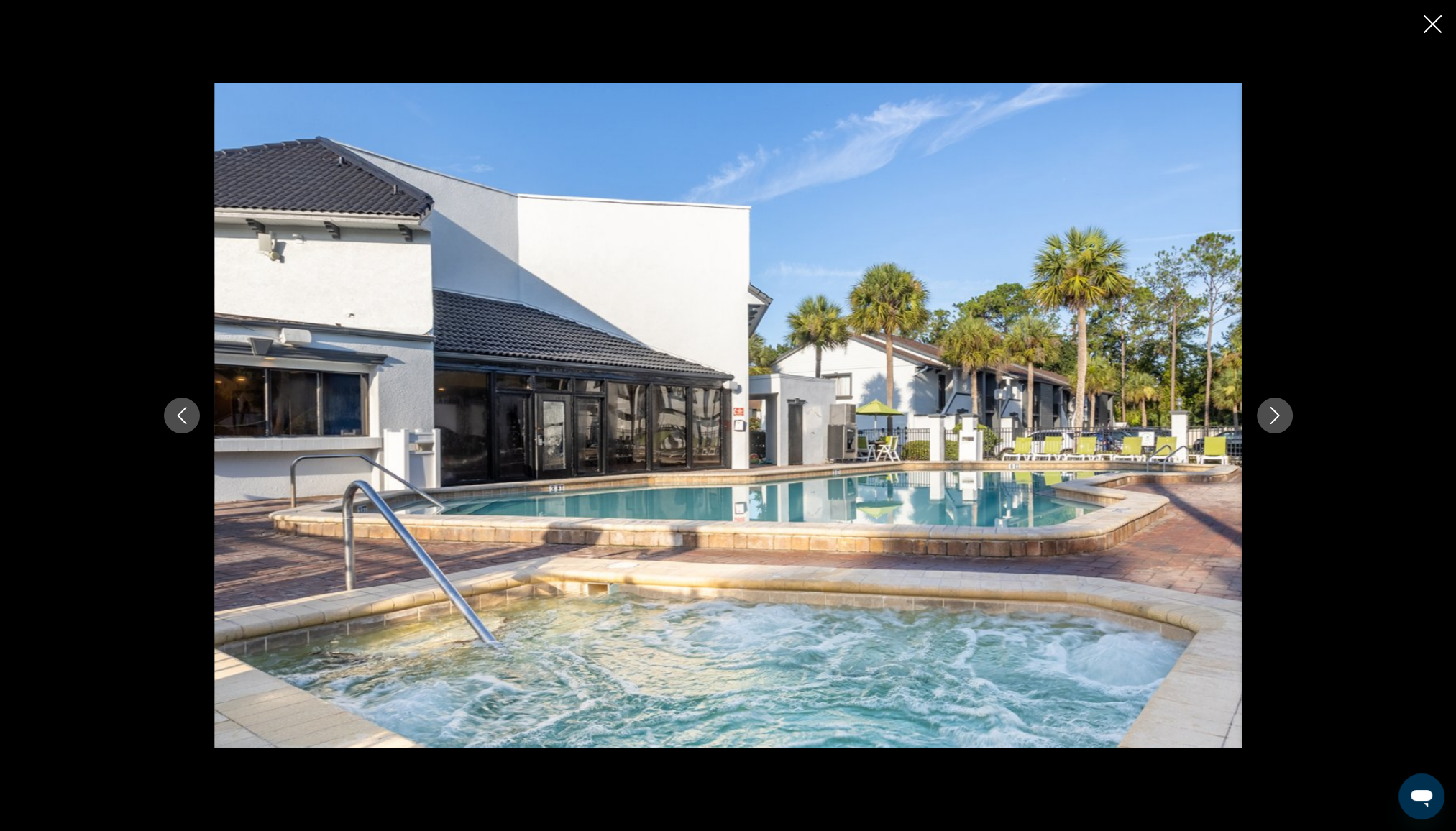
click at [1423, 26] on icon "Close slideshow" at bounding box center [1432, 24] width 18 height 18
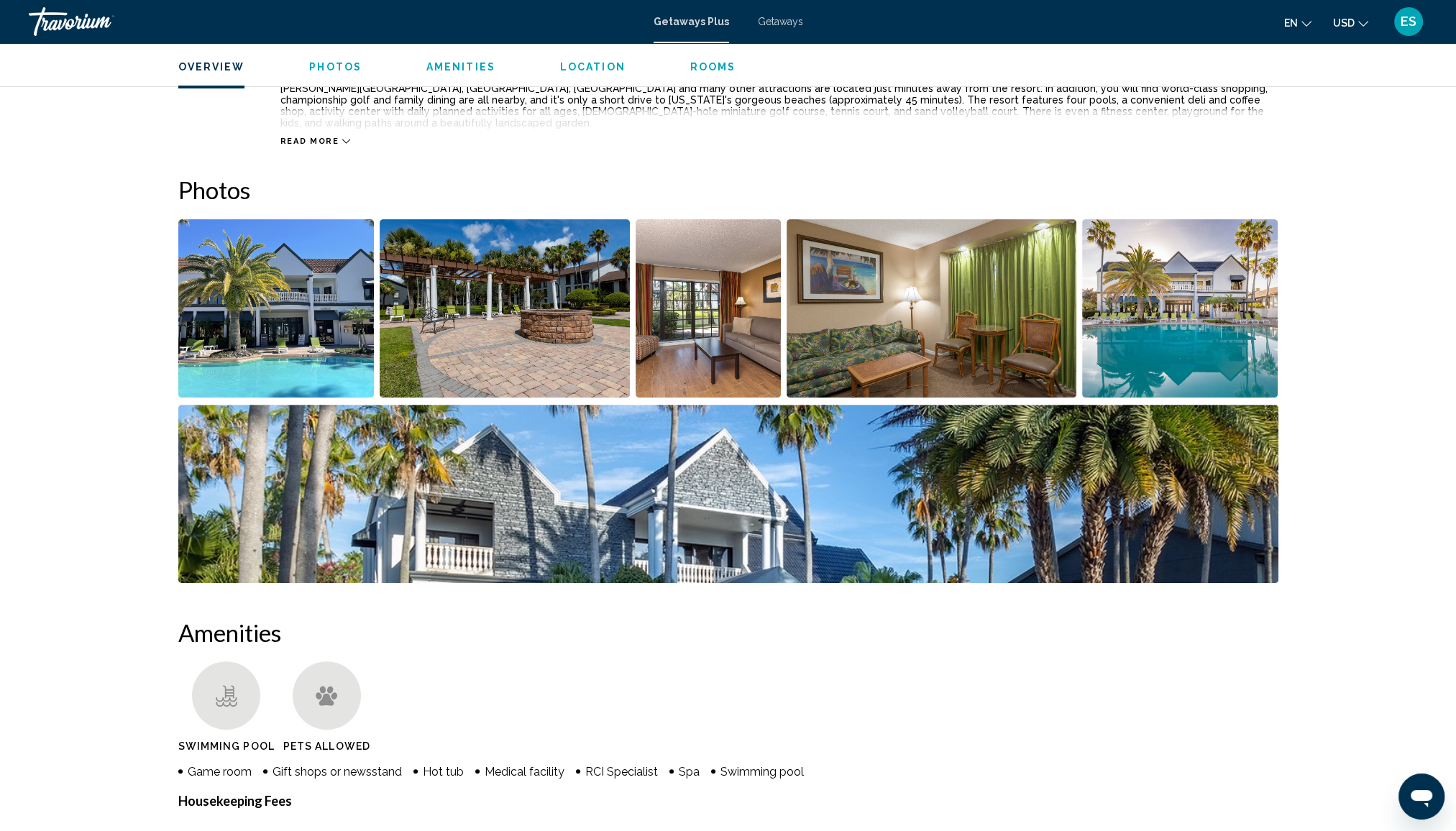
scroll to position [144, 0]
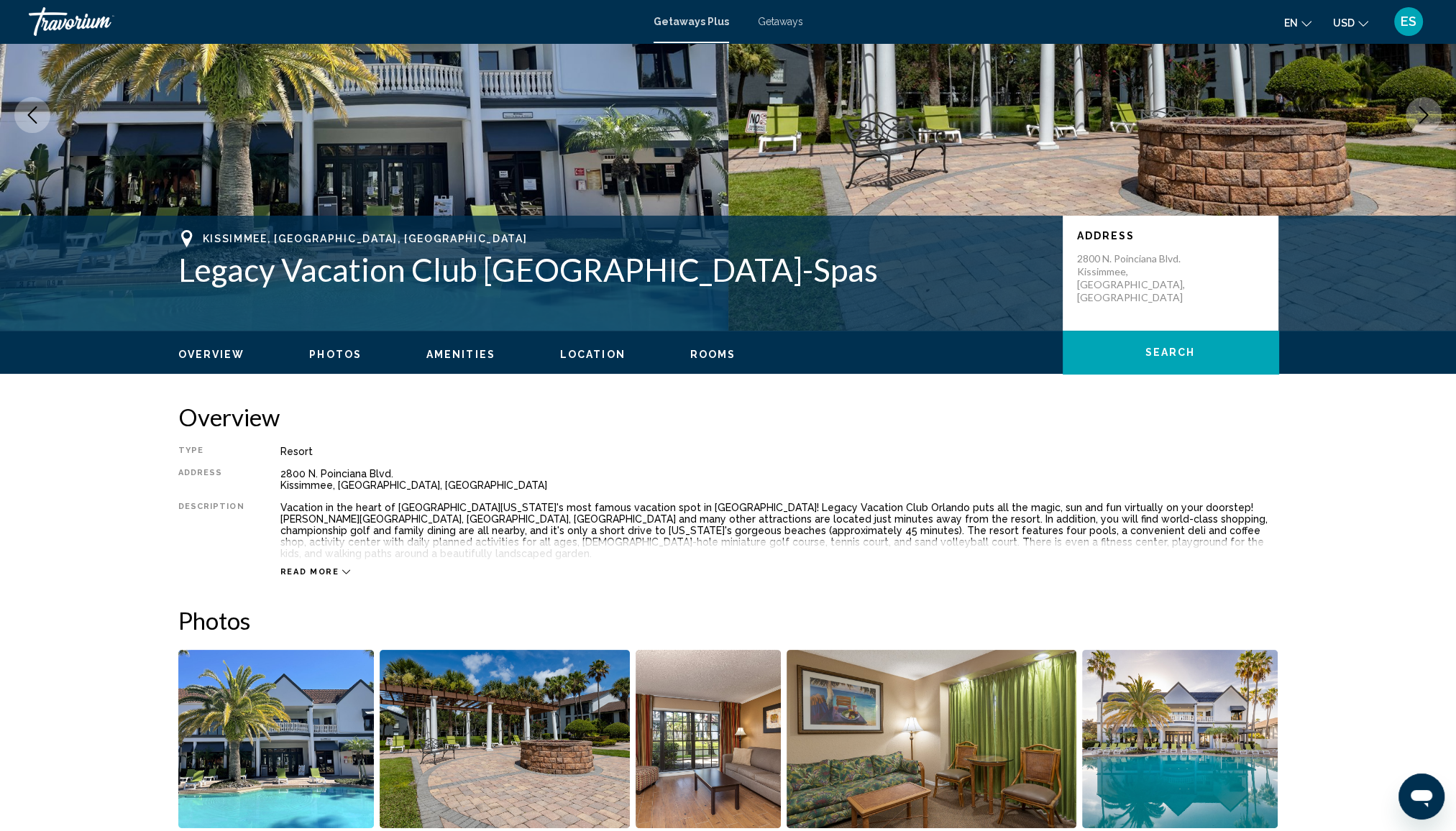
click at [342, 570] on icon "Main content" at bounding box center [346, 572] width 8 height 4
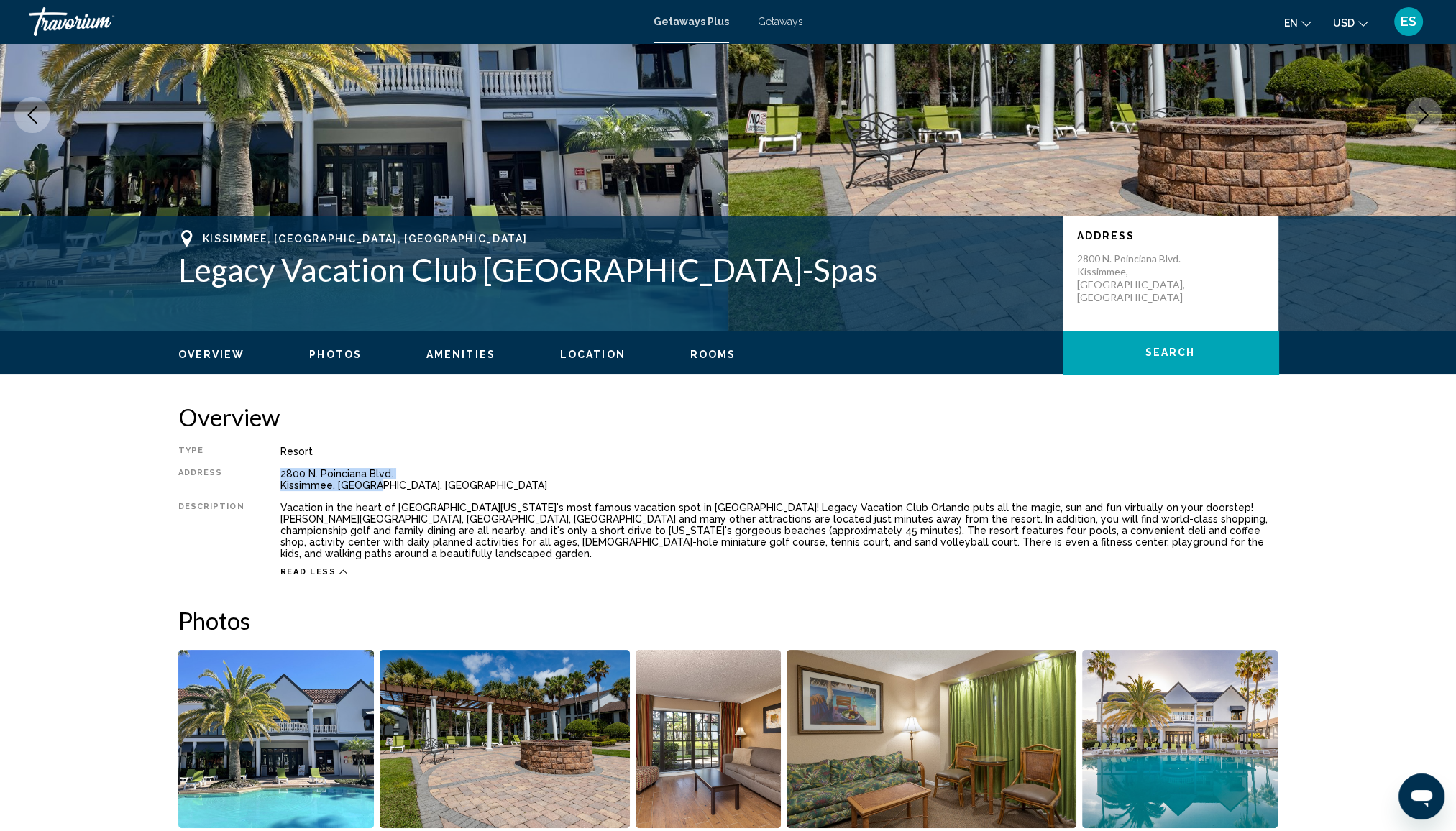
drag, startPoint x: 271, startPoint y: 470, endPoint x: 380, endPoint y: 489, distance: 110.6
click at [380, 489] on div "Type Resort All-Inclusive No All-Inclusive Address [STREET_ADDRESS] [GEOGRAPHIC…" at bounding box center [728, 511] width 1100 height 131
copy div "[STREET_ADDRESS] [GEOGRAPHIC_DATA], [GEOGRAPHIC_DATA], [GEOGRAPHIC_DATA]"
click at [1136, 499] on div "Type Resort All-Inclusive No All-Inclusive Address [STREET_ADDRESS] [GEOGRAPHIC…" at bounding box center [728, 511] width 1100 height 131
click at [1398, 126] on img "Main content" at bounding box center [1093, 115] width 728 height 431
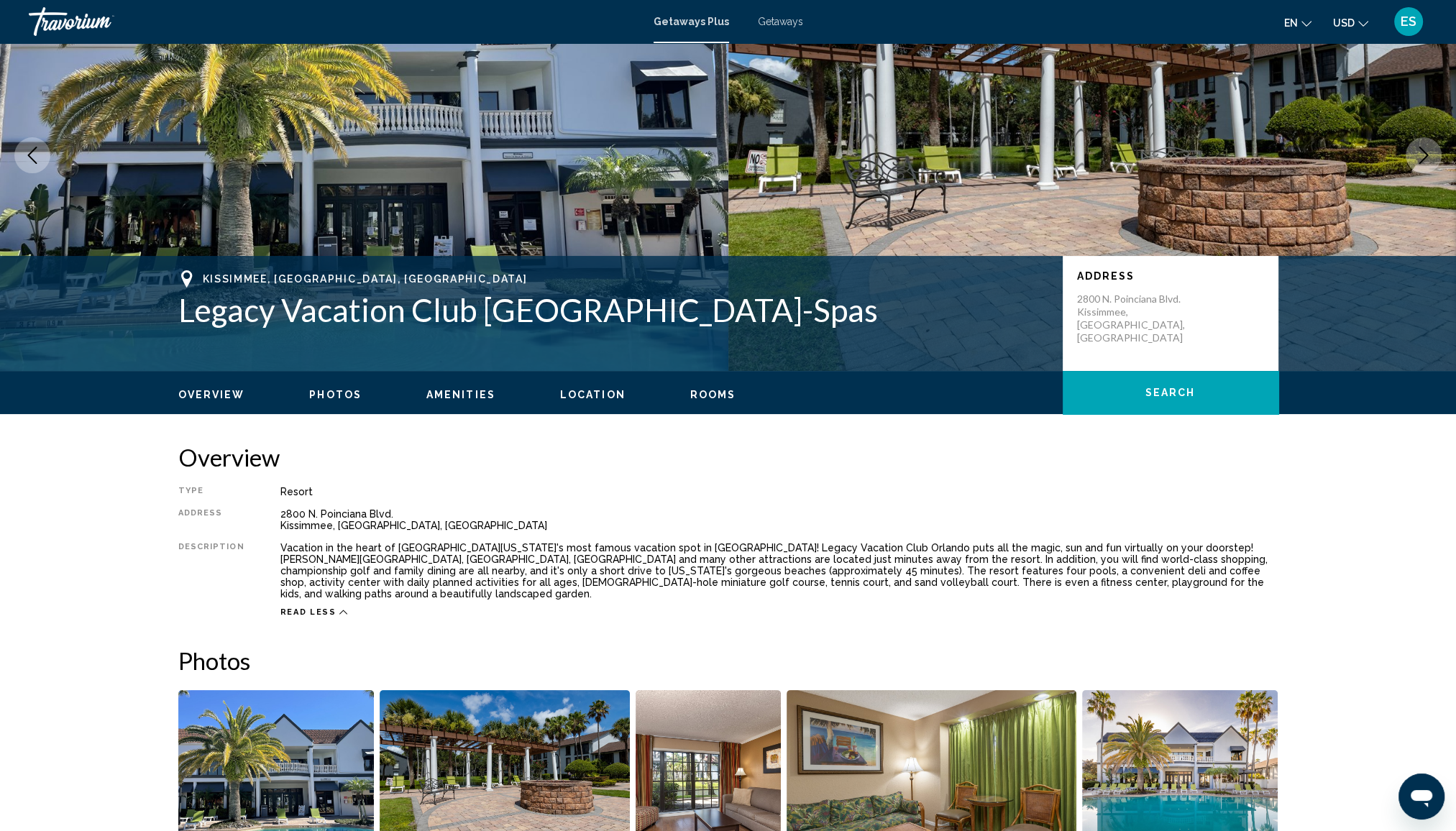
scroll to position [0, 0]
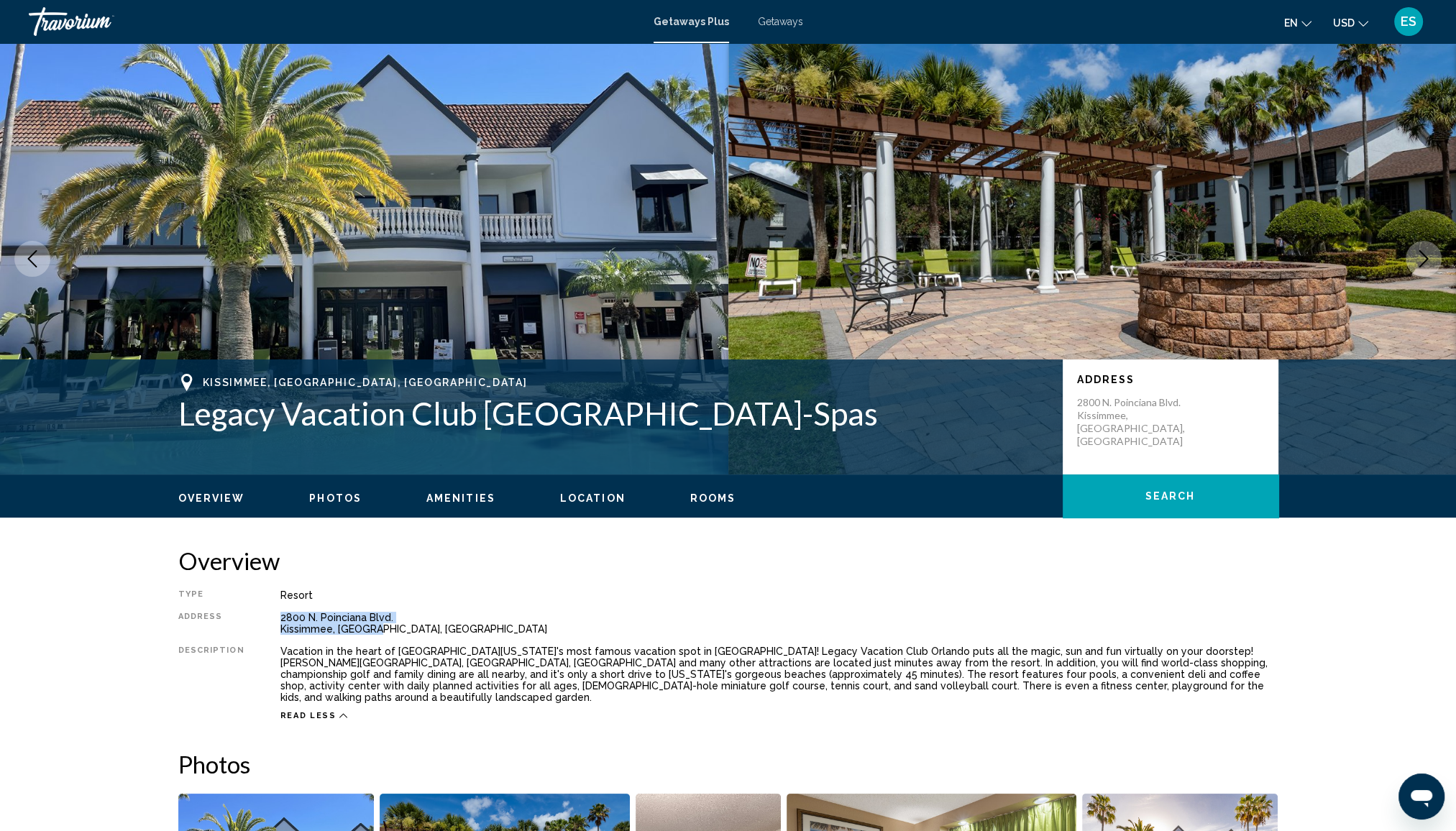
drag, startPoint x: 274, startPoint y: 616, endPoint x: 378, endPoint y: 631, distance: 105.1
click at [378, 631] on div "[STREET_ADDRESS] [GEOGRAPHIC_DATA], [GEOGRAPHIC_DATA], [GEOGRAPHIC_DATA]" at bounding box center [779, 623] width 998 height 23
drag, startPoint x: 378, startPoint y: 631, endPoint x: 333, endPoint y: 708, distance: 89.2
click at [333, 711] on div "Read less" at bounding box center [314, 716] width 68 height 10
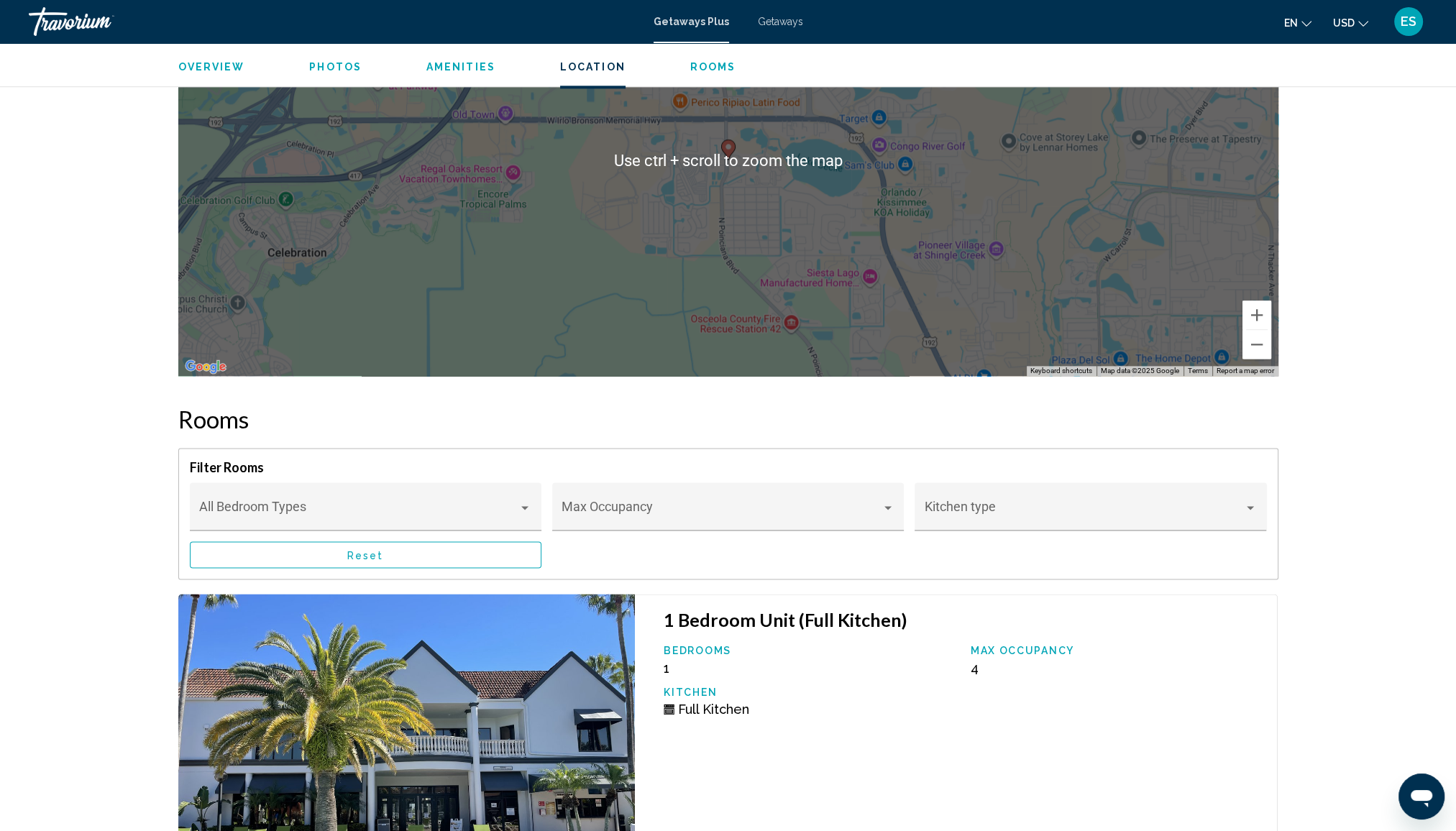
scroll to position [2202, 0]
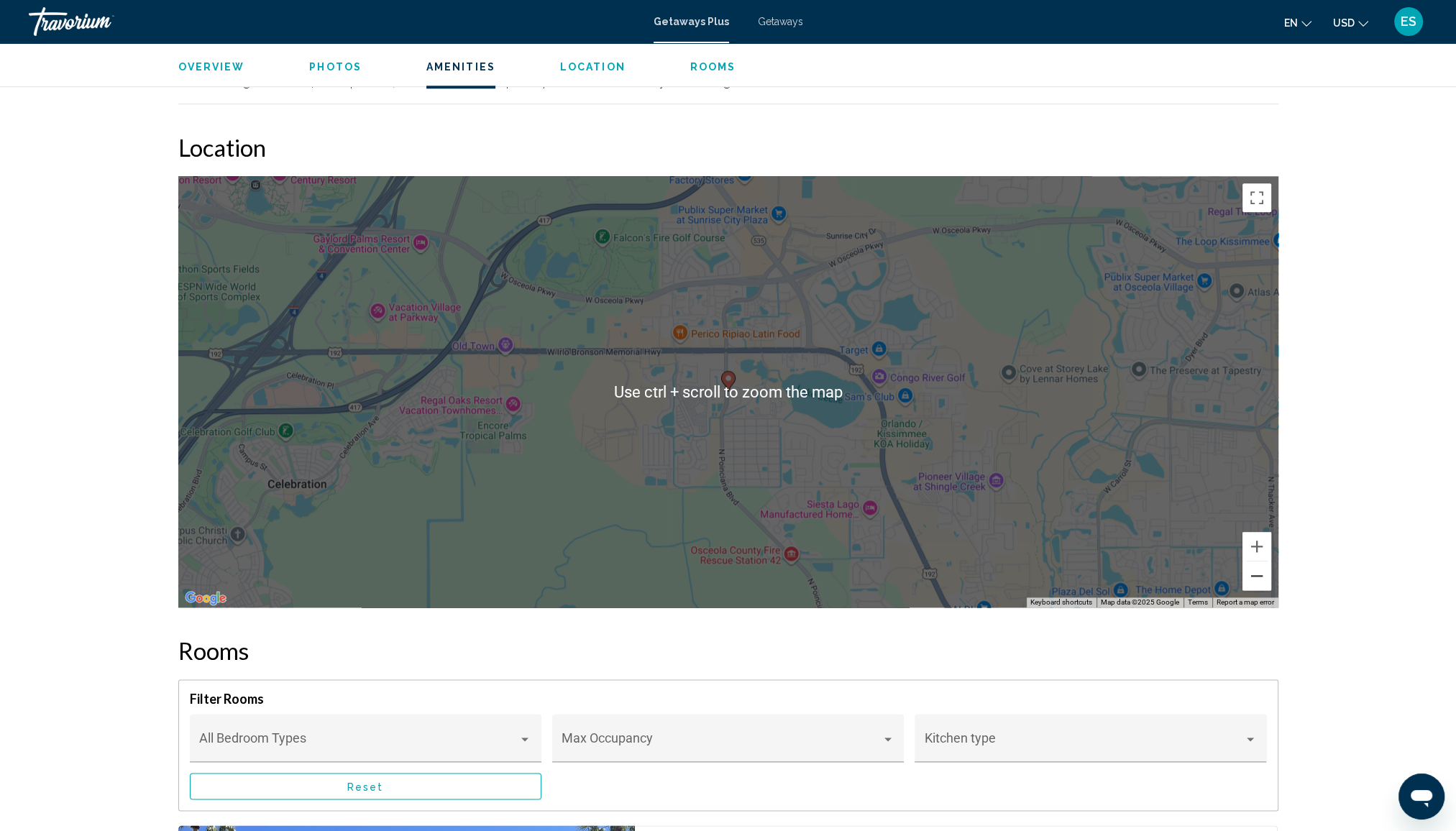
click at [1251, 571] on button "Zoom out" at bounding box center [1257, 576] width 29 height 29
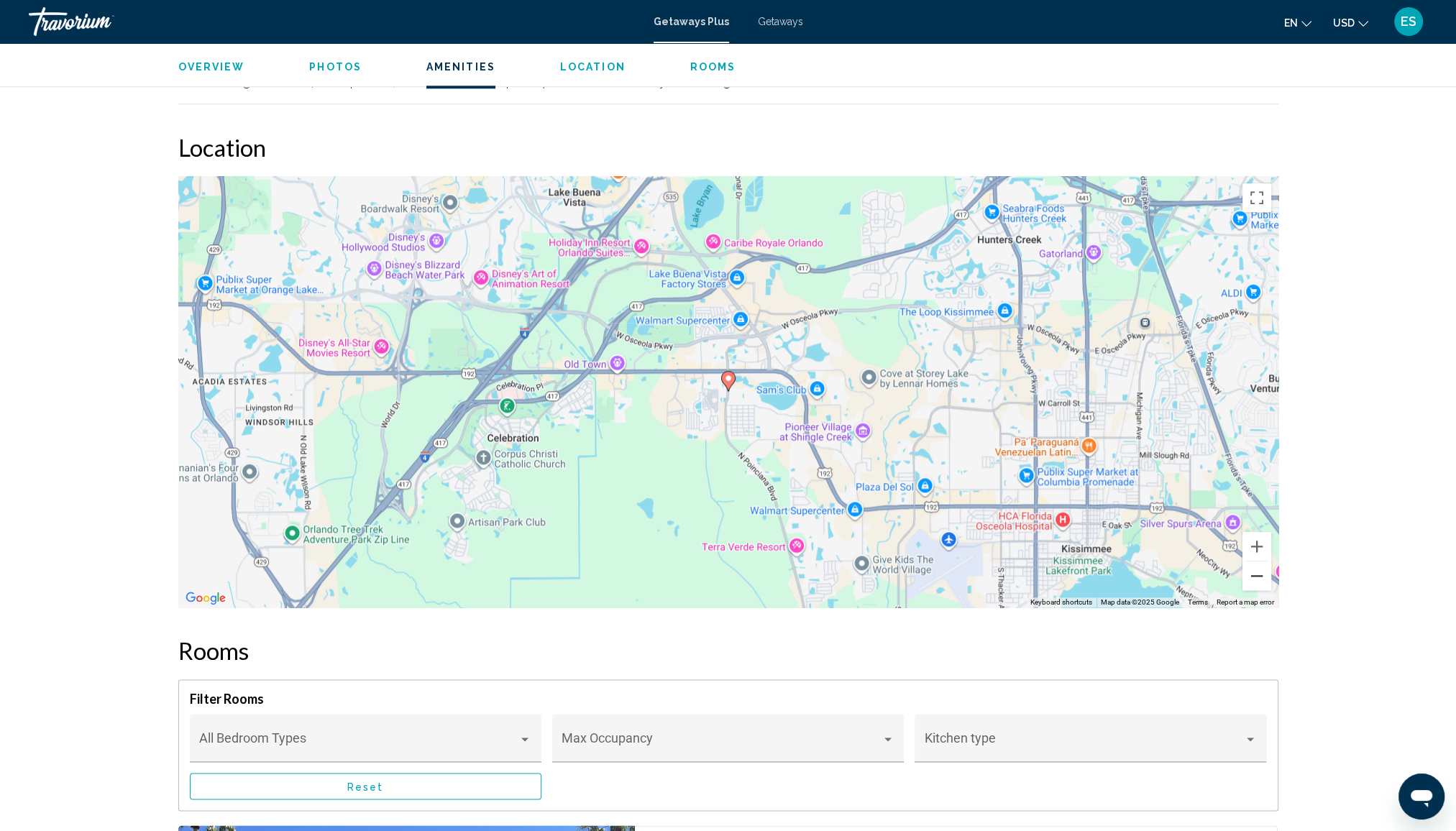
click at [1252, 571] on button "Zoom out" at bounding box center [1257, 576] width 29 height 29
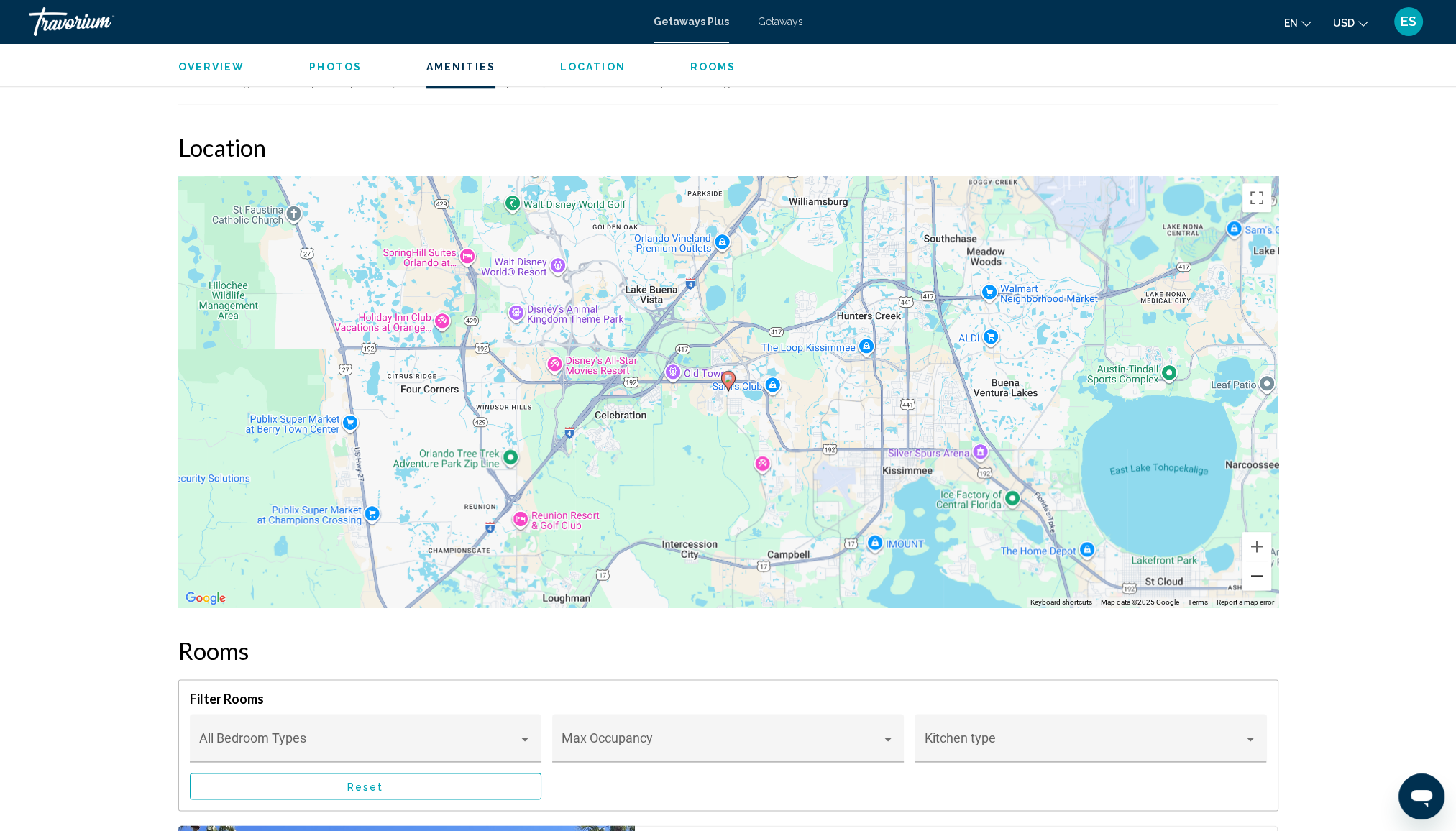
click at [1252, 571] on button "Zoom out" at bounding box center [1257, 576] width 29 height 29
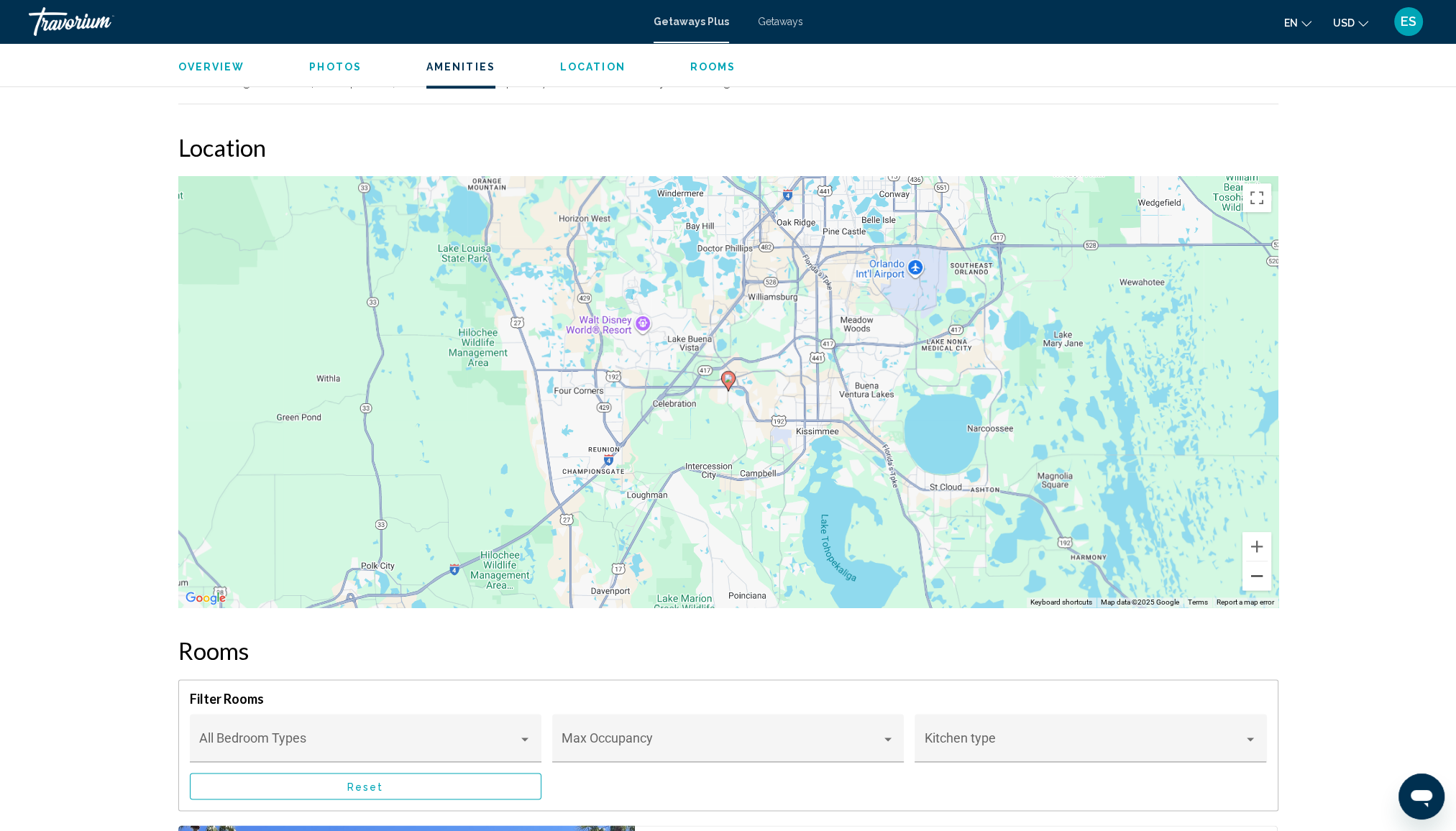
click at [1252, 571] on button "Zoom out" at bounding box center [1257, 576] width 29 height 29
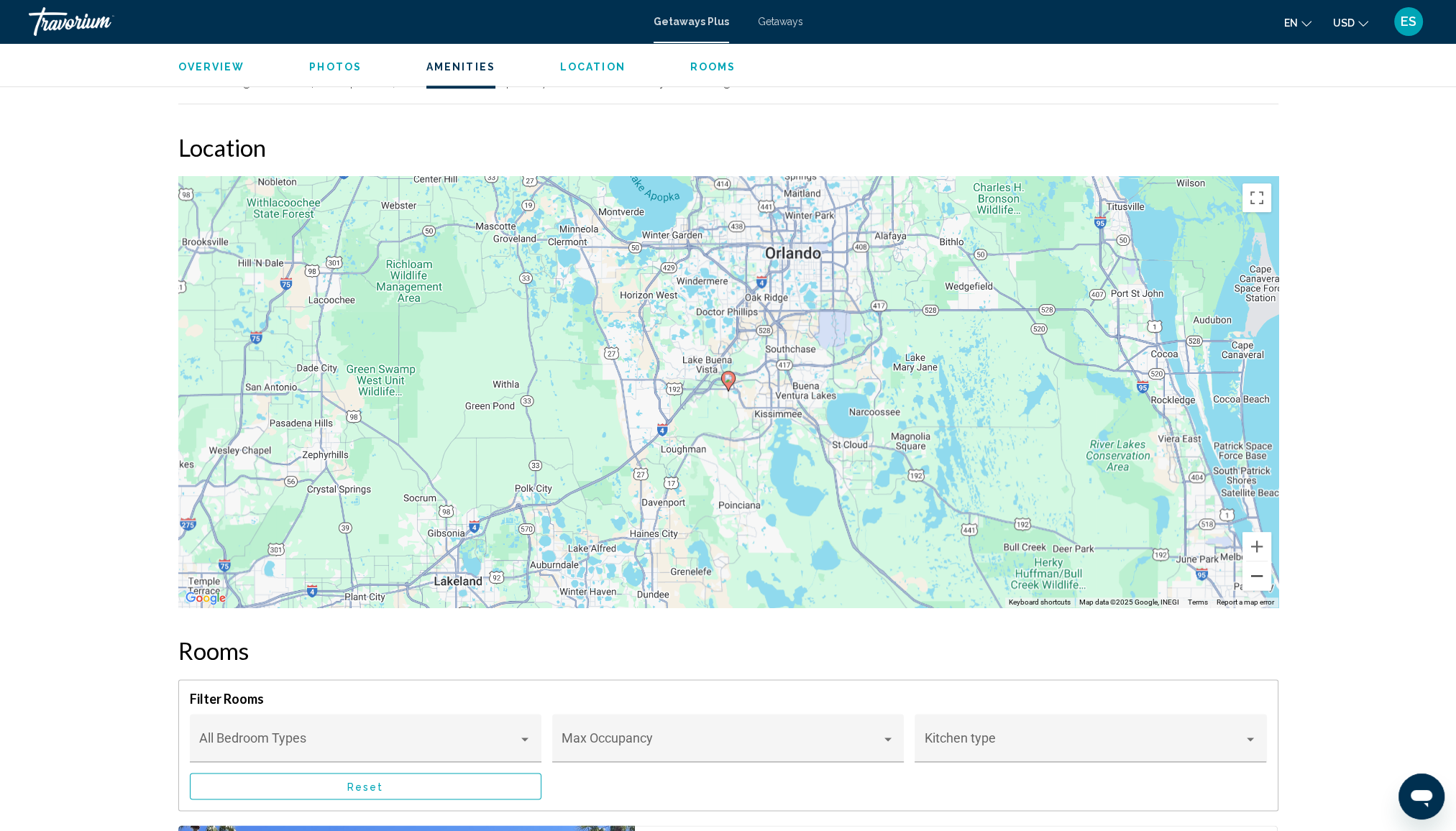
click at [1252, 572] on button "Zoom out" at bounding box center [1257, 576] width 29 height 29
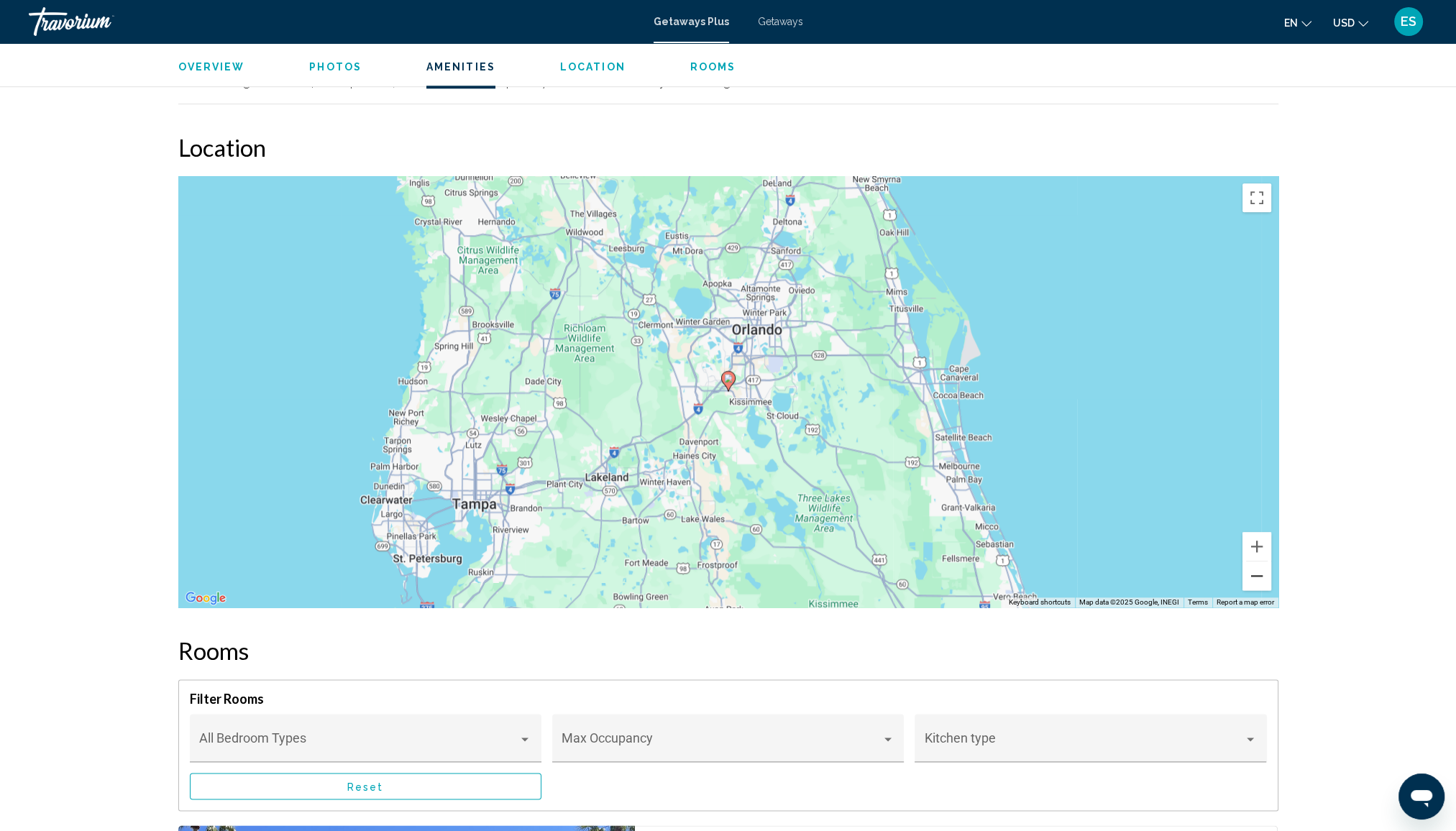
click at [1254, 566] on button "Zoom out" at bounding box center [1257, 576] width 29 height 29
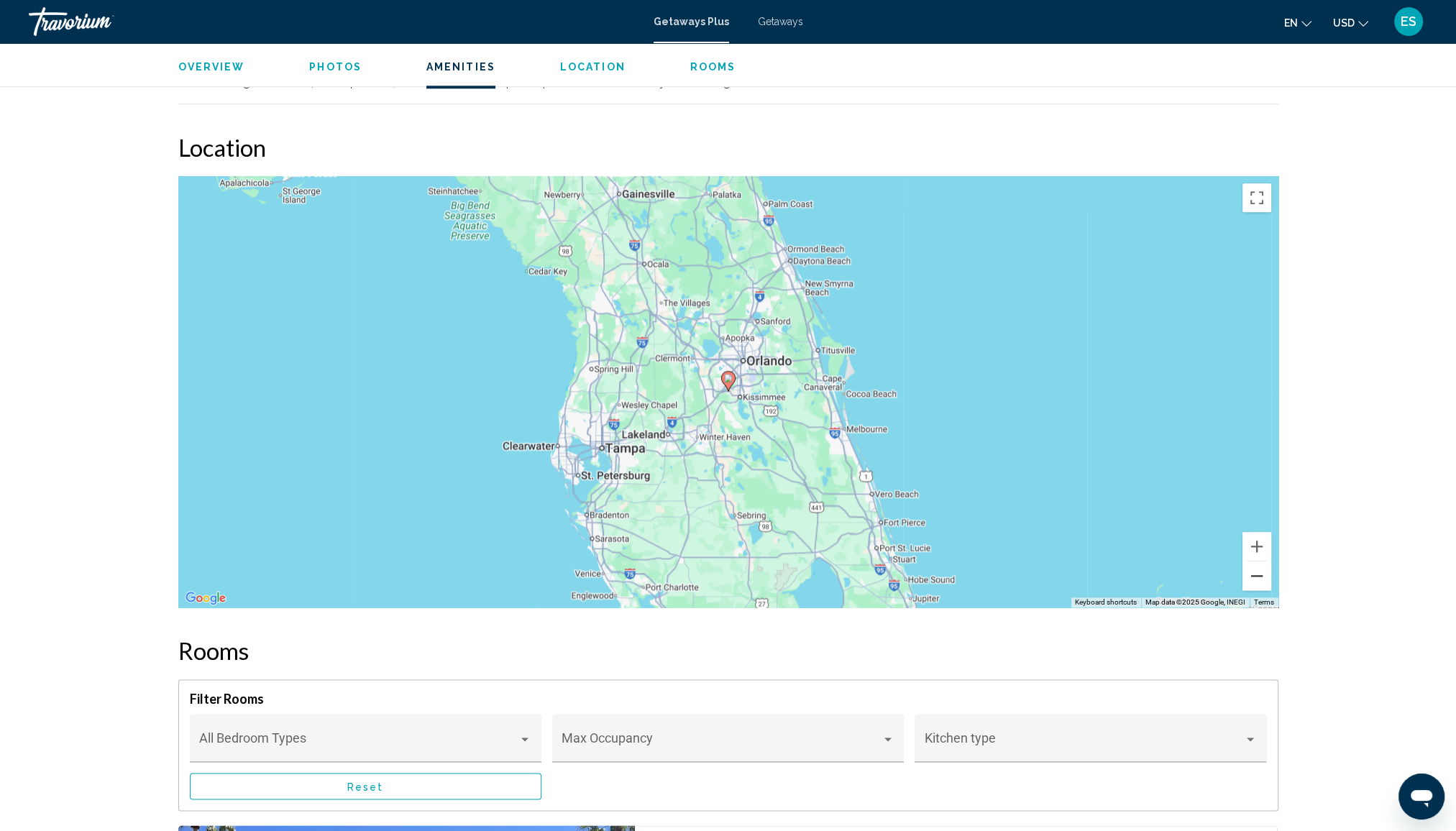
click at [1254, 566] on button "Zoom out" at bounding box center [1257, 576] width 29 height 29
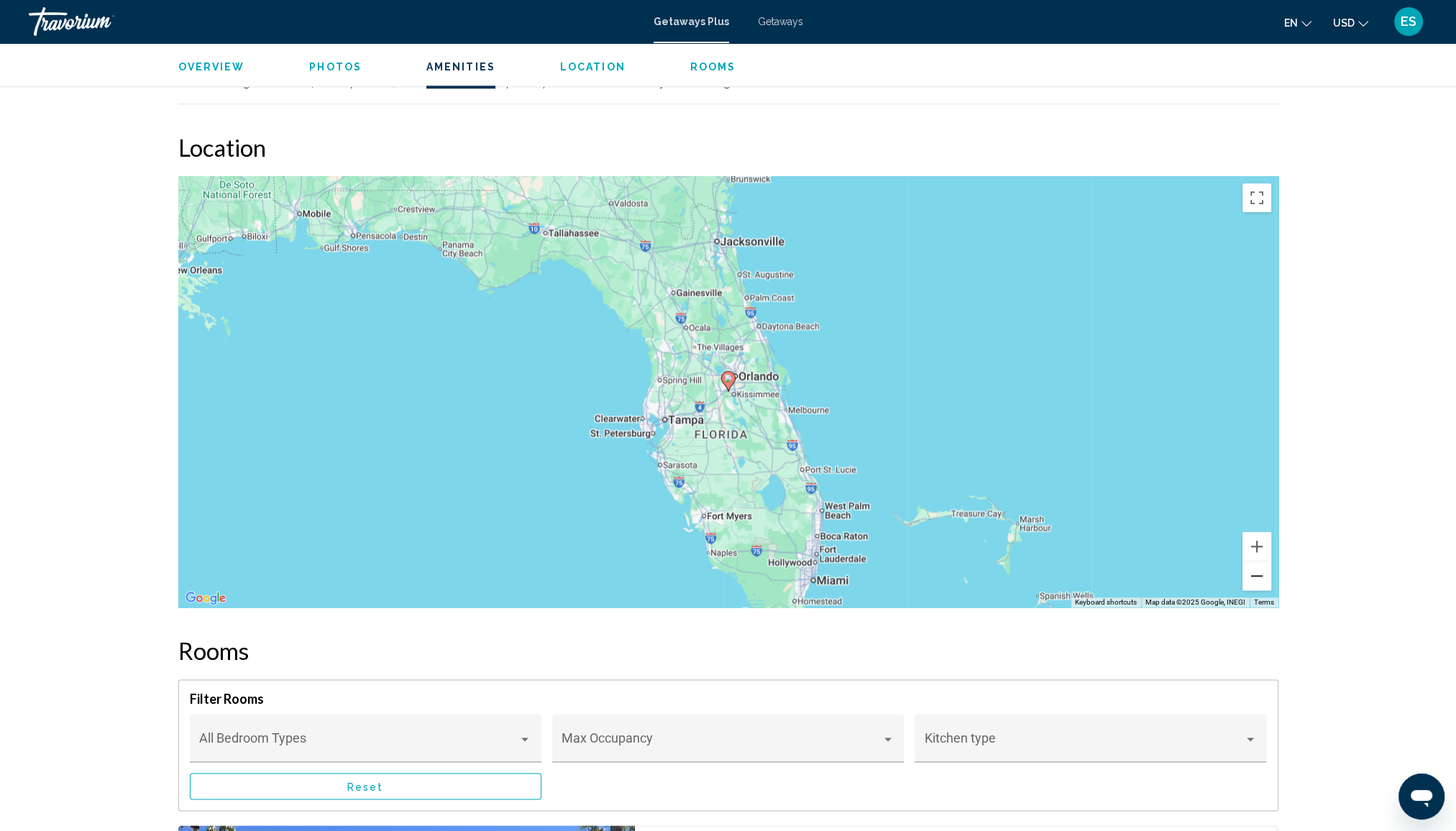
click at [1254, 566] on button "Zoom out" at bounding box center [1257, 576] width 29 height 29
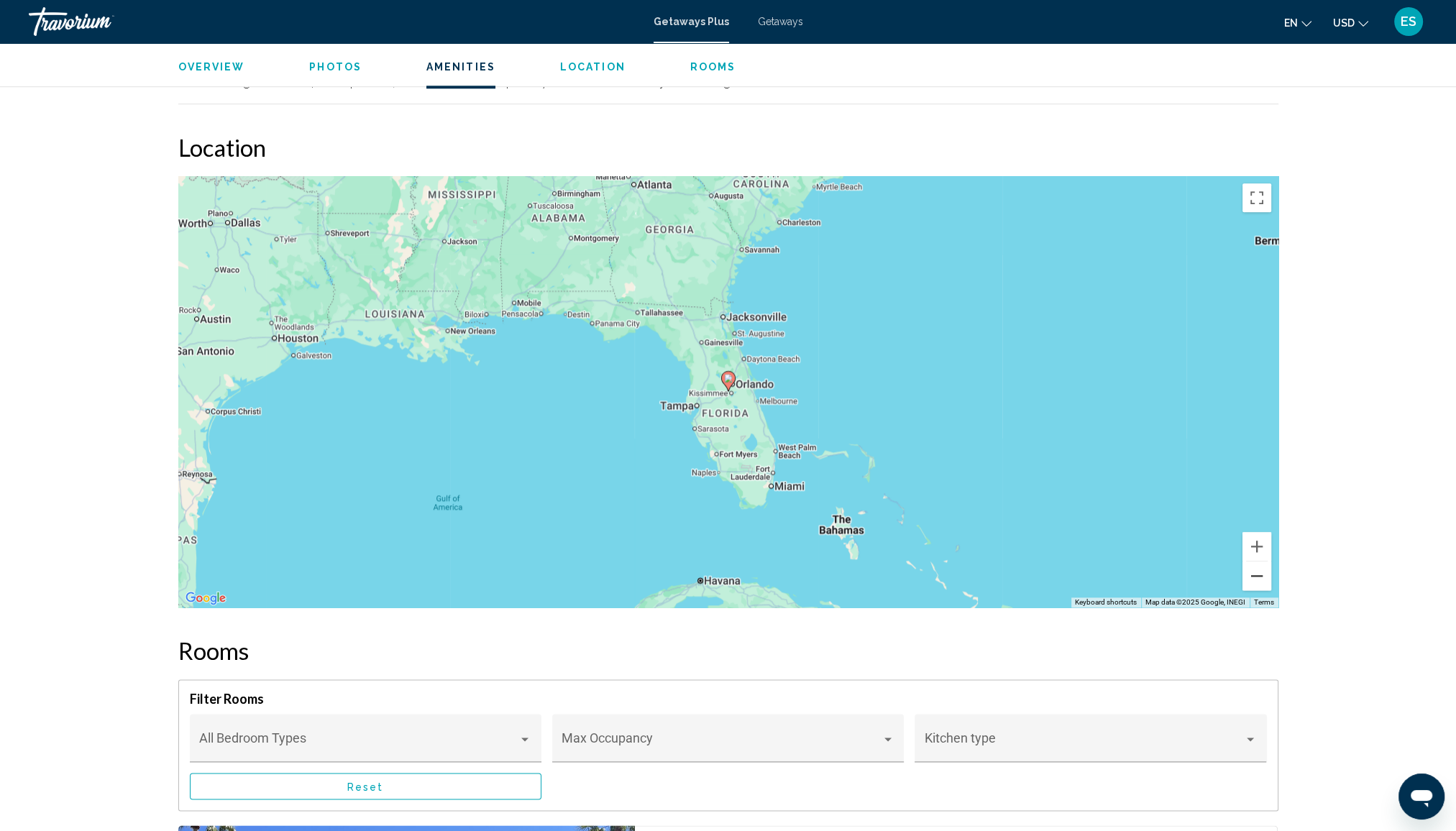
click at [1254, 566] on button "Zoom out" at bounding box center [1257, 576] width 29 height 29
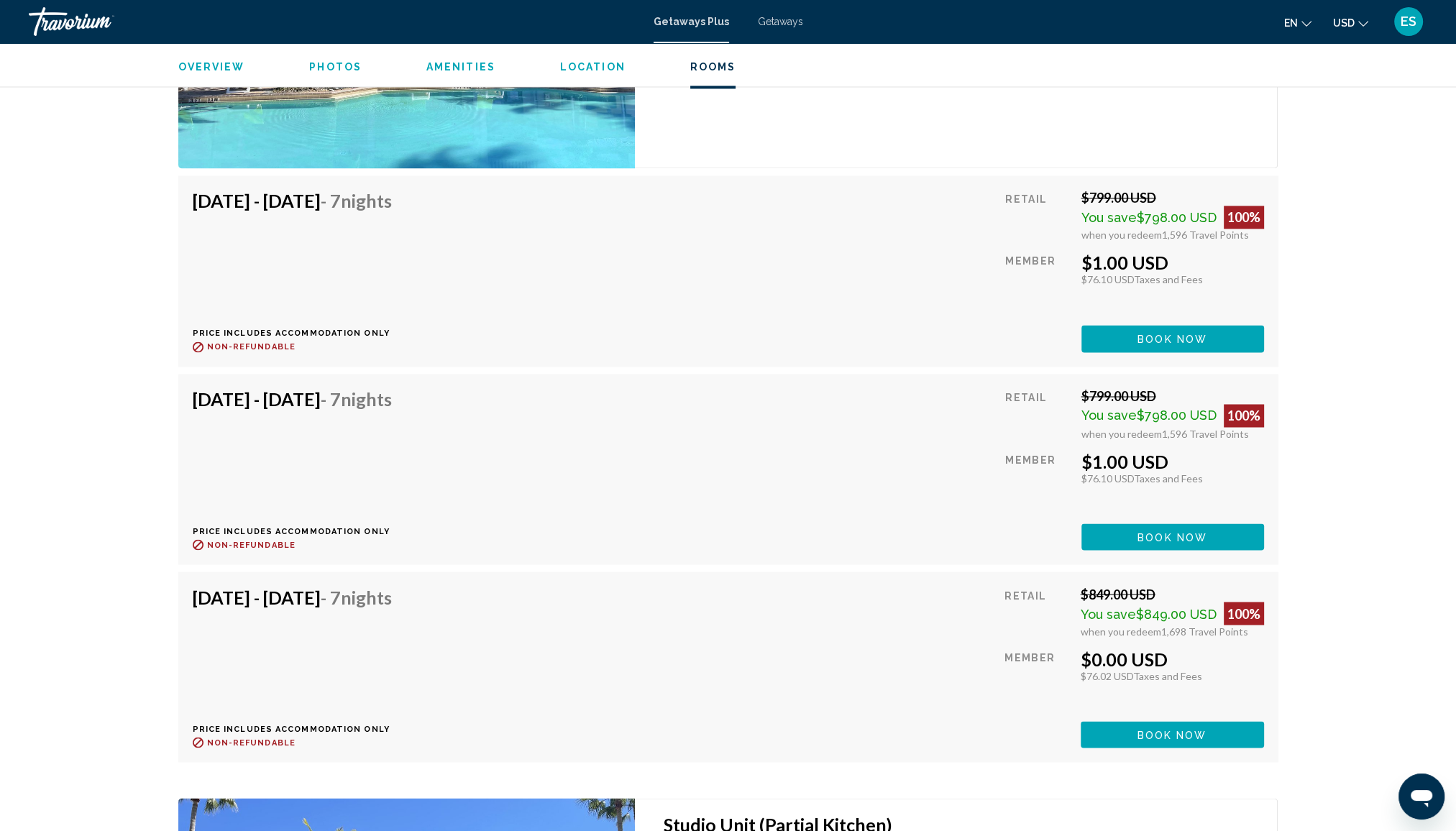
scroll to position [2993, 0]
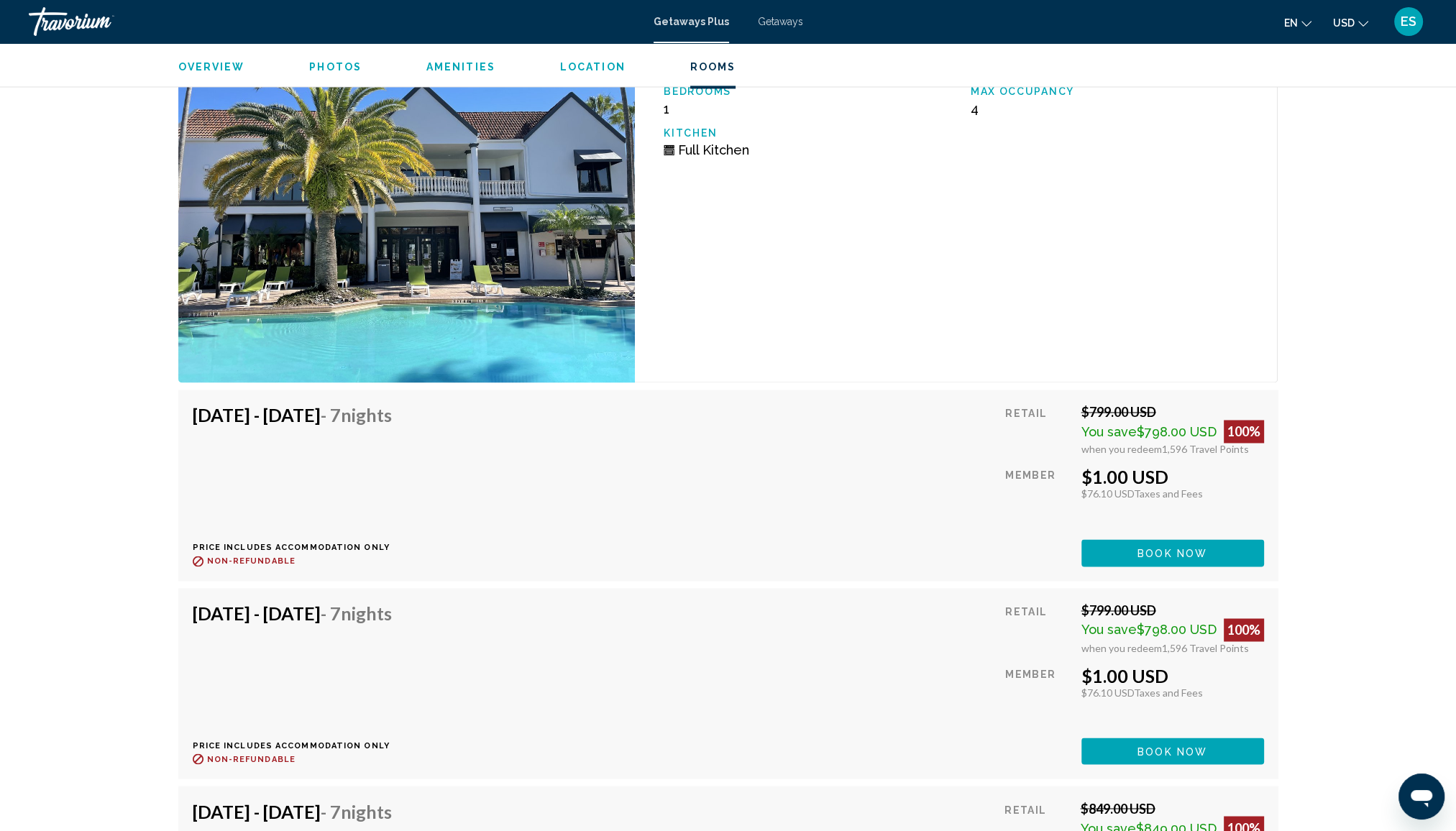
click at [392, 412] on h4 "[DATE] - [DATE] - 7 Nights" at bounding box center [292, 415] width 199 height 21
click at [684, 457] on div "[DATE] - [DATE] - 7 Nights Price includes accommodation only Refundable until :…" at bounding box center [728, 484] width 1071 height 161
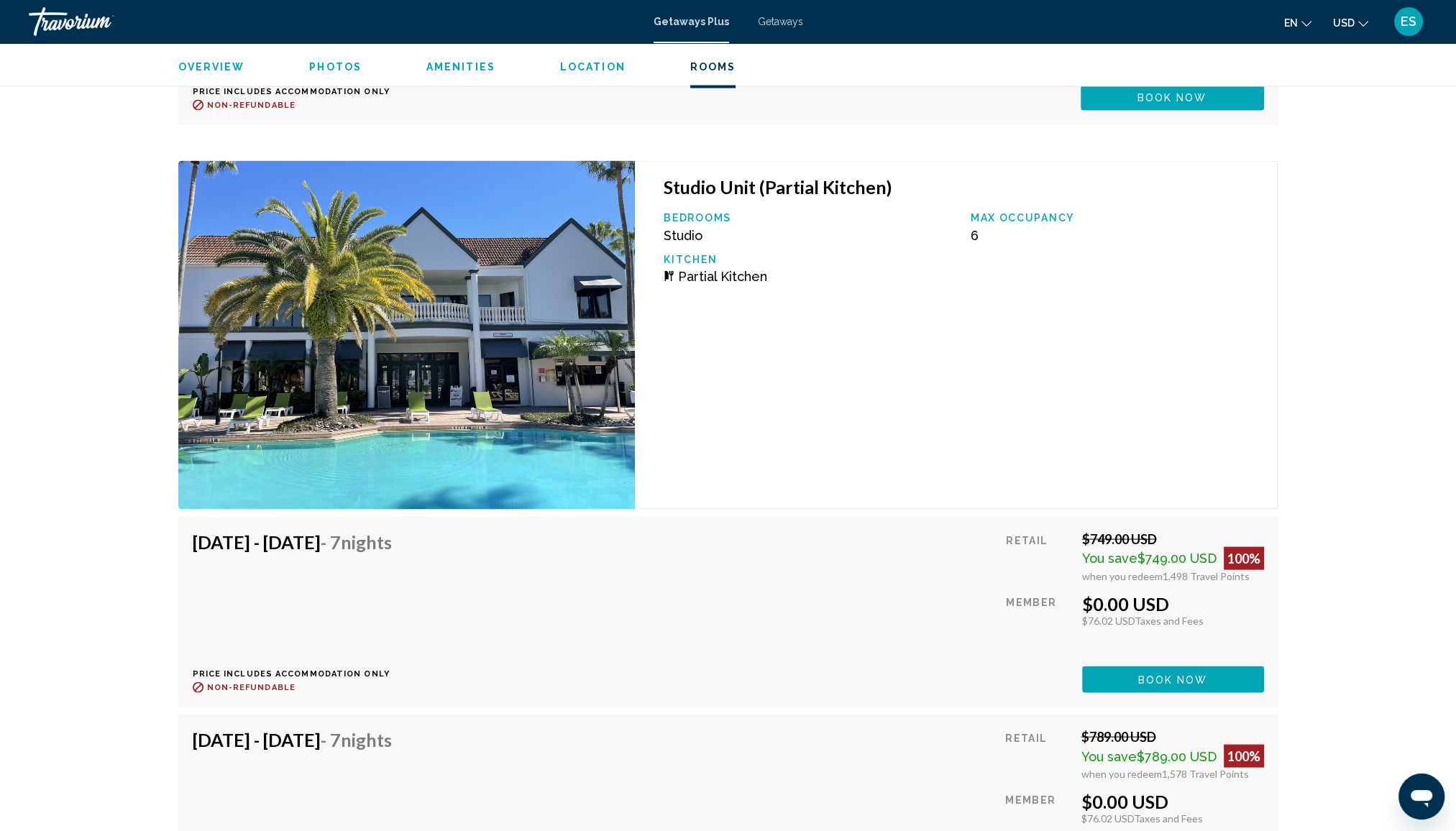
scroll to position [3784, 0]
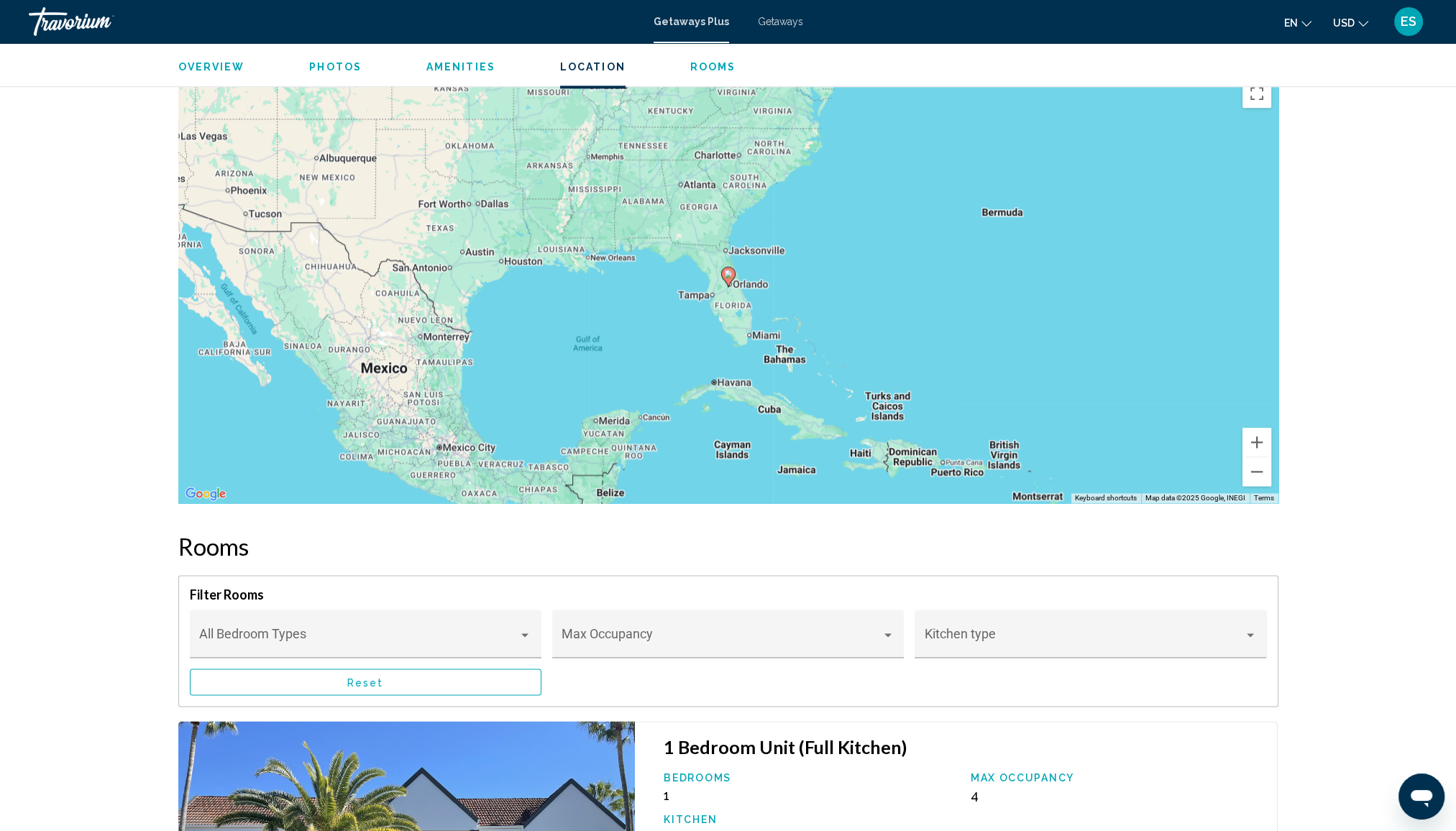
scroll to position [2274, 0]
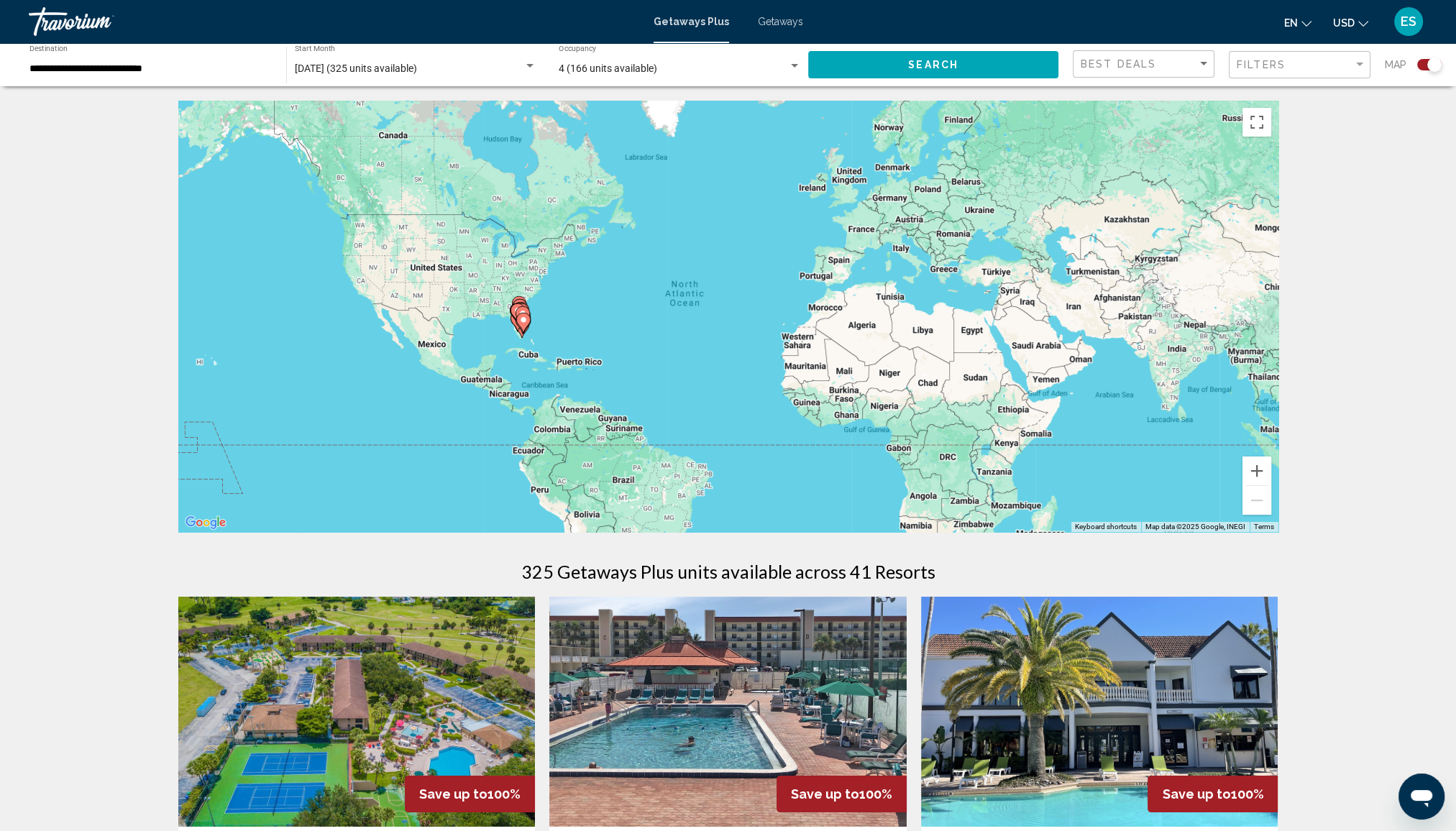
click at [358, 65] on span "[DATE] (325 units available)" at bounding box center [356, 69] width 123 height 12
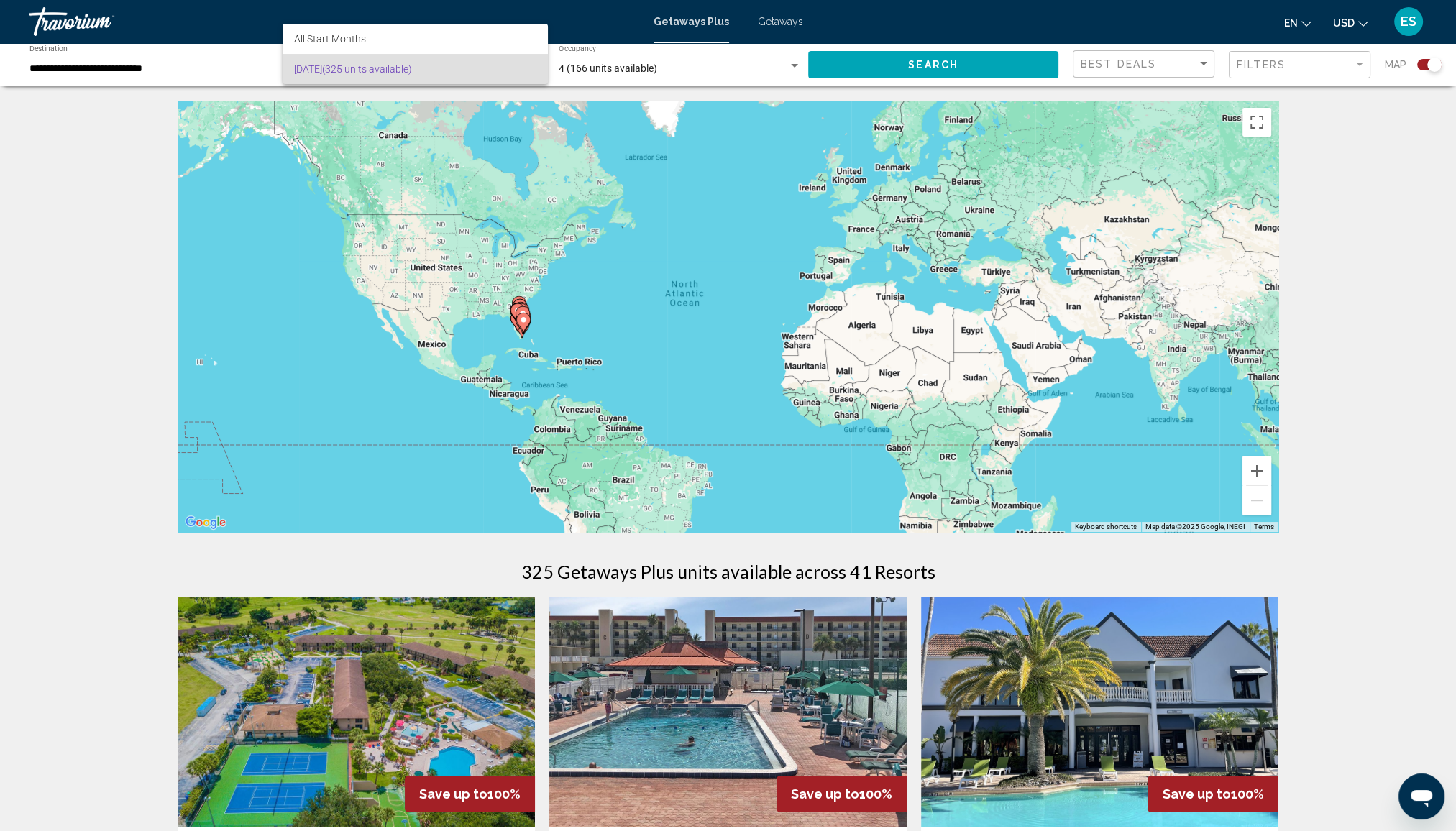
click at [182, 77] on div at bounding box center [728, 416] width 1456 height 831
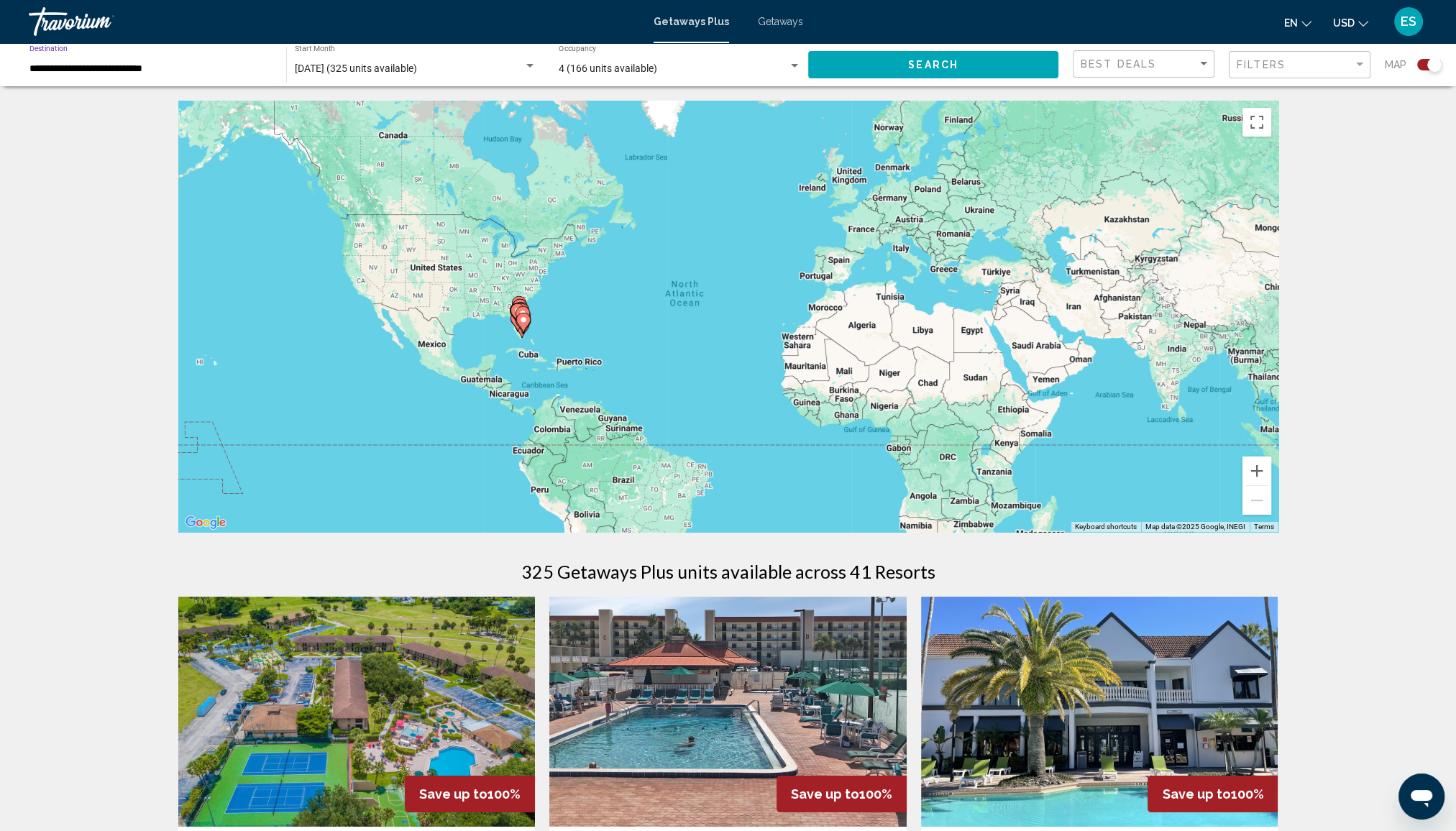
click at [156, 67] on input "**********" at bounding box center [151, 69] width 243 height 12
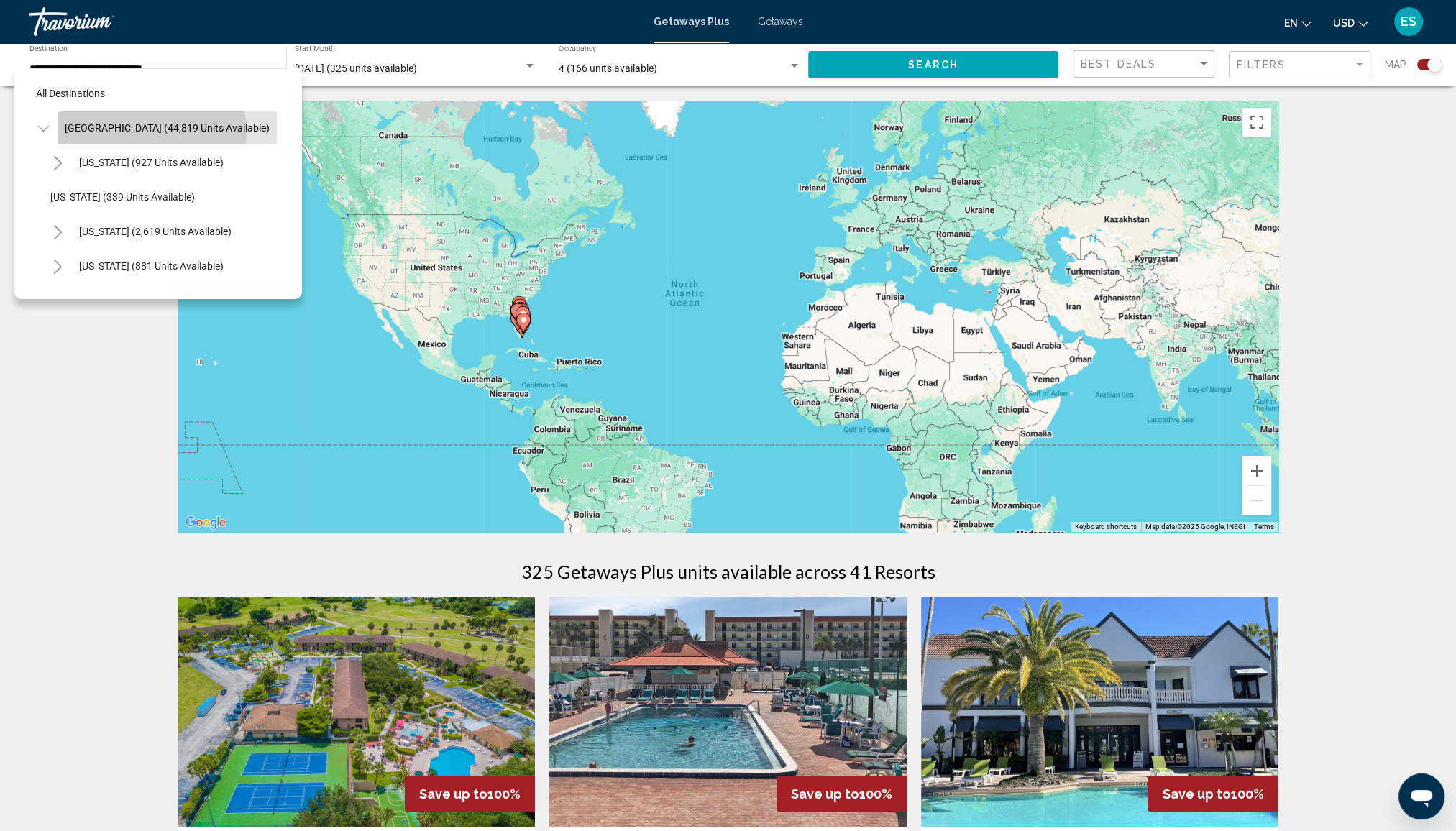
click at [151, 131] on span "[GEOGRAPHIC_DATA] (44,819 units available)" at bounding box center [167, 129] width 205 height 12
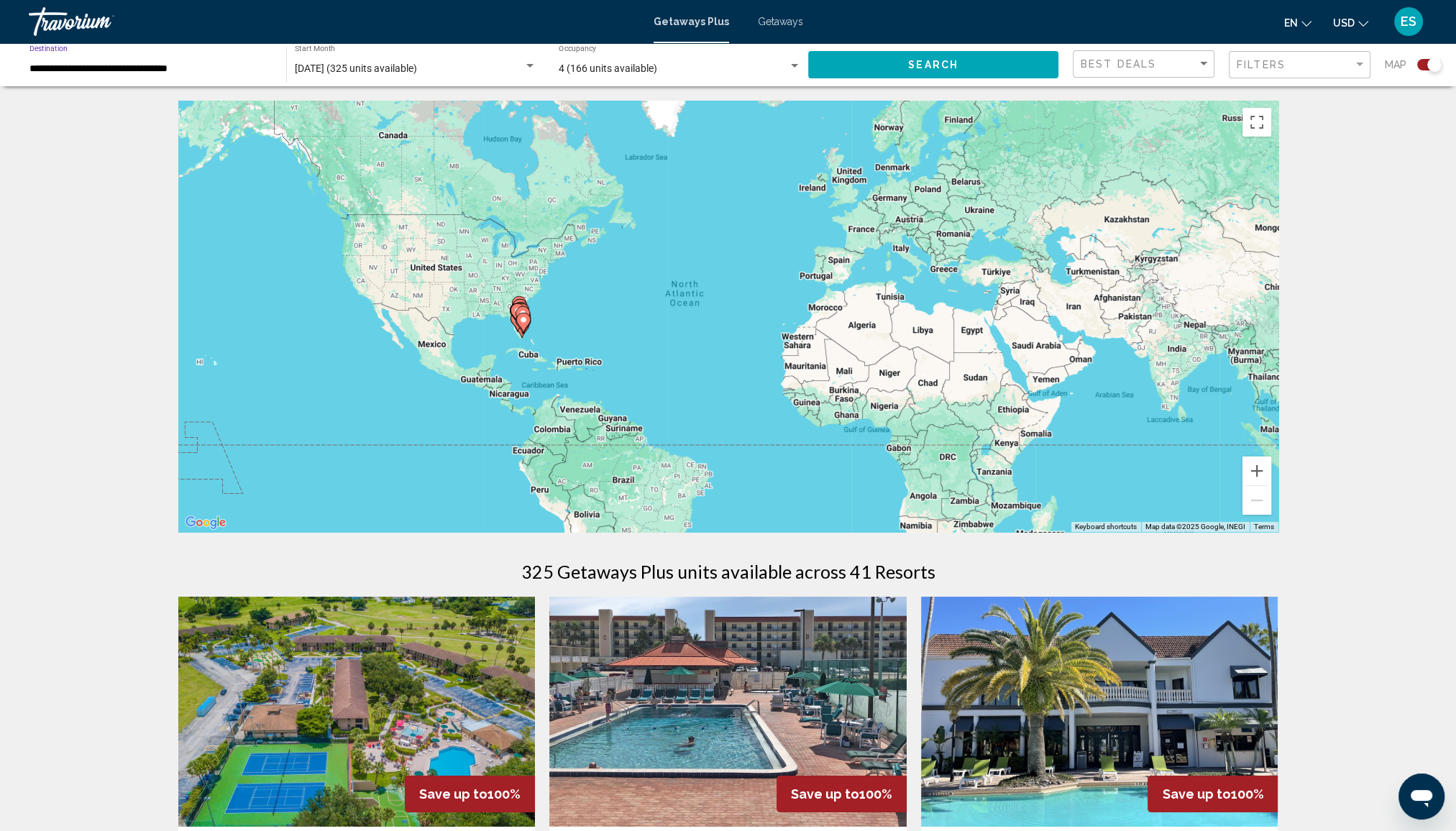
click at [116, 69] on input "**********" at bounding box center [151, 69] width 243 height 12
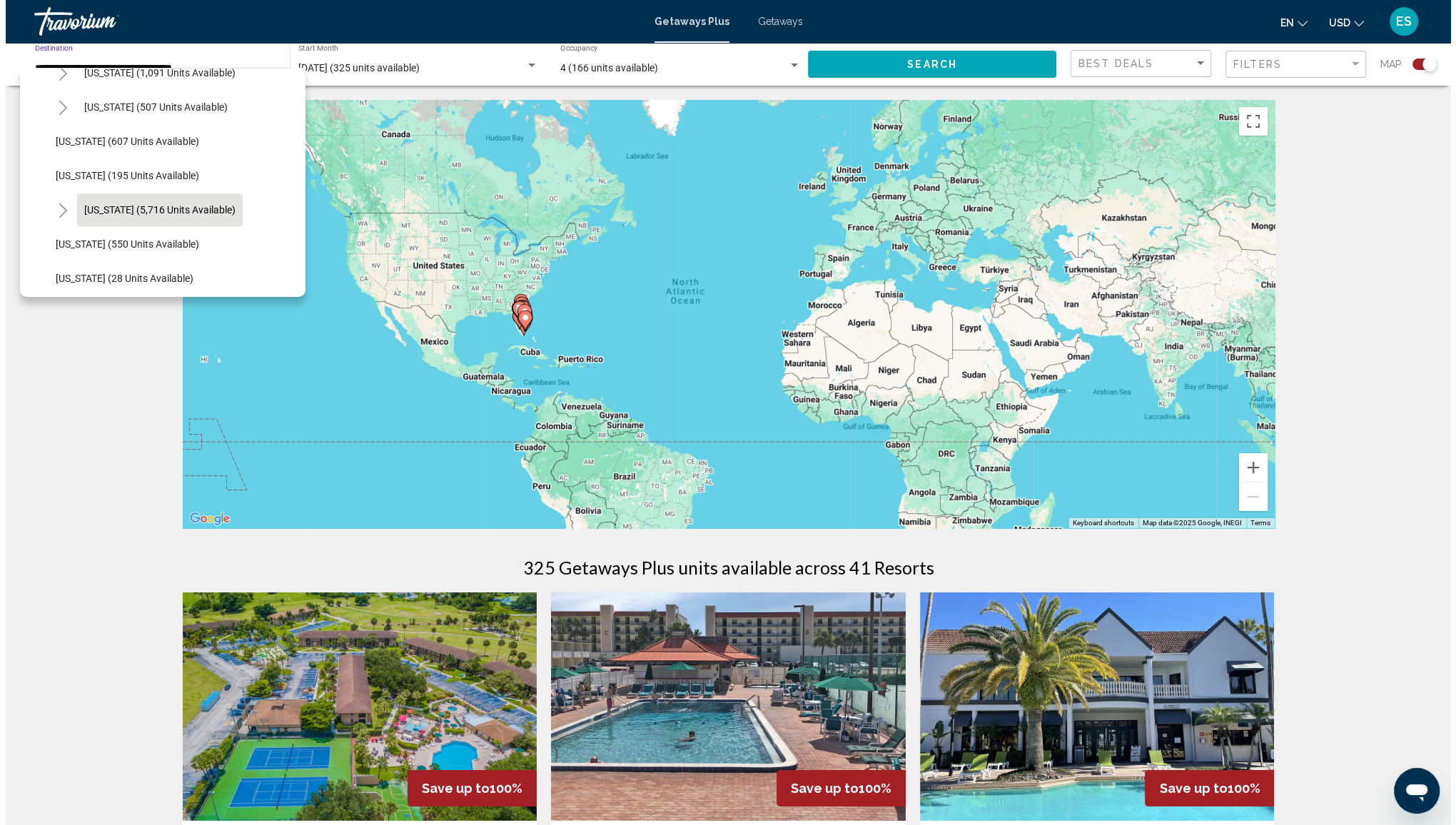
scroll to position [1427, 0]
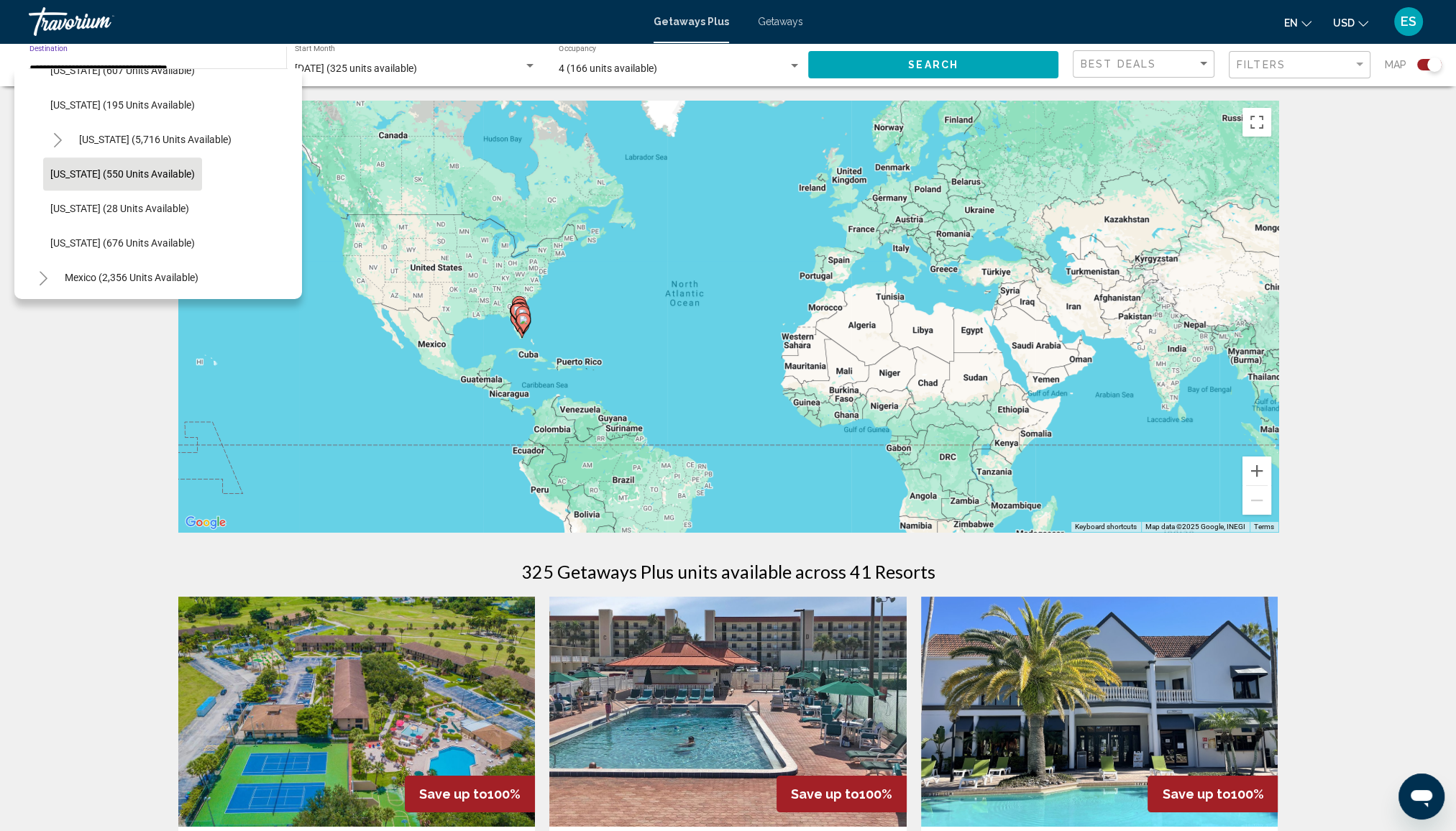
click at [104, 176] on span "[US_STATE] (550 units available)" at bounding box center [123, 174] width 145 height 12
type input "**********"
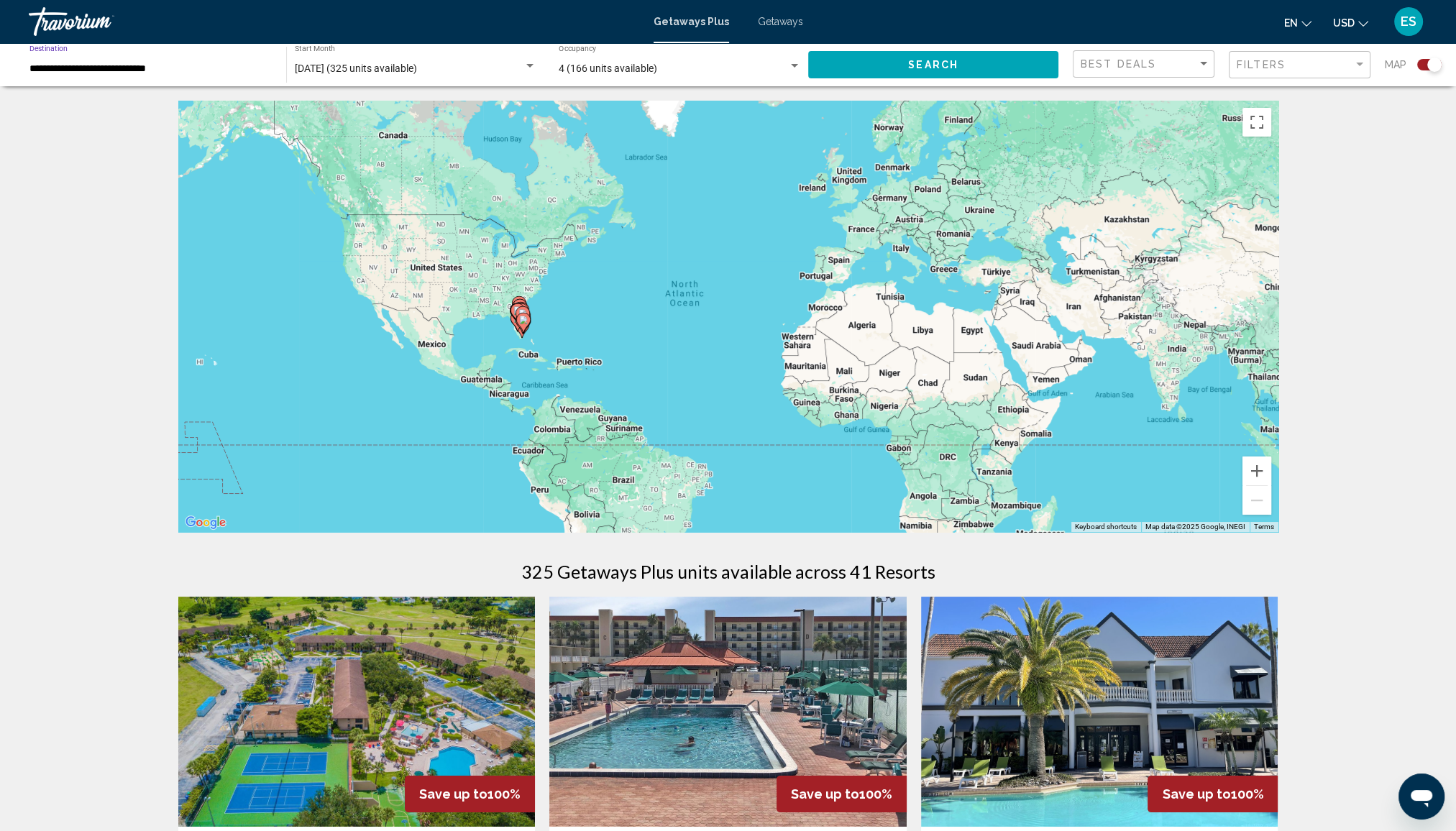
click at [869, 60] on button "Search" at bounding box center [932, 65] width 250 height 27
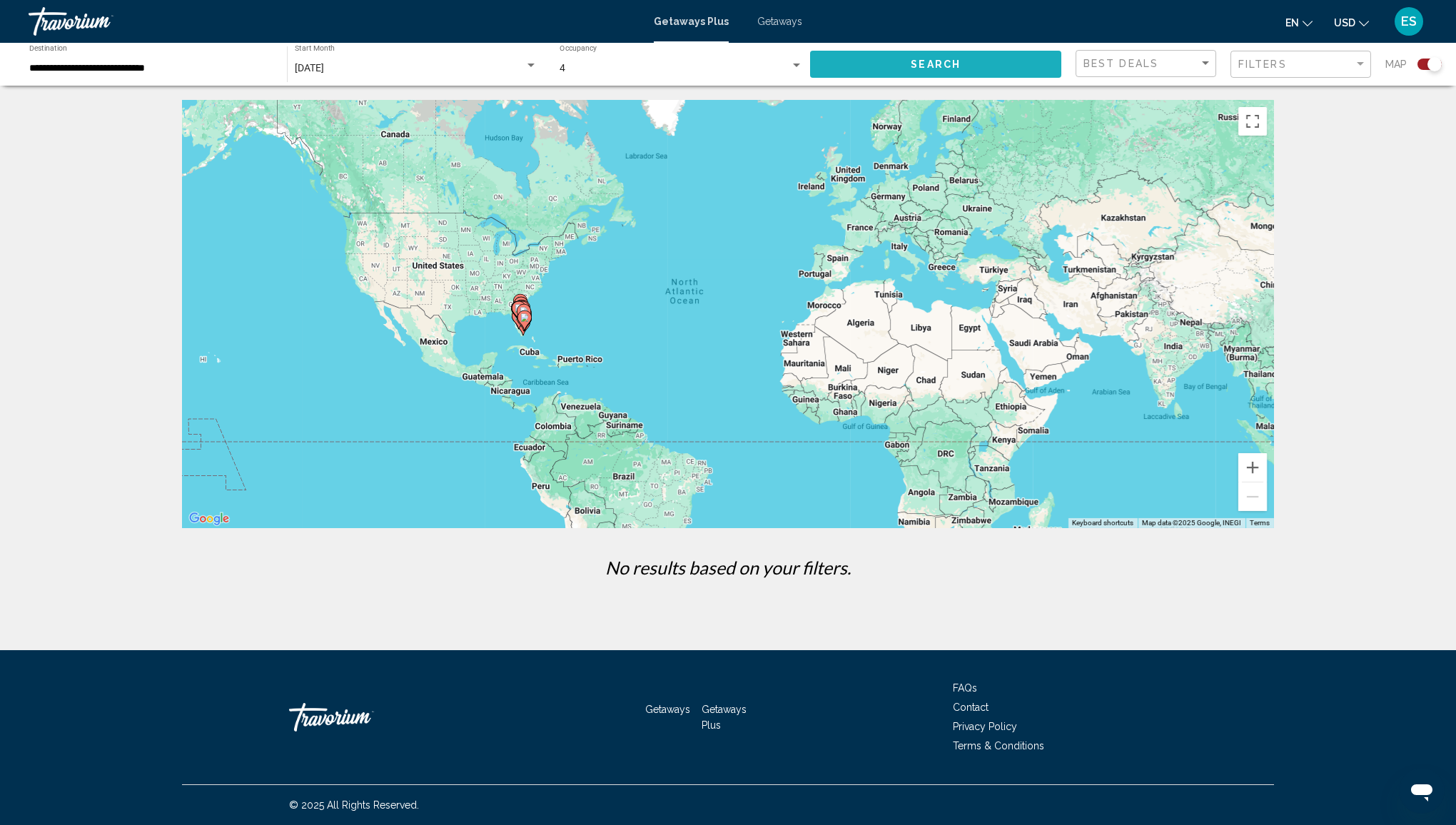
click at [882, 58] on button "Search" at bounding box center [936, 64] width 251 height 27
click at [101, 62] on input "**********" at bounding box center [152, 68] width 244 height 12
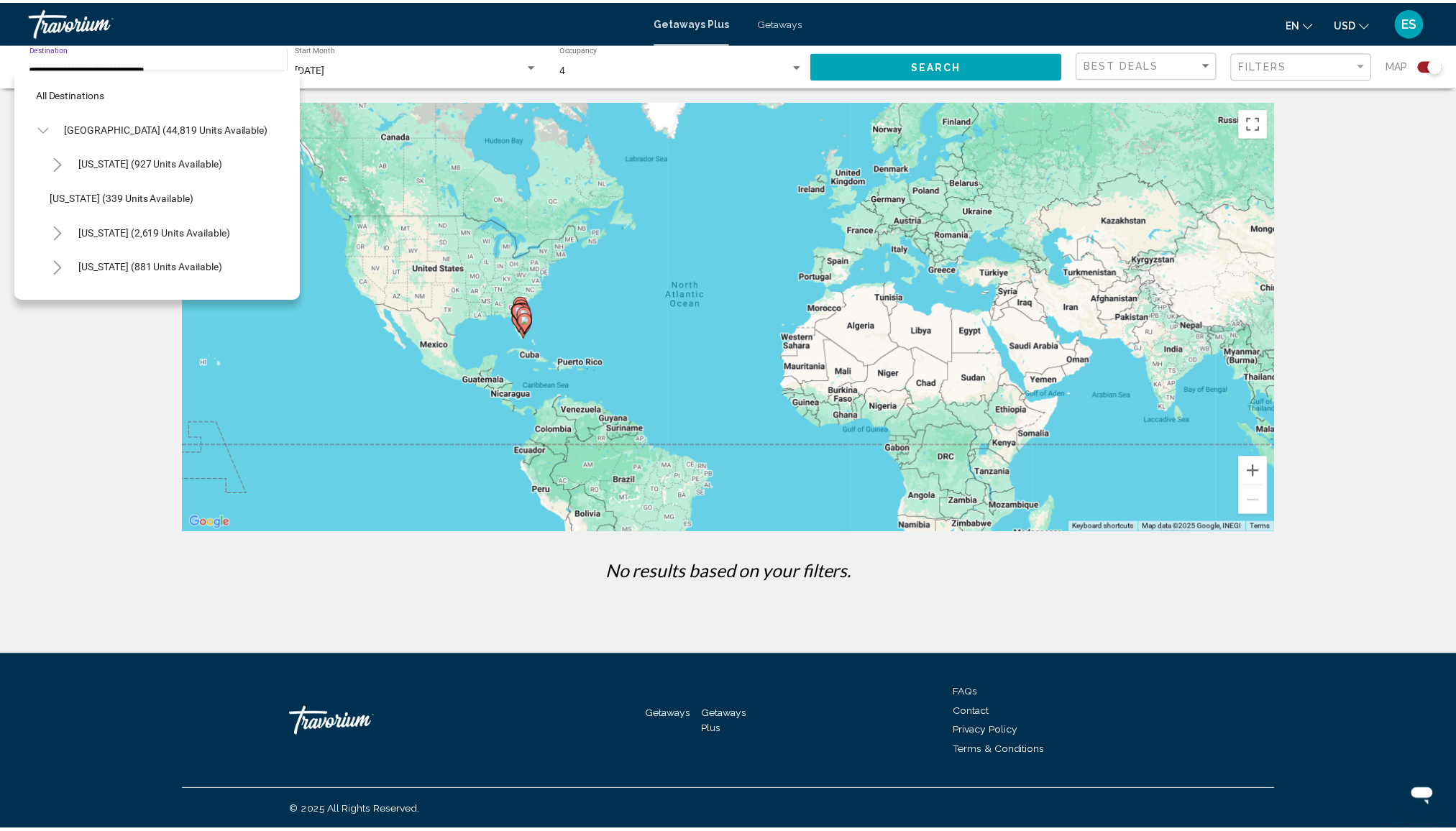
scroll to position [1264, 0]
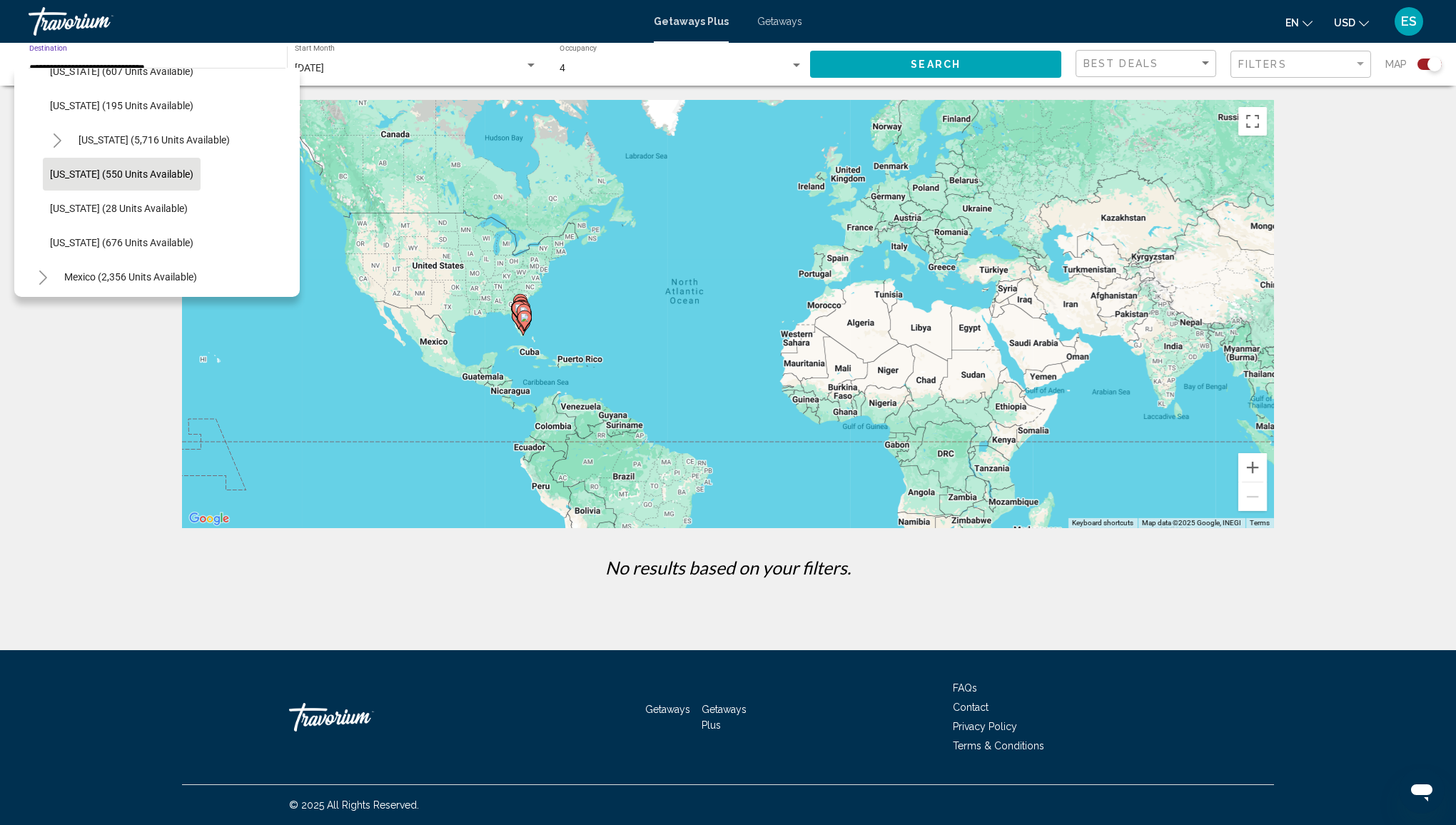
click at [131, 177] on span "[US_STATE] (550 units available)" at bounding box center [122, 175] width 144 height 12
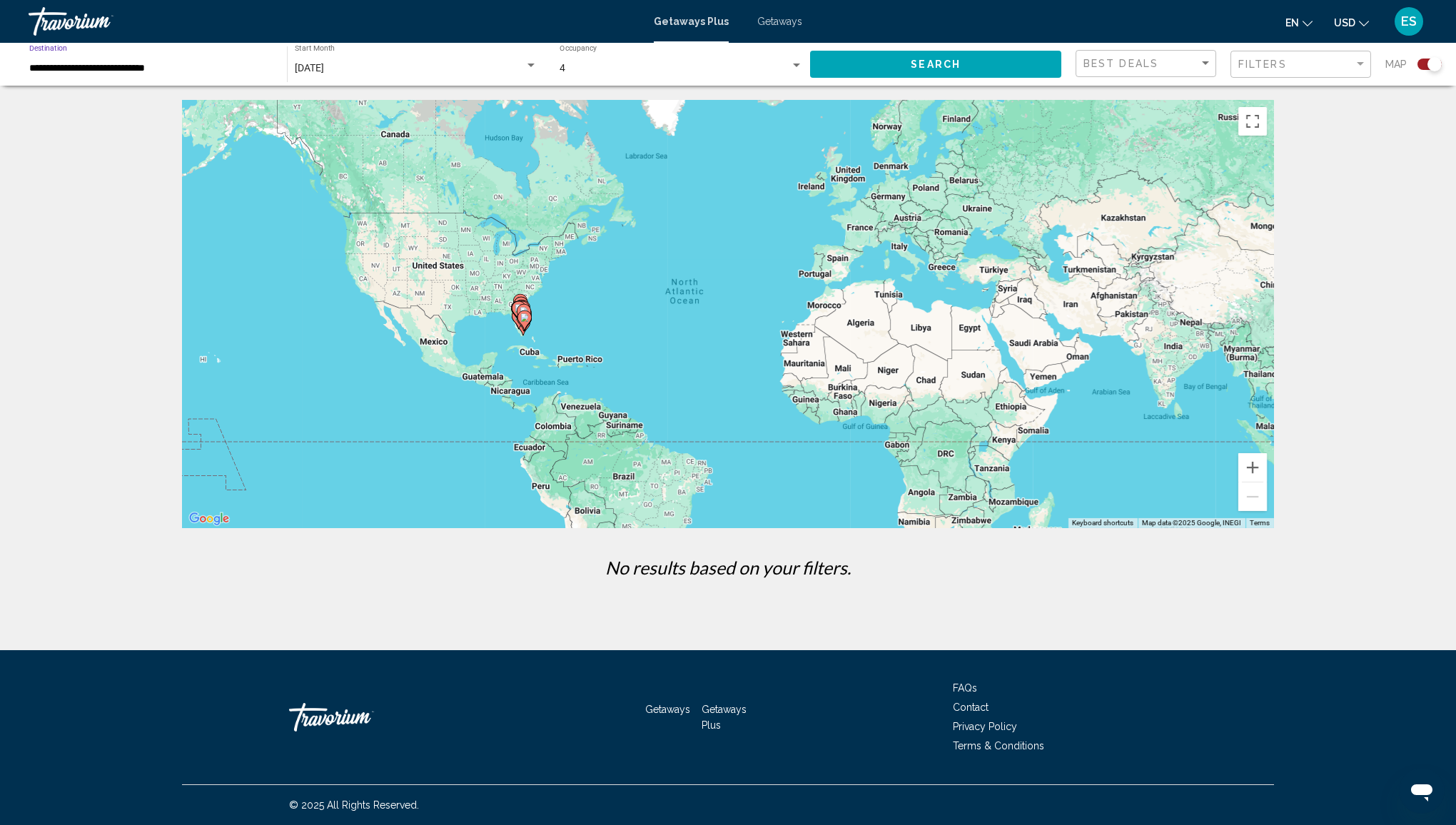
click at [324, 71] on span "[DATE]" at bounding box center [309, 68] width 30 height 12
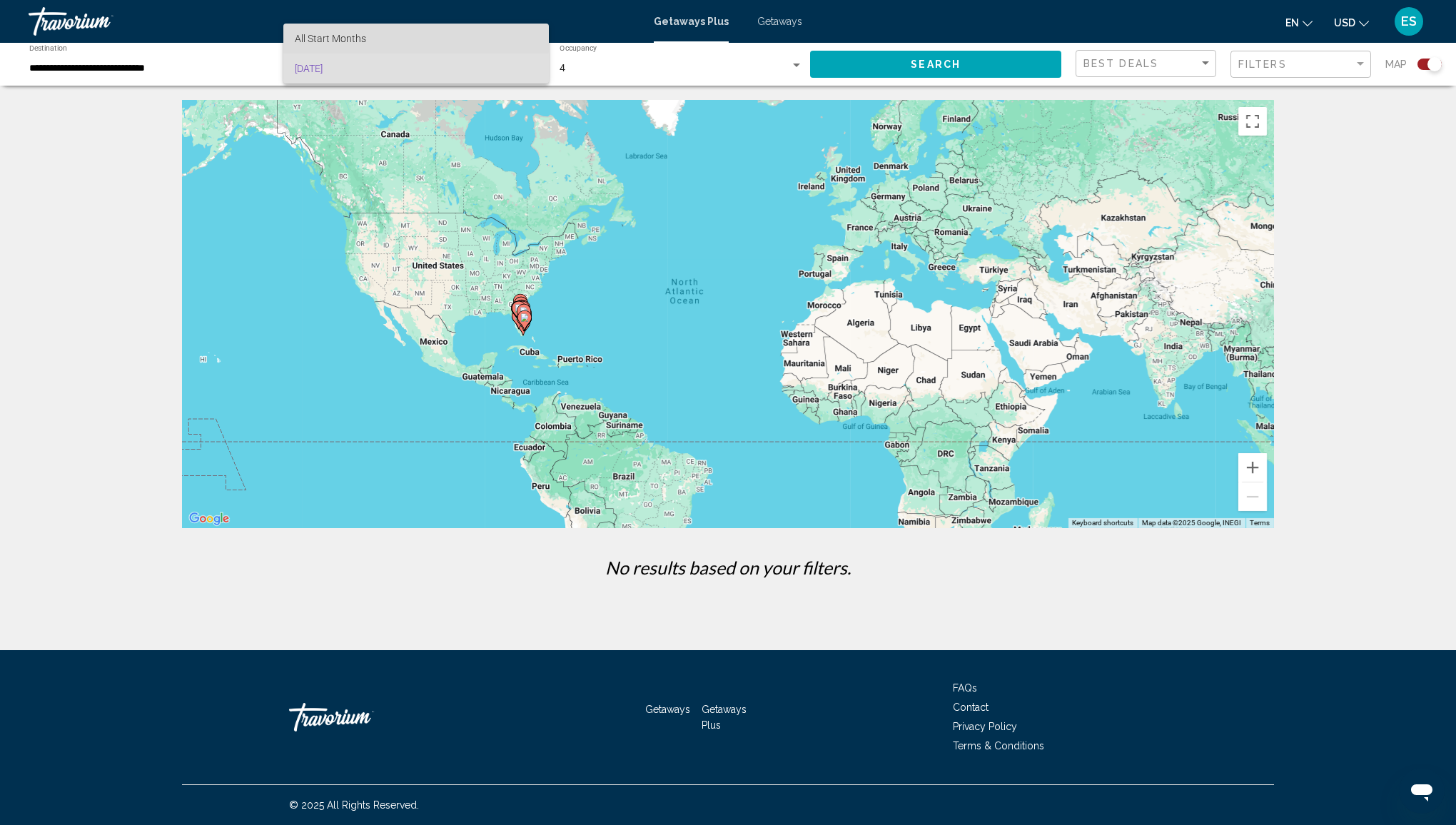
click at [341, 35] on span "All Start Months" at bounding box center [330, 38] width 71 height 12
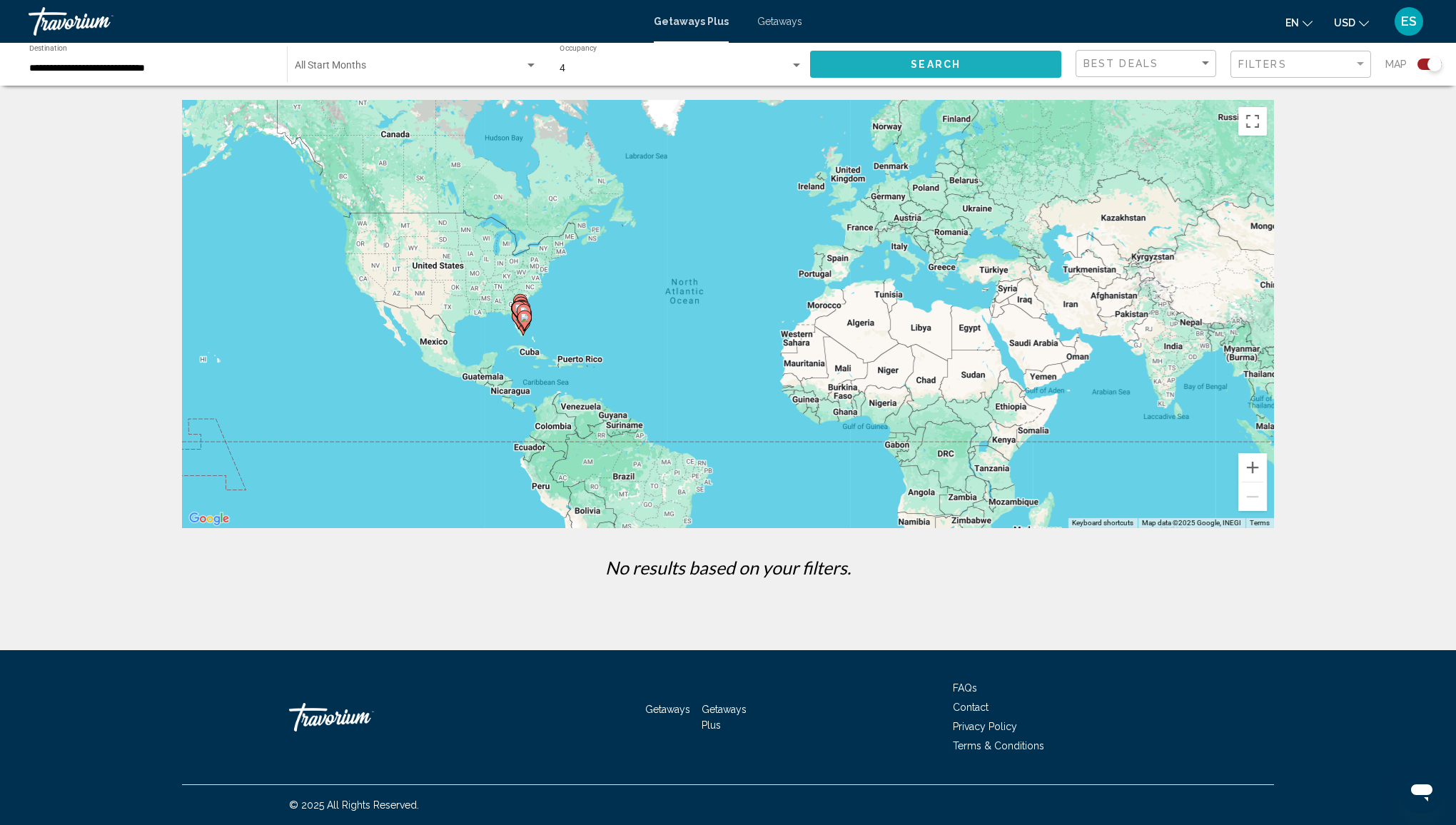
click at [872, 68] on button "Search" at bounding box center [936, 64] width 251 height 27
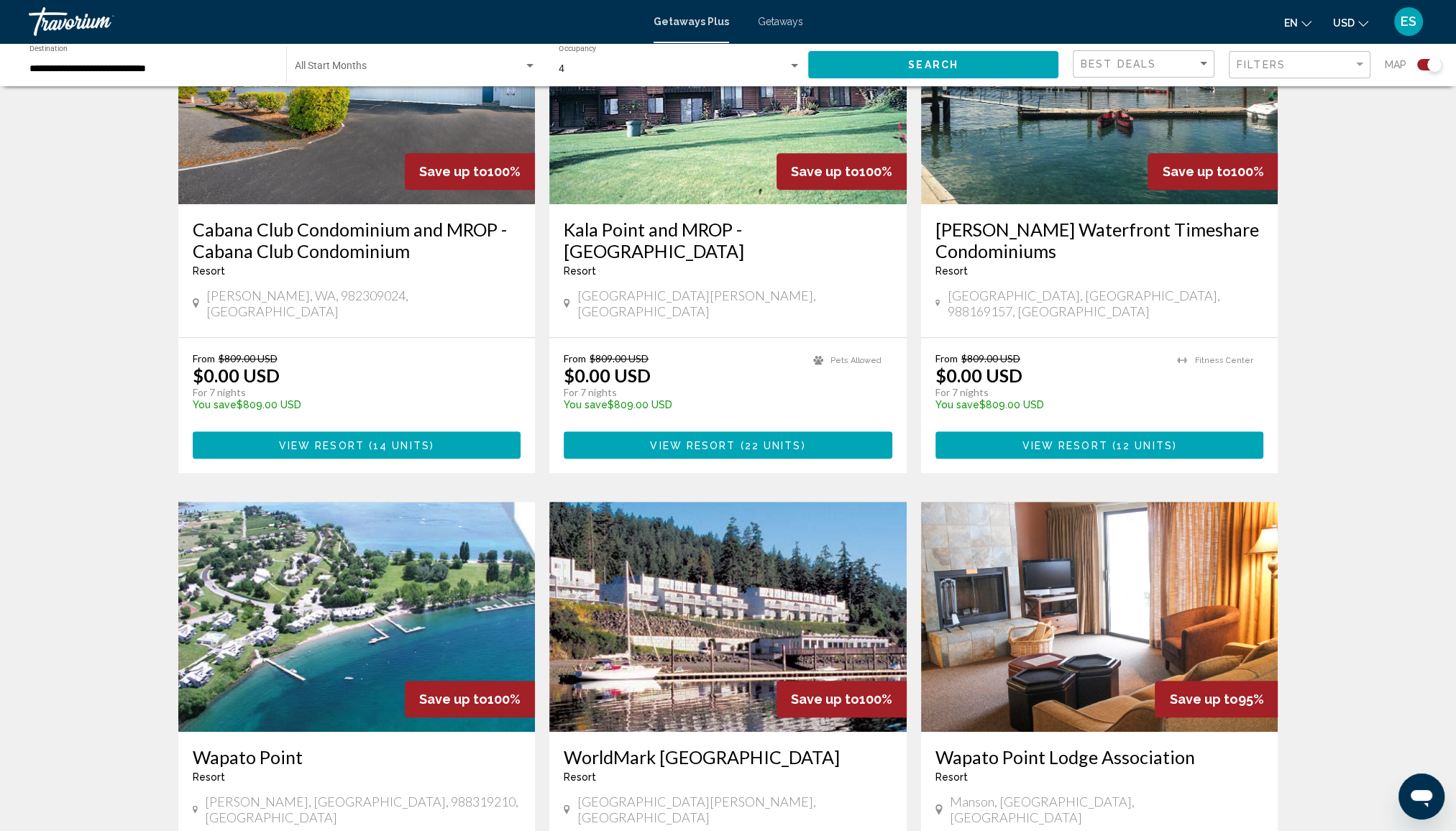
scroll to position [1294, 0]
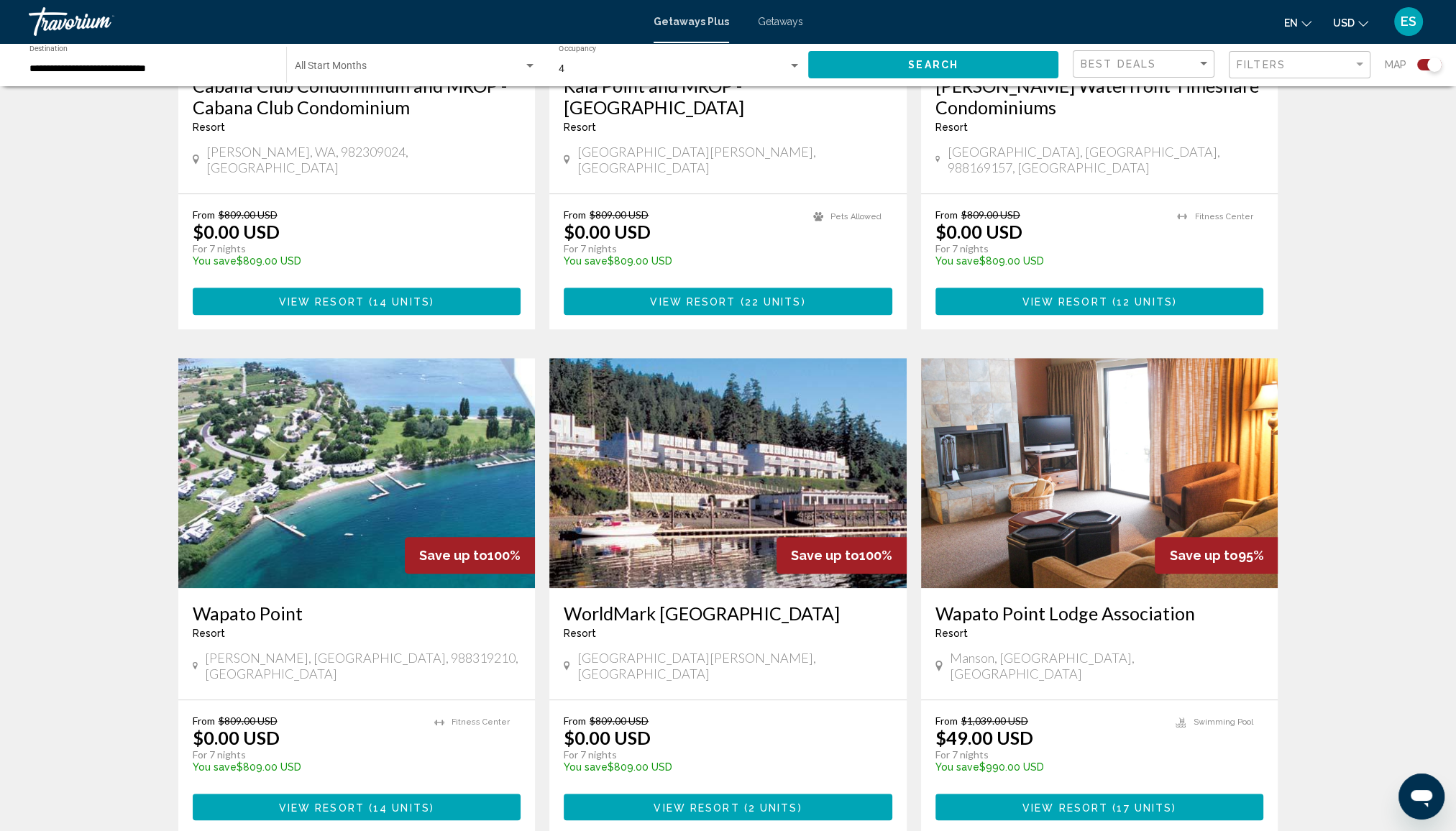
click at [378, 482] on img "Main content" at bounding box center [357, 473] width 357 height 230
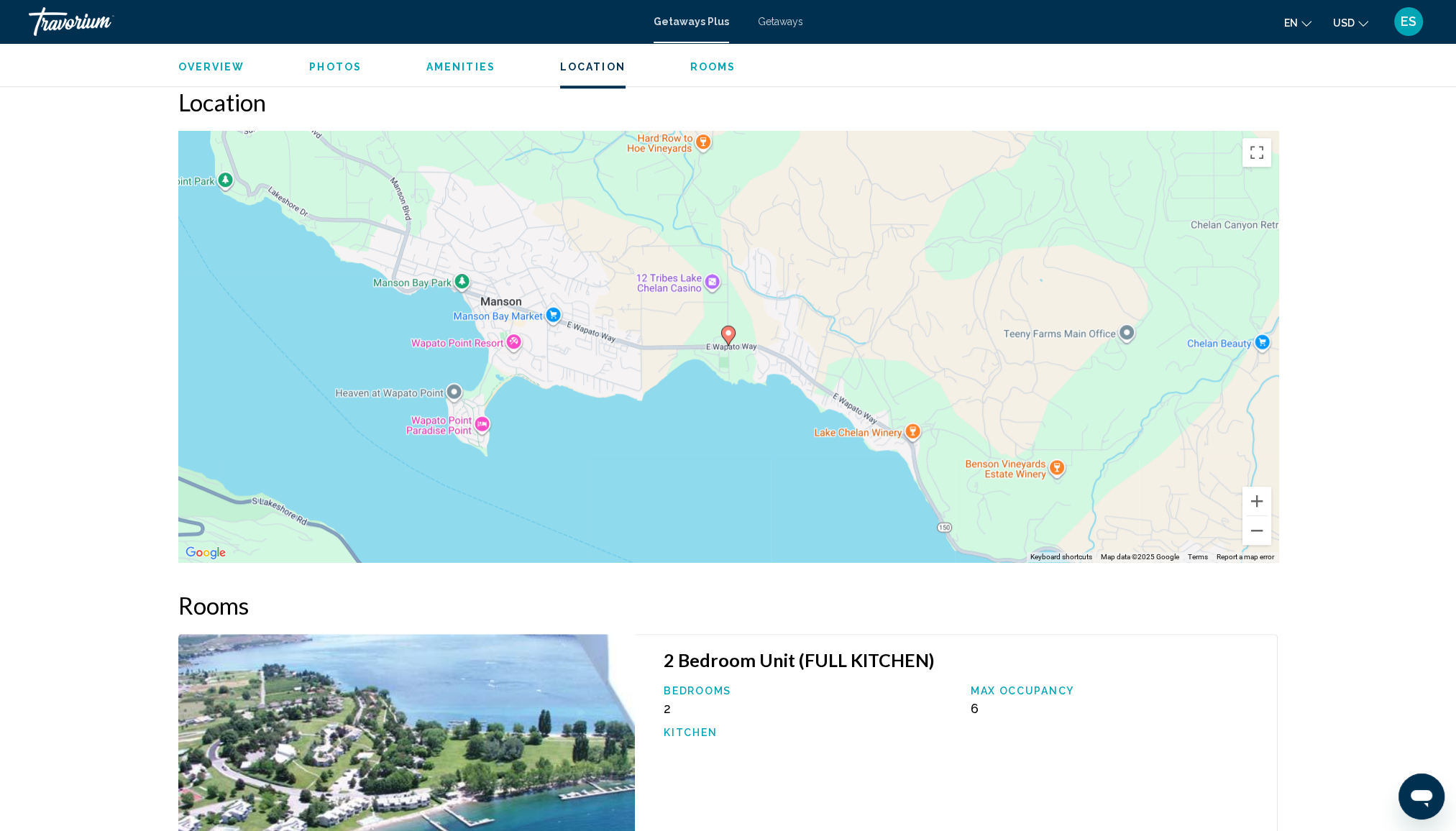
scroll to position [1510, 0]
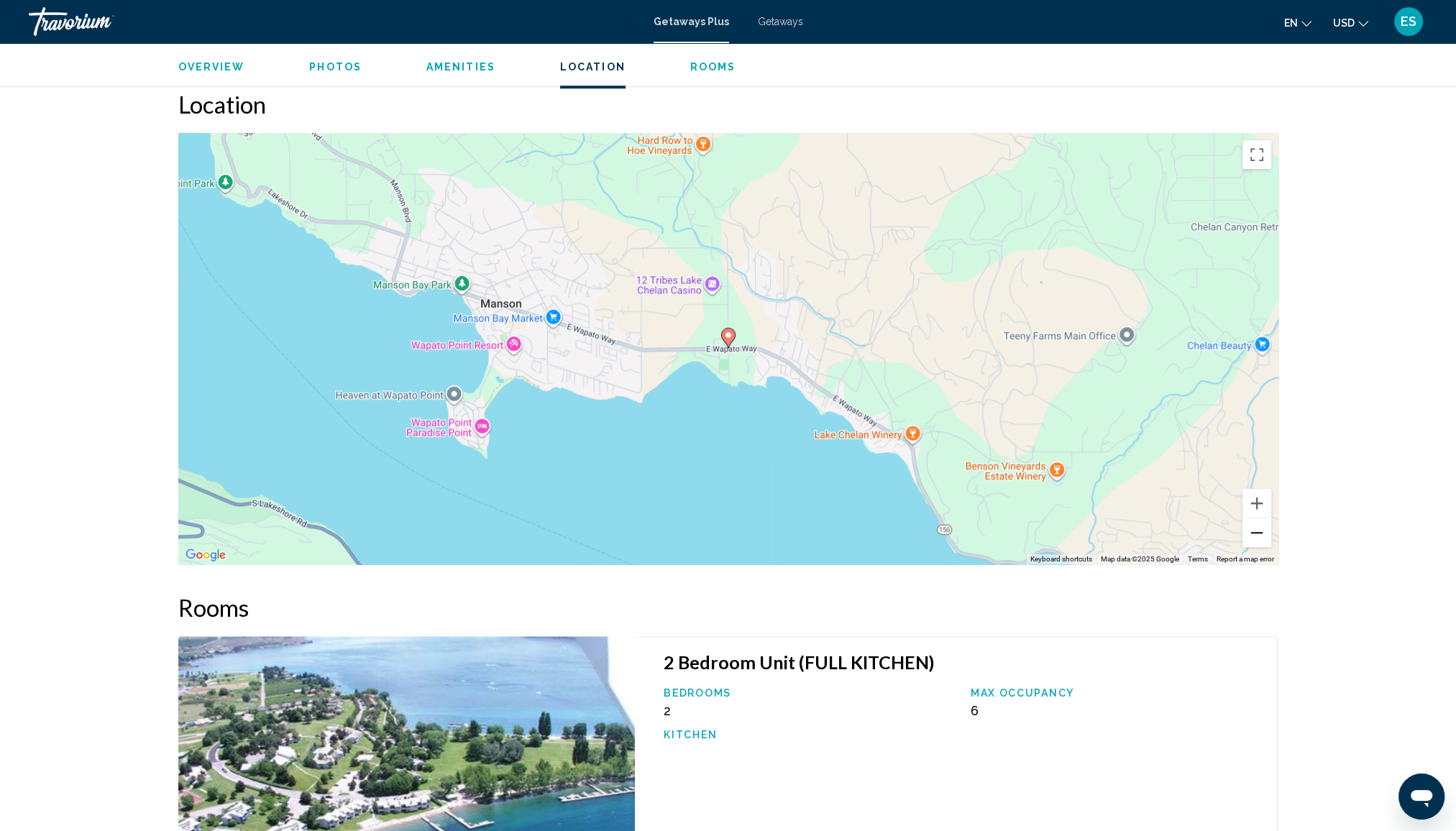
click at [1252, 519] on button "Zoom out" at bounding box center [1257, 533] width 29 height 29
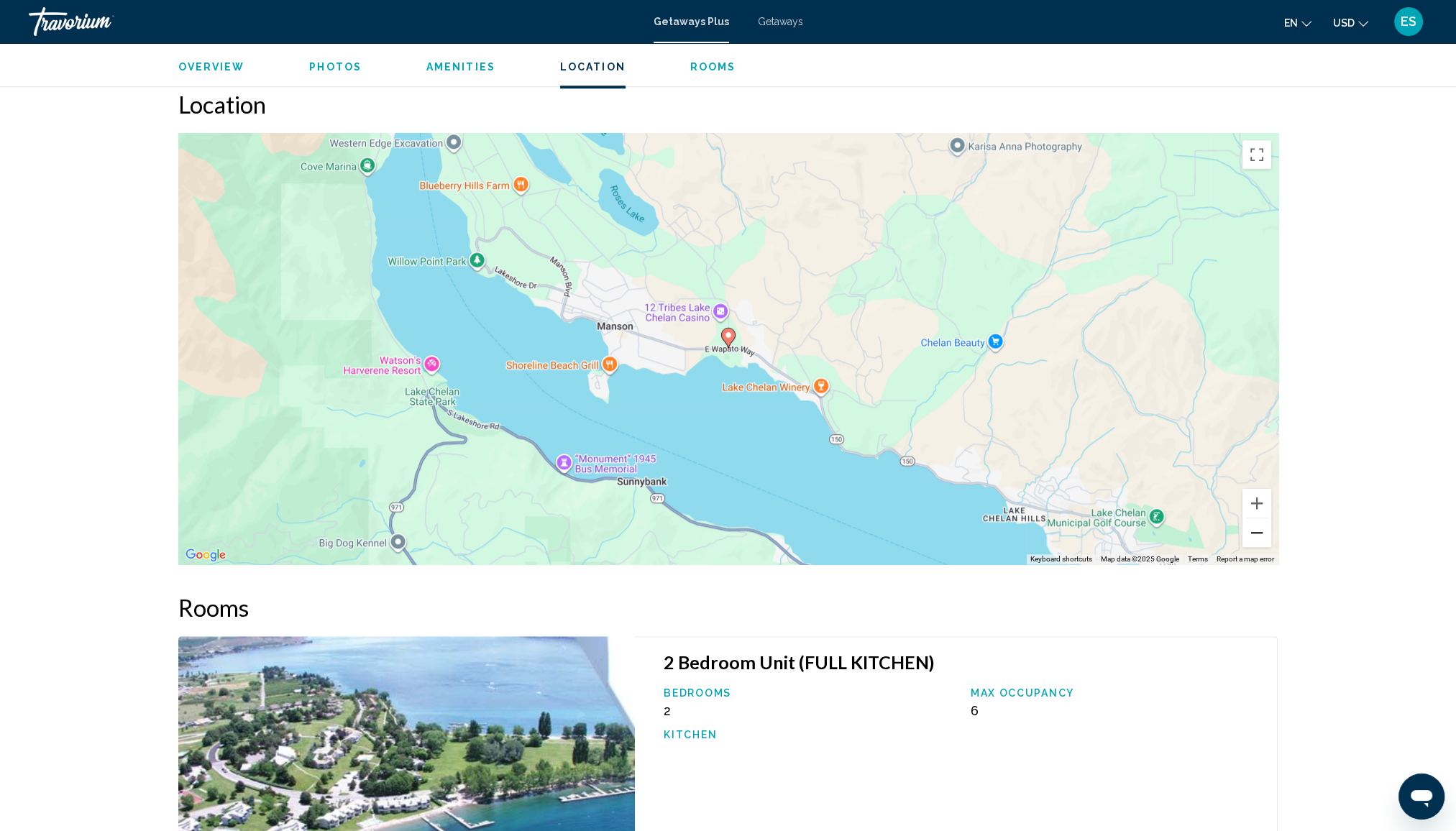
click at [1251, 519] on button "Zoom out" at bounding box center [1257, 533] width 29 height 29
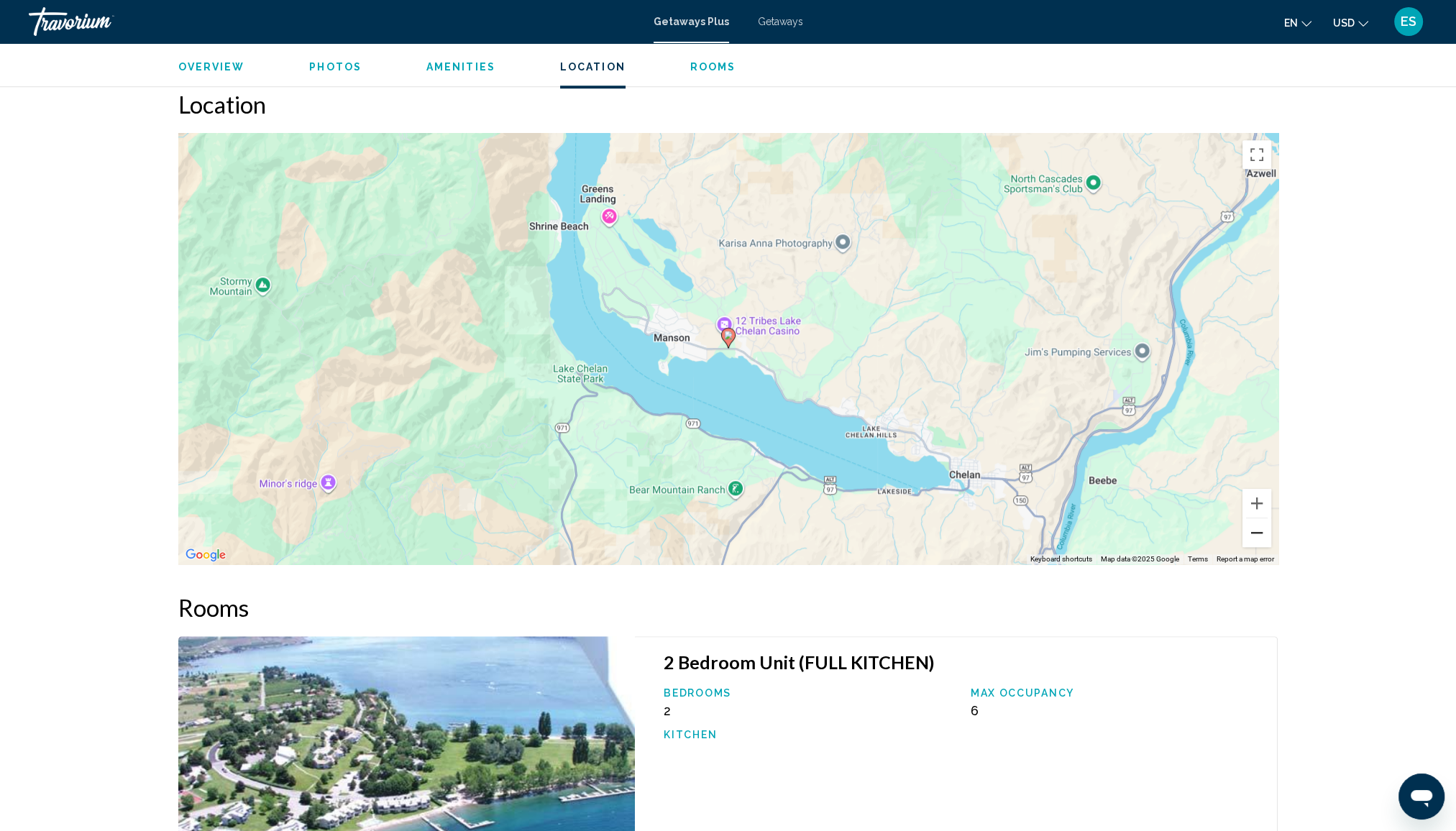
click at [1251, 519] on button "Zoom out" at bounding box center [1257, 533] width 29 height 29
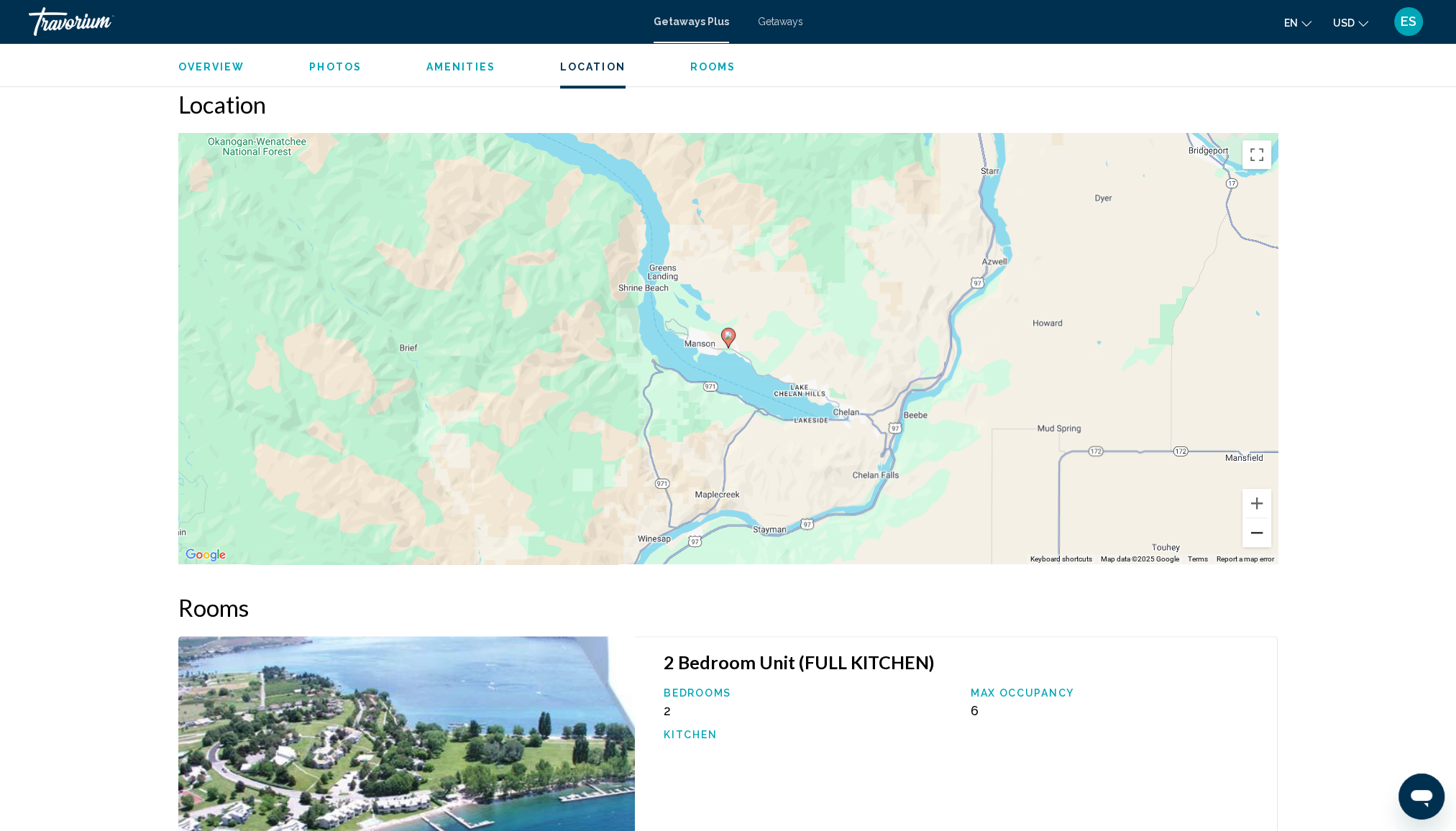
click at [1251, 519] on button "Zoom out" at bounding box center [1257, 533] width 29 height 29
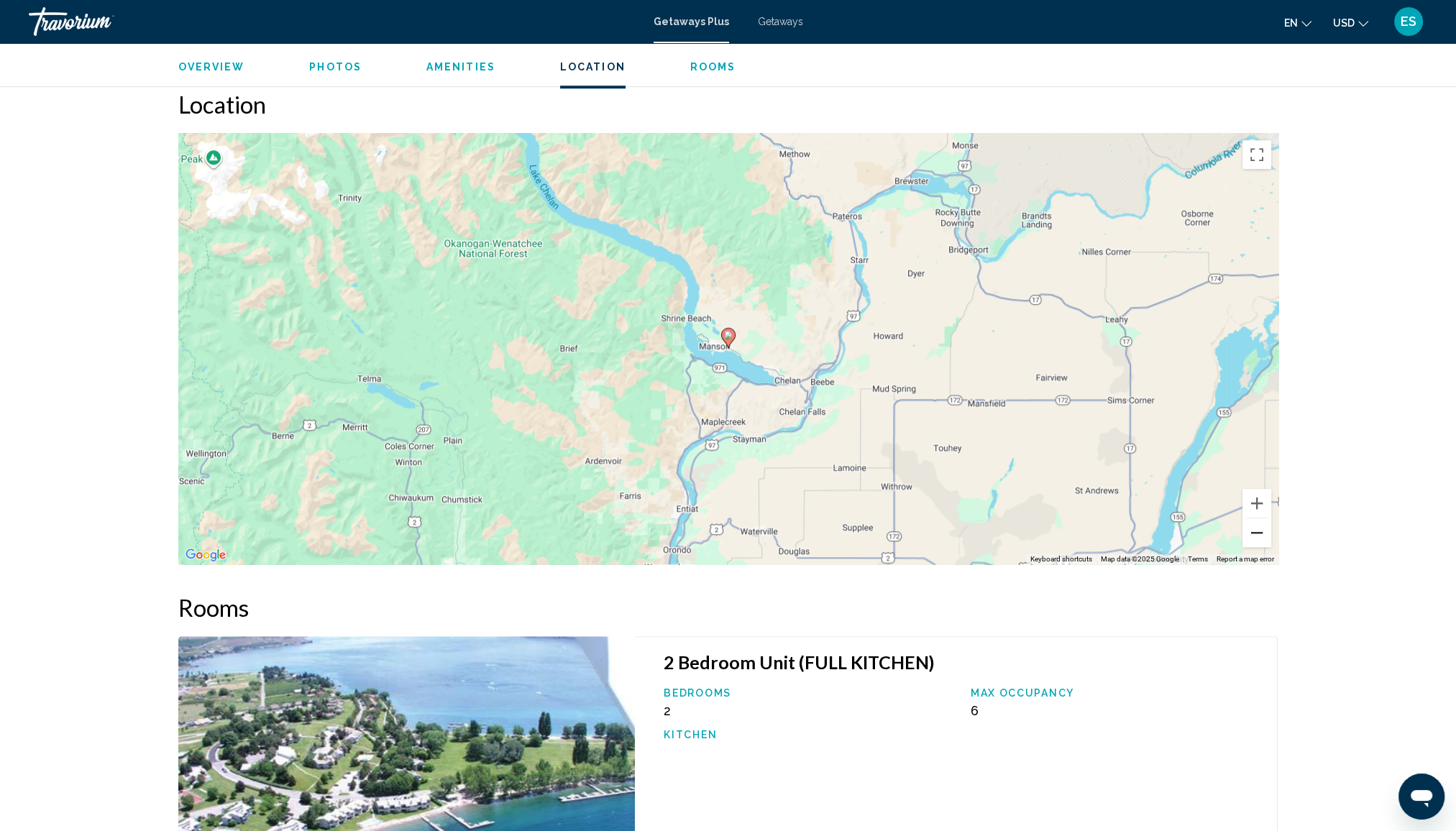
click at [1251, 519] on button "Zoom out" at bounding box center [1257, 533] width 29 height 29
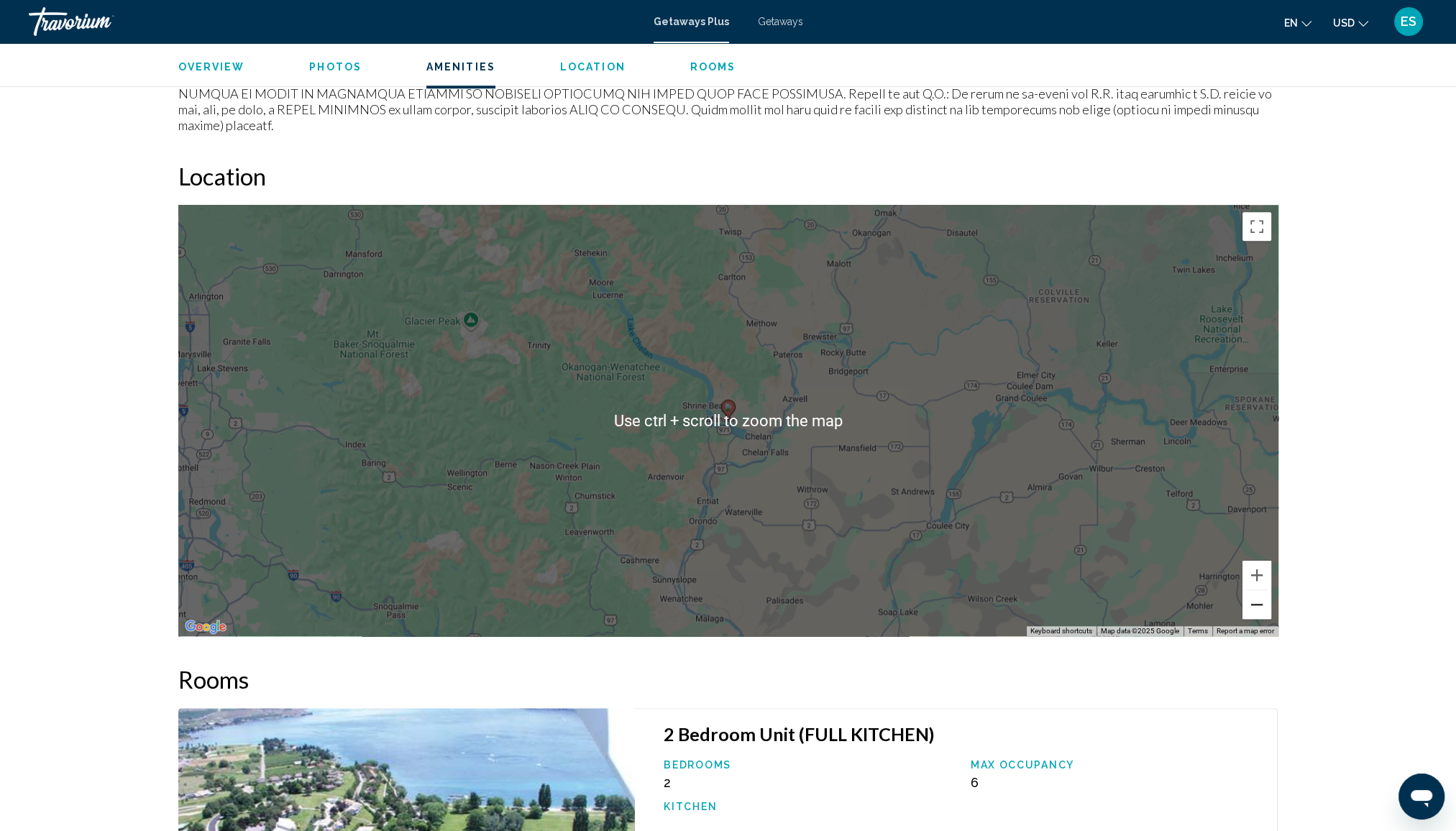
click at [1246, 590] on button "Zoom out" at bounding box center [1257, 605] width 29 height 29
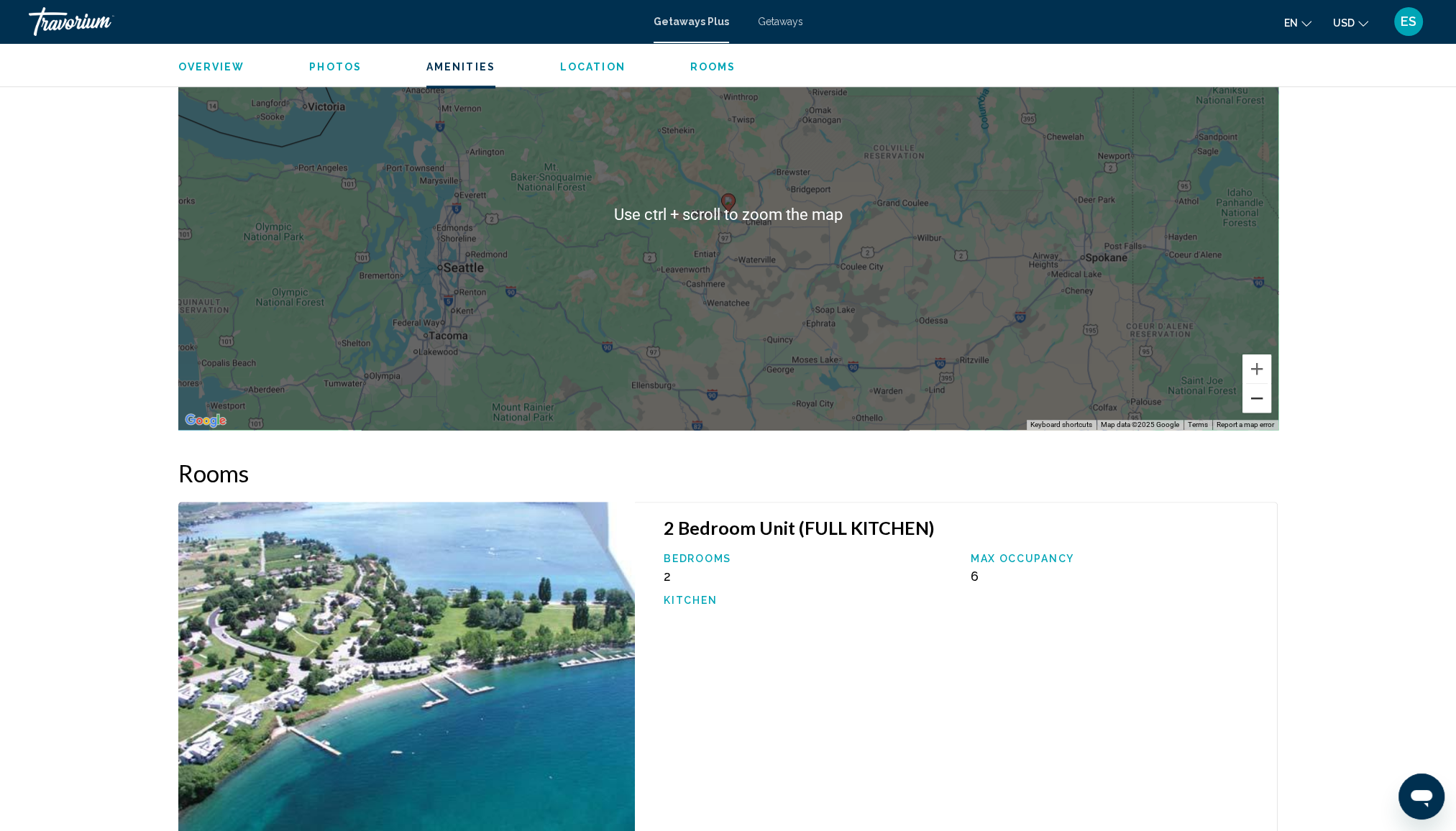
scroll to position [1731, 0]
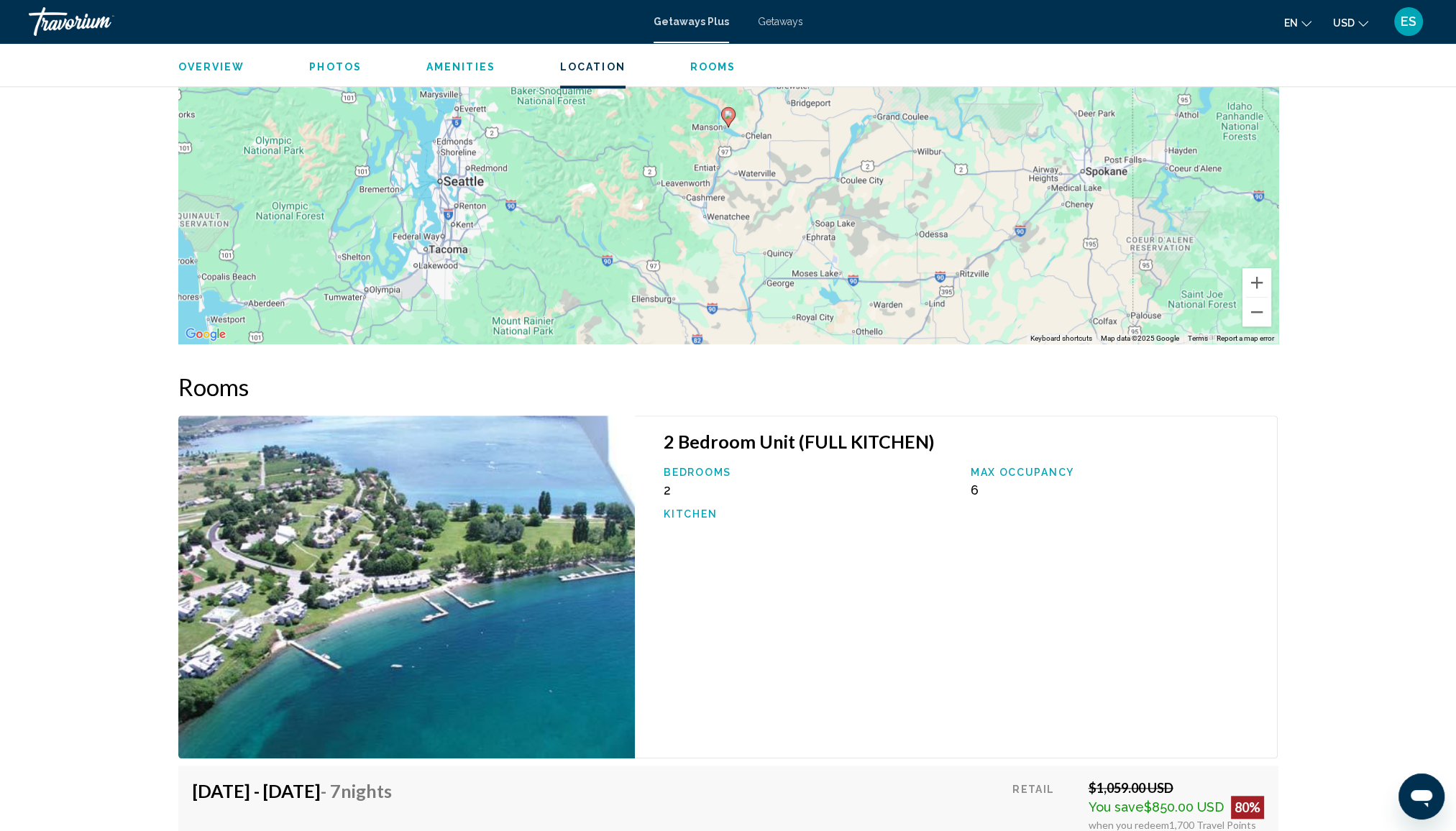
click at [423, 572] on img "Main content" at bounding box center [407, 587] width 457 height 343
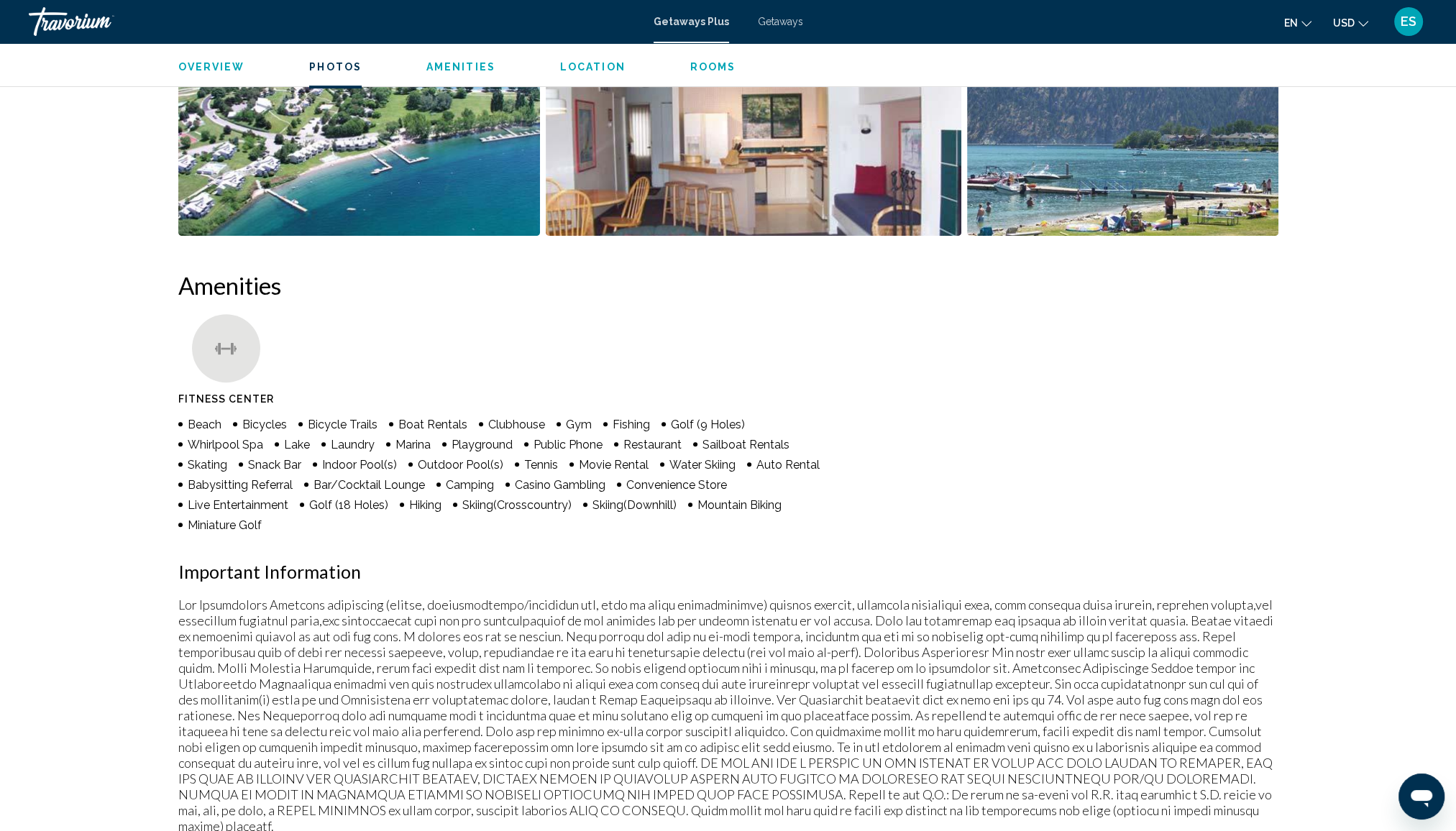
scroll to position [508, 0]
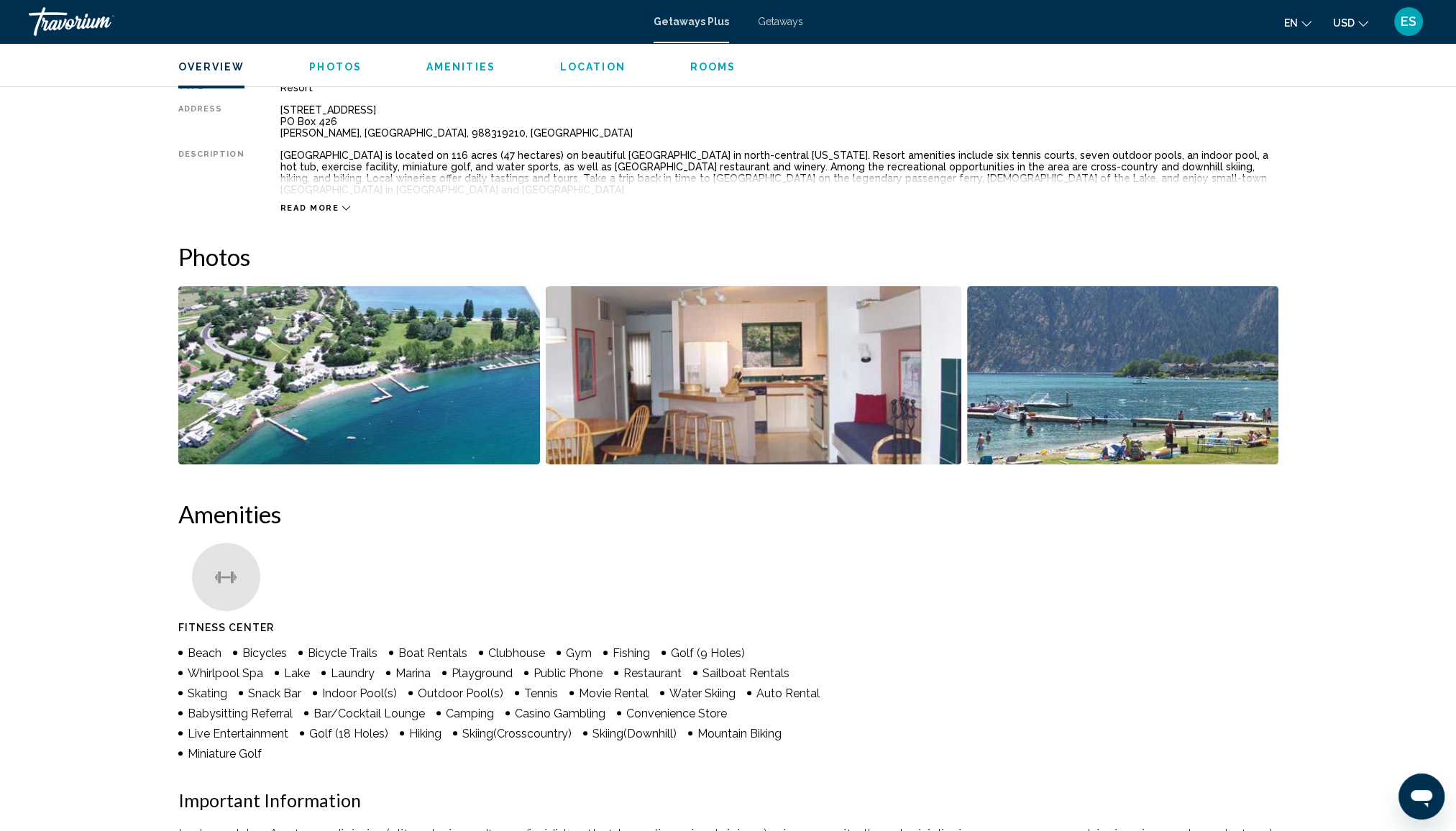
click at [732, 374] on img "Open full-screen image slider" at bounding box center [754, 375] width 415 height 179
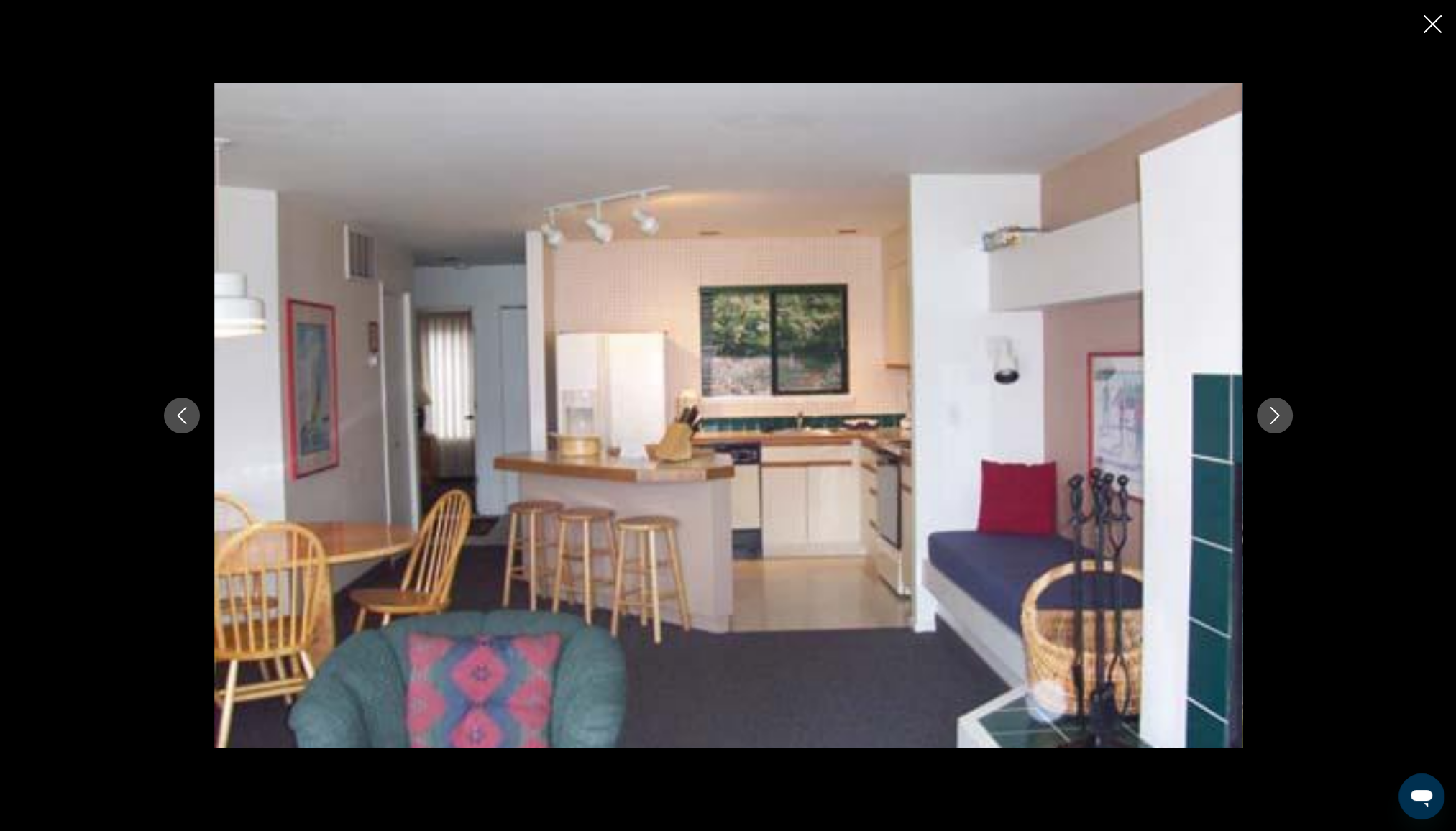
click at [1277, 415] on icon "Next image" at bounding box center [1274, 416] width 17 height 17
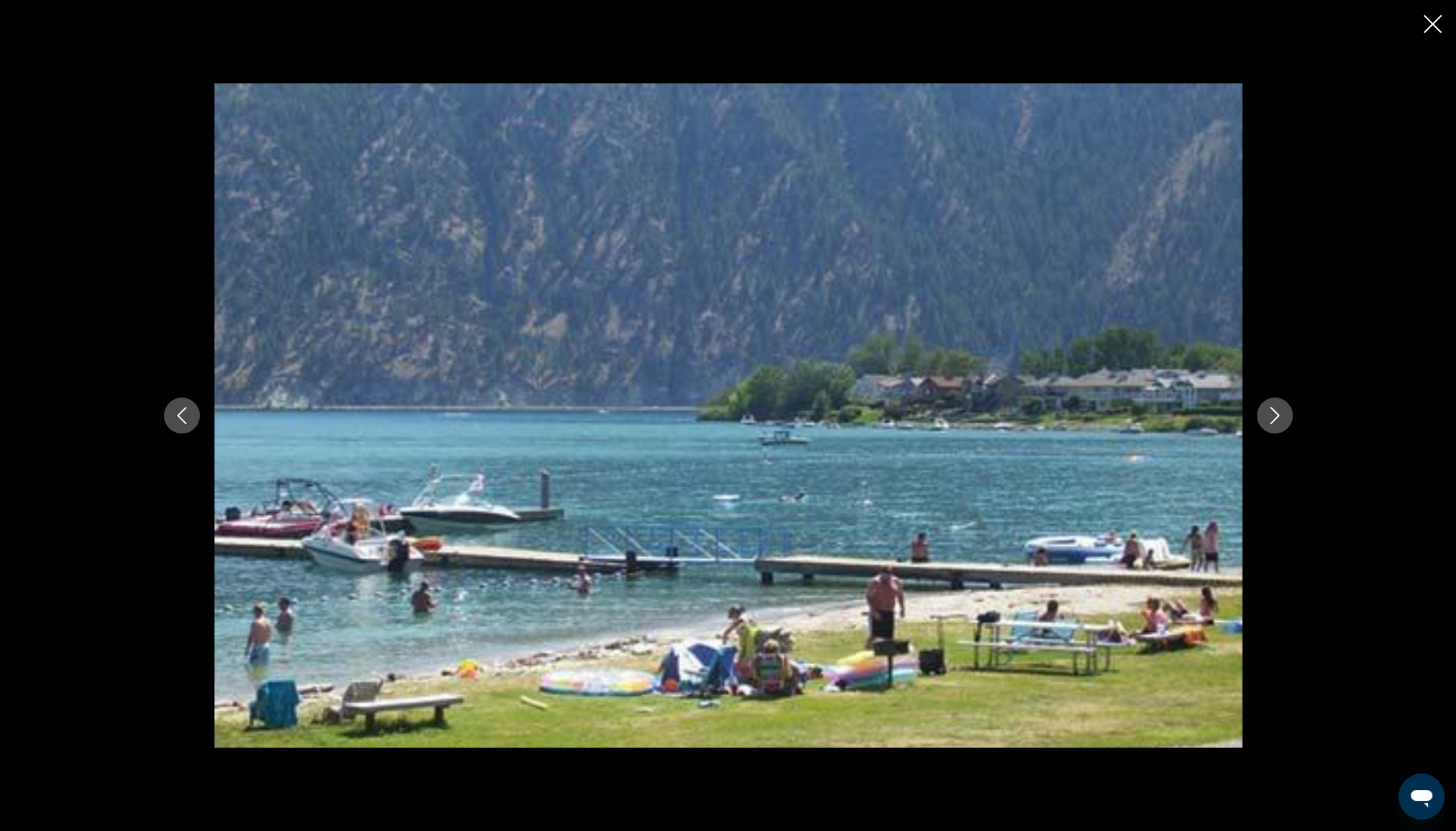
click at [1272, 415] on icon "Next image" at bounding box center [1274, 416] width 17 height 17
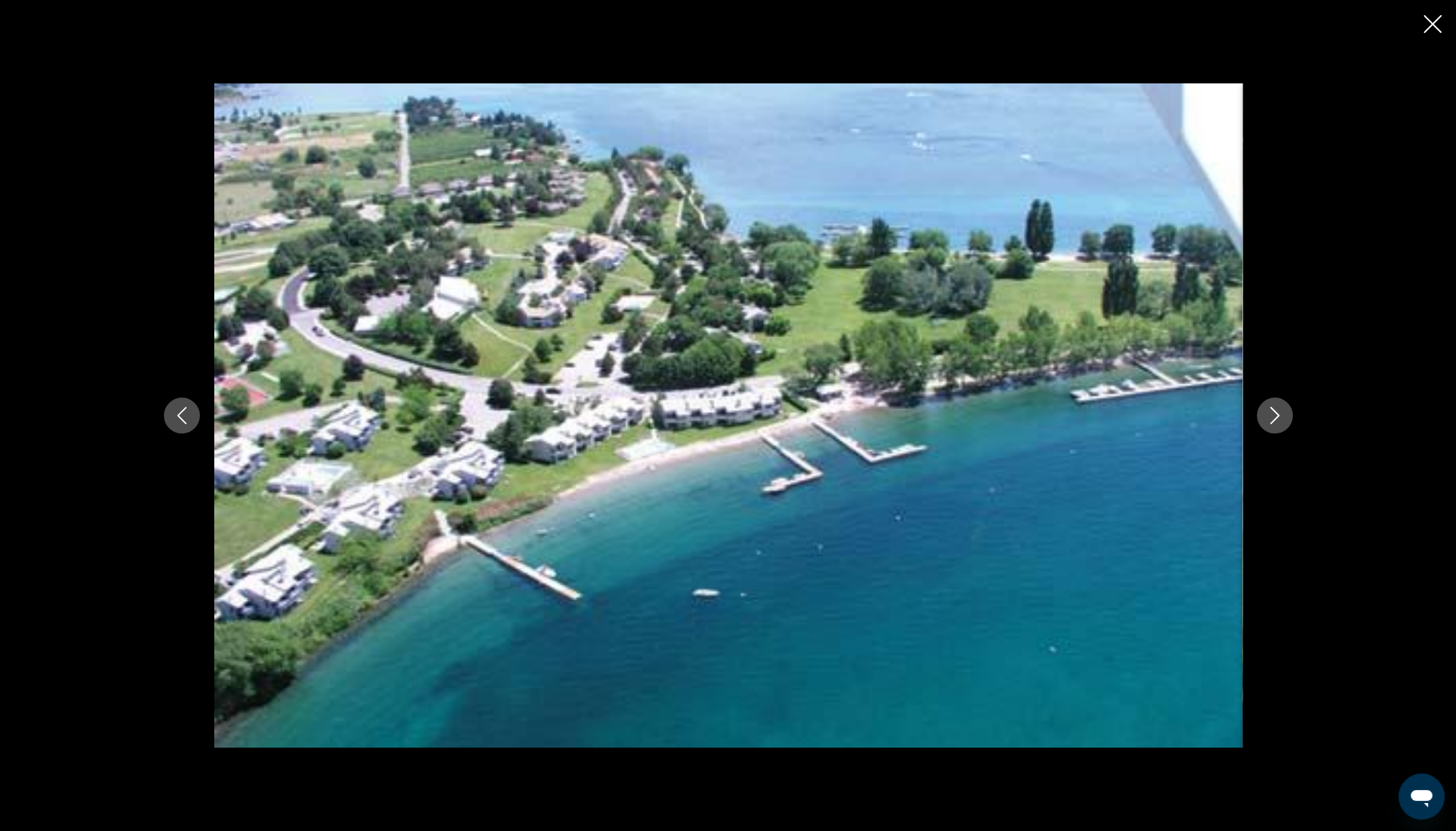
click at [1426, 27] on icon "Close slideshow" at bounding box center [1432, 24] width 18 height 18
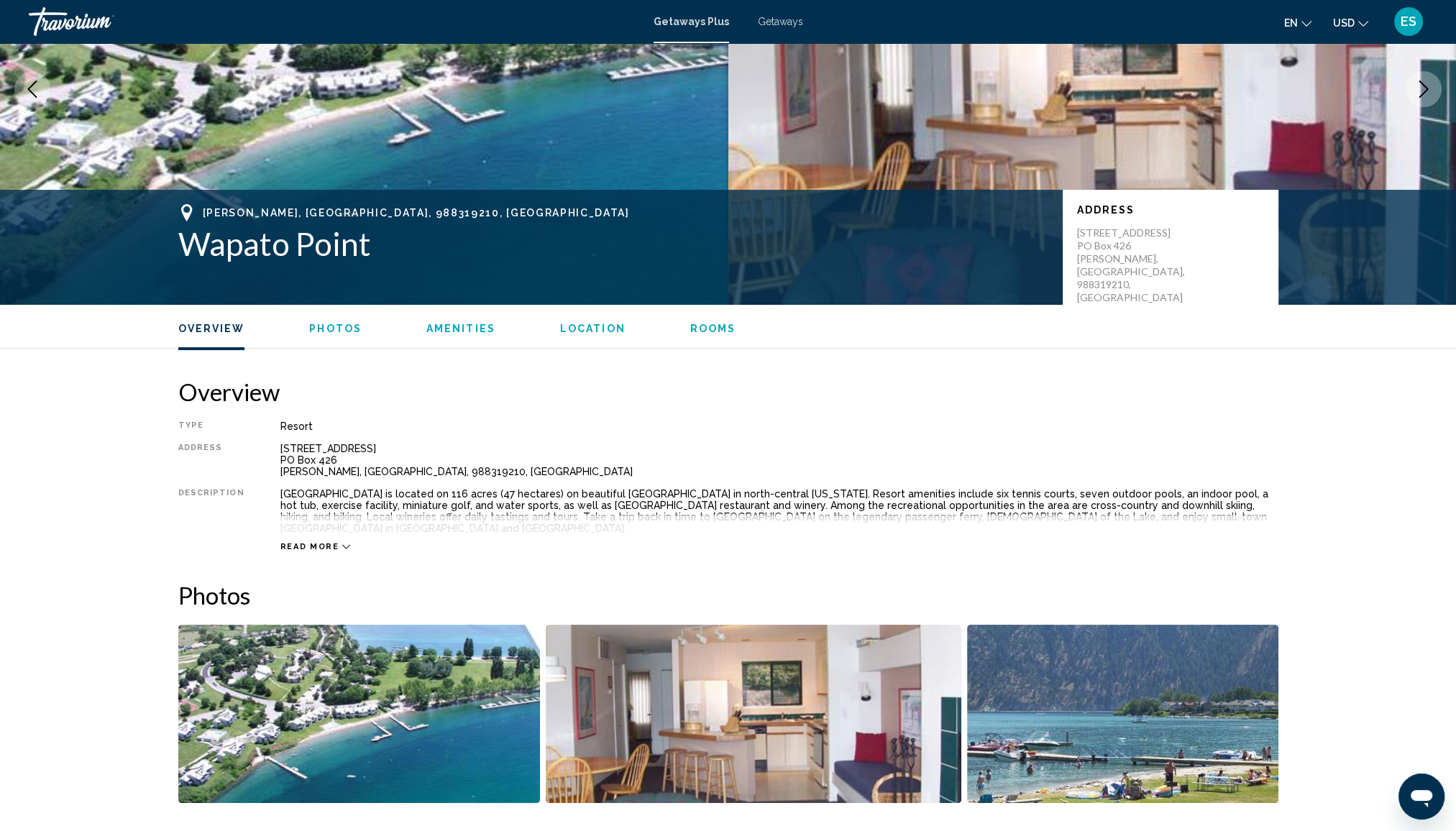
scroll to position [149, 0]
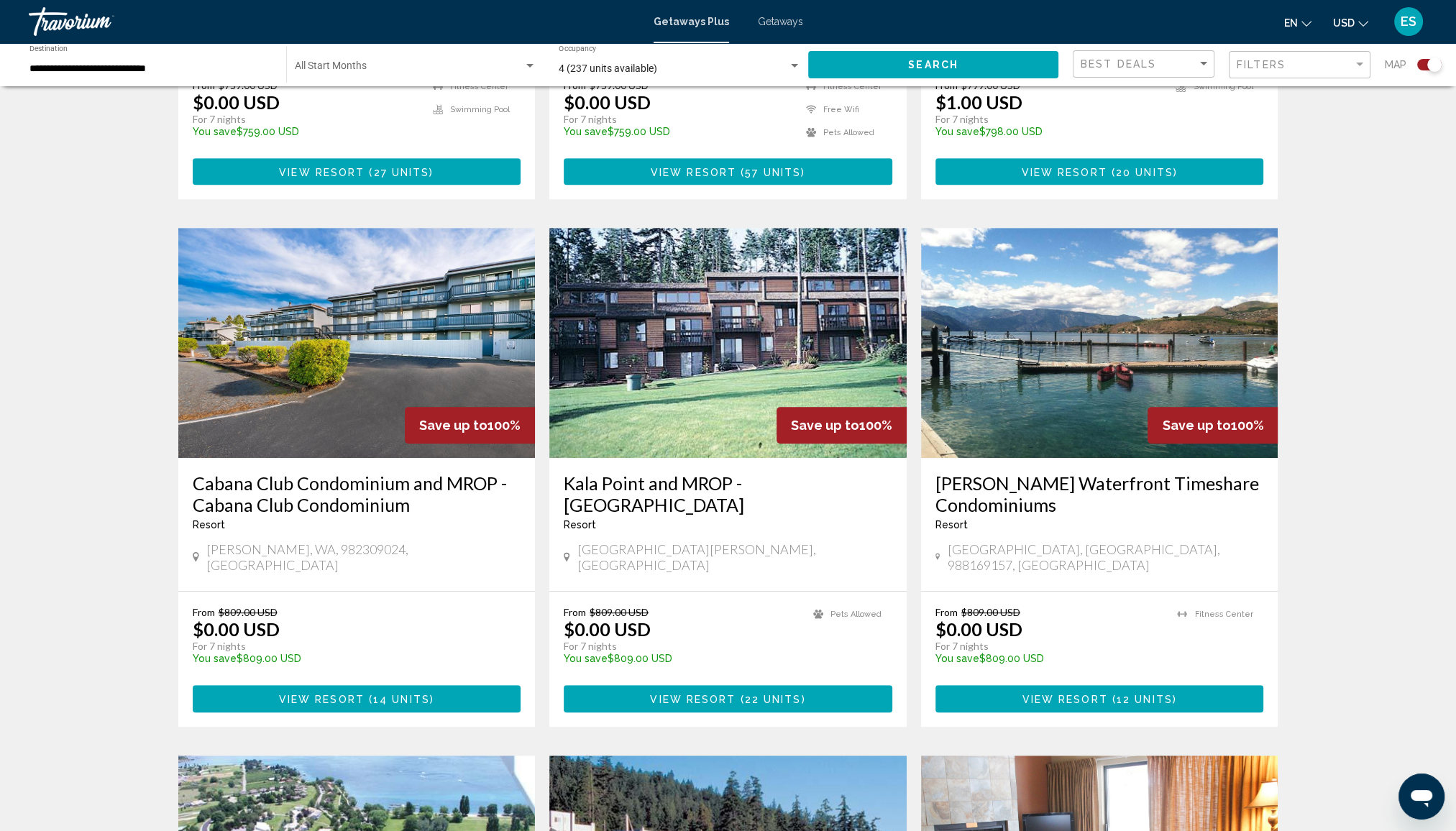
scroll to position [863, 0]
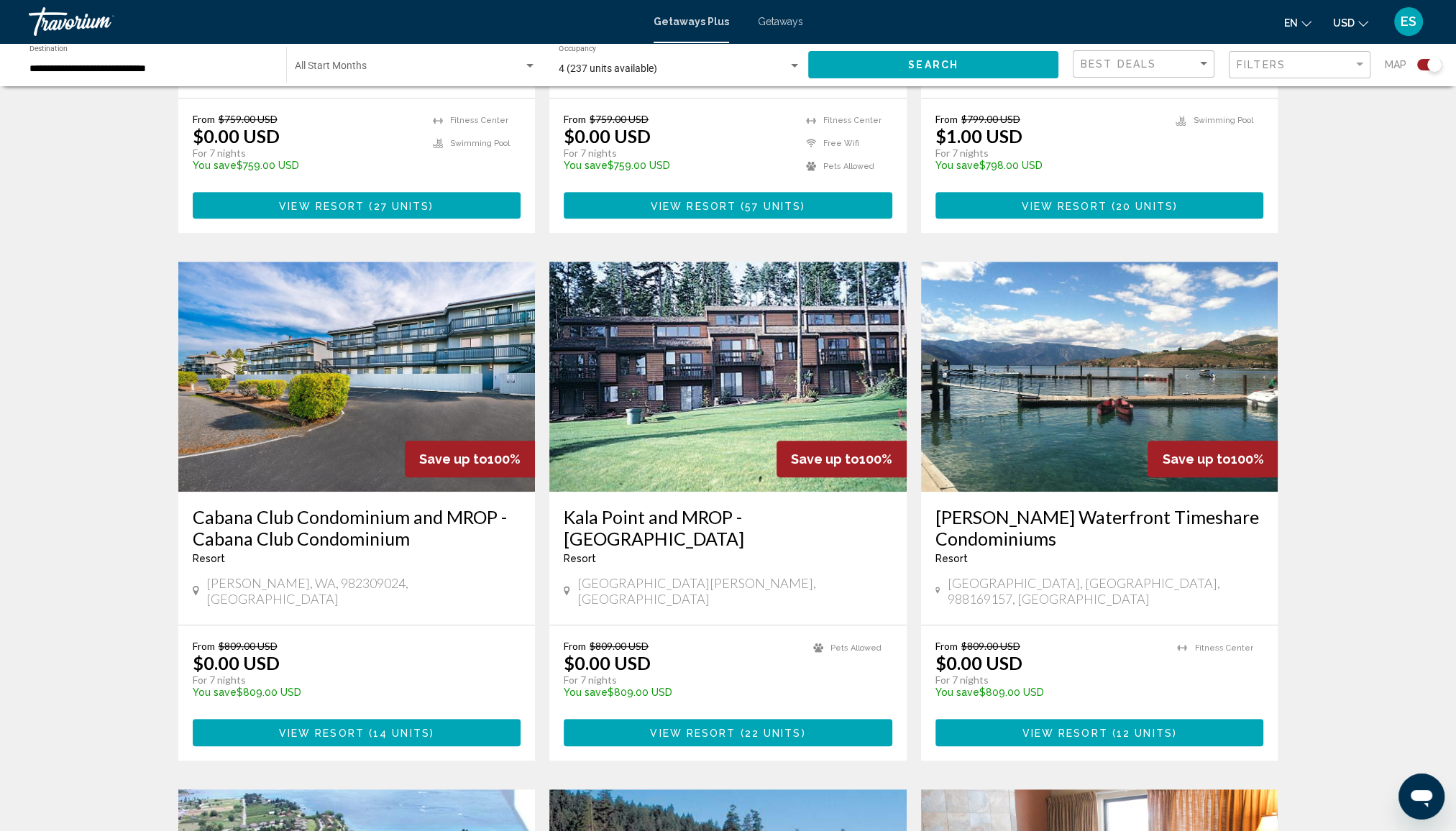
click at [673, 322] on img "Main content" at bounding box center [728, 377] width 357 height 230
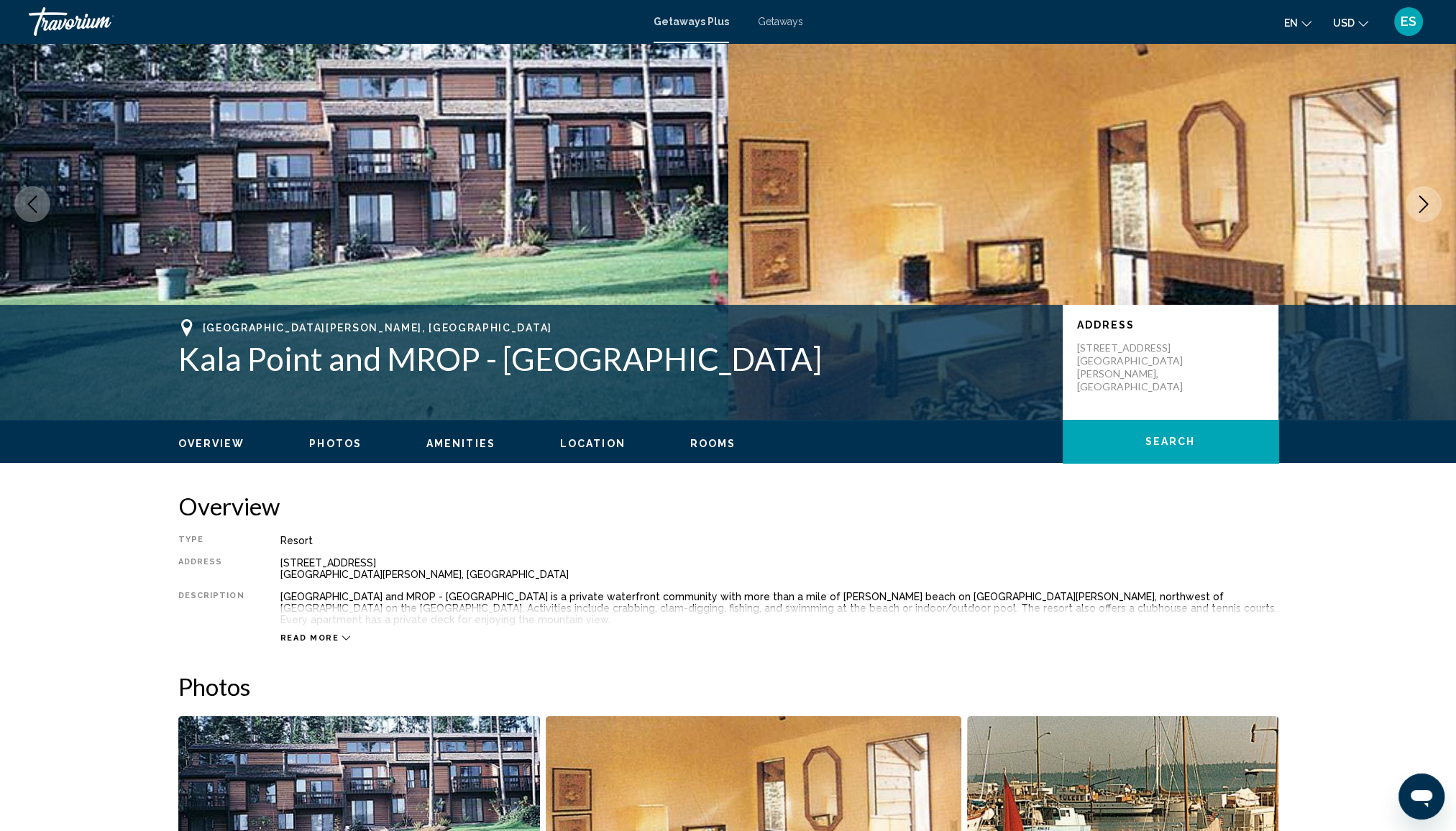
scroll to position [431, 0]
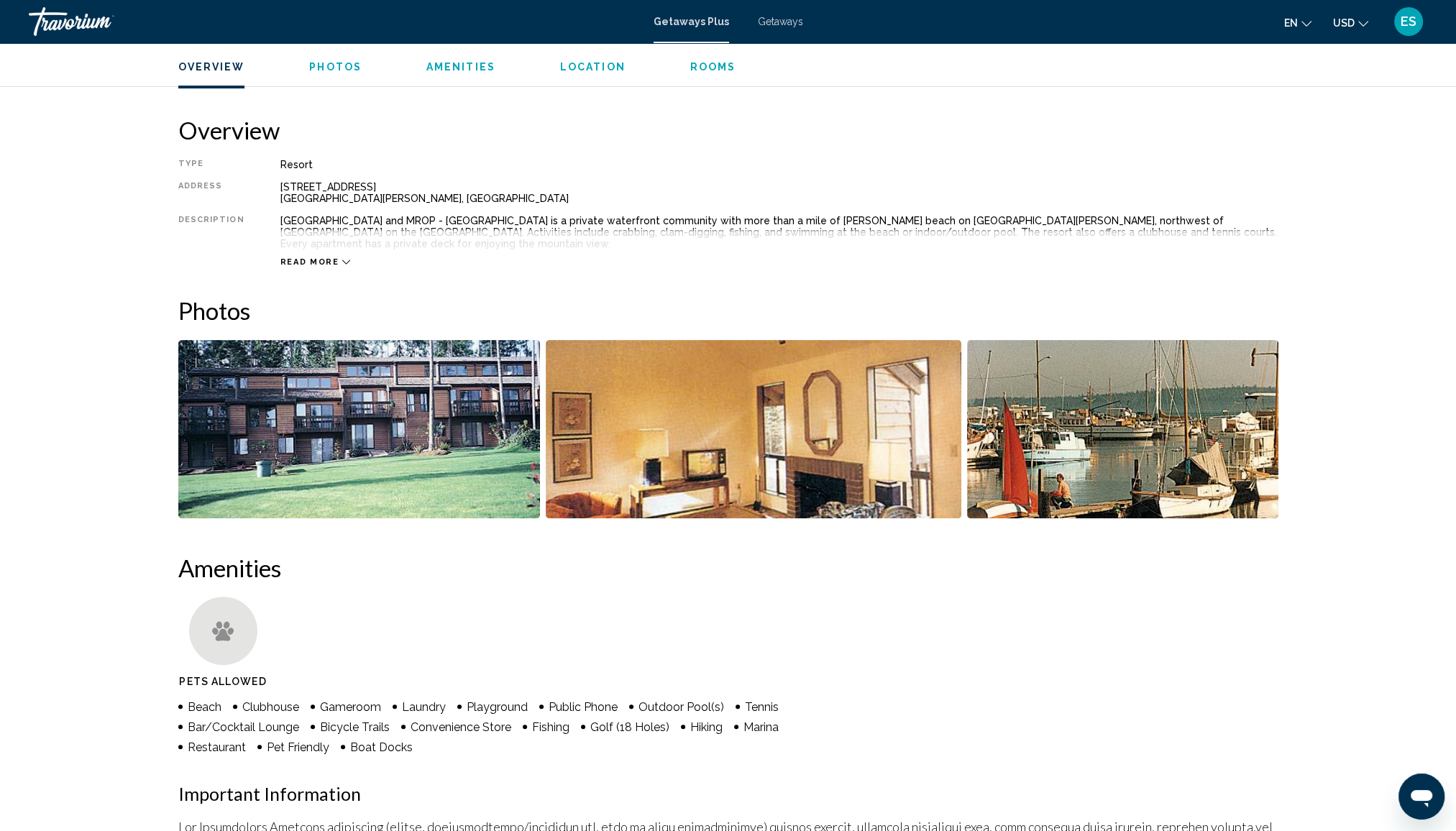
click at [1142, 433] on img "Open full-screen image slider" at bounding box center [1123, 429] width 311 height 179
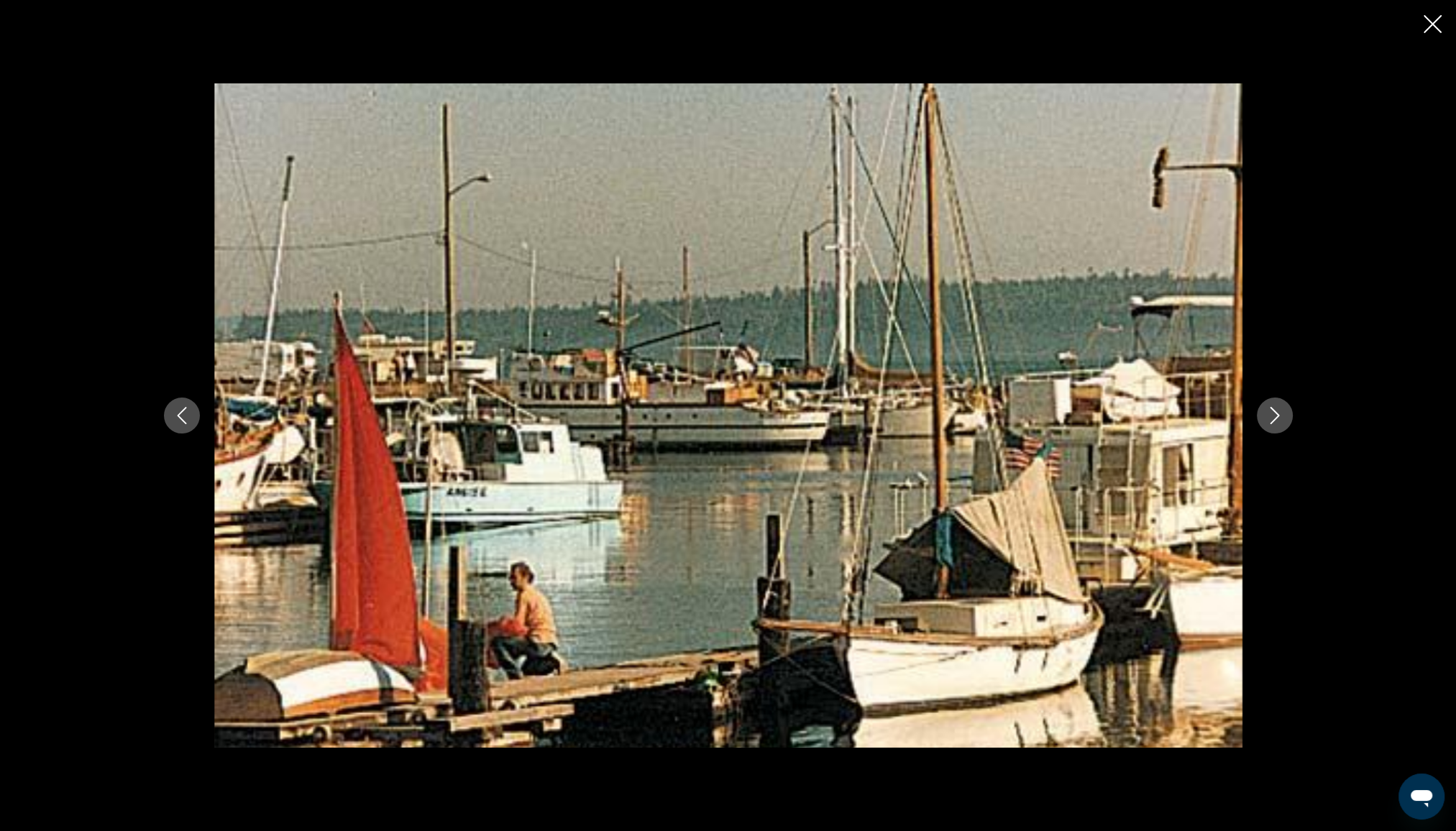
click at [1277, 417] on icon "Next image" at bounding box center [1274, 416] width 10 height 17
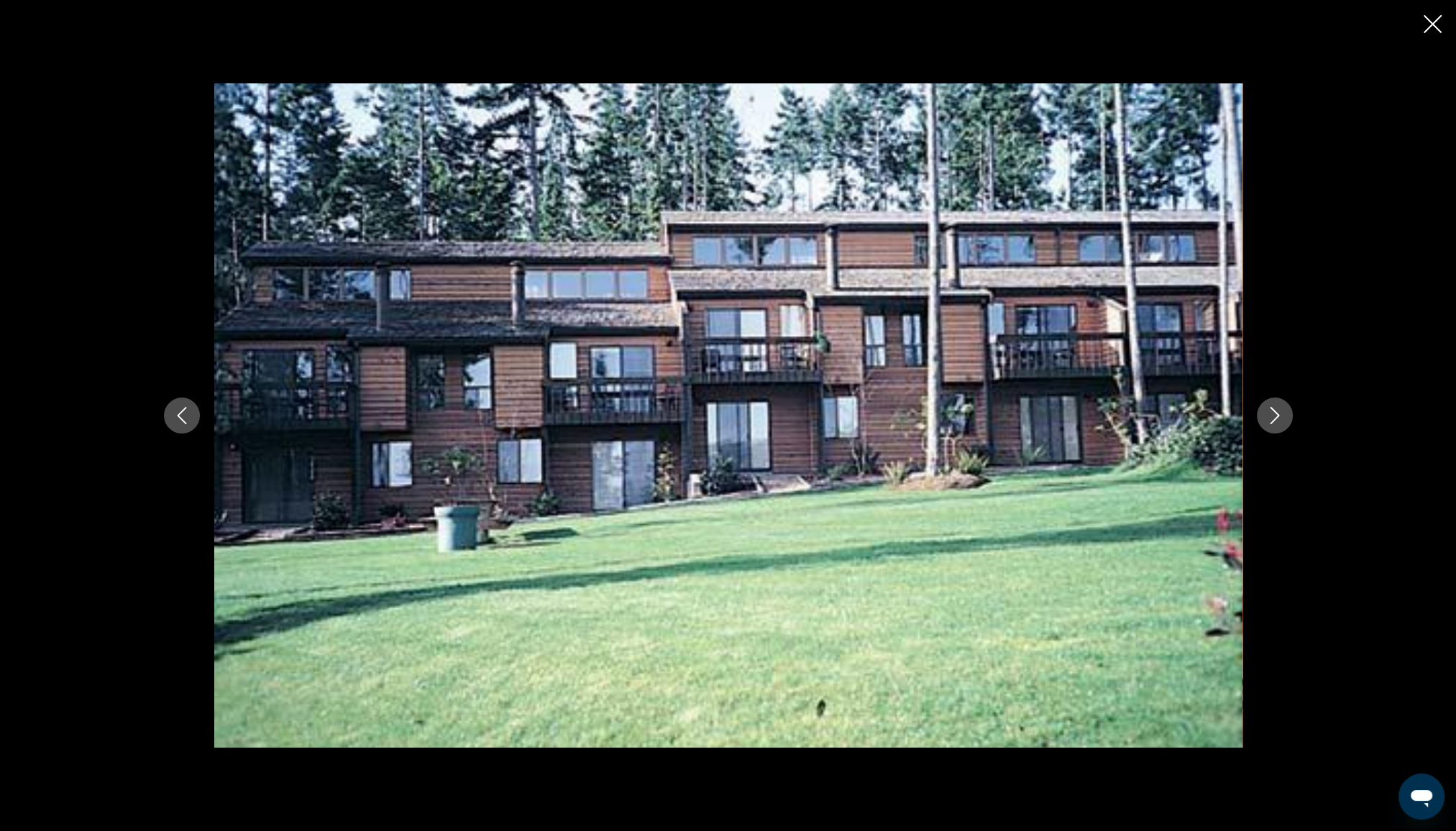
scroll to position [1222, 0]
click at [1429, 20] on icon "Close slideshow" at bounding box center [1432, 24] width 18 height 18
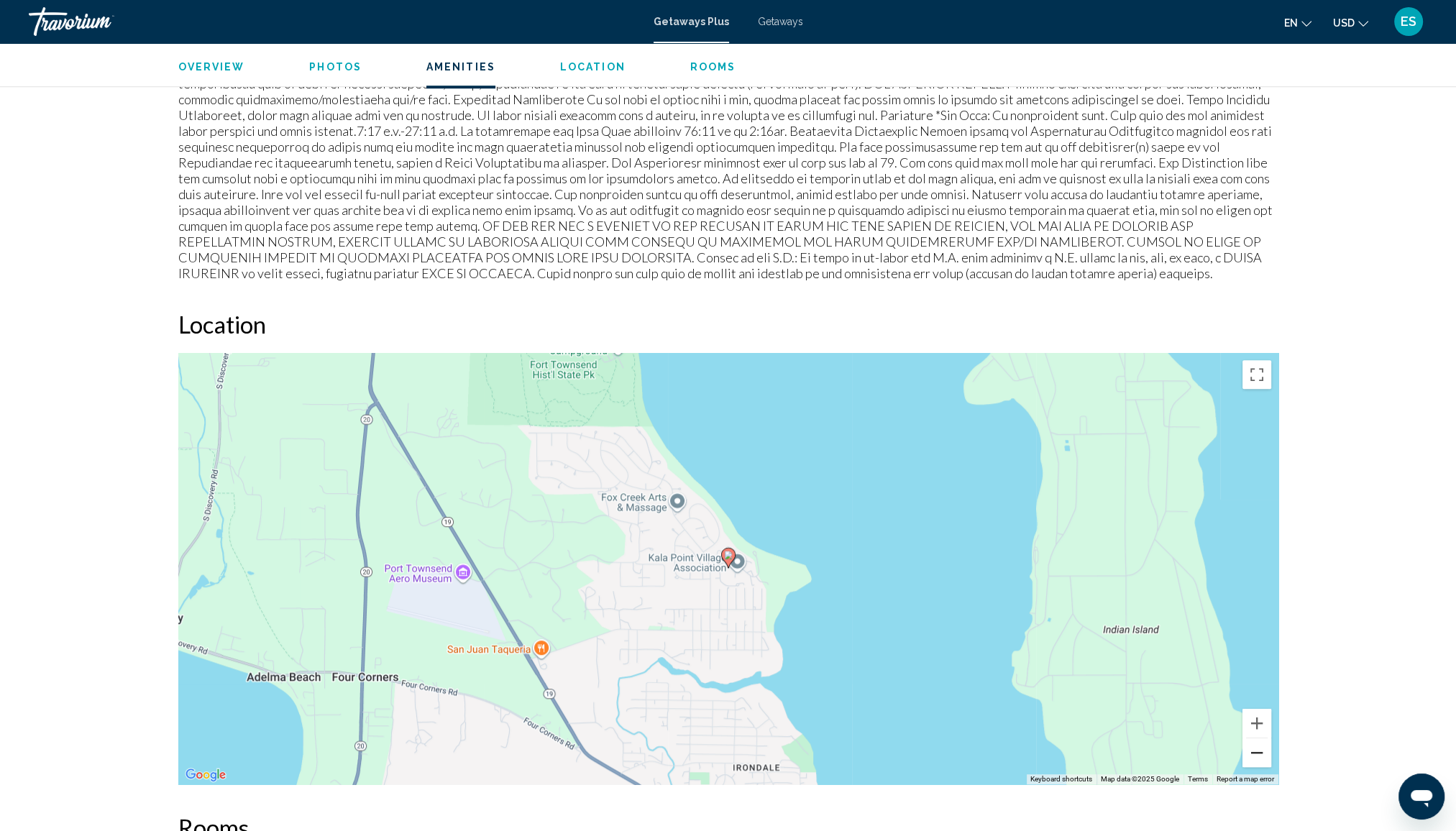
click at [1251, 740] on button "Zoom out" at bounding box center [1257, 753] width 29 height 29
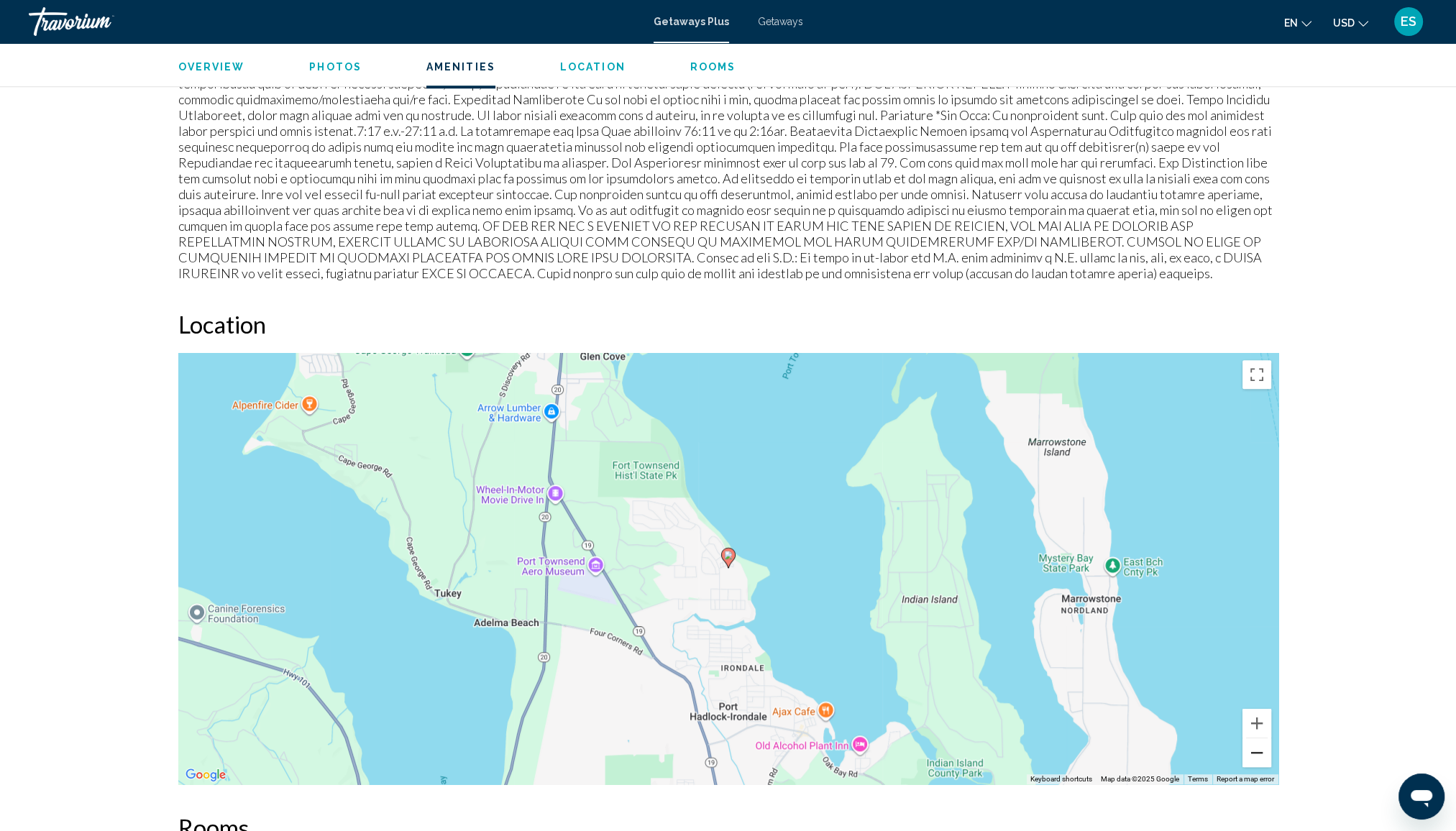
click at [1249, 743] on button "Zoom out" at bounding box center [1257, 753] width 29 height 29
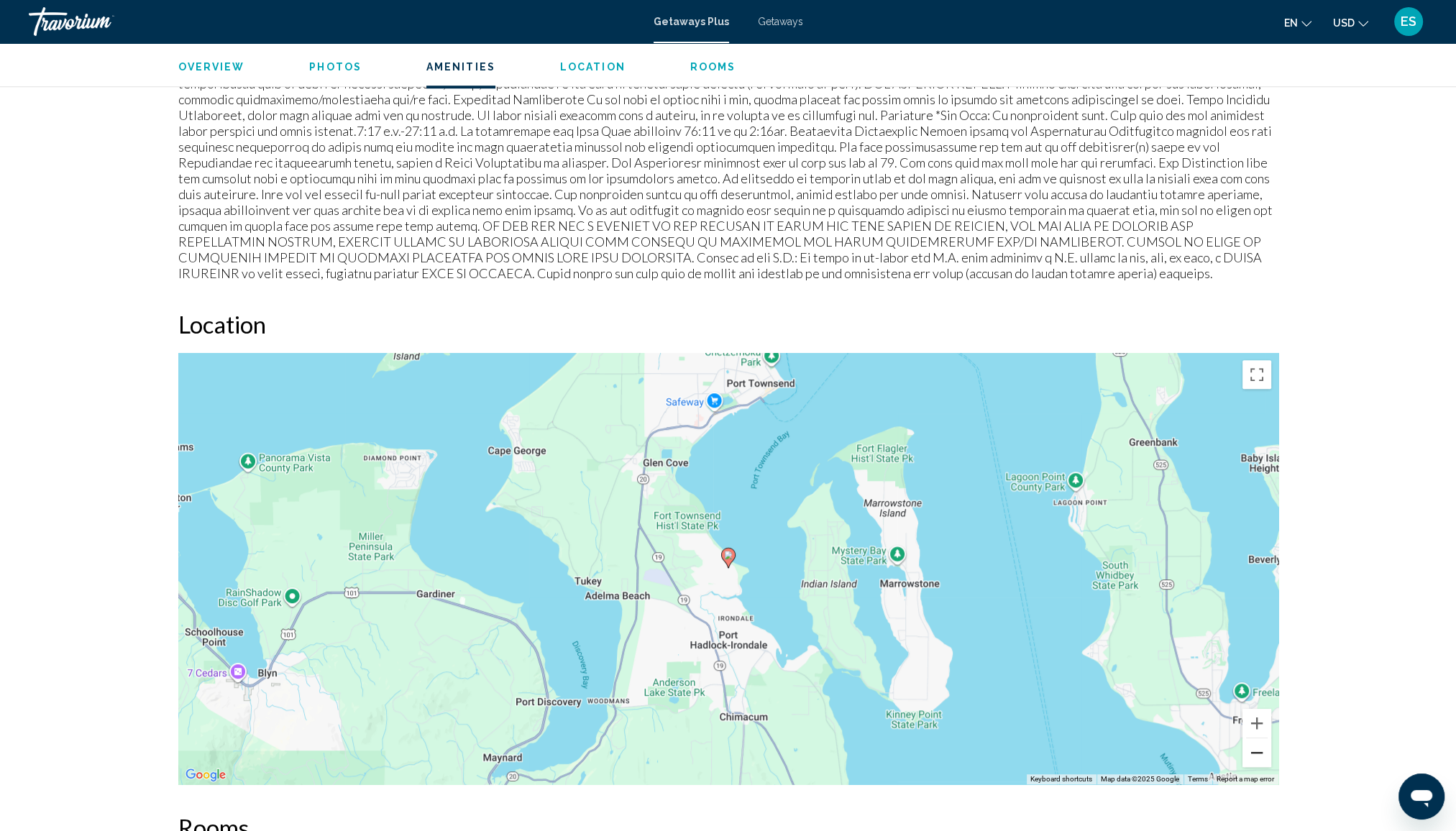
click at [1249, 743] on button "Zoom out" at bounding box center [1257, 753] width 29 height 29
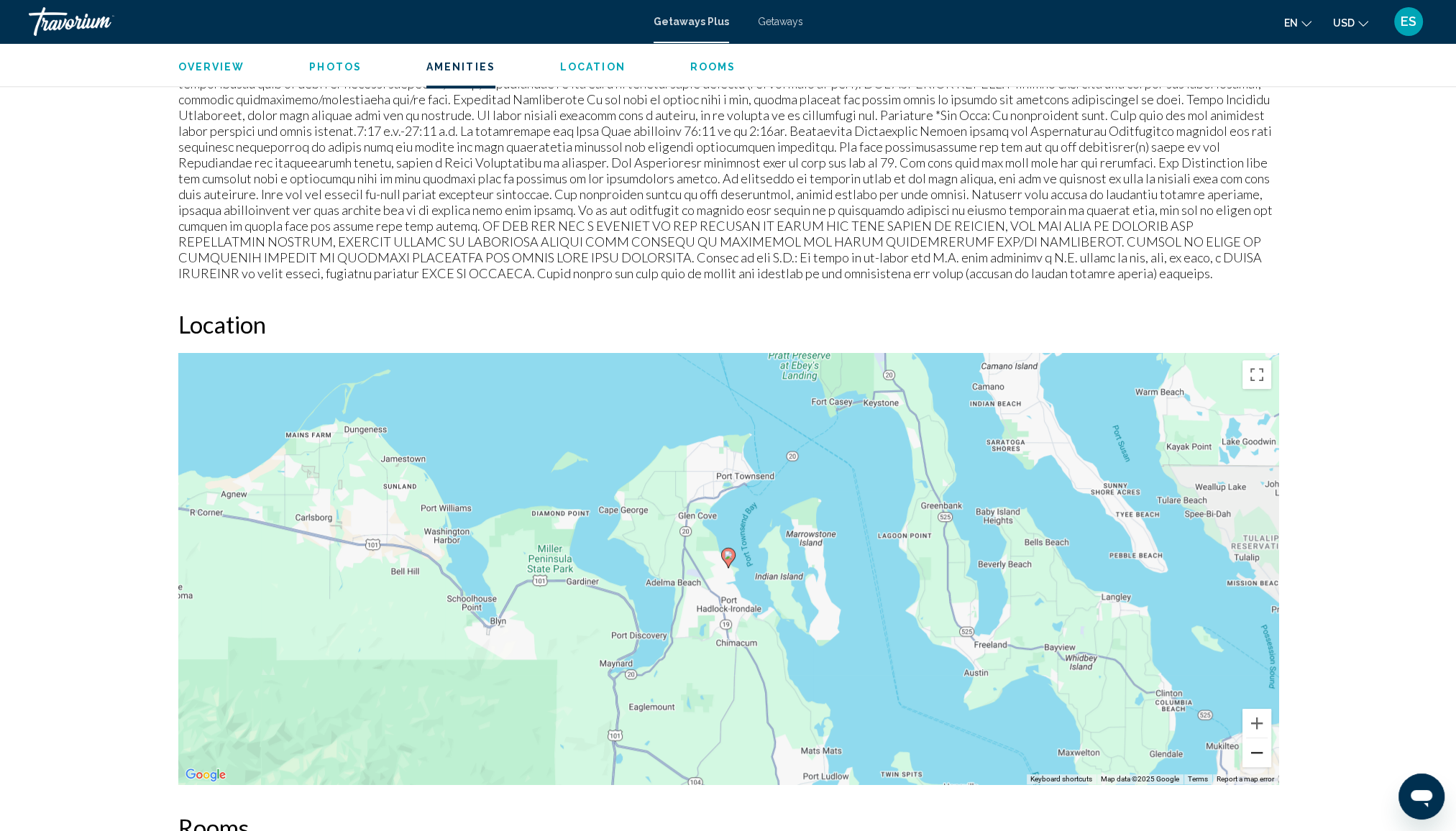
click at [1249, 743] on button "Zoom out" at bounding box center [1257, 753] width 29 height 29
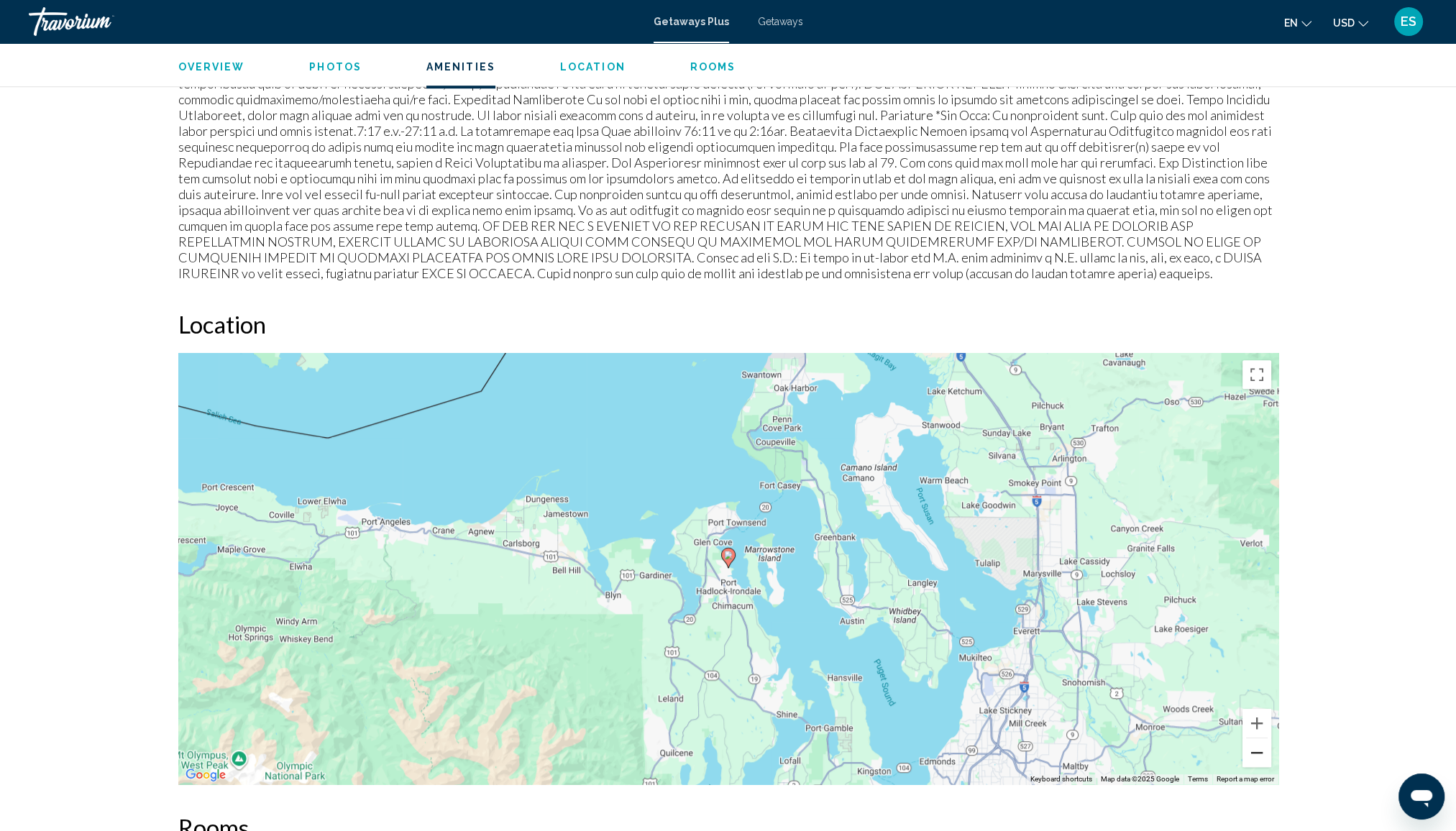
click at [1249, 743] on button "Zoom out" at bounding box center [1257, 753] width 29 height 29
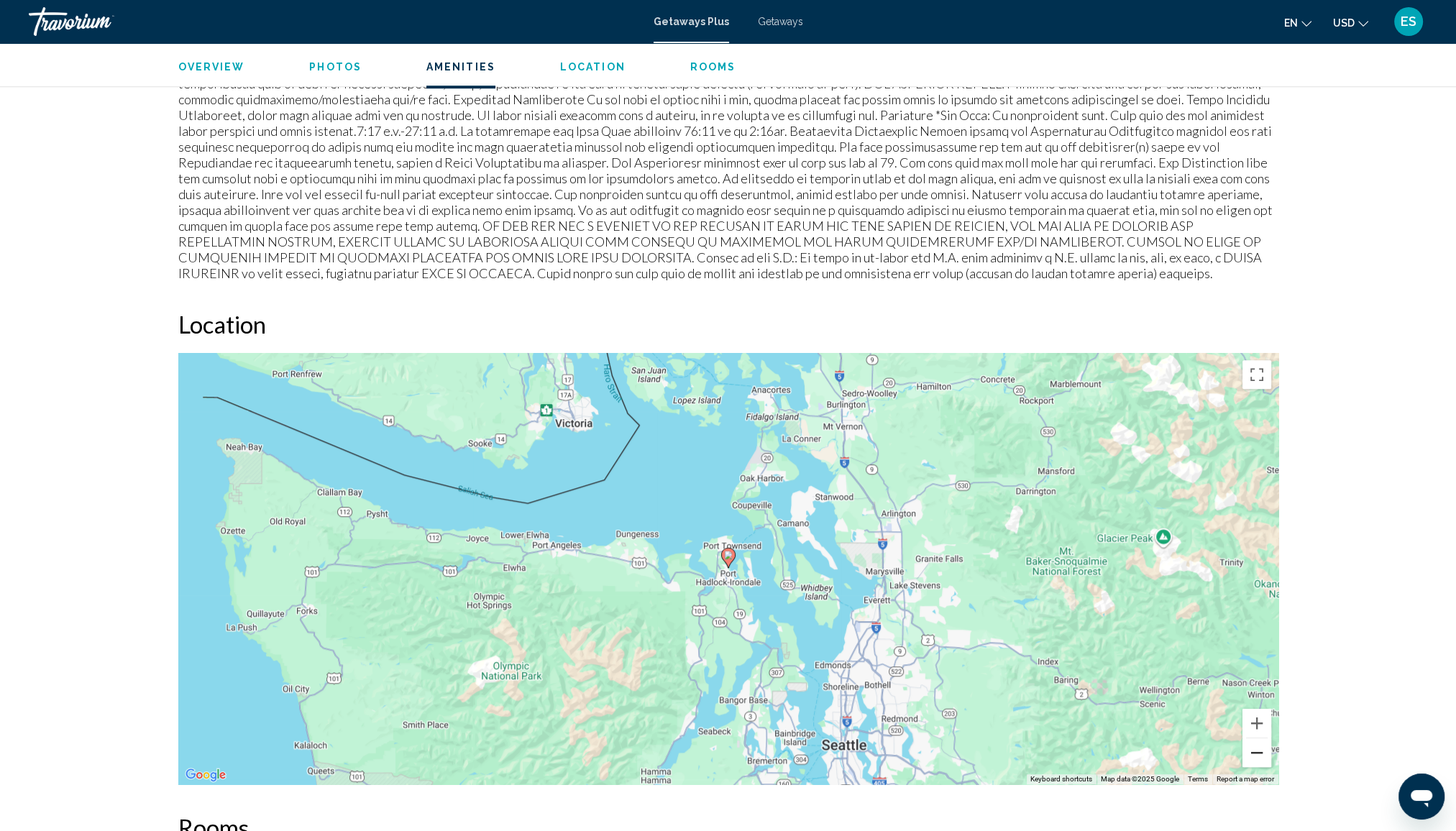
click at [1249, 743] on button "Zoom out" at bounding box center [1257, 753] width 29 height 29
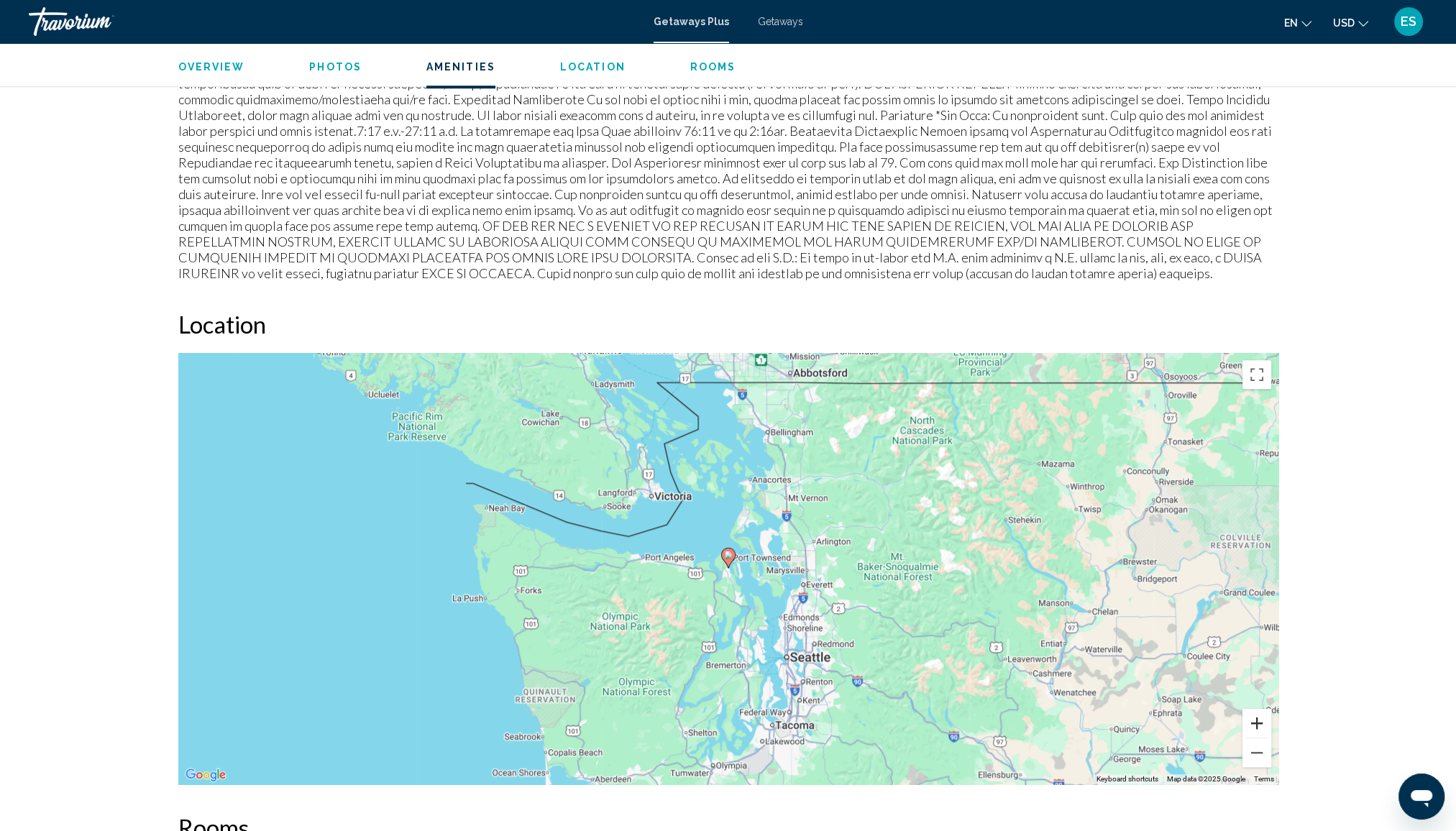
click at [1258, 710] on button "Zoom in" at bounding box center [1257, 724] width 29 height 29
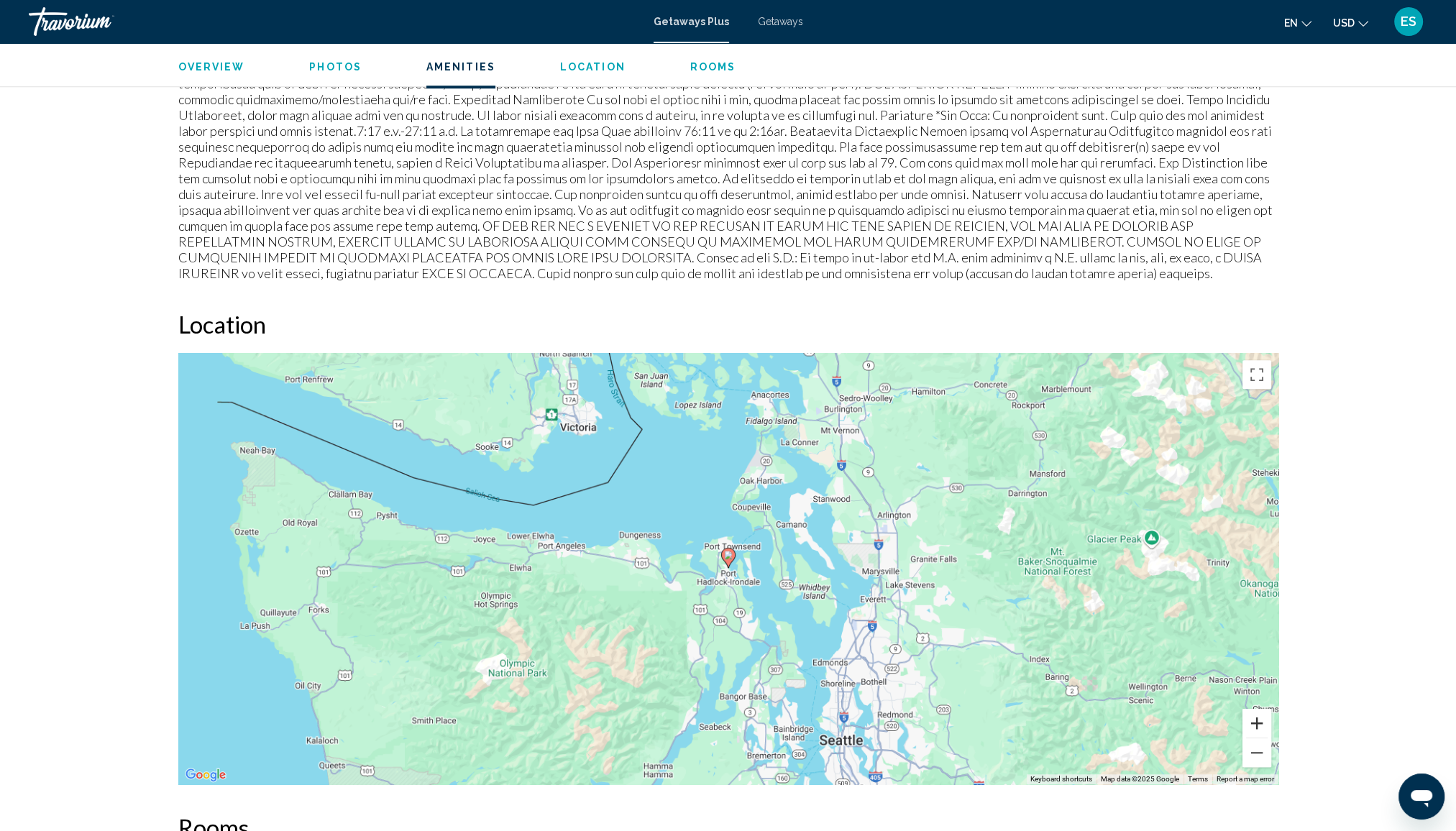
click at [1258, 710] on button "Zoom in" at bounding box center [1257, 724] width 29 height 29
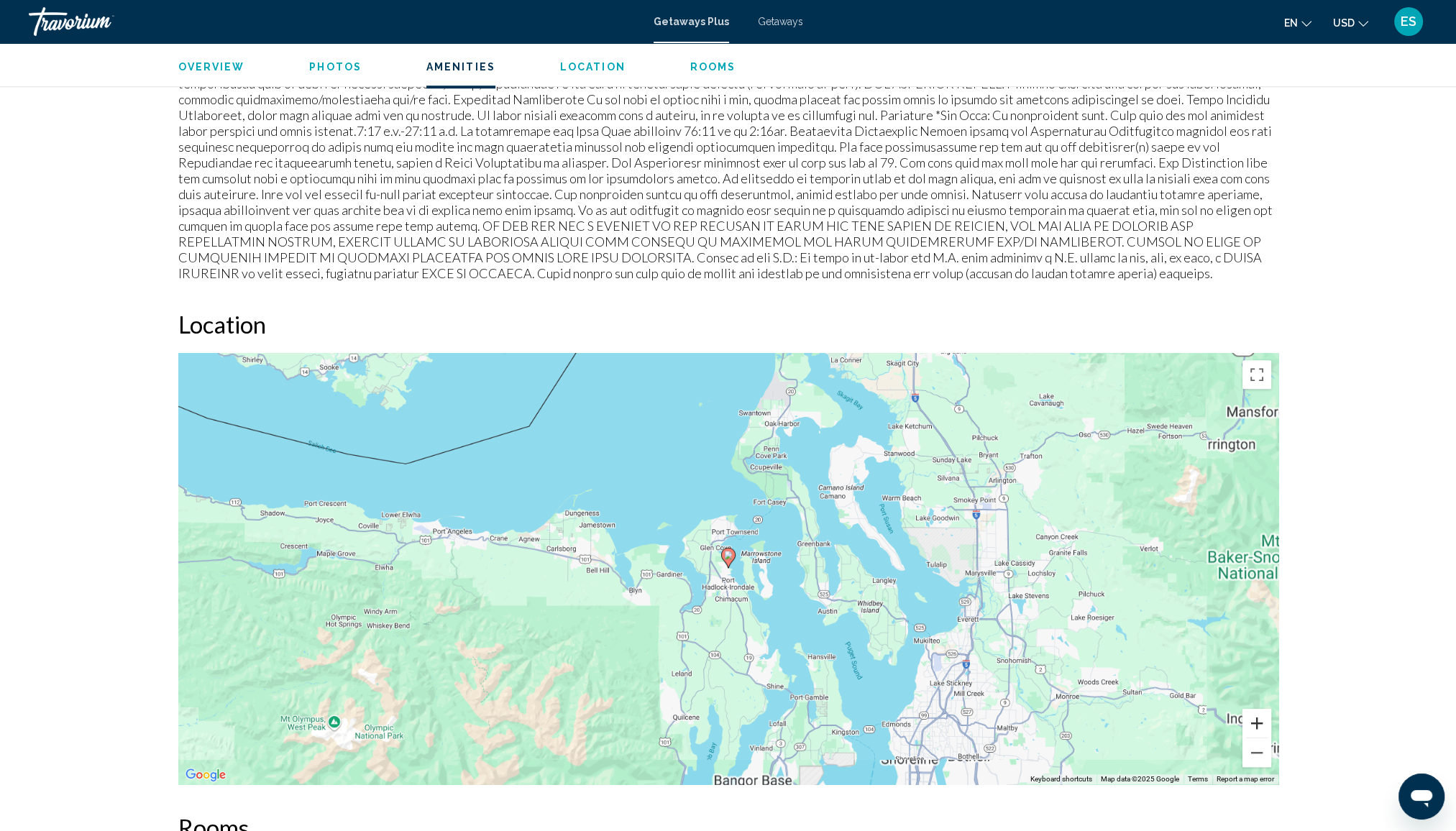
click at [1258, 710] on button "Zoom in" at bounding box center [1257, 724] width 29 height 29
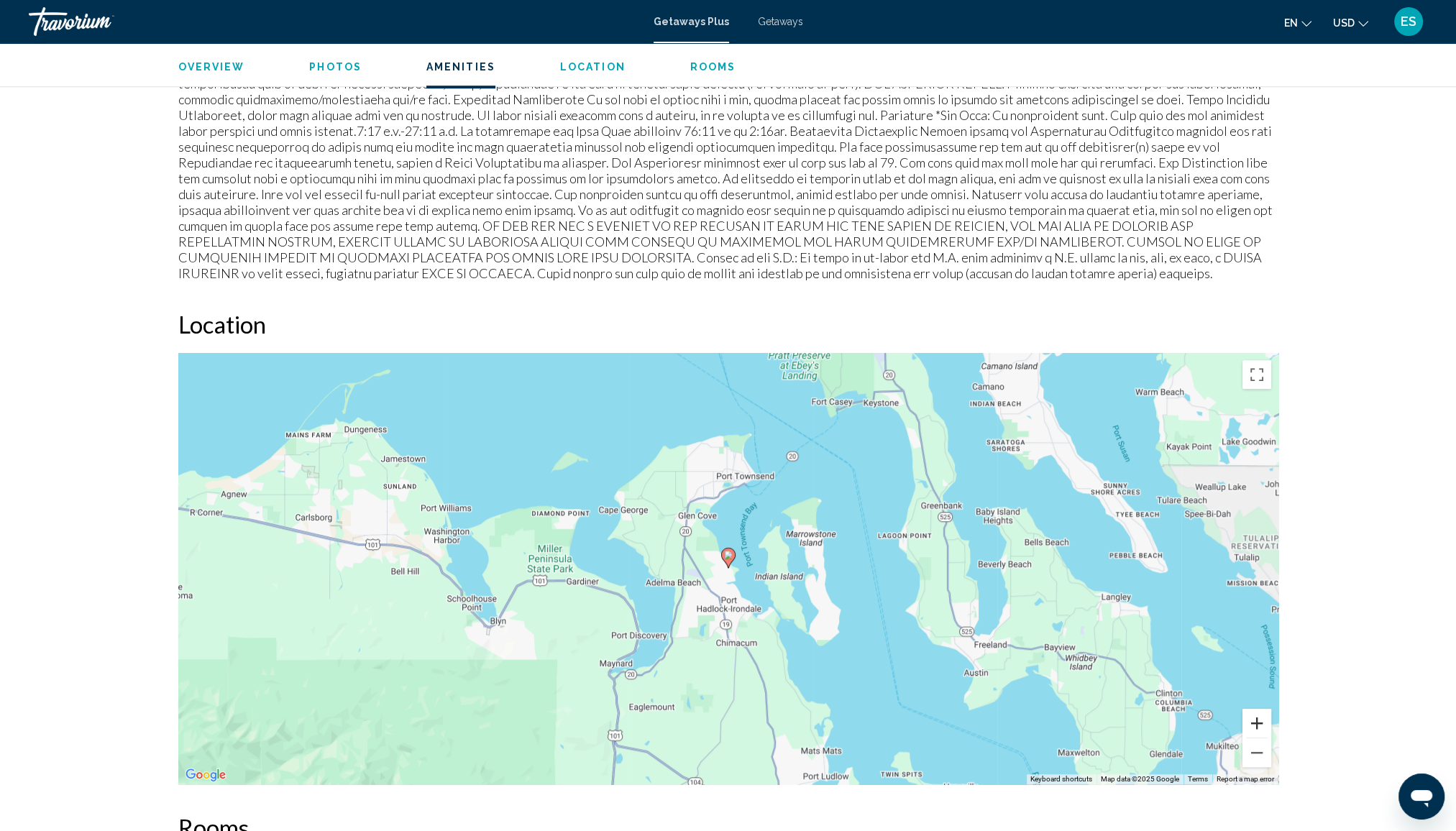
click at [1258, 710] on button "Zoom in" at bounding box center [1257, 724] width 29 height 29
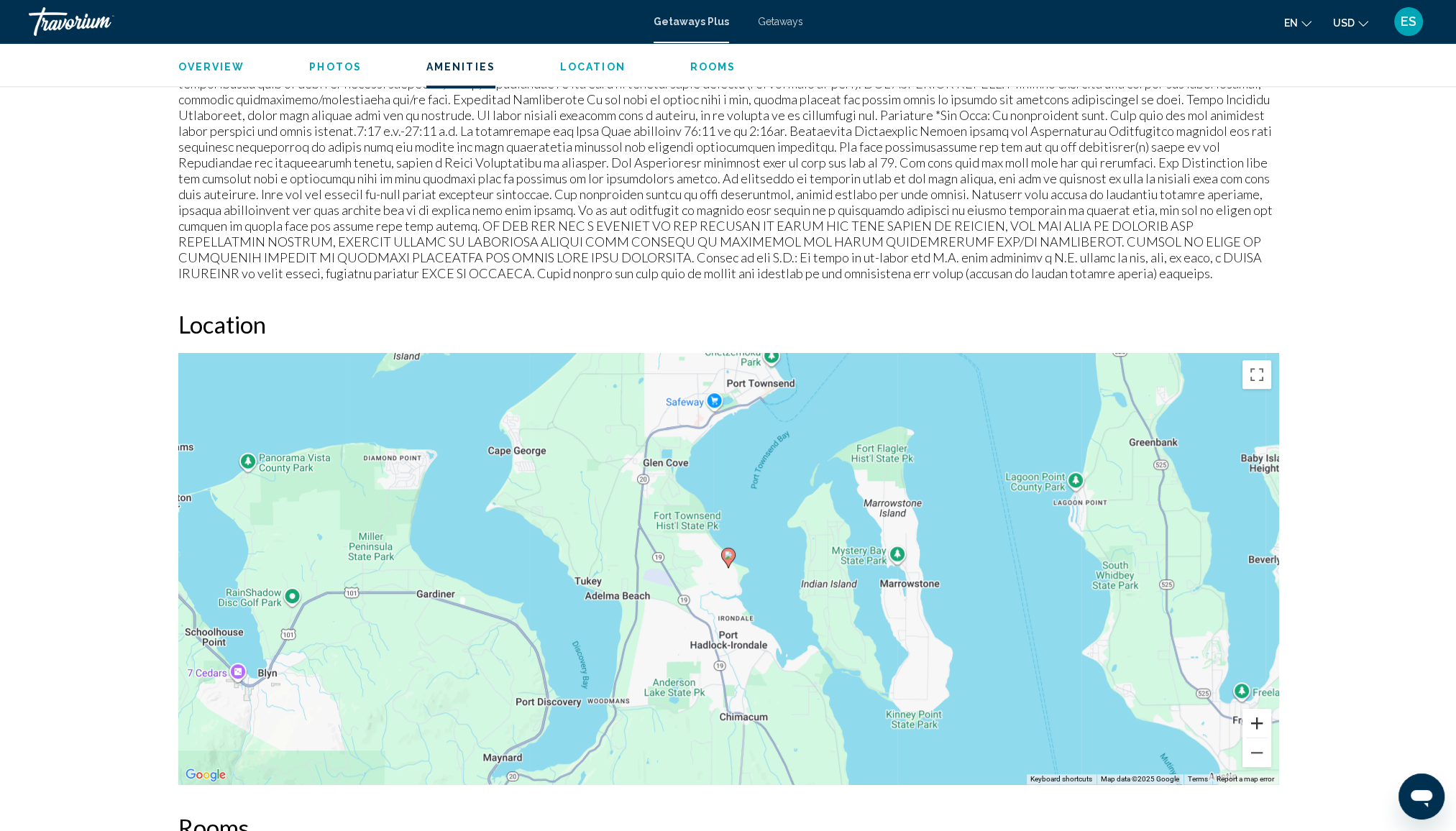
click at [1258, 710] on button "Zoom in" at bounding box center [1257, 724] width 29 height 29
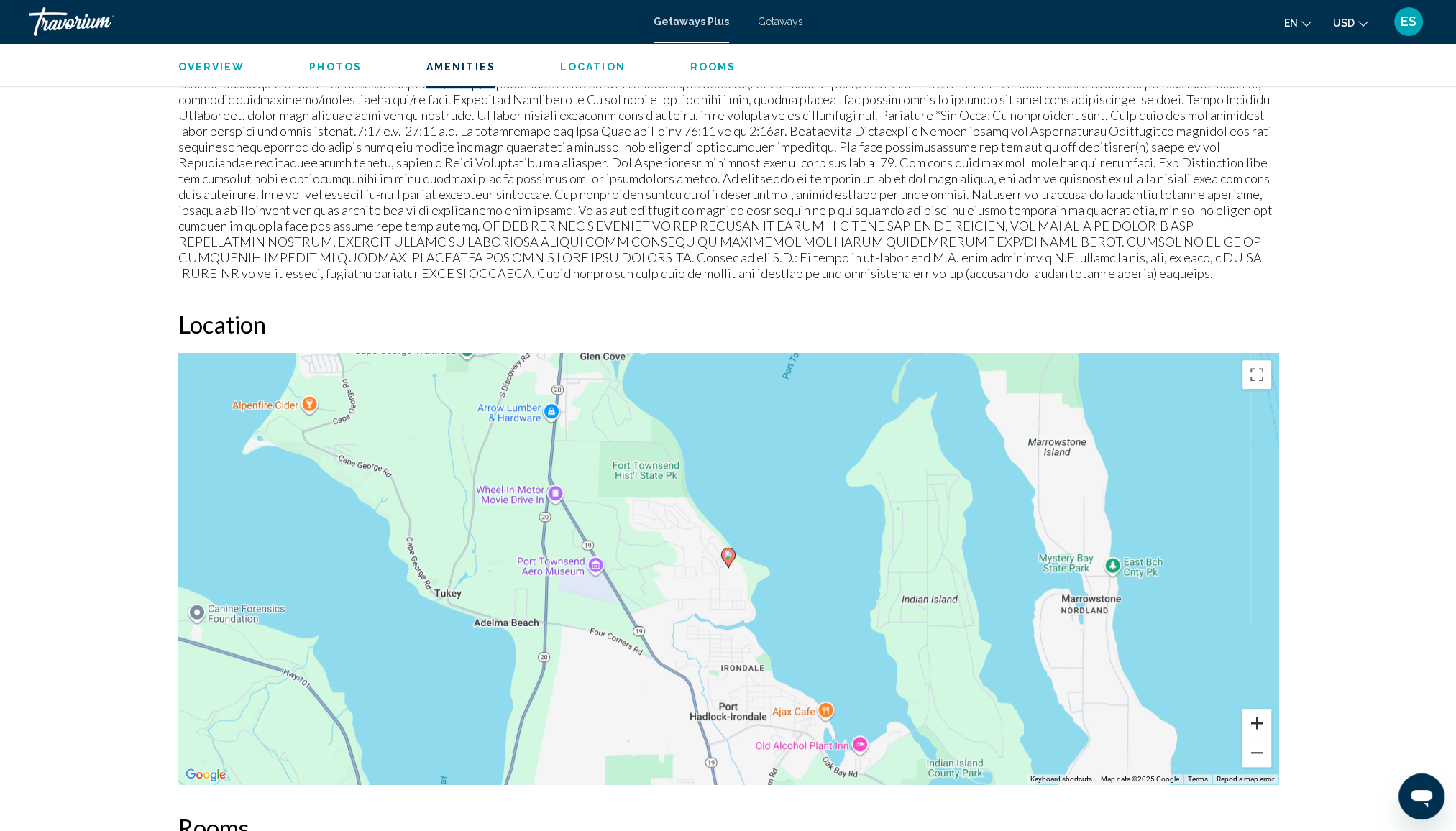
click at [1258, 710] on button "Zoom in" at bounding box center [1257, 724] width 29 height 29
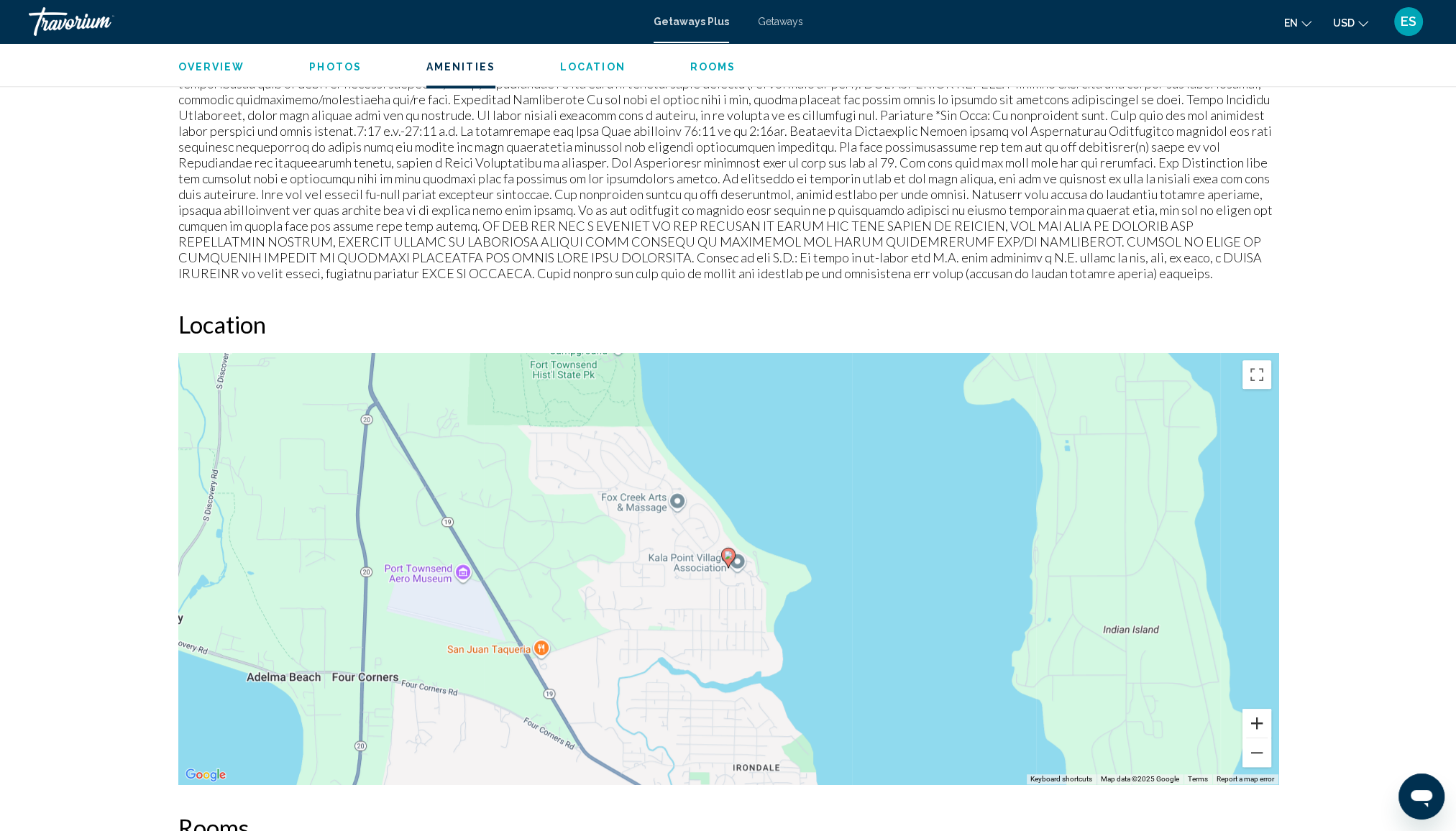
click at [1258, 710] on button "Zoom in" at bounding box center [1257, 724] width 29 height 29
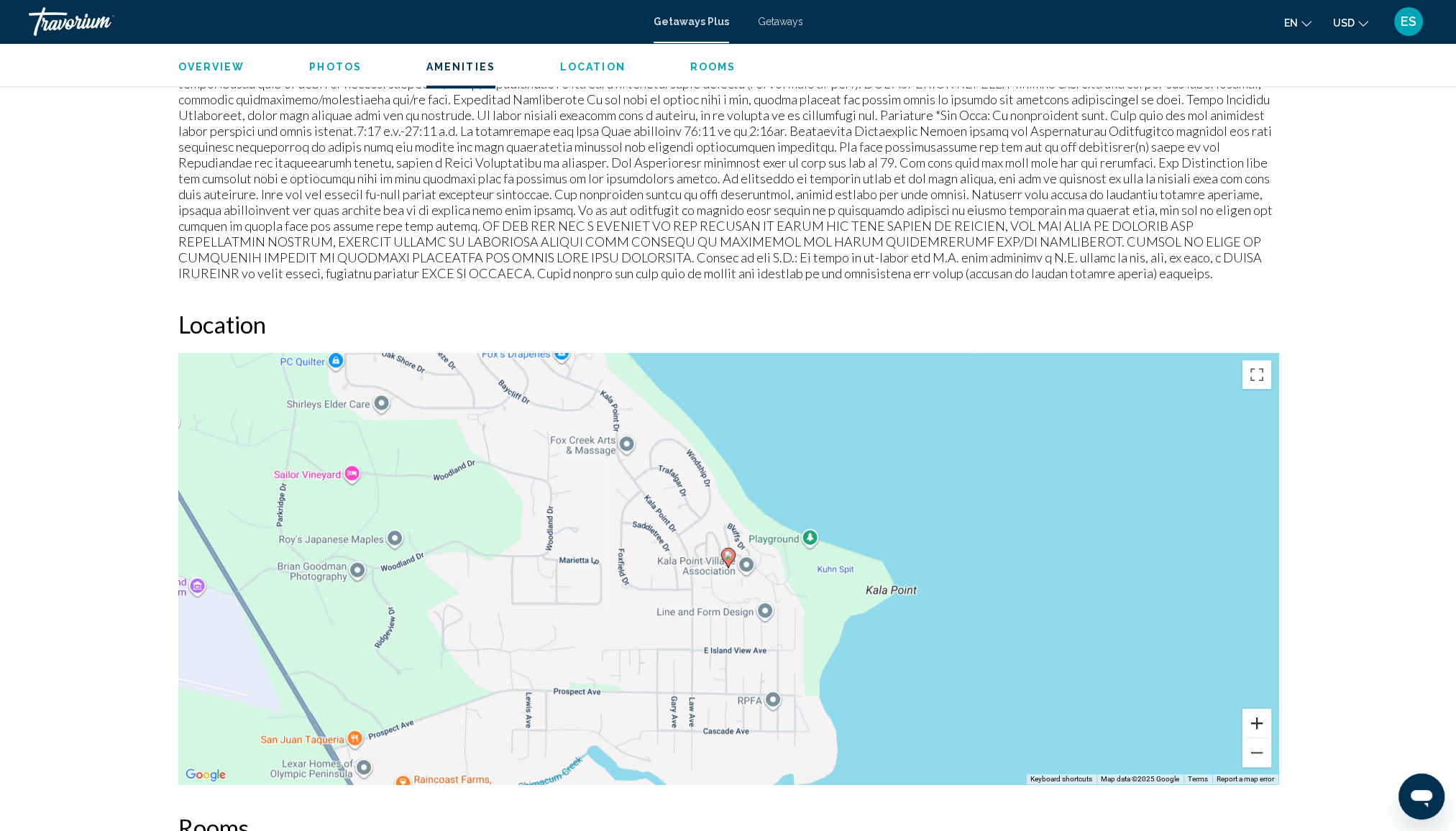
click at [1258, 710] on button "Zoom in" at bounding box center [1257, 724] width 29 height 29
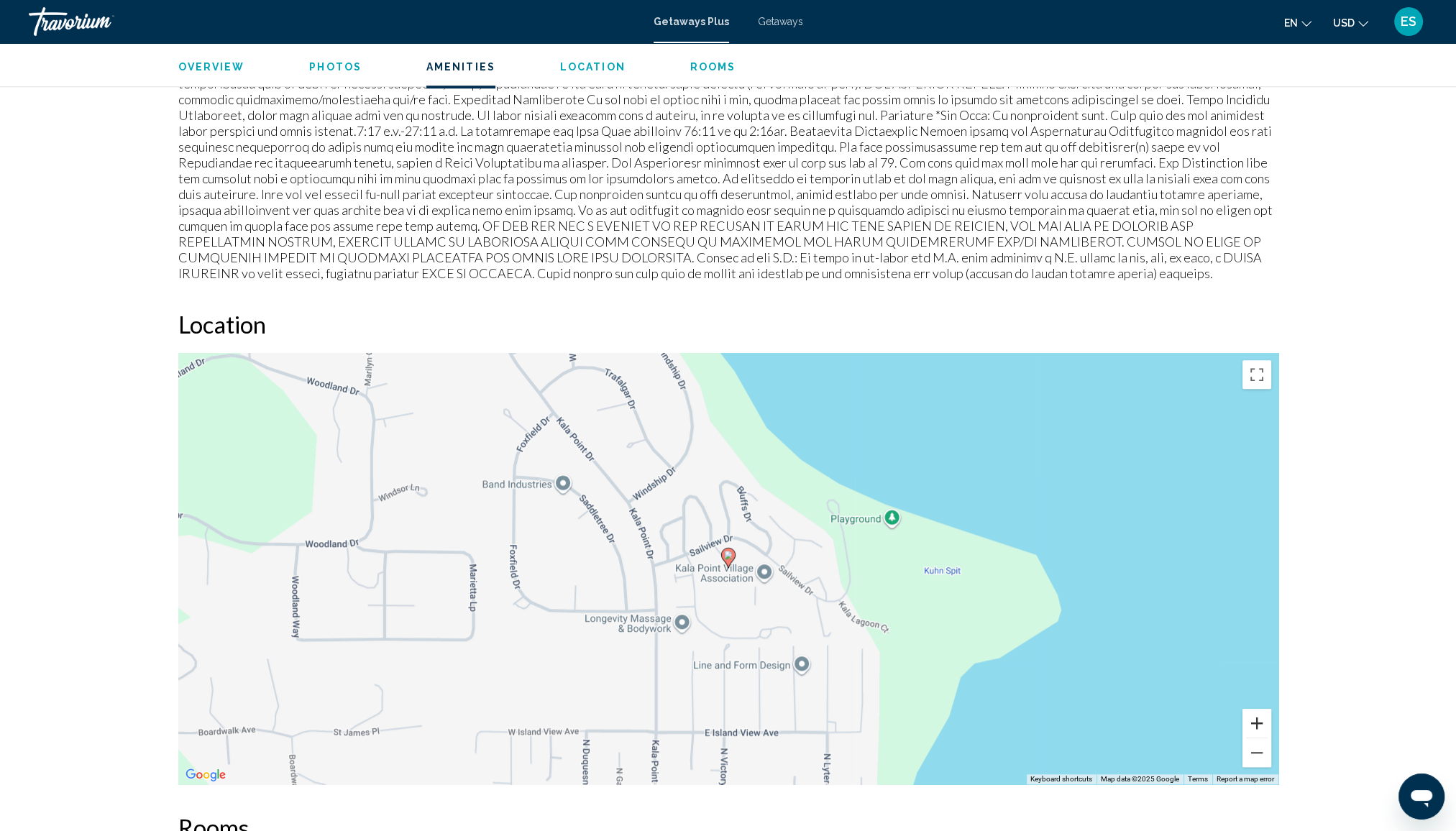
click at [1258, 710] on button "Zoom in" at bounding box center [1257, 724] width 29 height 29
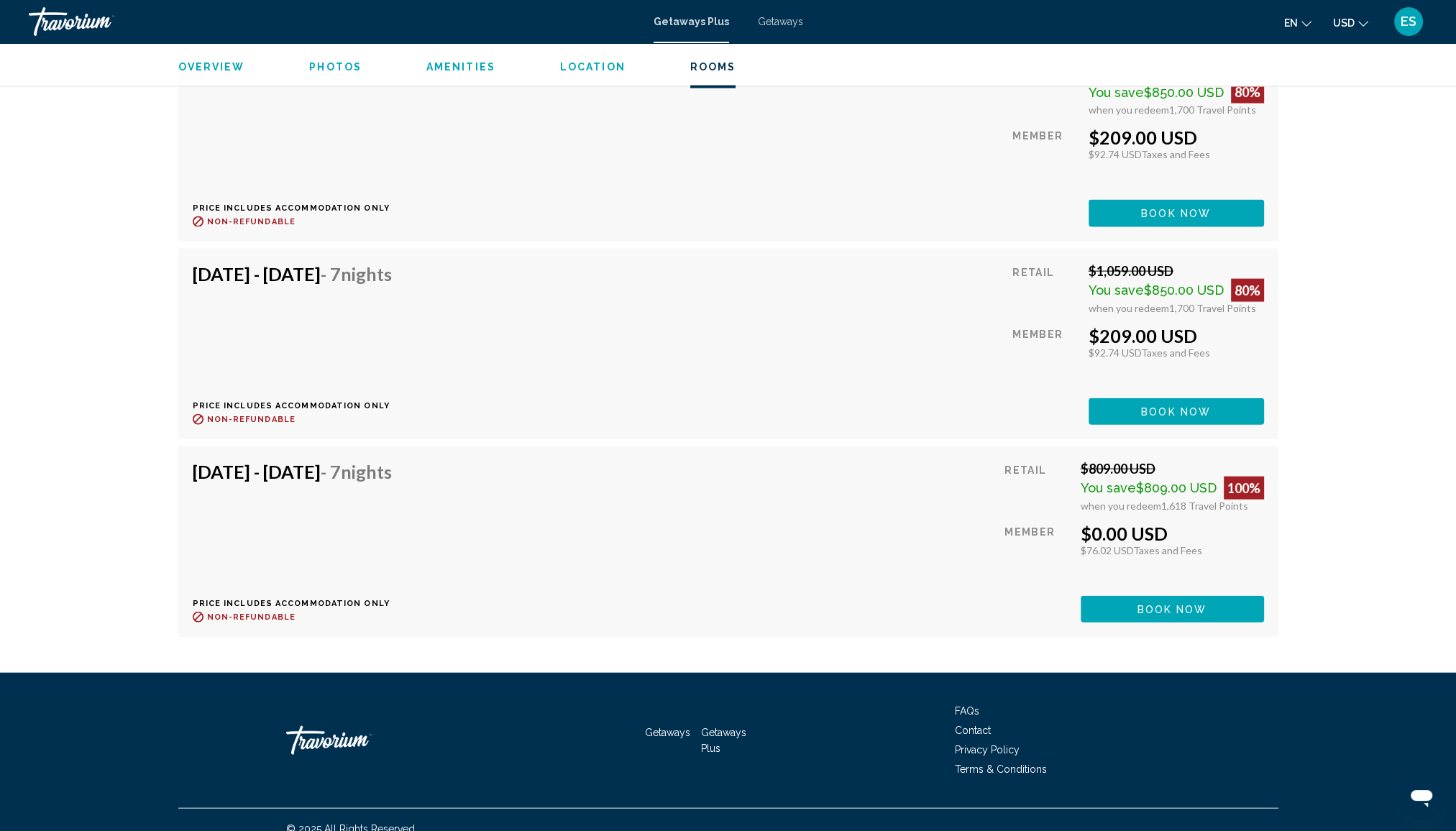
scroll to position [4173, 0]
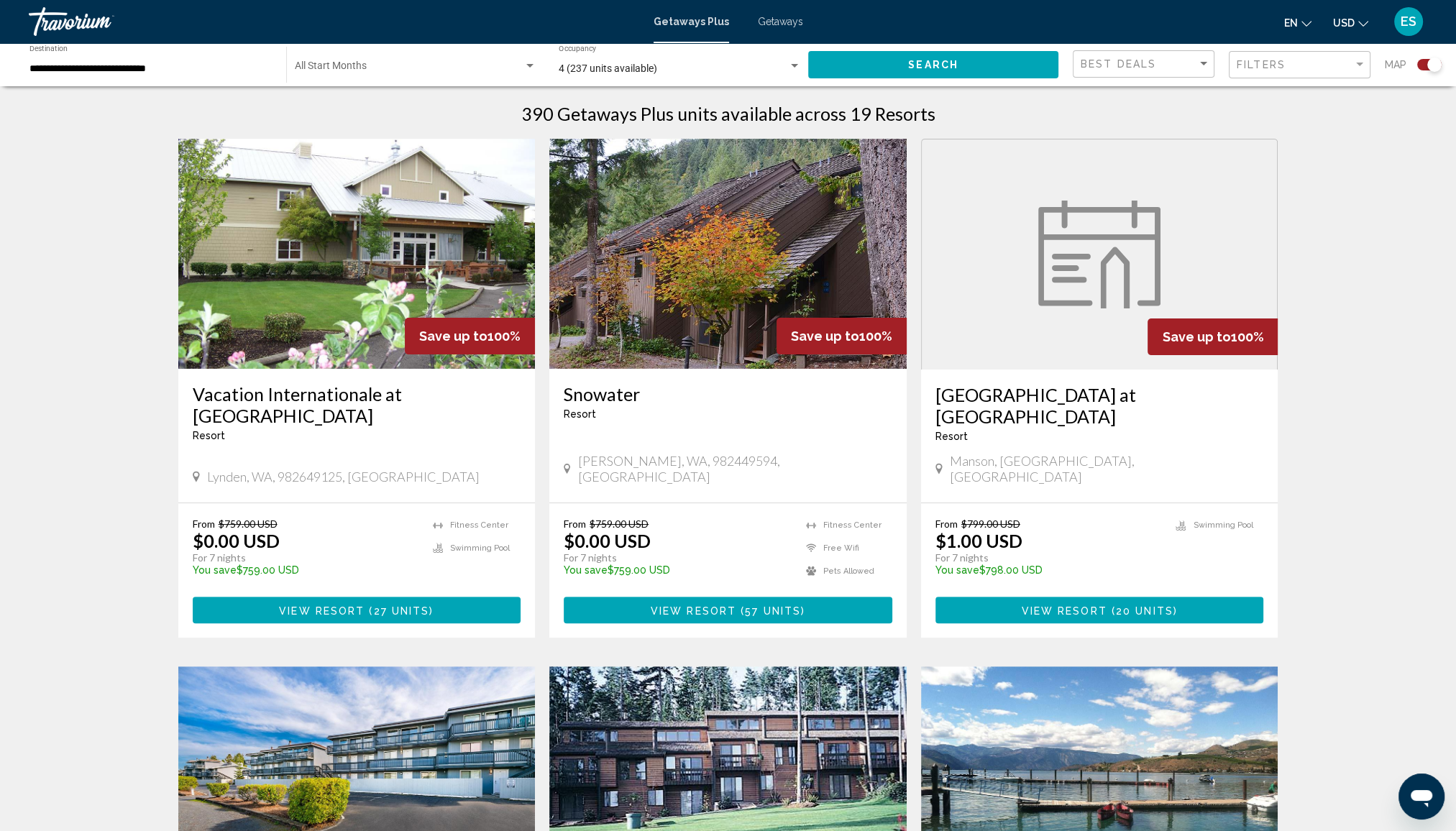
scroll to position [575, 0]
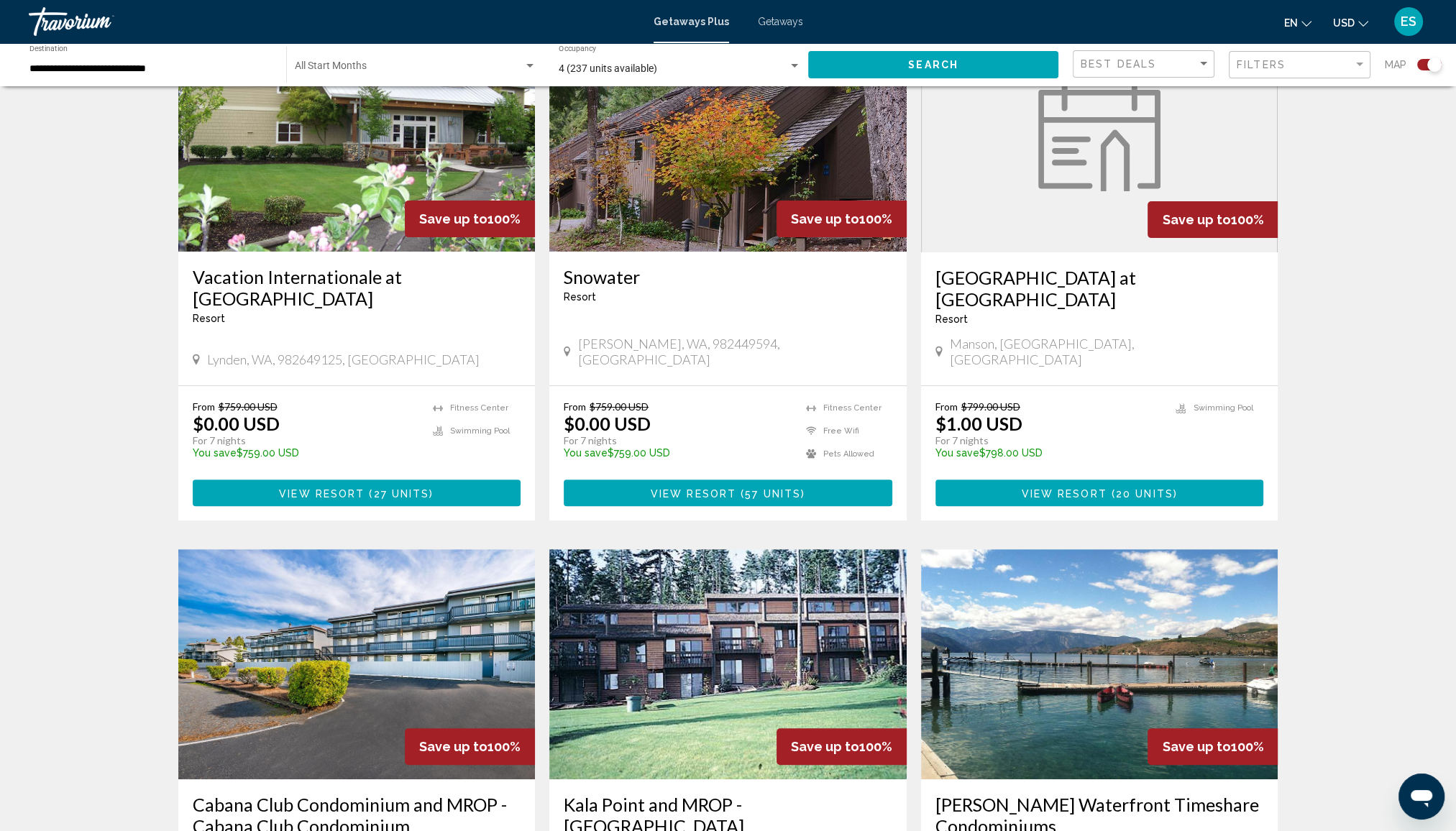
click at [339, 195] on img "Main content" at bounding box center [357, 136] width 357 height 230
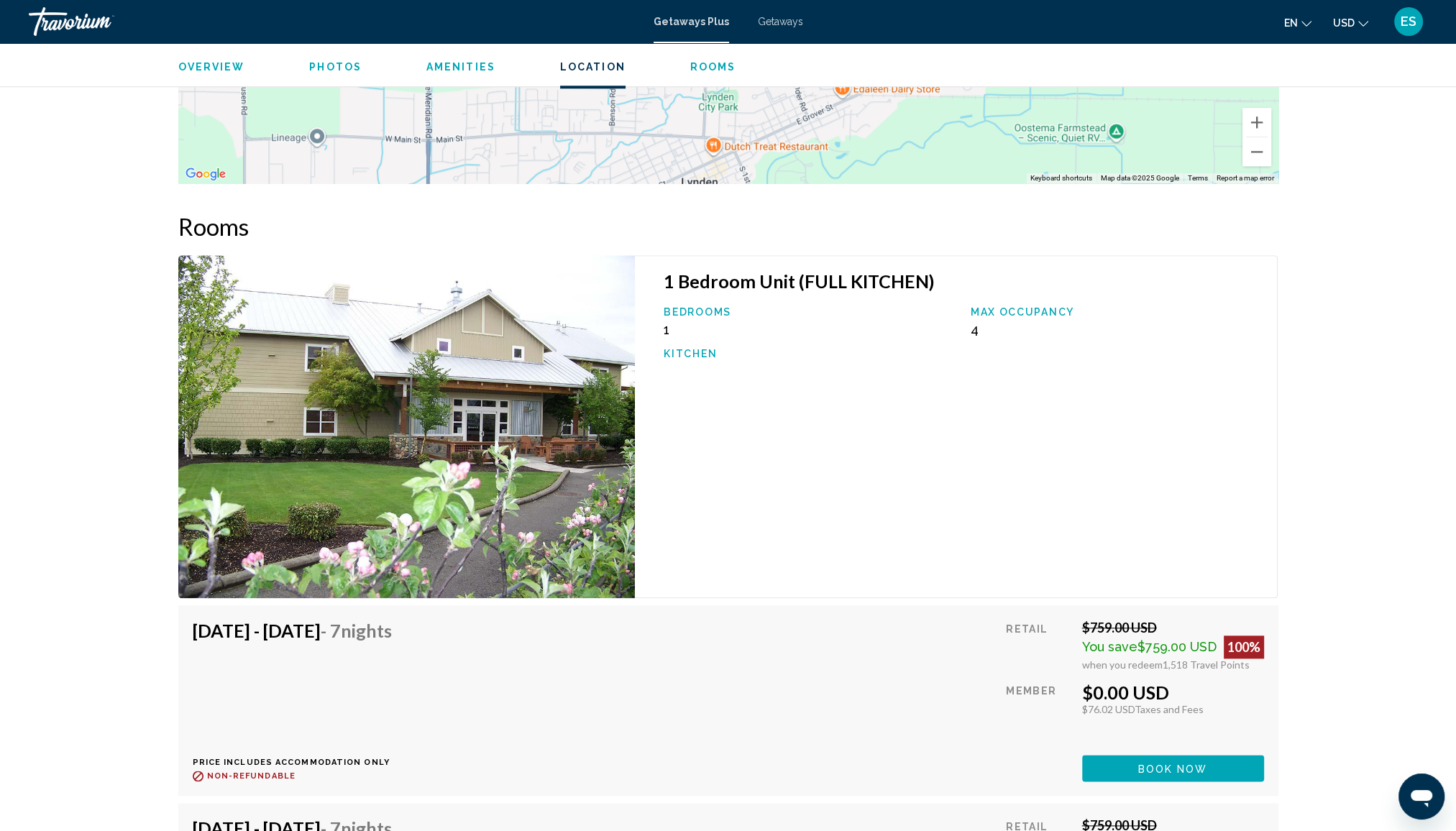
scroll to position [1941, 0]
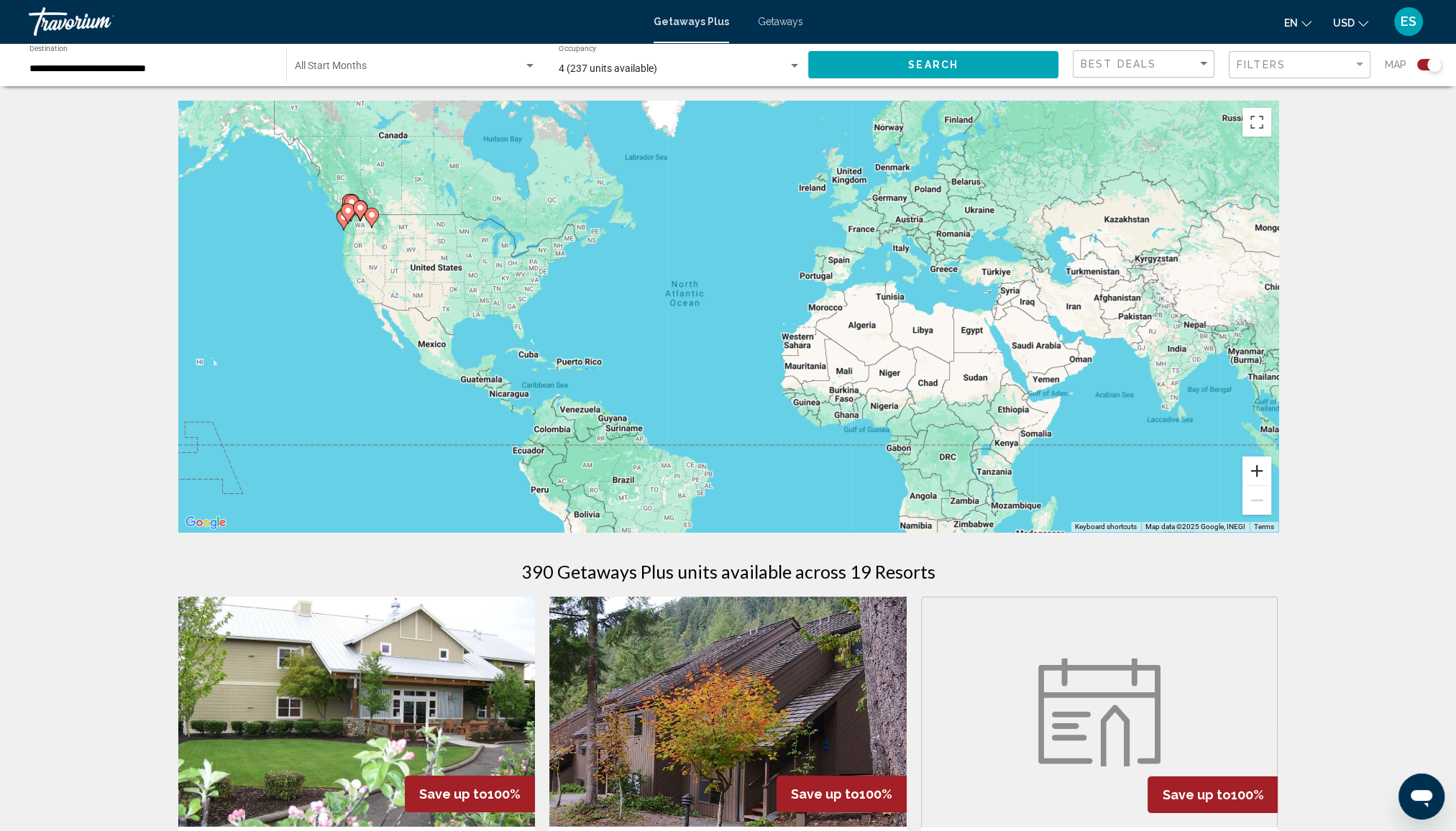
click at [1266, 479] on button "Zoom in" at bounding box center [1257, 472] width 29 height 29
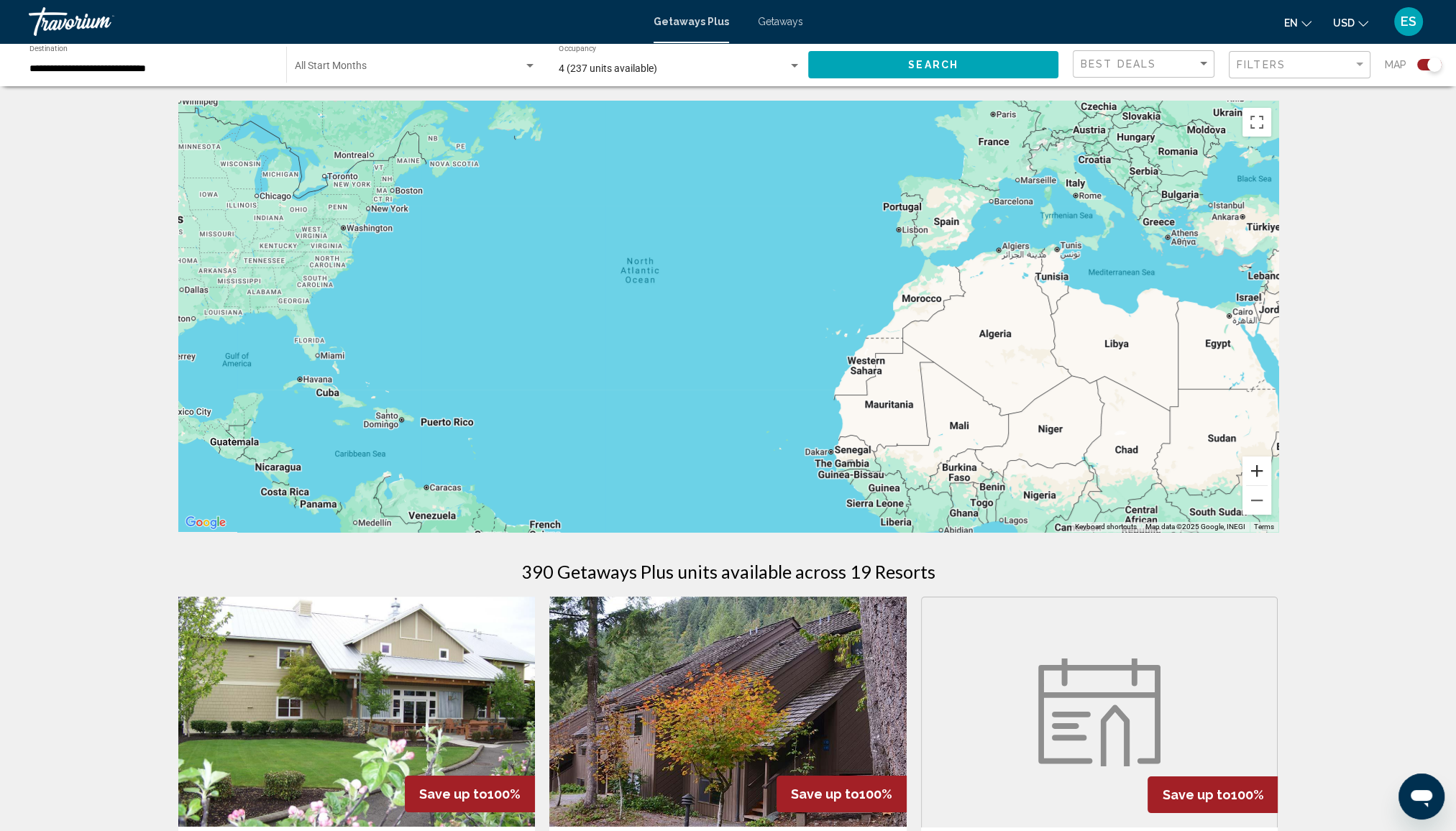
click at [1266, 479] on button "Zoom in" at bounding box center [1257, 472] width 29 height 29
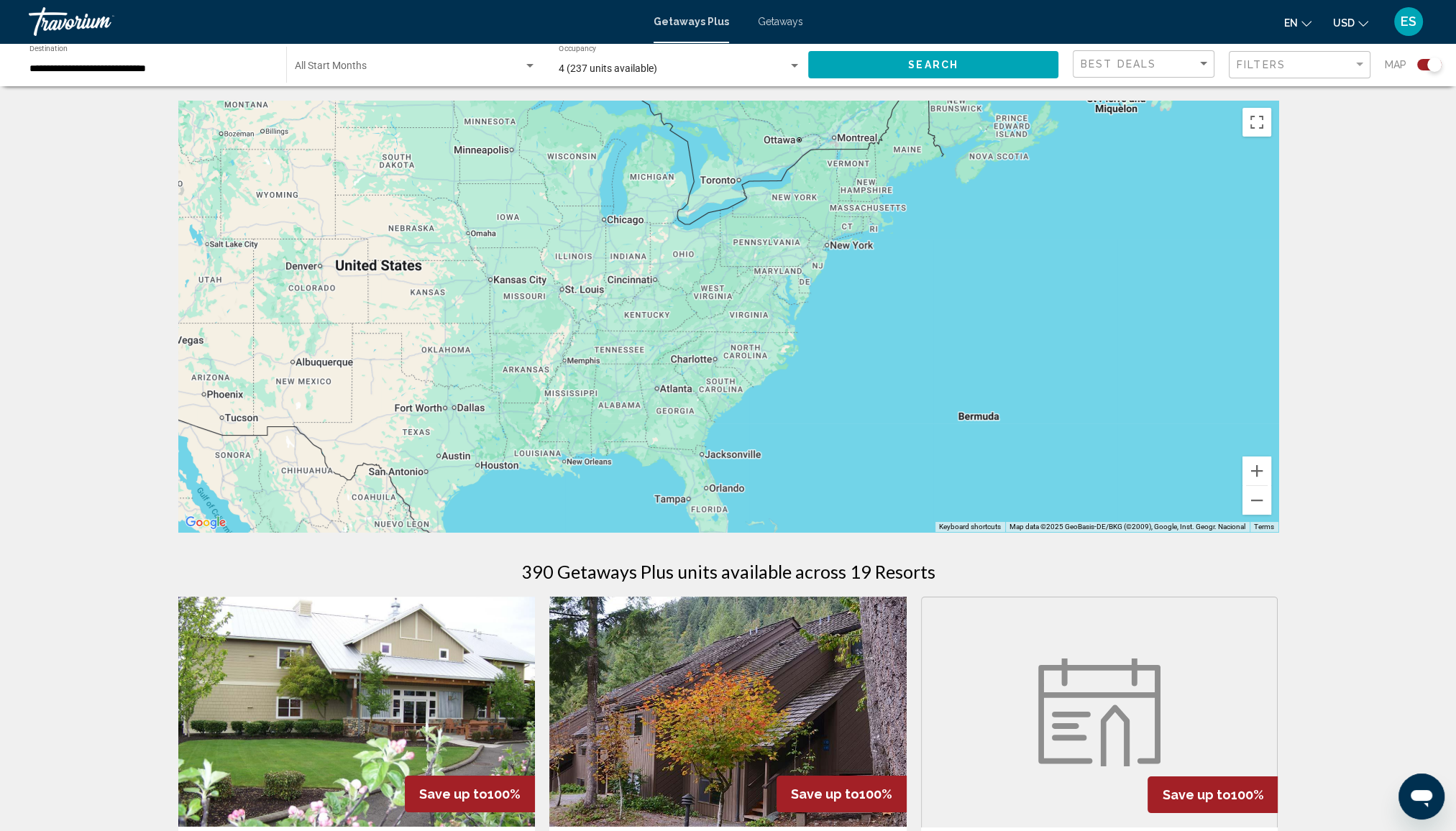
drag, startPoint x: 391, startPoint y: 229, endPoint x: 1119, endPoint y: 367, distance: 741.0
click at [1119, 367] on div "Main content" at bounding box center [728, 316] width 1100 height 431
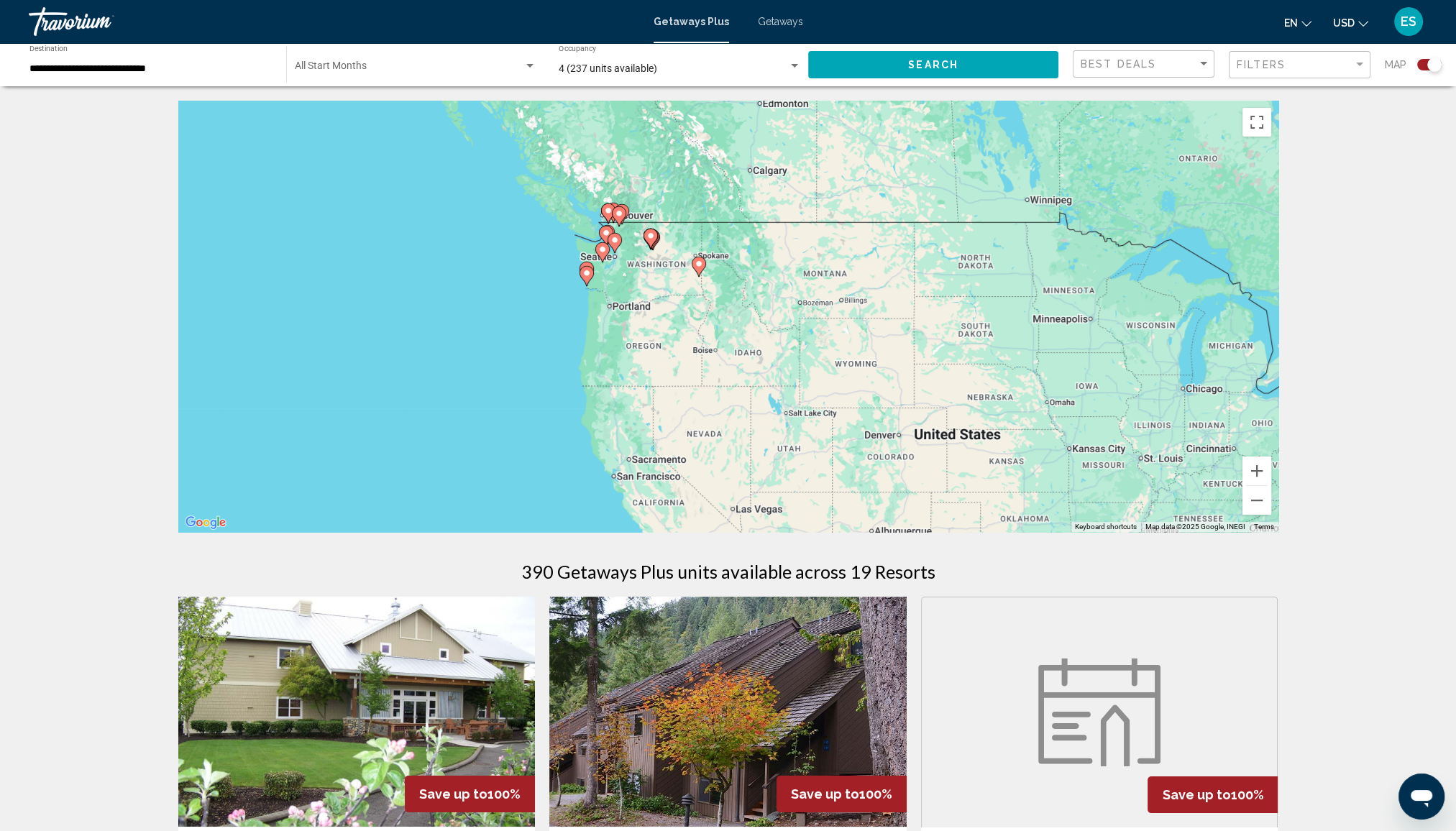
drag, startPoint x: 579, startPoint y: 313, endPoint x: 1013, endPoint y: 451, distance: 455.4
click at [1013, 451] on div "To activate drag with keyboard, press Alt + Enter. Once in keyboard drag state,…" at bounding box center [728, 316] width 1100 height 431
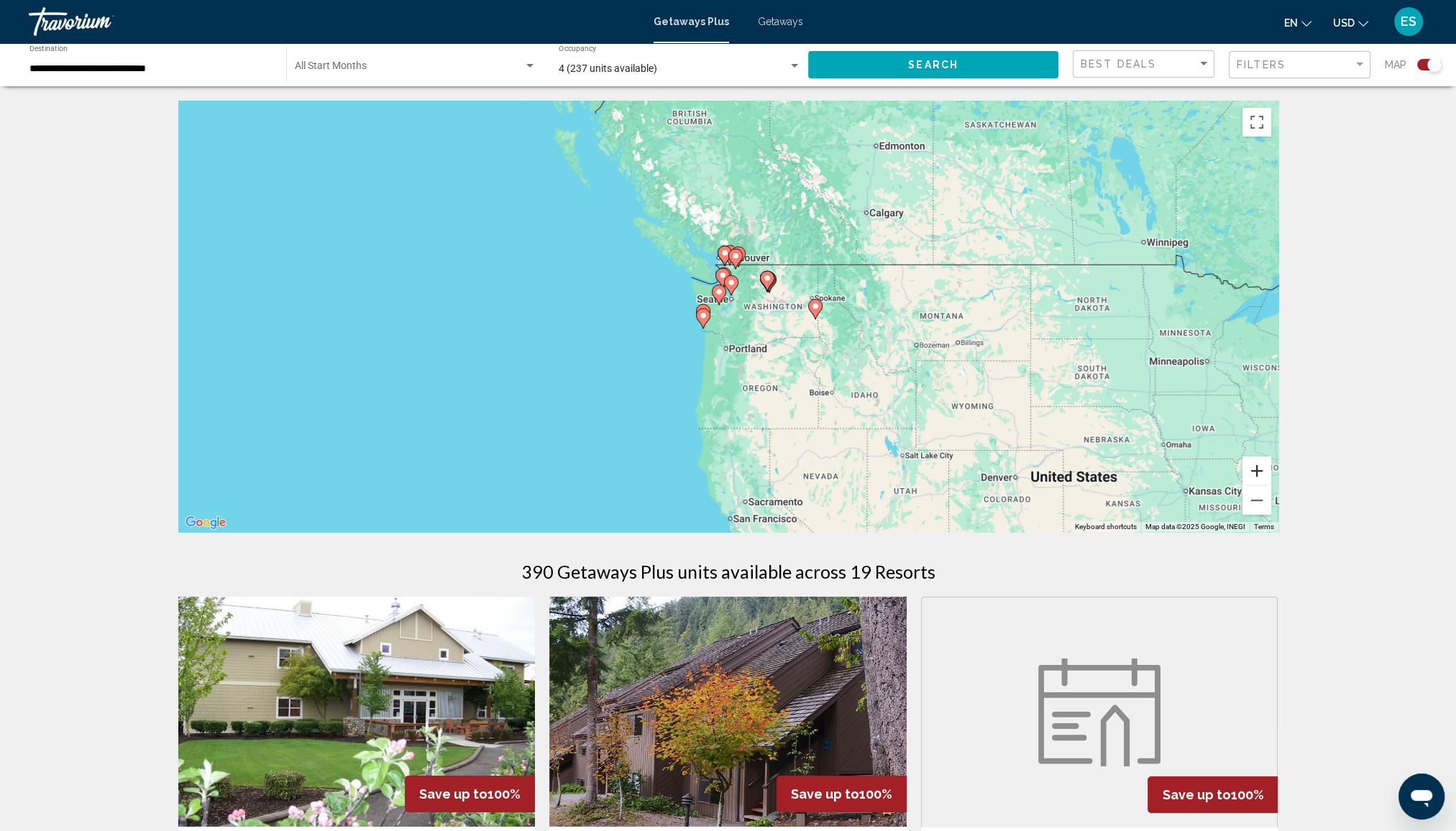
click at [1252, 472] on button "Zoom in" at bounding box center [1257, 472] width 29 height 29
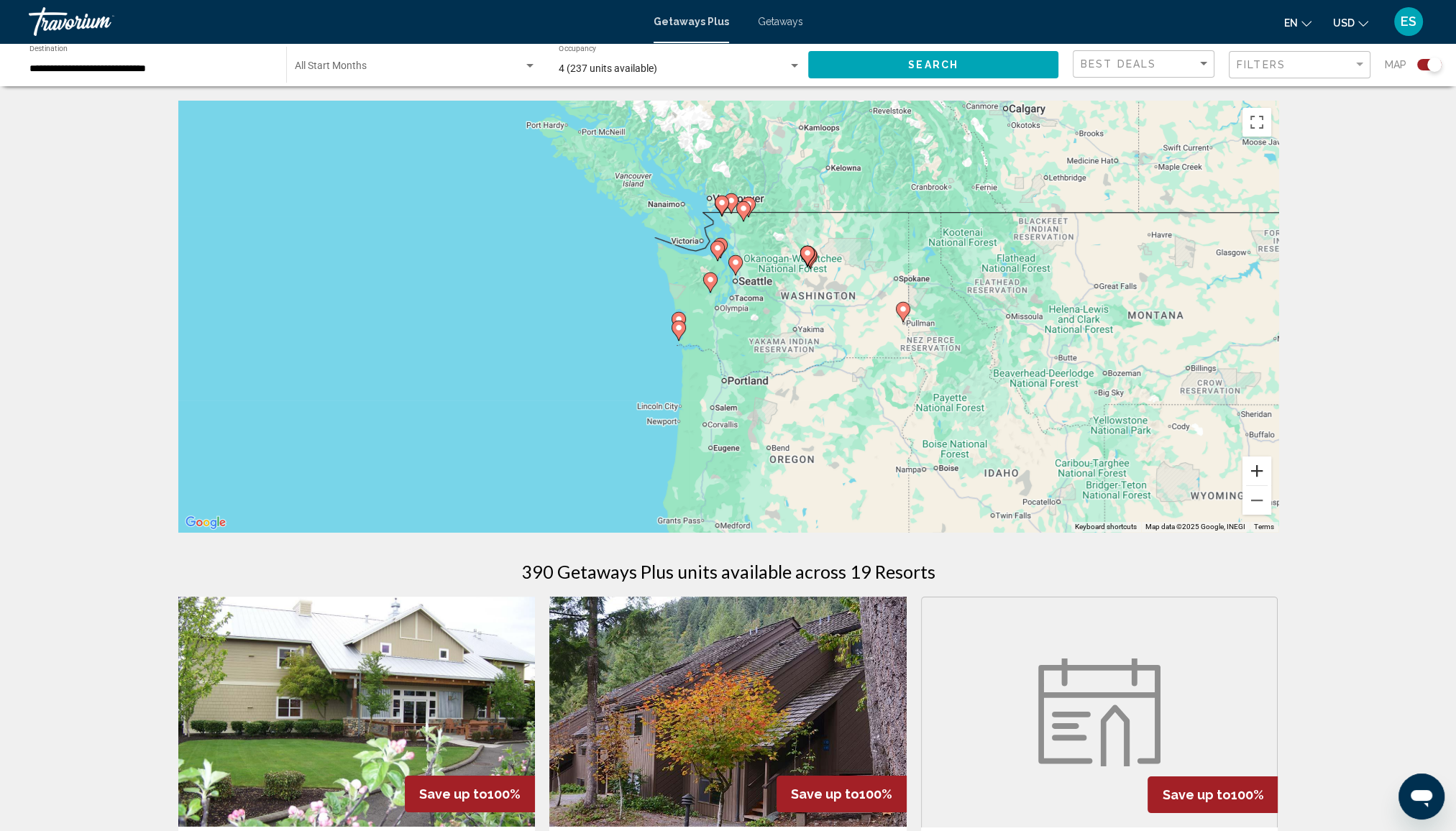
click at [1256, 473] on button "Zoom in" at bounding box center [1257, 472] width 29 height 29
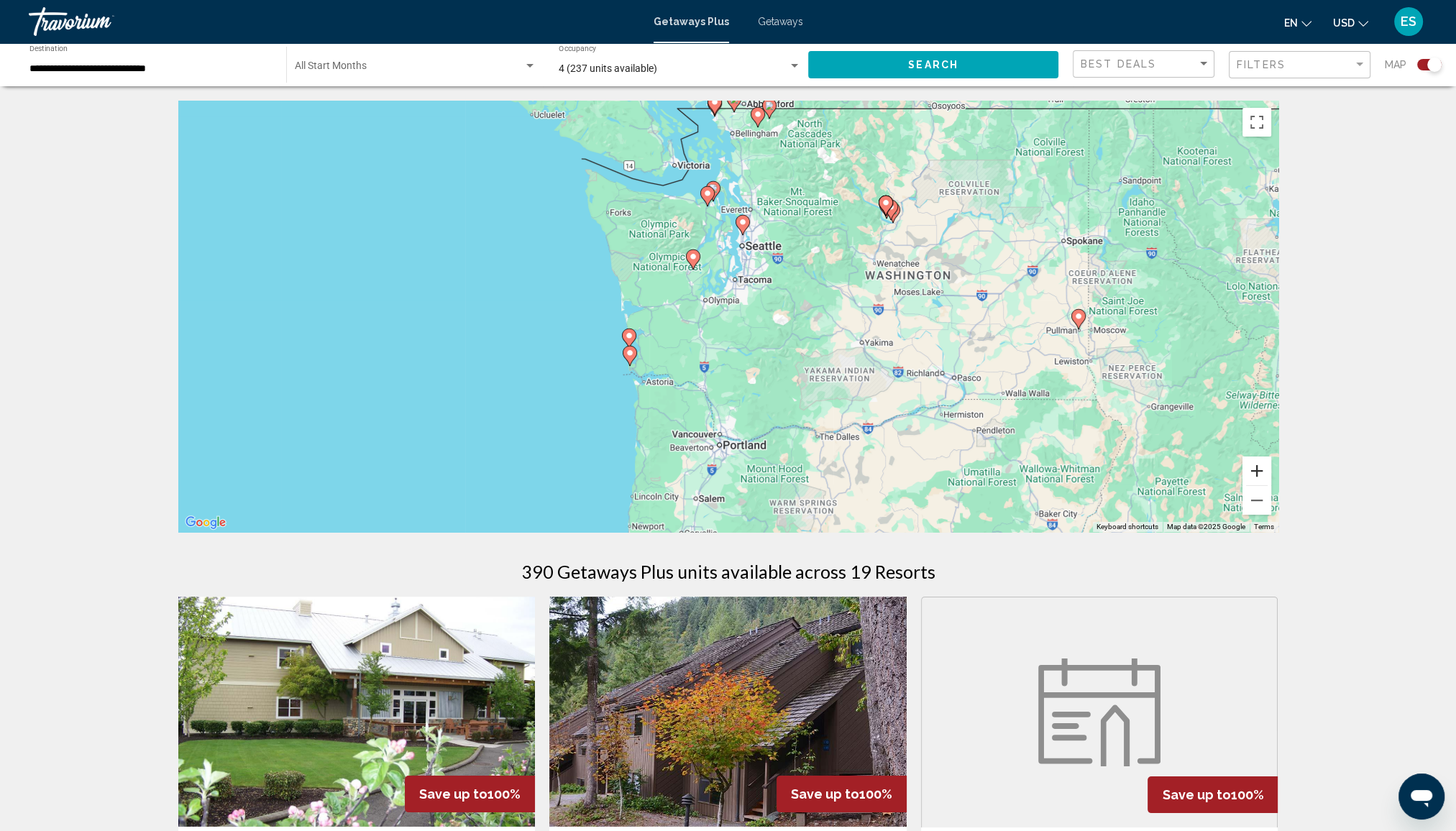
click at [1256, 473] on button "Zoom in" at bounding box center [1257, 472] width 29 height 29
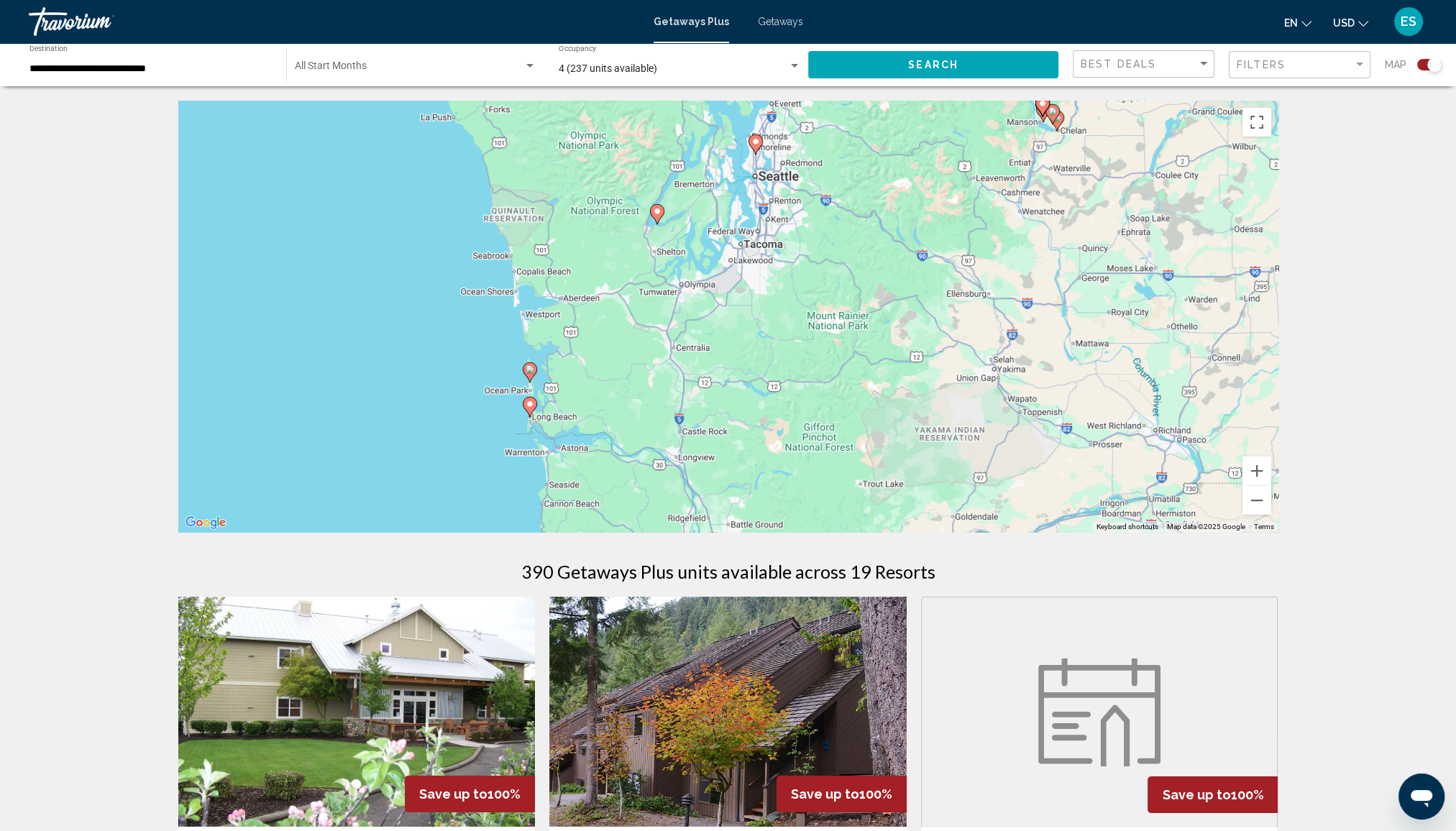
click at [655, 215] on image "Main content" at bounding box center [657, 211] width 9 height 9
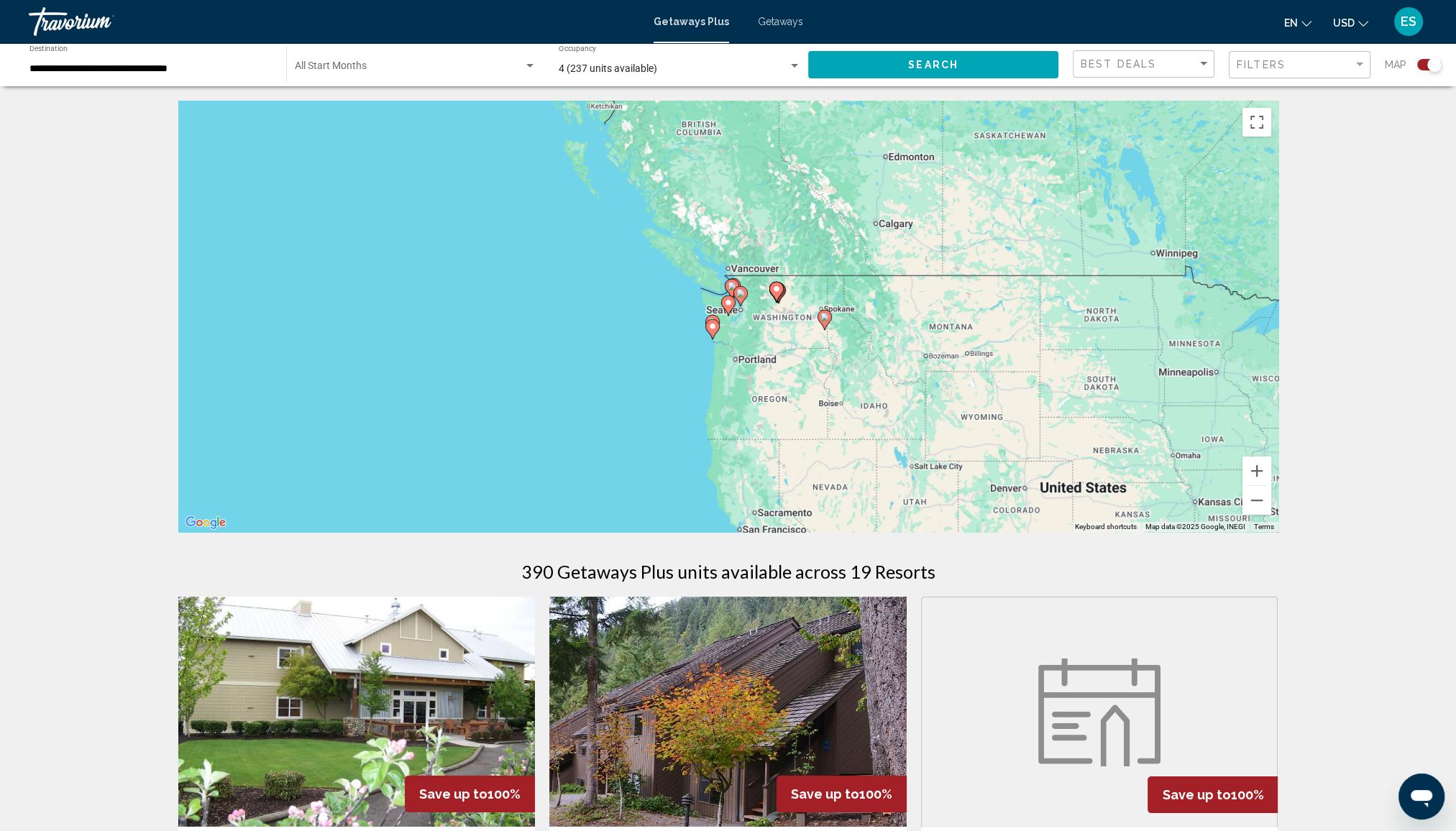
click at [727, 312] on icon "Main content" at bounding box center [727, 305] width 13 height 18
type input "**********"
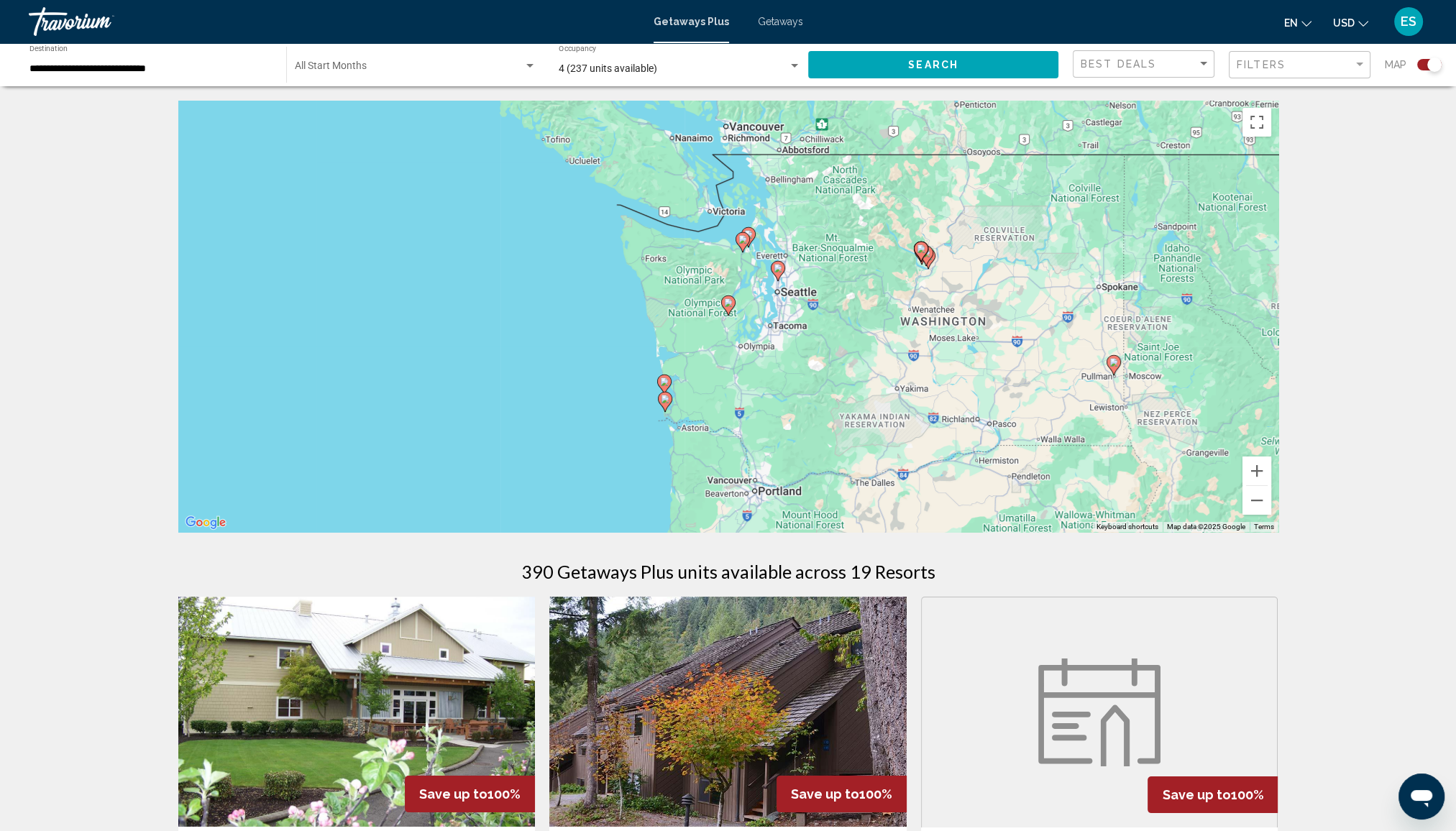
click at [727, 312] on icon "Main content" at bounding box center [727, 305] width 13 height 18
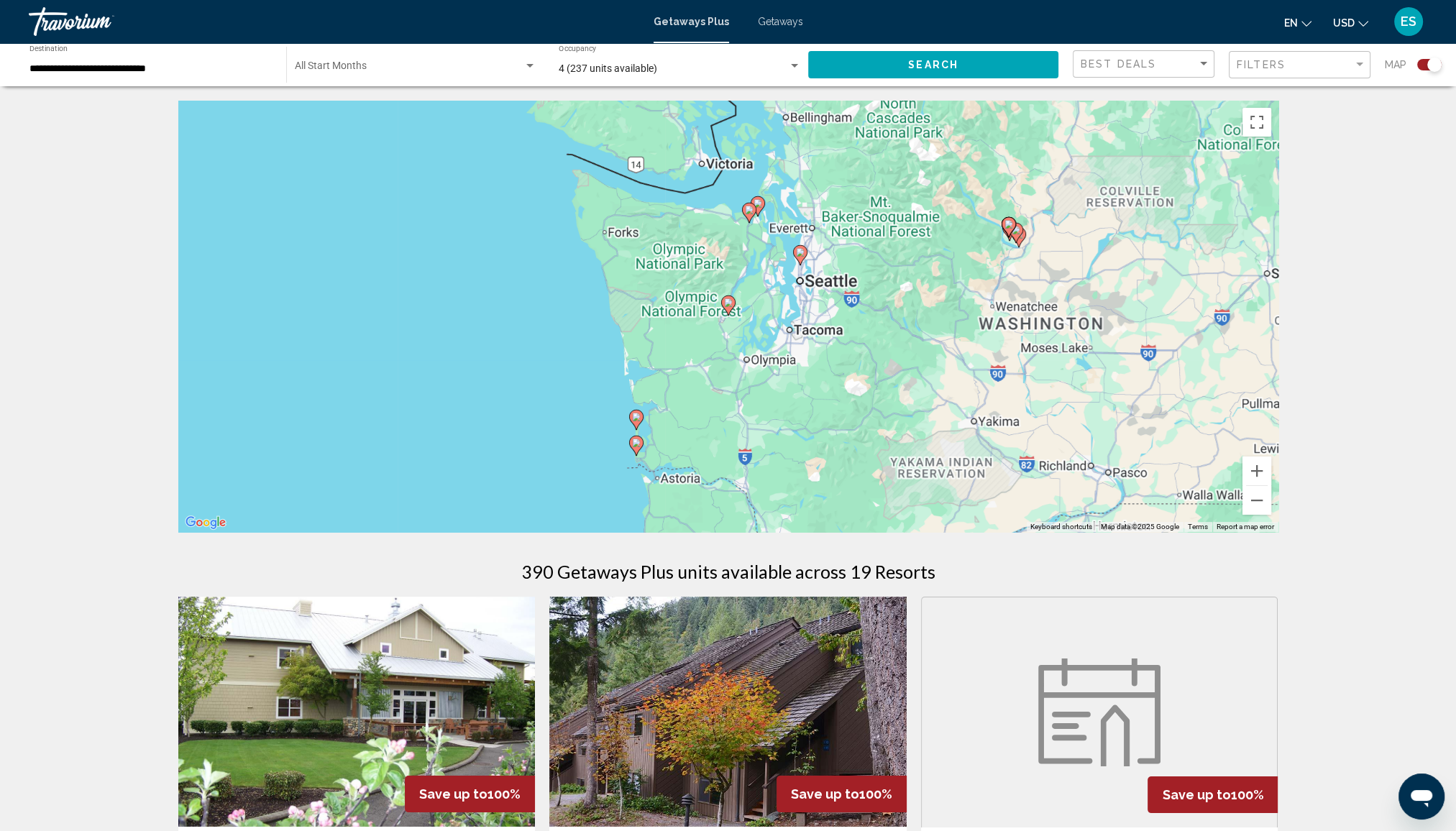
click at [727, 312] on icon "Main content" at bounding box center [727, 305] width 13 height 18
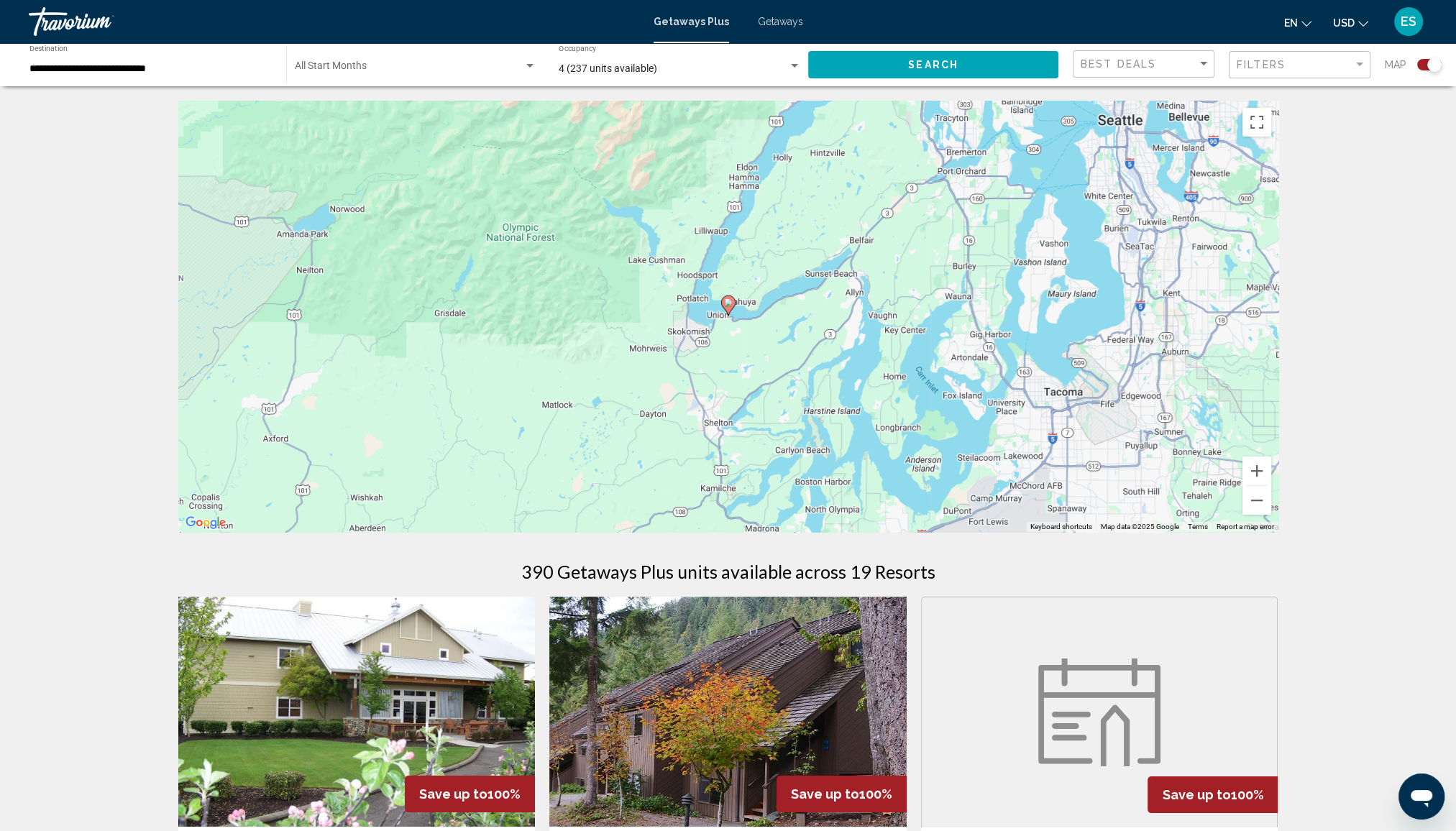
click at [729, 313] on gmp-advanced-marker "Main content" at bounding box center [728, 305] width 14 height 21
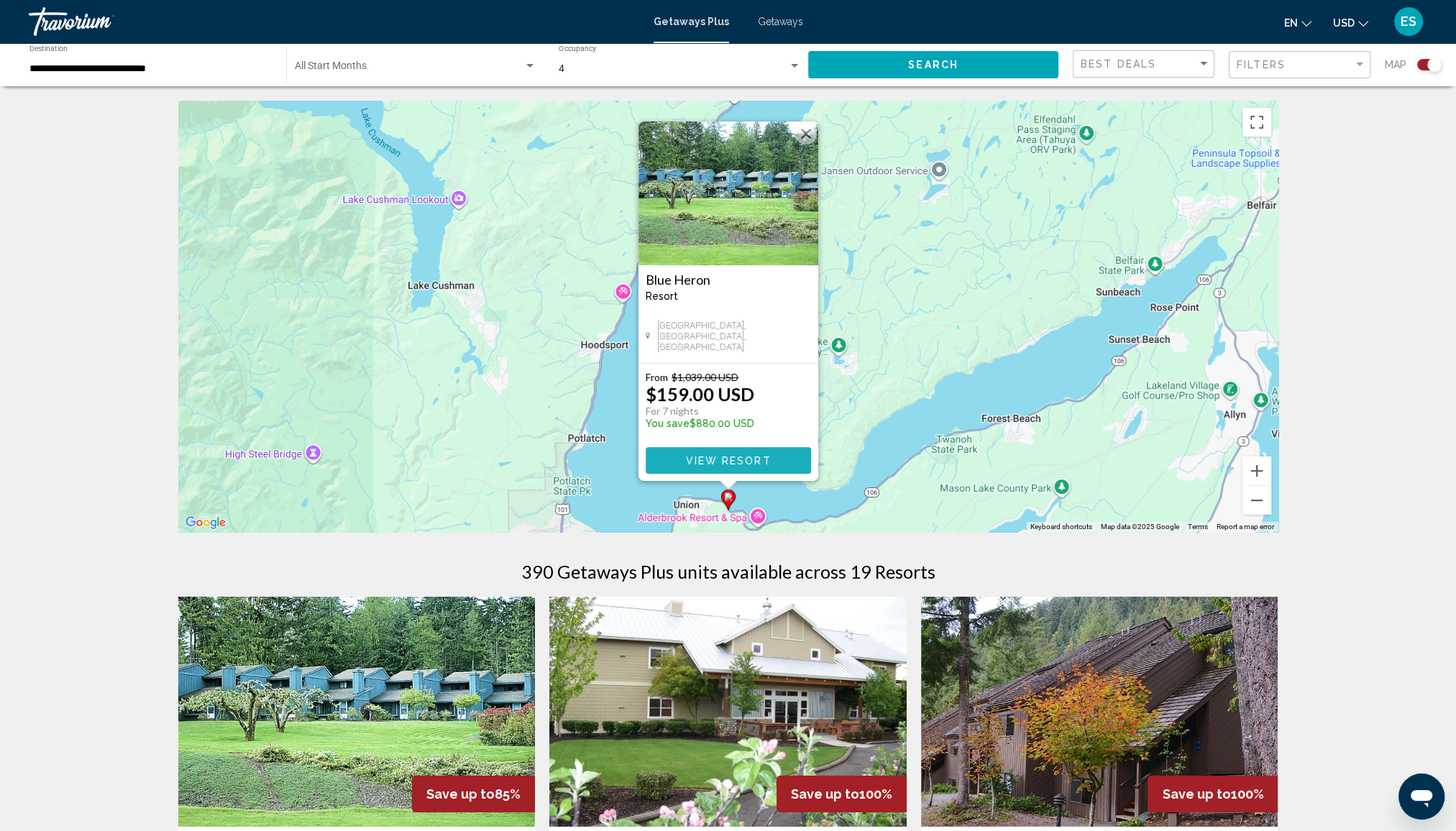
click at [715, 455] on span "View Resort" at bounding box center [728, 461] width 86 height 12
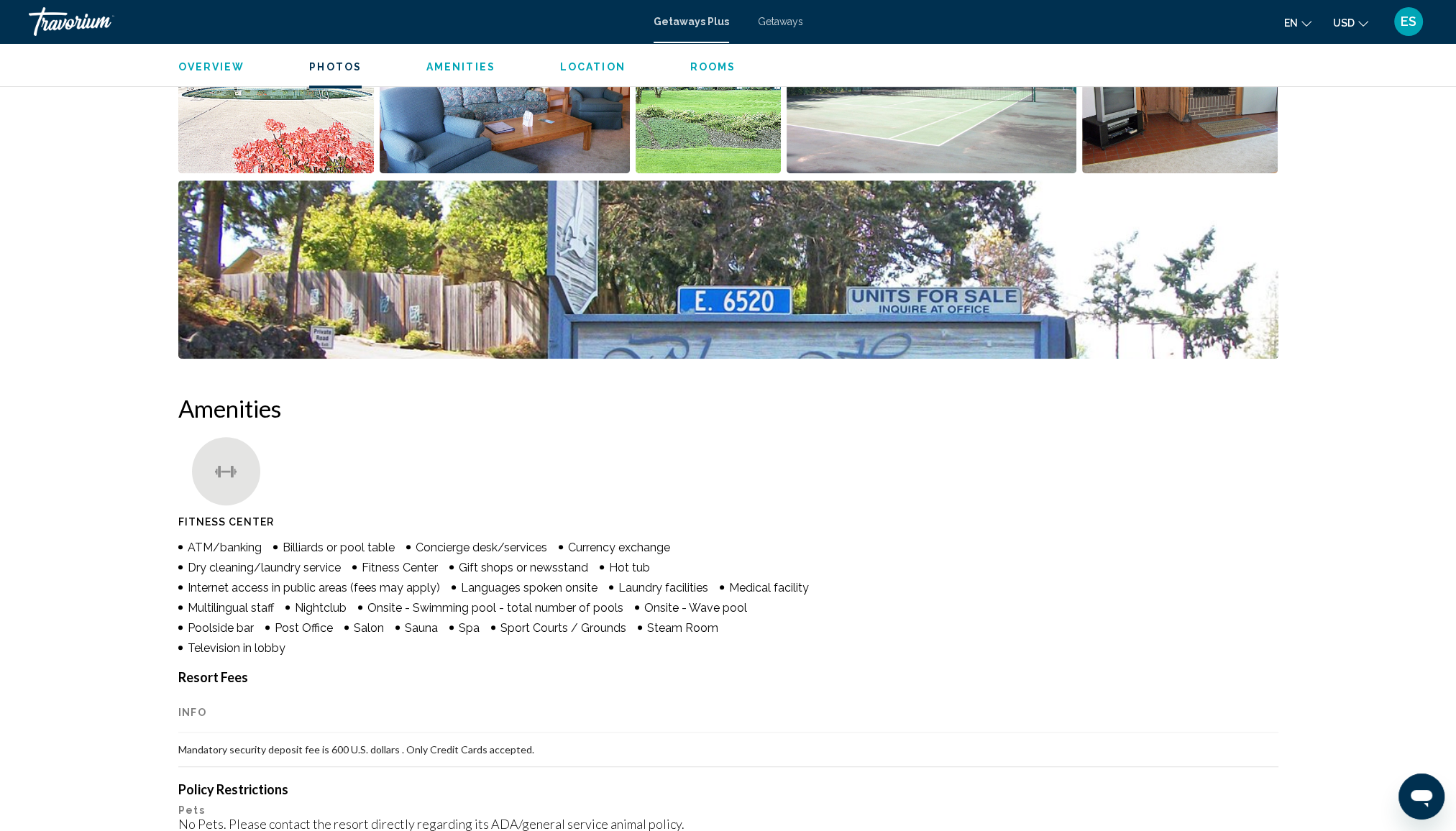
scroll to position [575, 0]
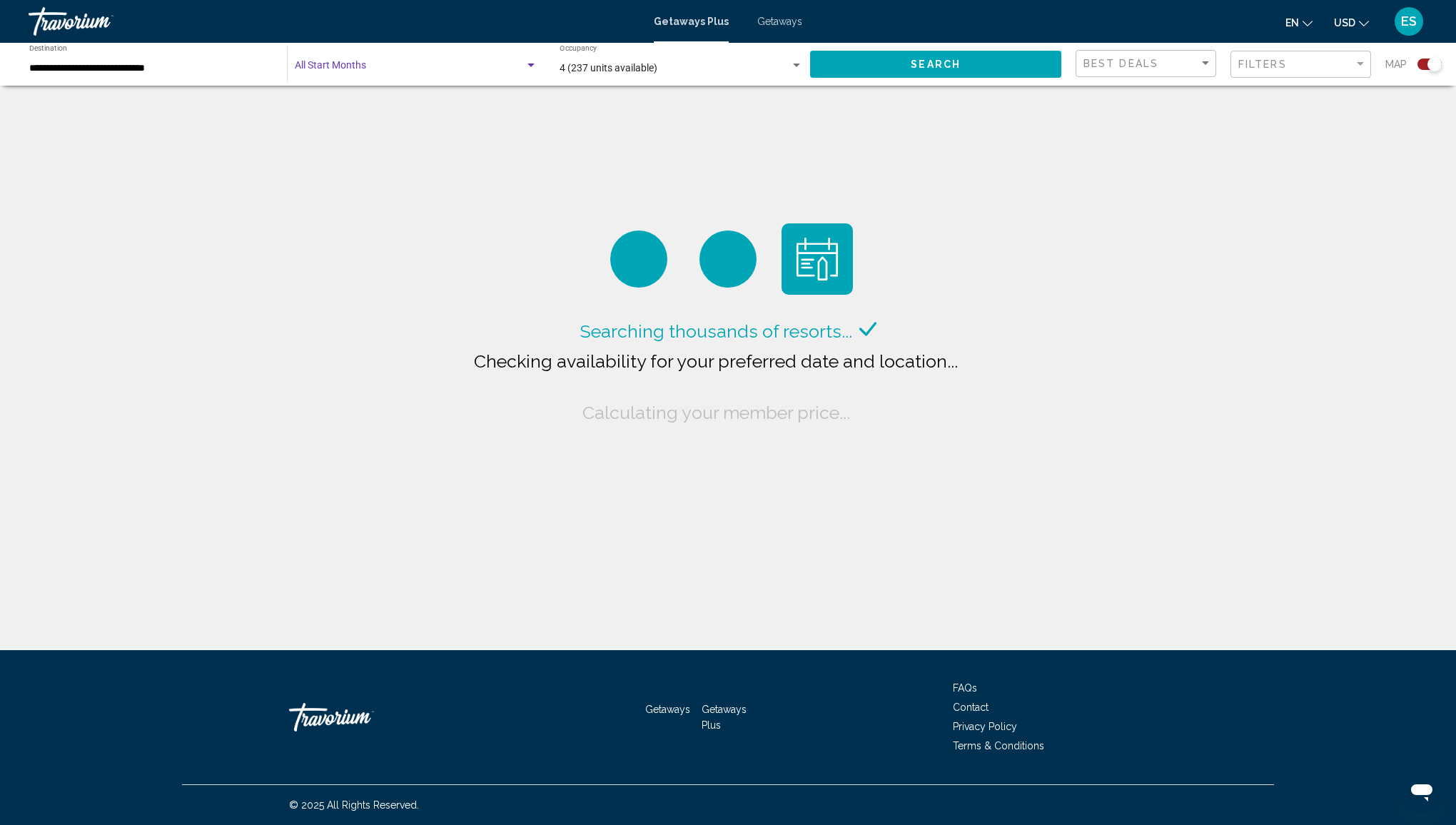
click at [421, 65] on span "Search widget" at bounding box center [410, 68] width 230 height 12
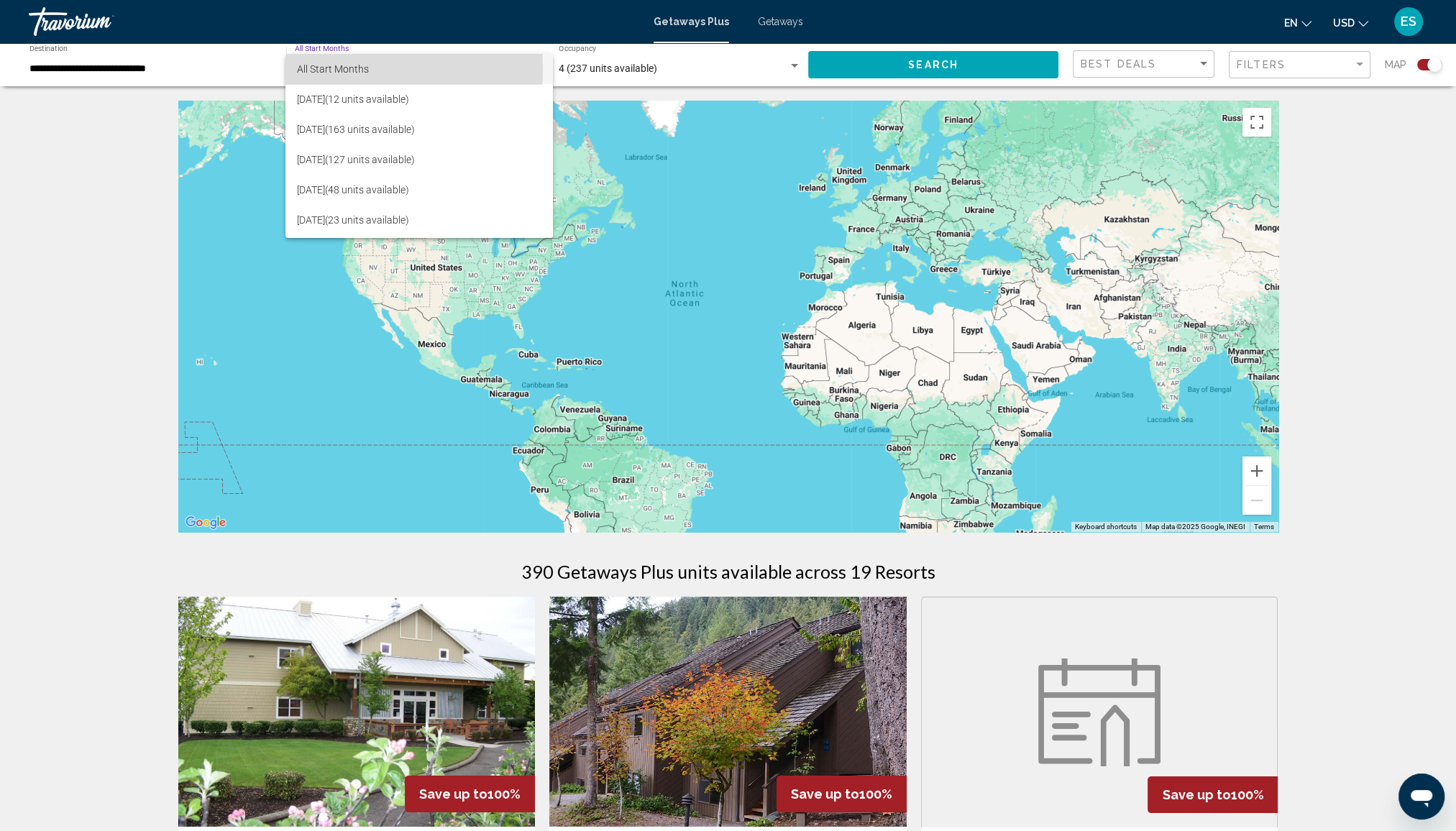
click at [303, 69] on span "All Start Months" at bounding box center [332, 69] width 71 height 12
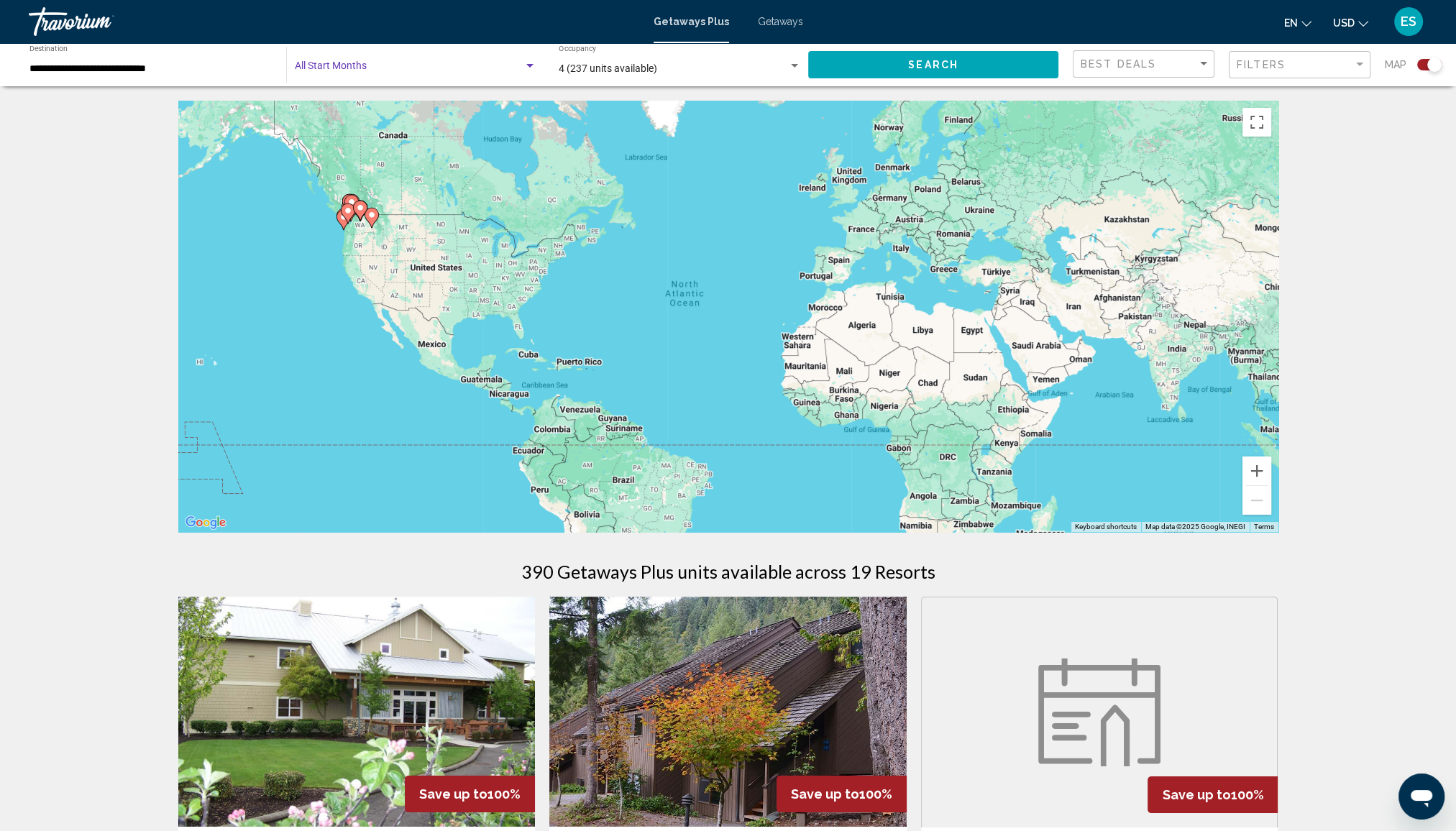
click at [333, 66] on span "Search widget" at bounding box center [409, 69] width 229 height 12
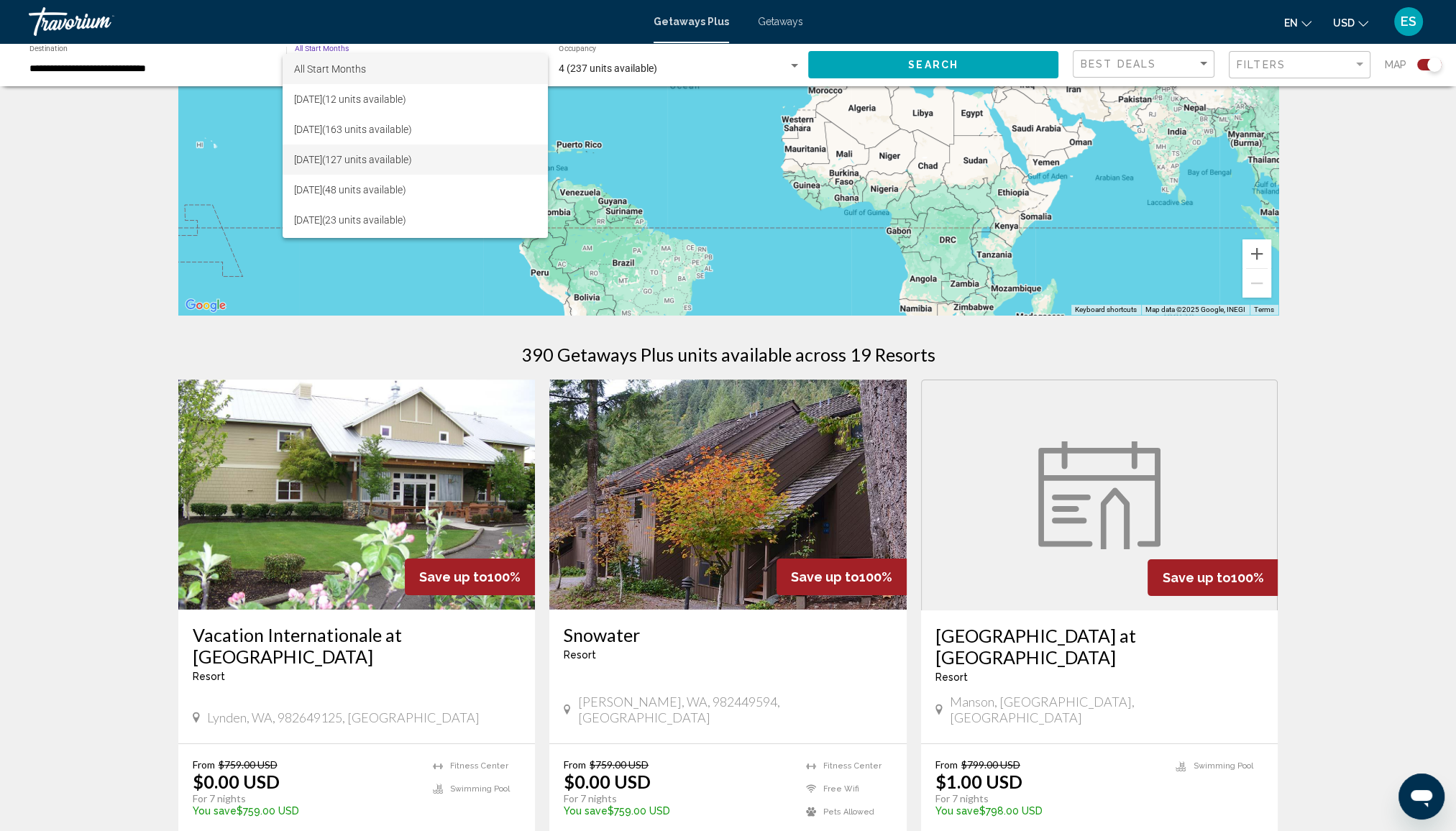
scroll to position [144, 0]
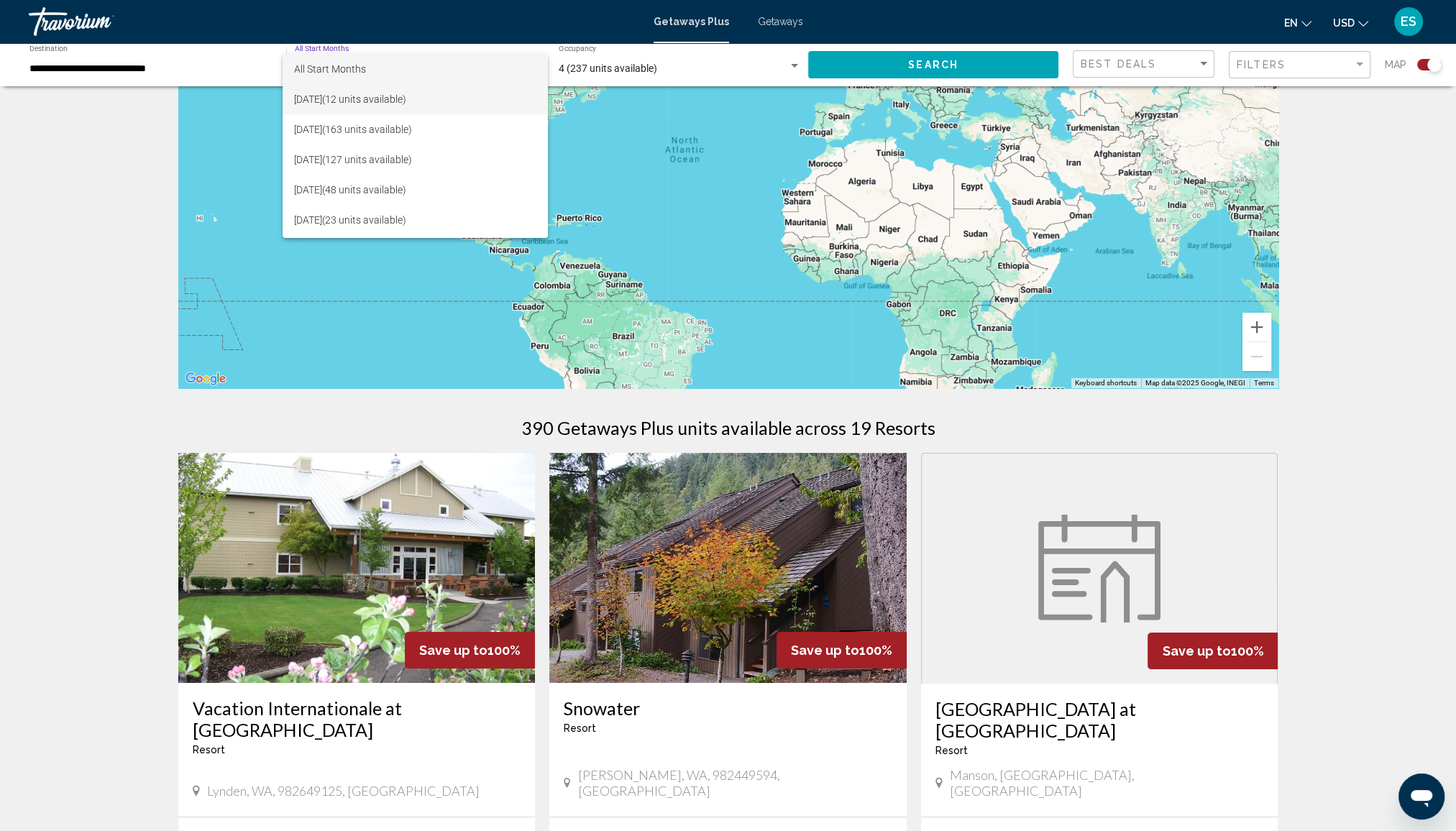
click at [313, 99] on span "[DATE] (12 units available)" at bounding box center [414, 99] width 242 height 30
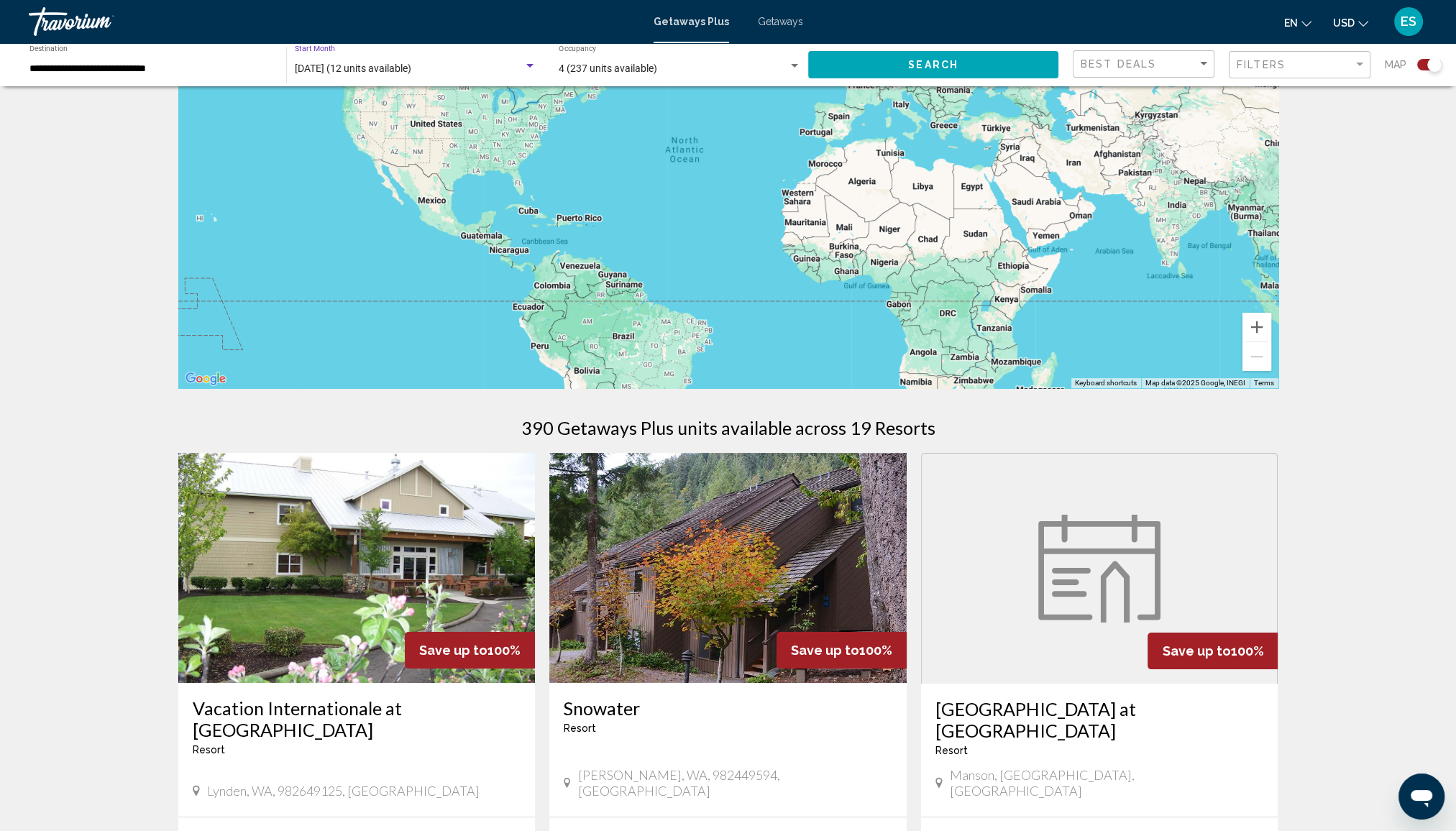
click at [925, 64] on span "Search" at bounding box center [933, 66] width 50 height 12
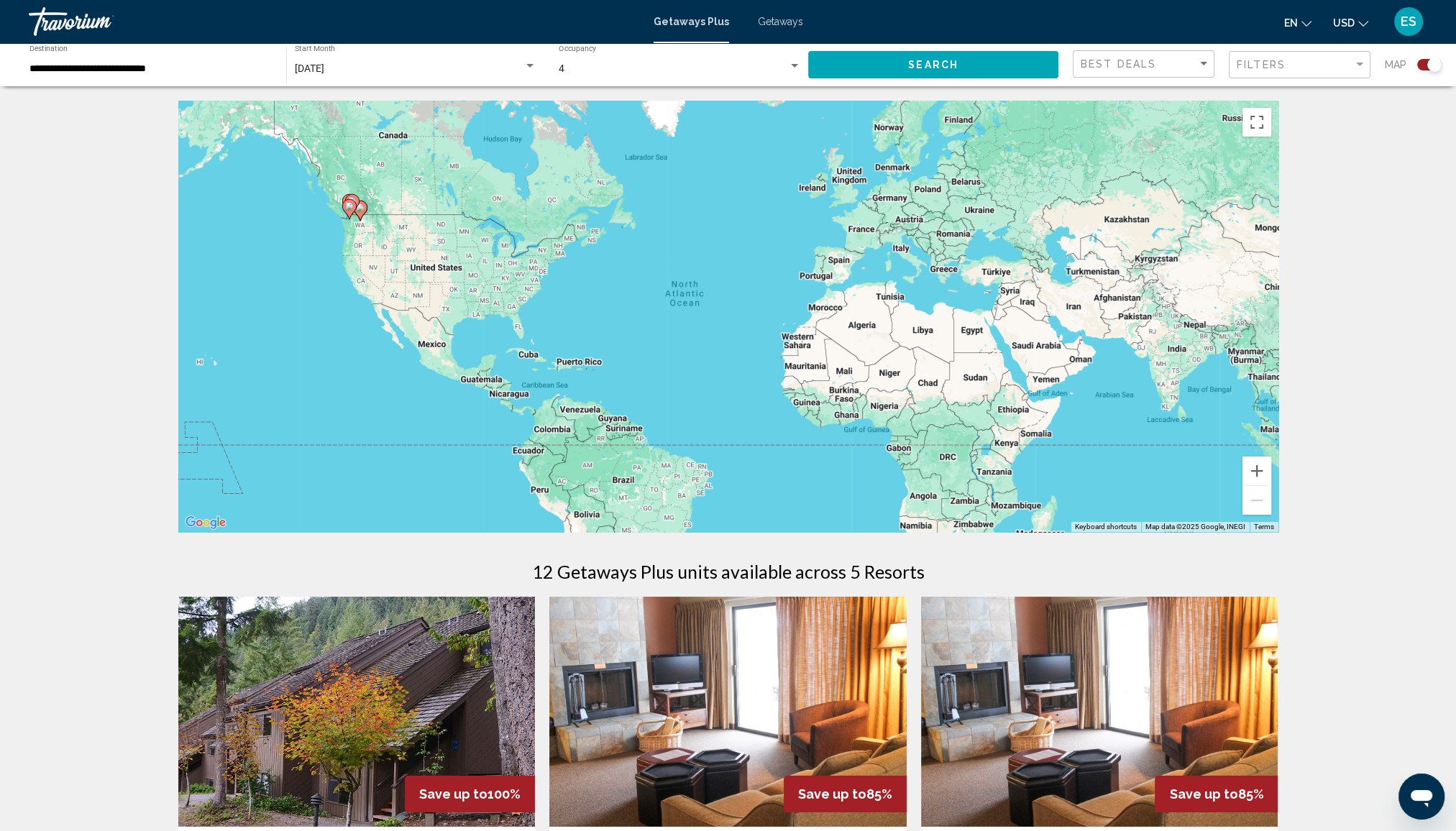
click at [77, 61] on div "**********" at bounding box center [151, 65] width 243 height 40
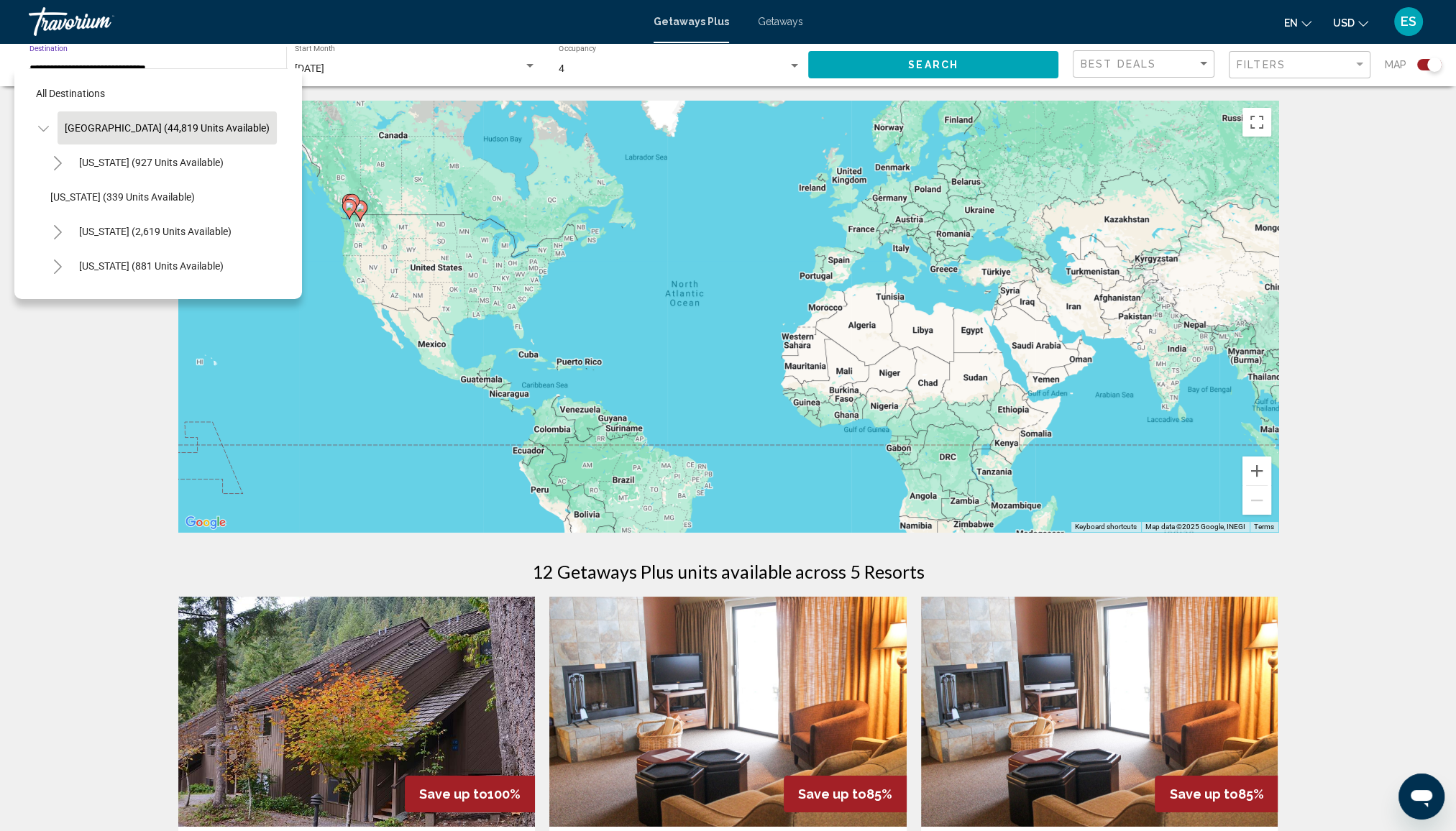
click at [132, 134] on button "[GEOGRAPHIC_DATA] (44,819 units available)" at bounding box center [167, 128] width 219 height 33
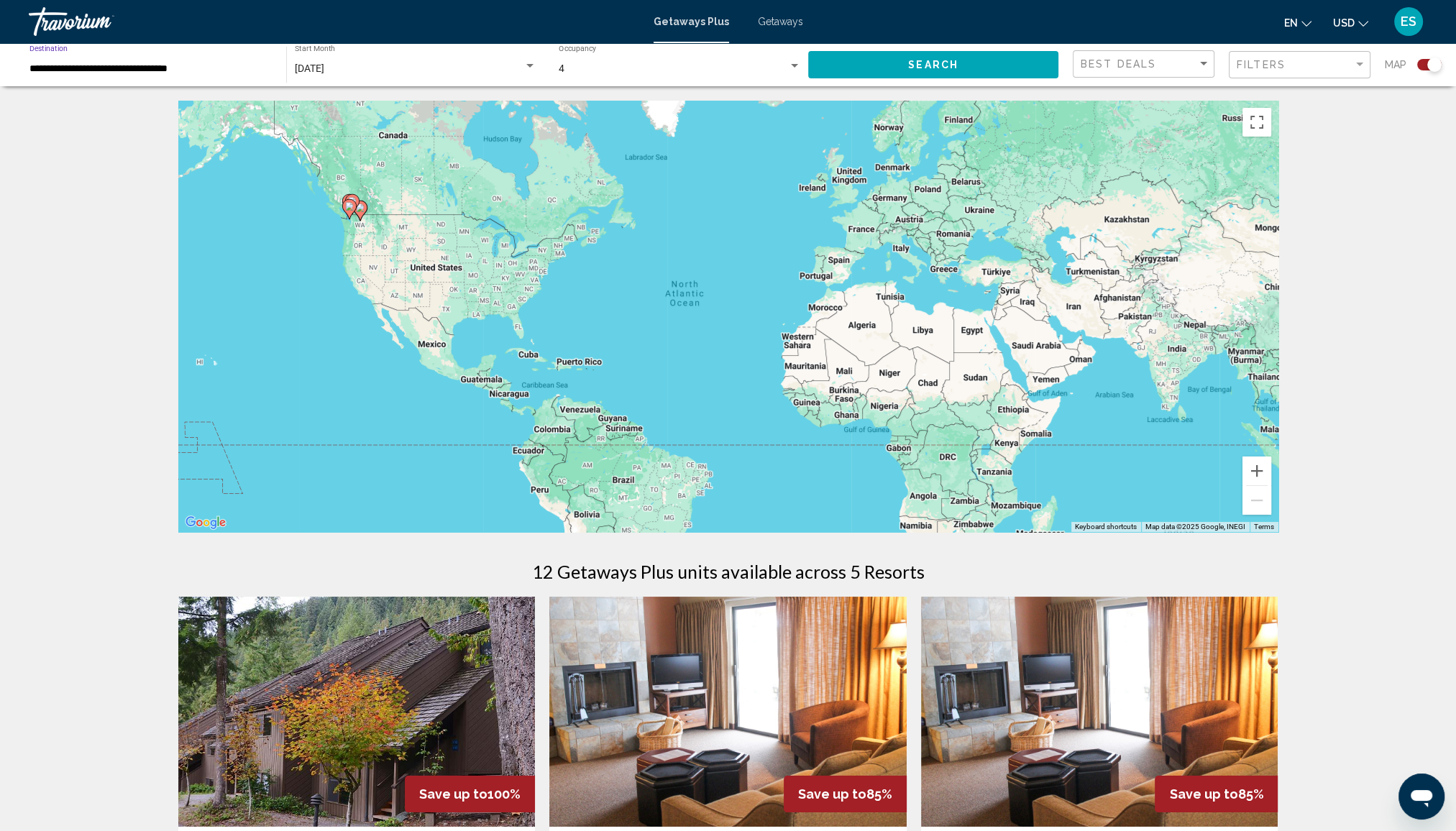
click at [149, 72] on input "**********" at bounding box center [151, 69] width 243 height 12
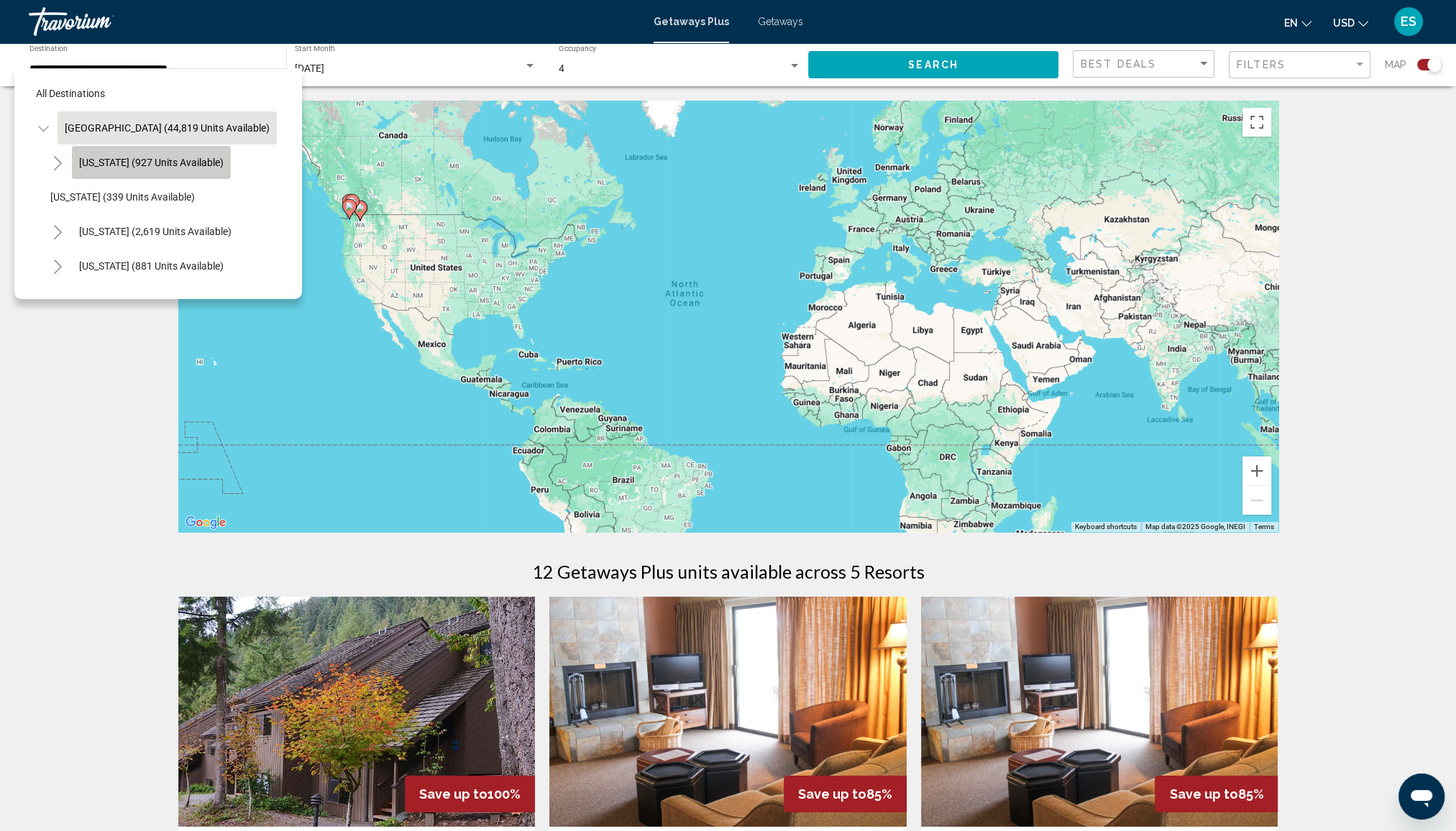
click at [164, 161] on span "[US_STATE] (927 units available)" at bounding box center [152, 162] width 145 height 12
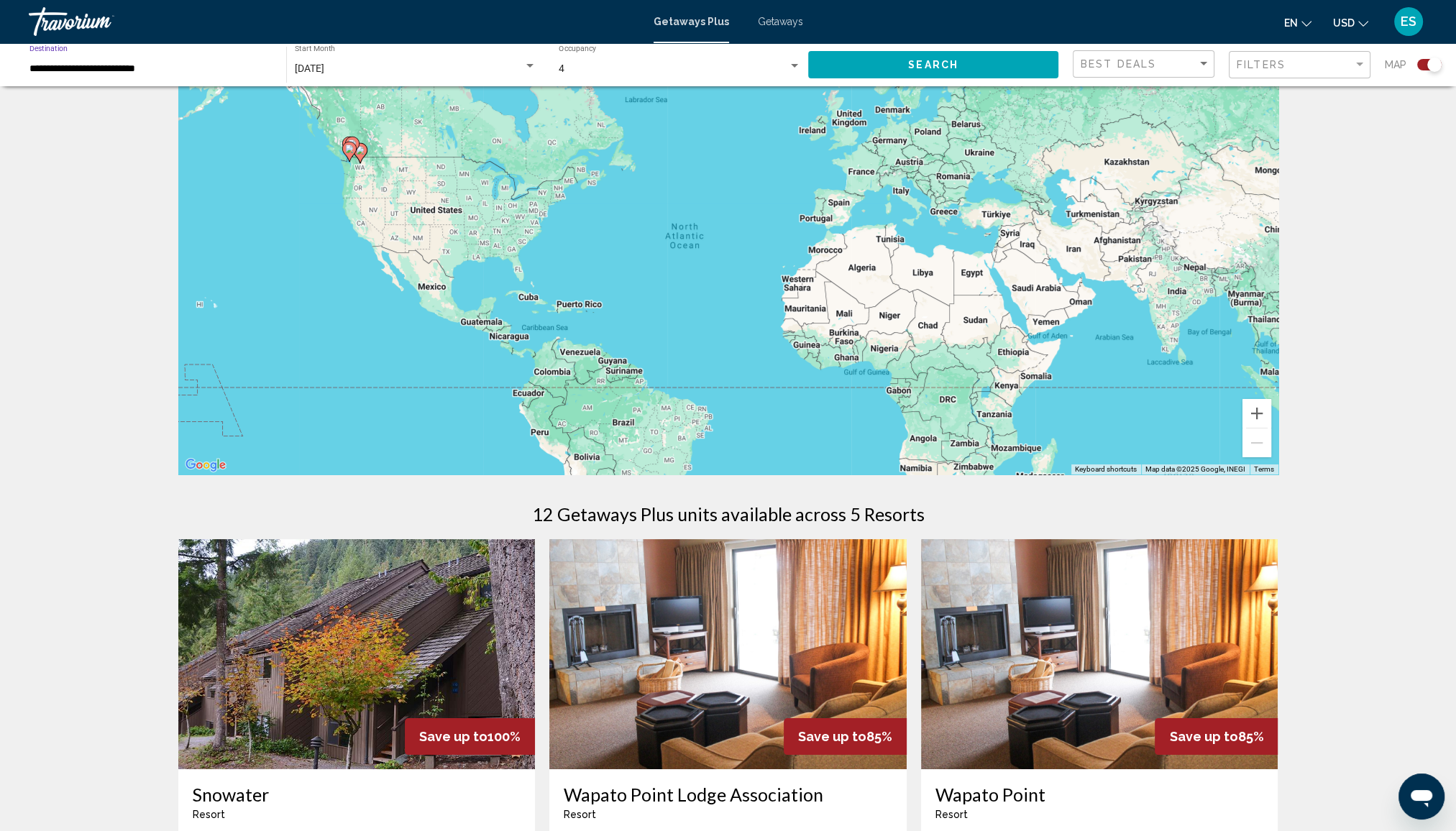
scroll to position [72, 0]
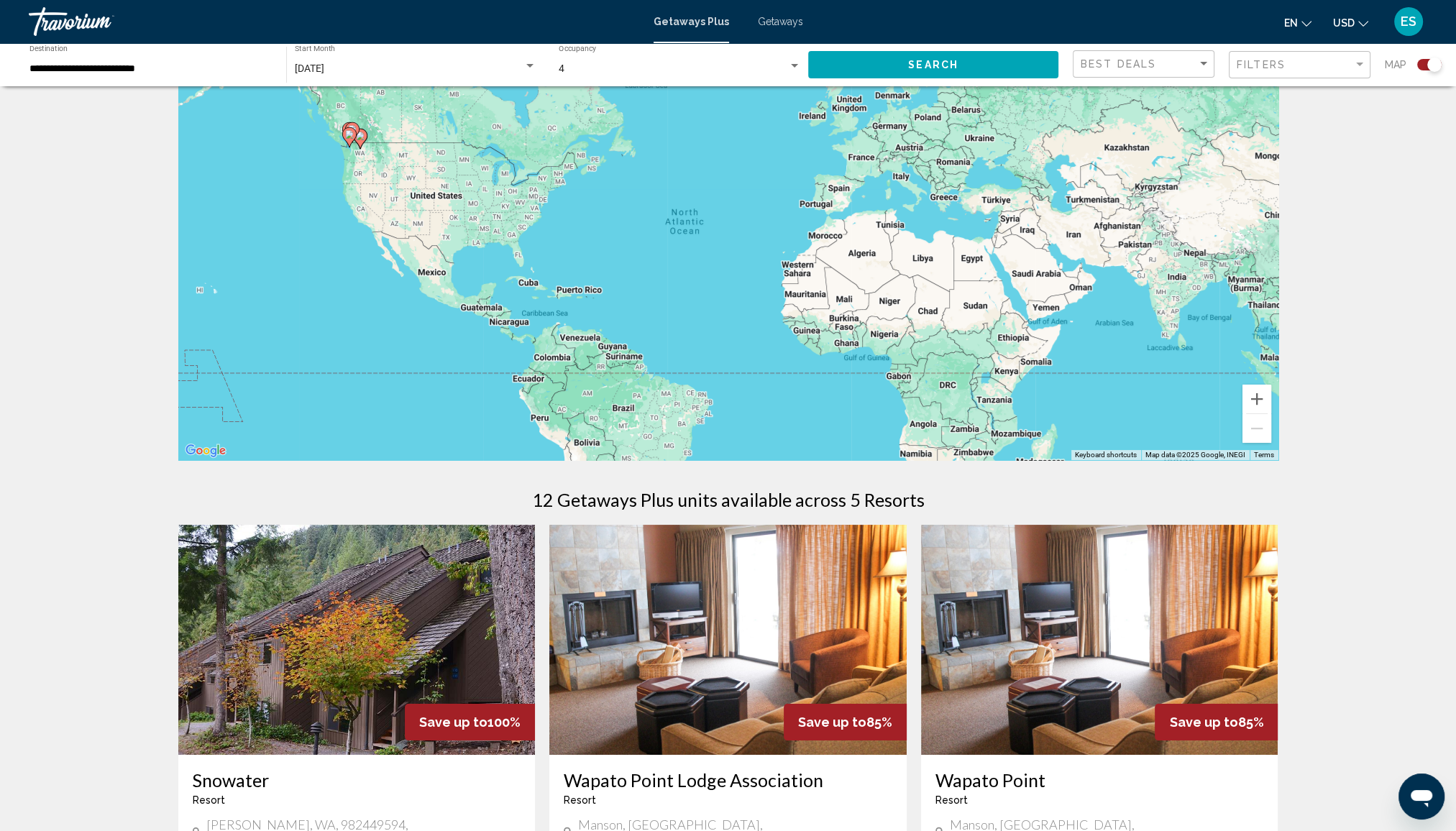
click at [362, 221] on div "To activate drag with keyboard, press Alt + Enter. Once in keyboard drag state,…" at bounding box center [728, 244] width 1100 height 431
click at [361, 213] on div "To activate drag with keyboard, press Alt + Enter. Once in keyboard drag state,…" at bounding box center [728, 244] width 1100 height 431
click at [137, 69] on input "**********" at bounding box center [151, 69] width 243 height 12
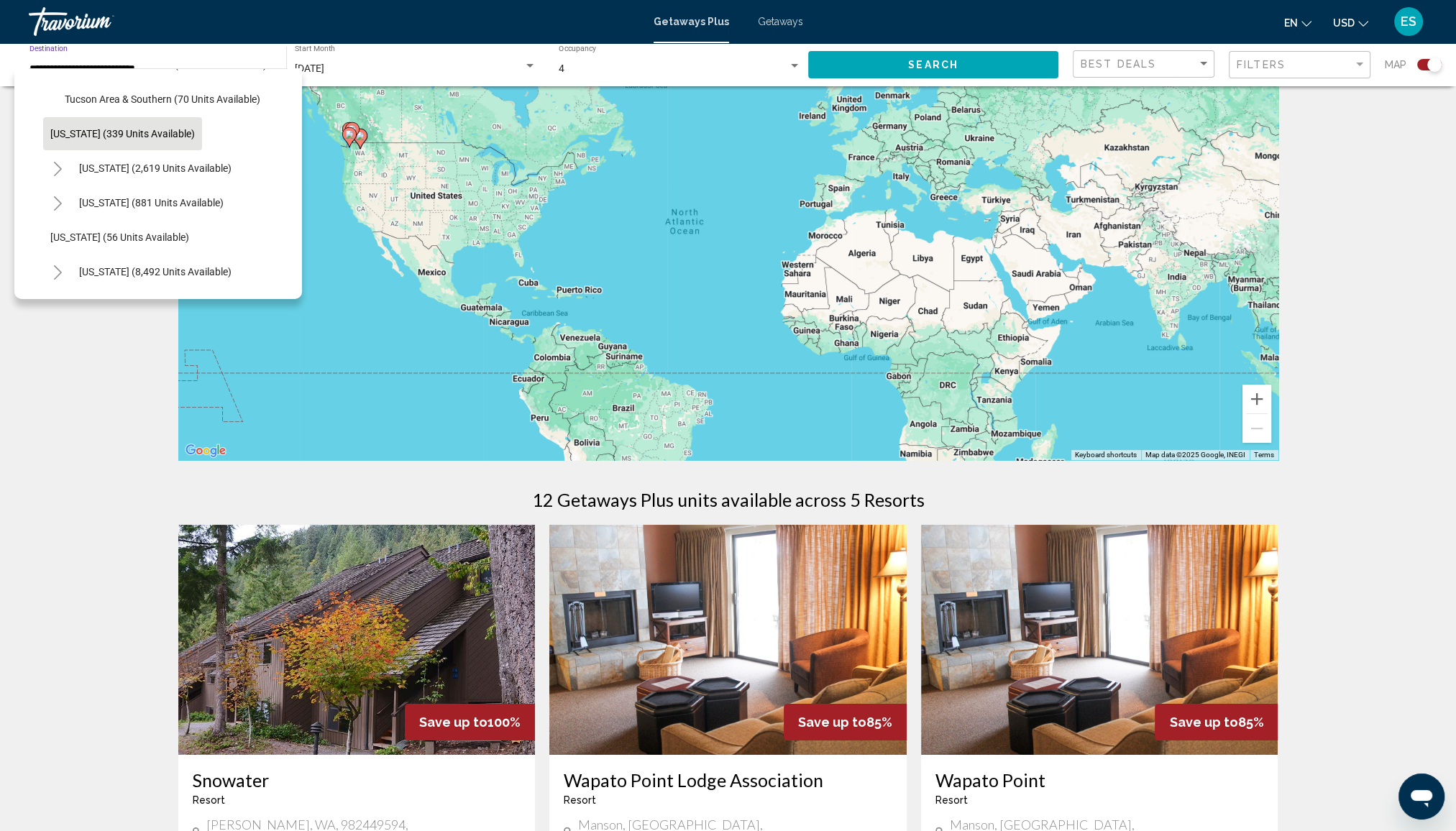
scroll to position [215, 0]
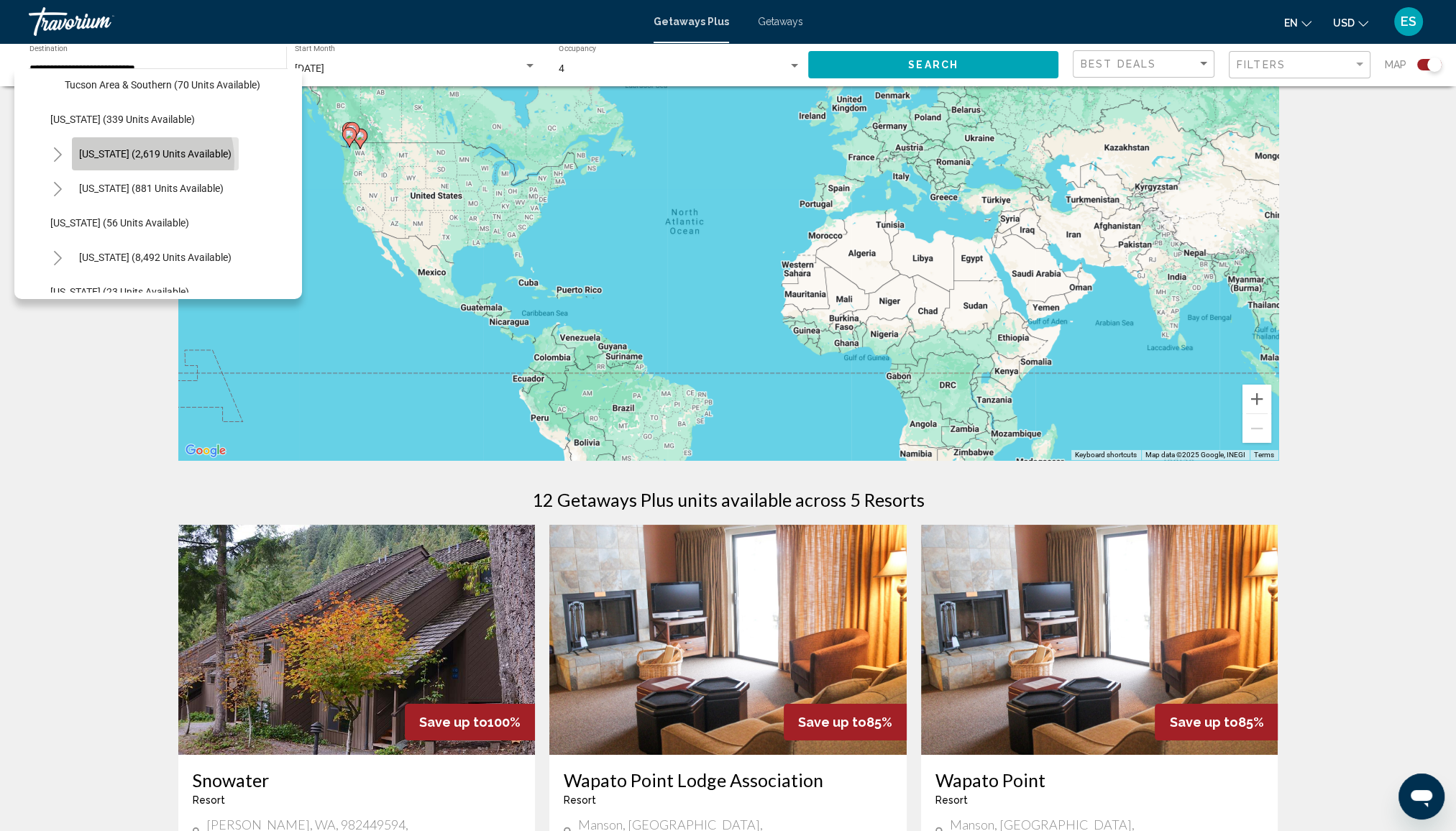
click at [138, 160] on button "[US_STATE] (2,619 units available)" at bounding box center [155, 154] width 167 height 33
type input "**********"
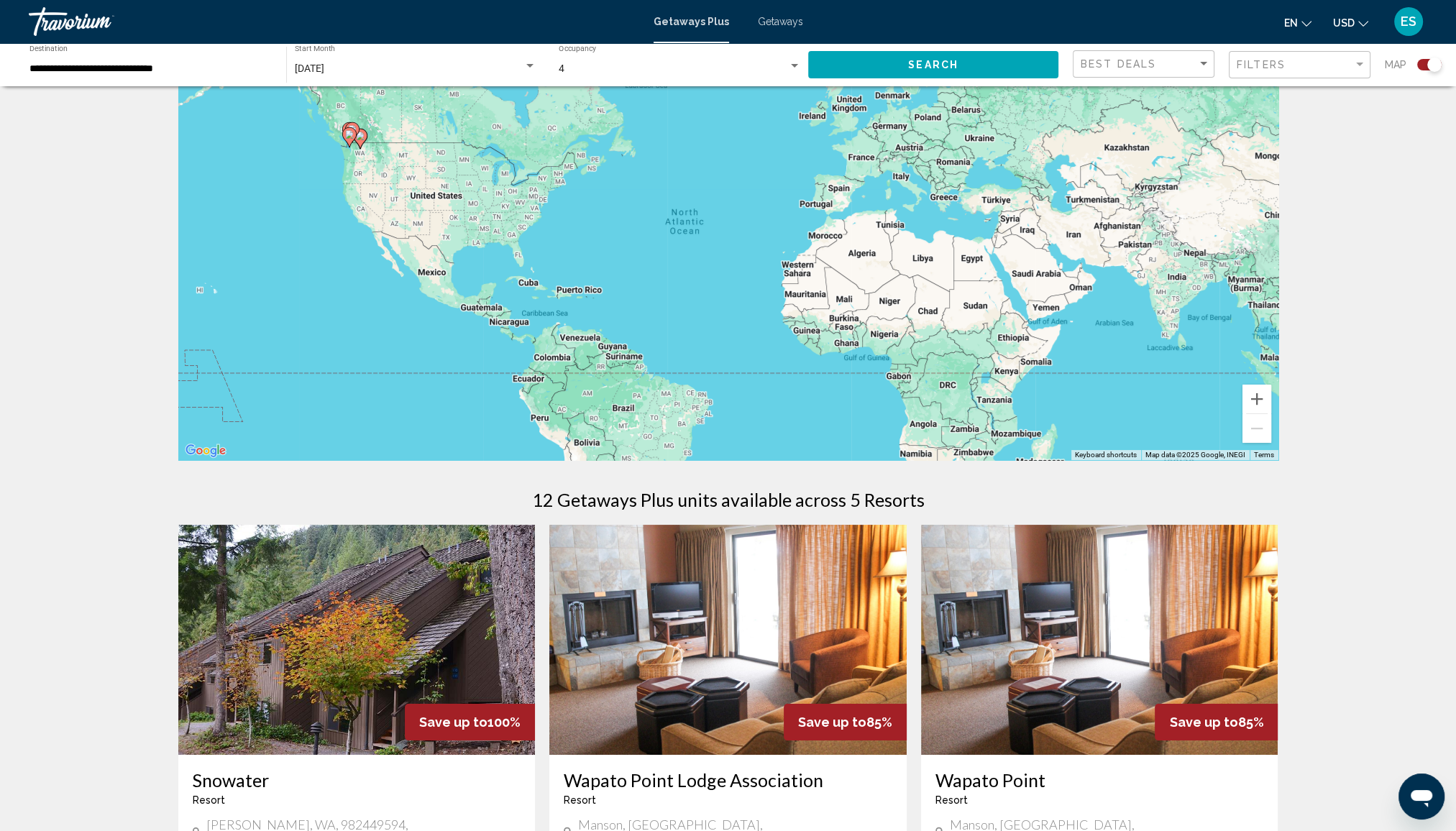
click at [503, 56] on div "[DATE] Start Month All Start Months" at bounding box center [415, 65] width 242 height 40
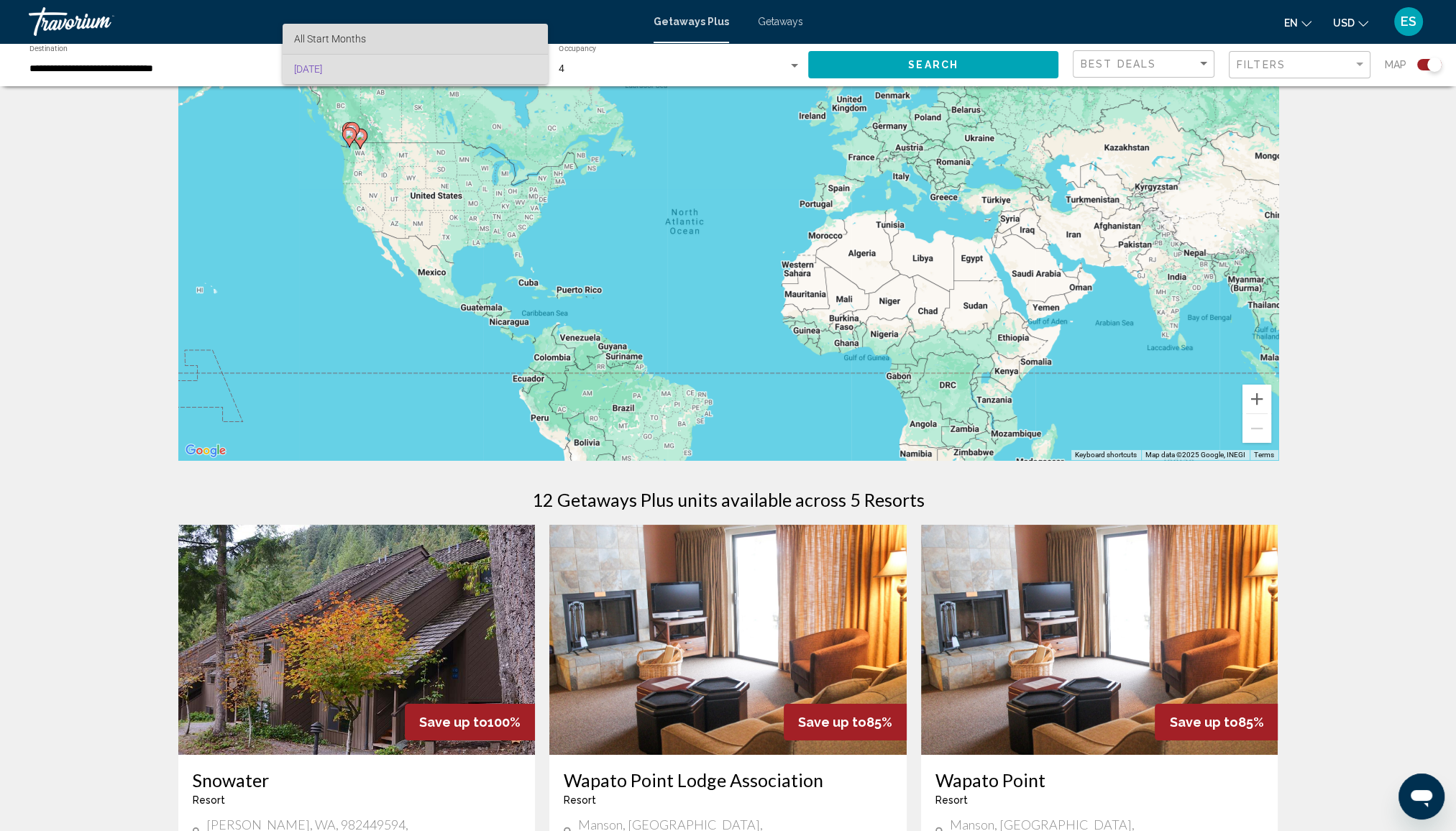
click at [448, 32] on span "All Start Months" at bounding box center [414, 39] width 242 height 30
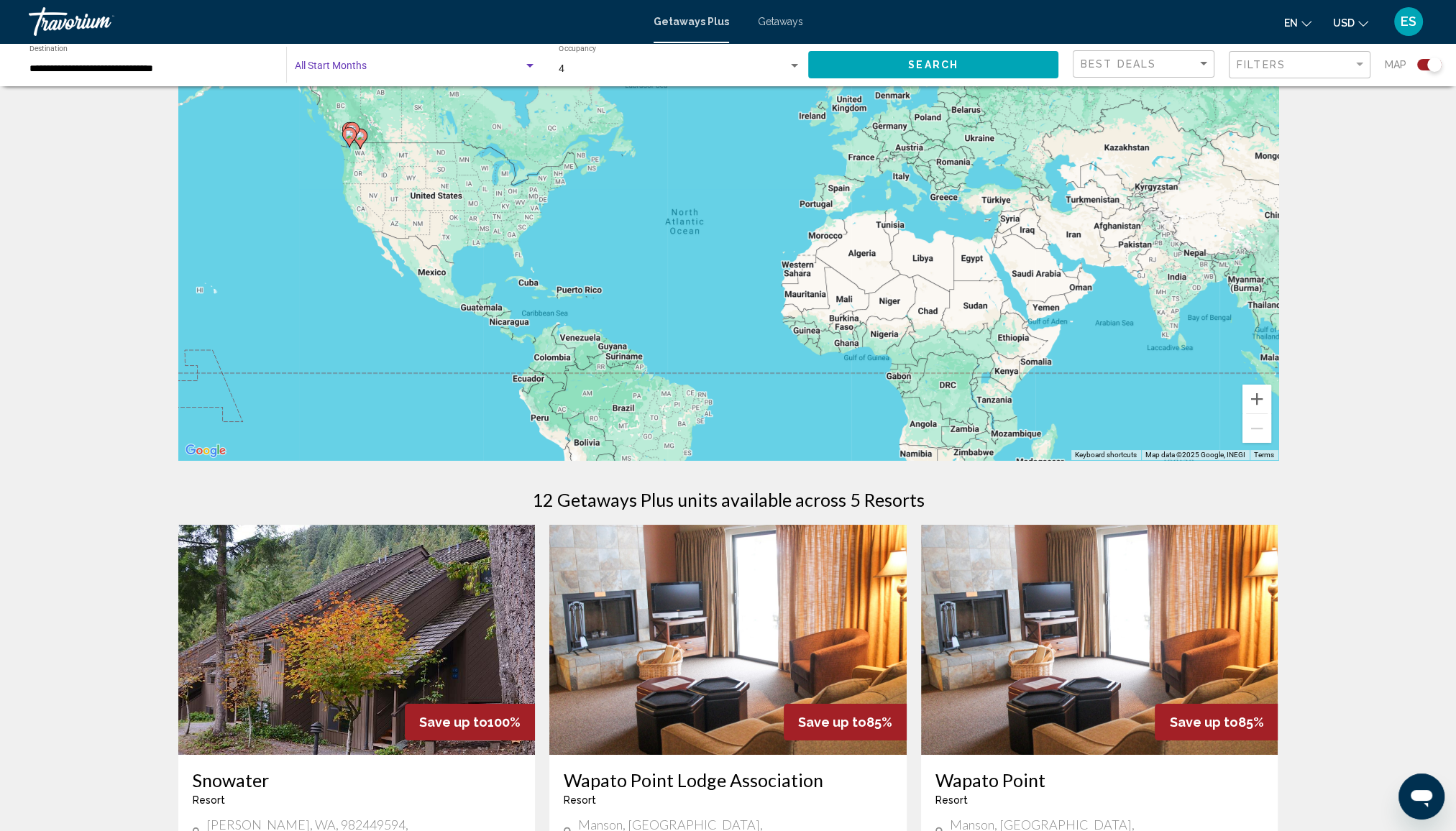
click at [532, 63] on div "Search widget" at bounding box center [529, 67] width 13 height 12
click at [532, 63] on span "All Start Months" at bounding box center [414, 69] width 242 height 30
click at [901, 66] on button "Search" at bounding box center [932, 65] width 250 height 27
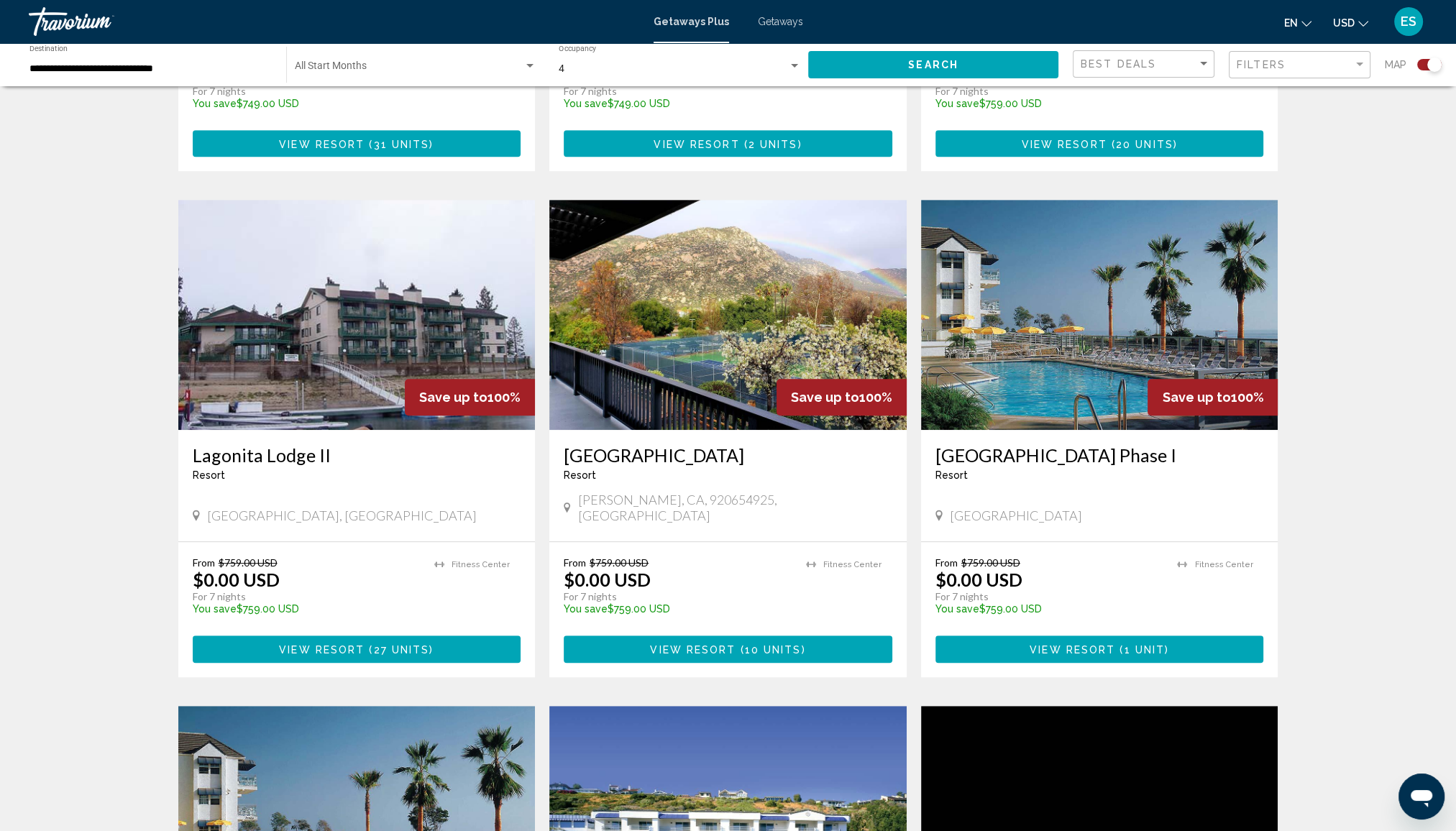
scroll to position [934, 0]
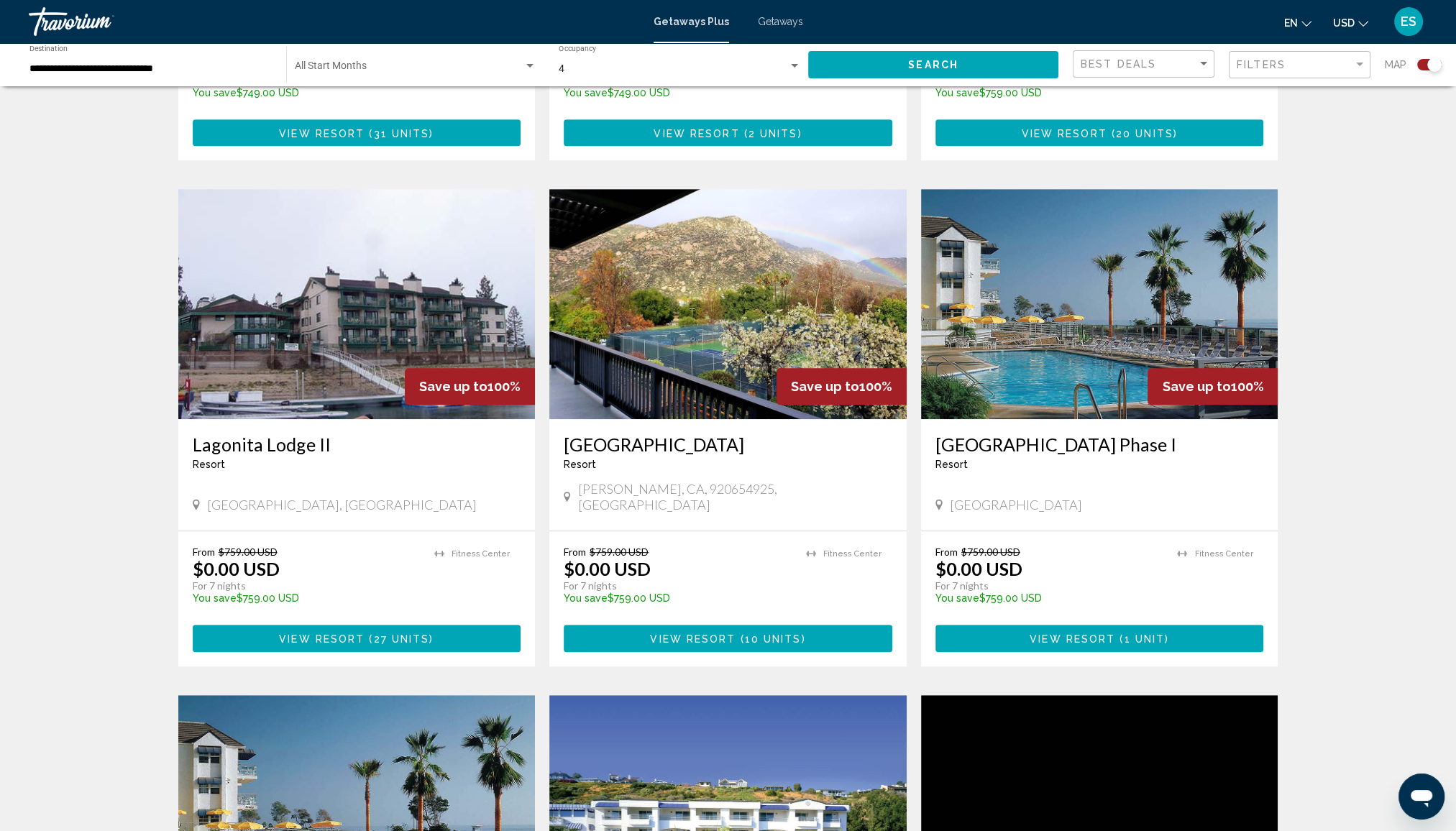
click at [1072, 335] on img "Main content" at bounding box center [1099, 304] width 357 height 230
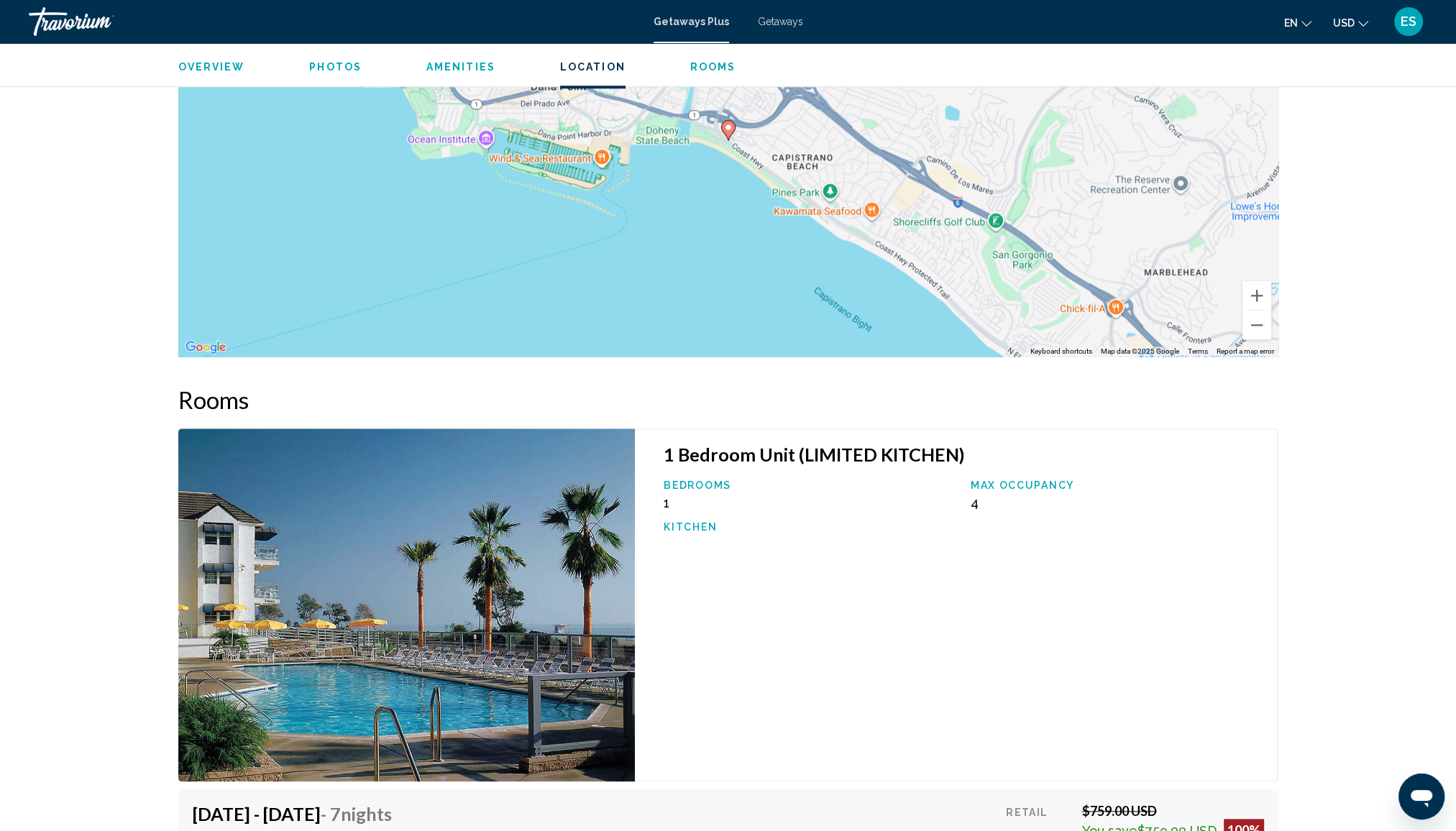
scroll to position [1816, 0]
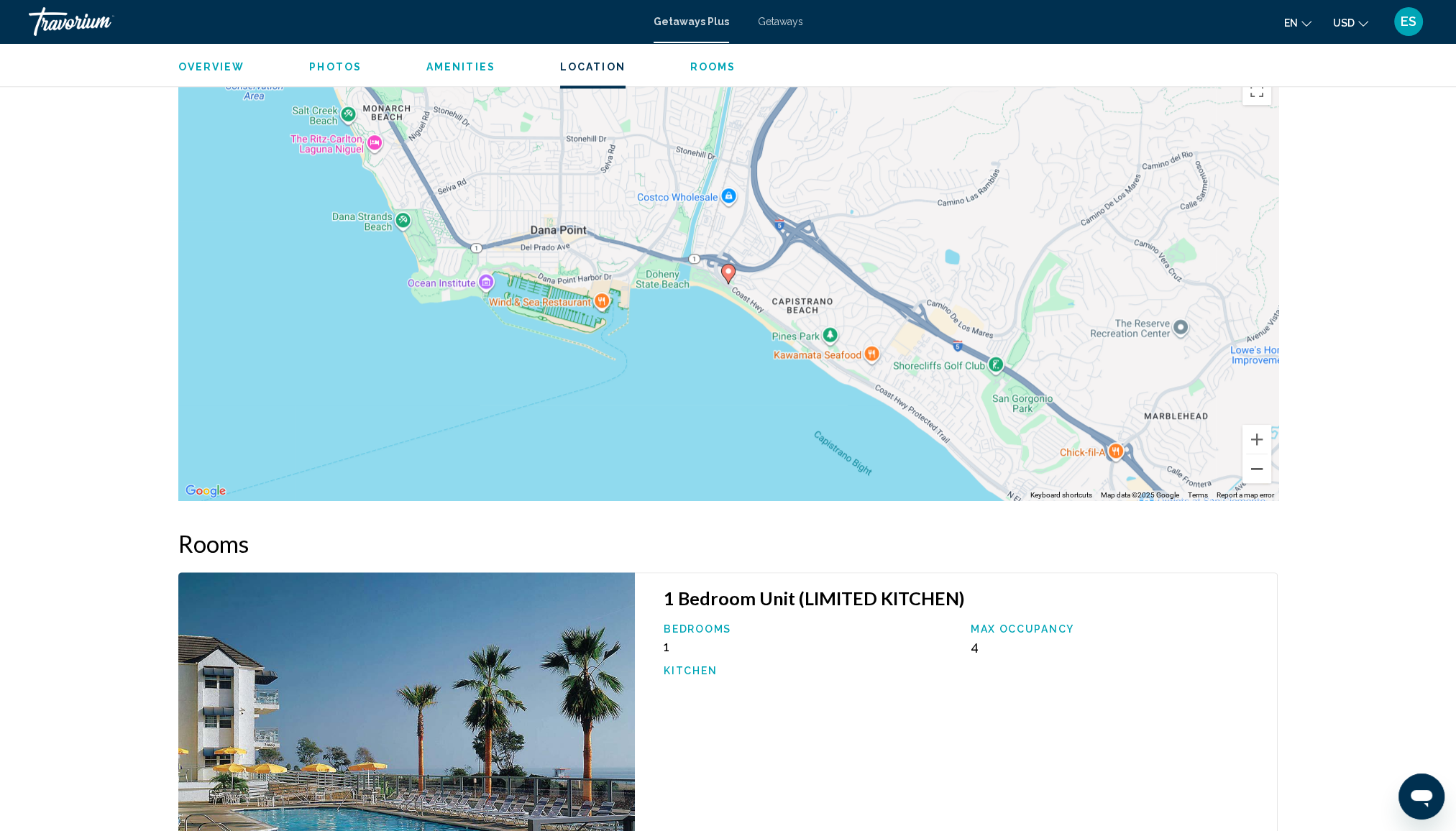
click at [1256, 474] on button "Zoom out" at bounding box center [1257, 469] width 29 height 29
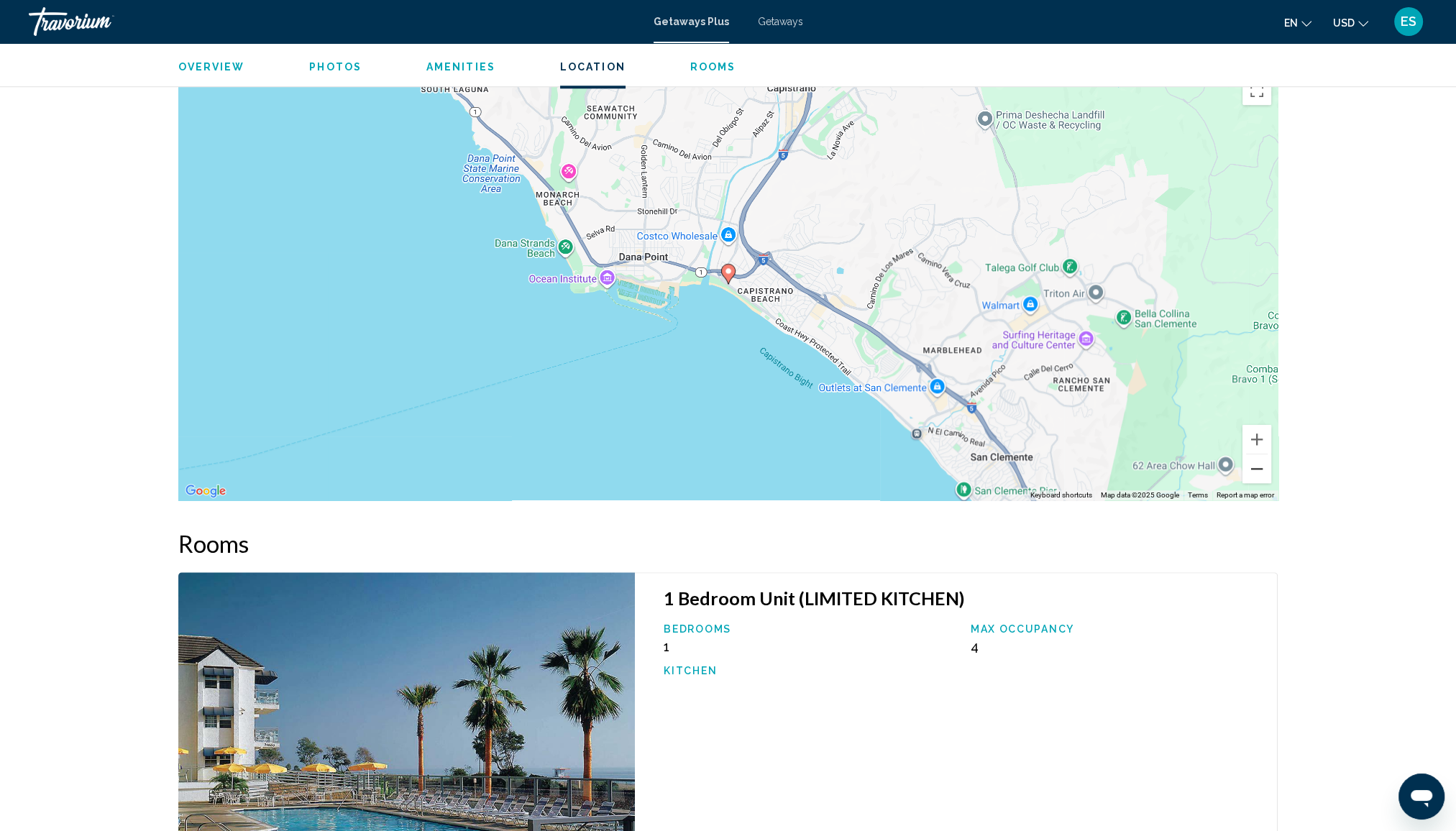
click at [1256, 474] on button "Zoom out" at bounding box center [1257, 469] width 29 height 29
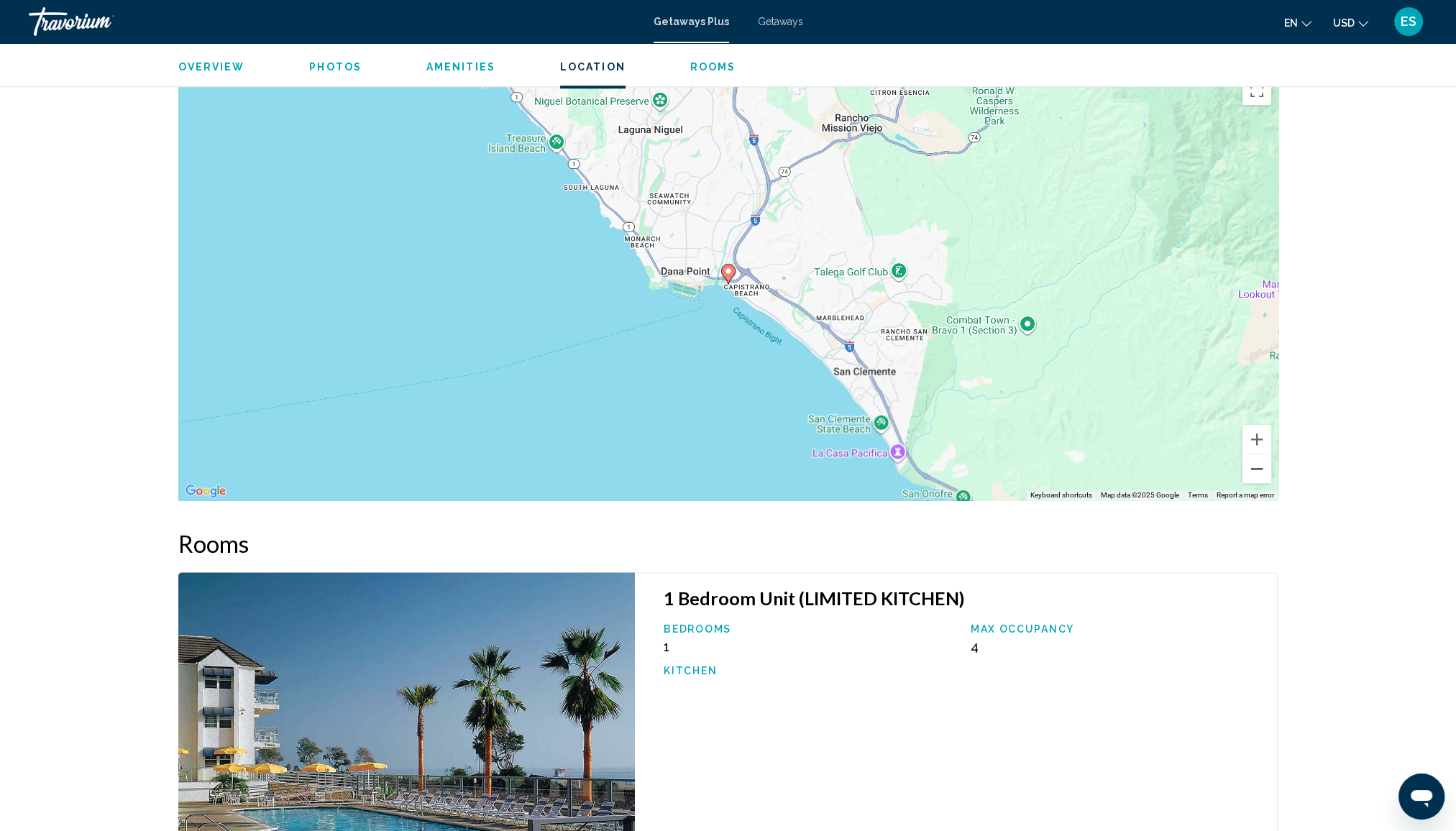
click at [1256, 474] on button "Zoom out" at bounding box center [1257, 469] width 29 height 29
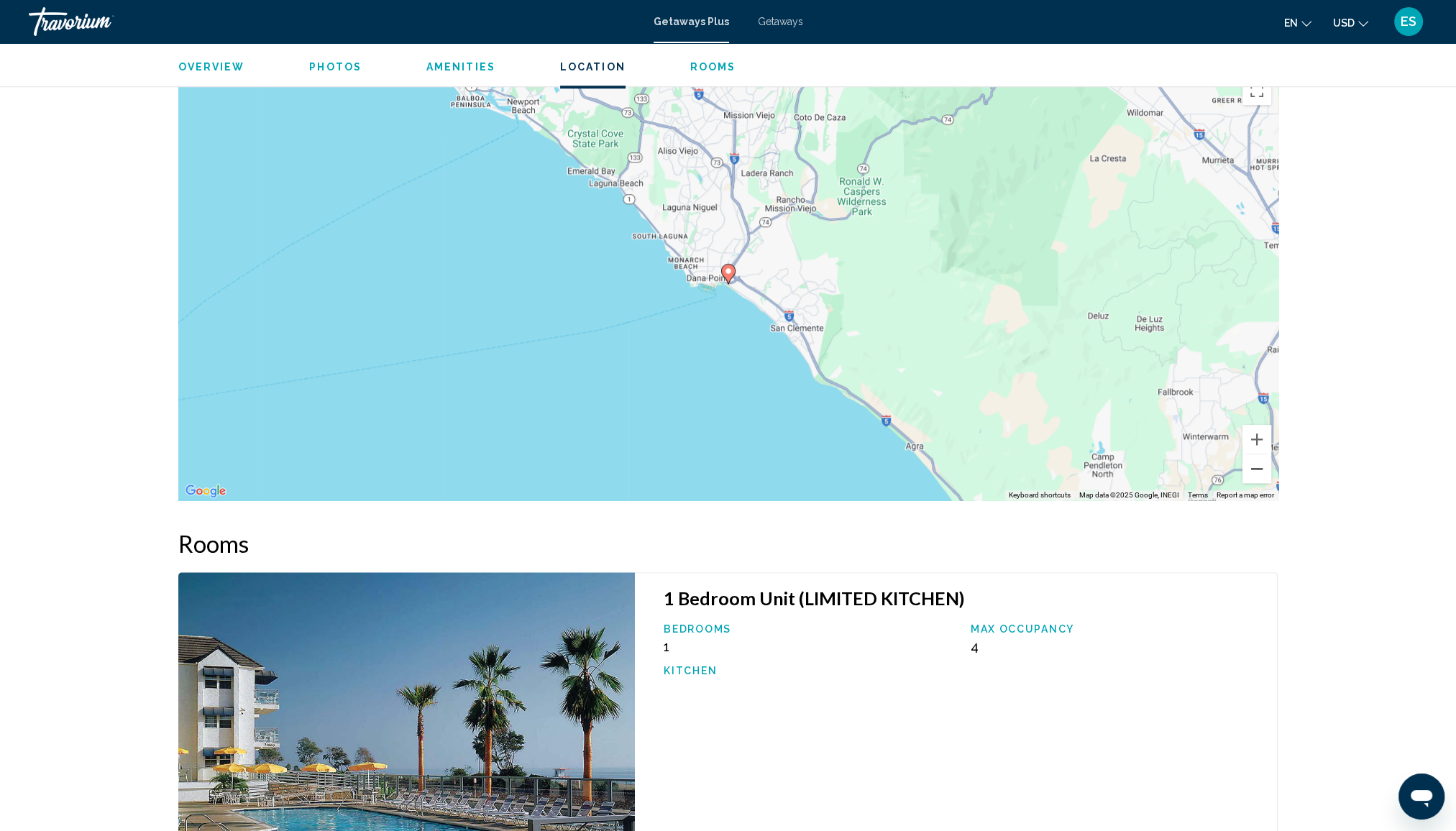
click at [1256, 474] on button "Zoom out" at bounding box center [1257, 469] width 29 height 29
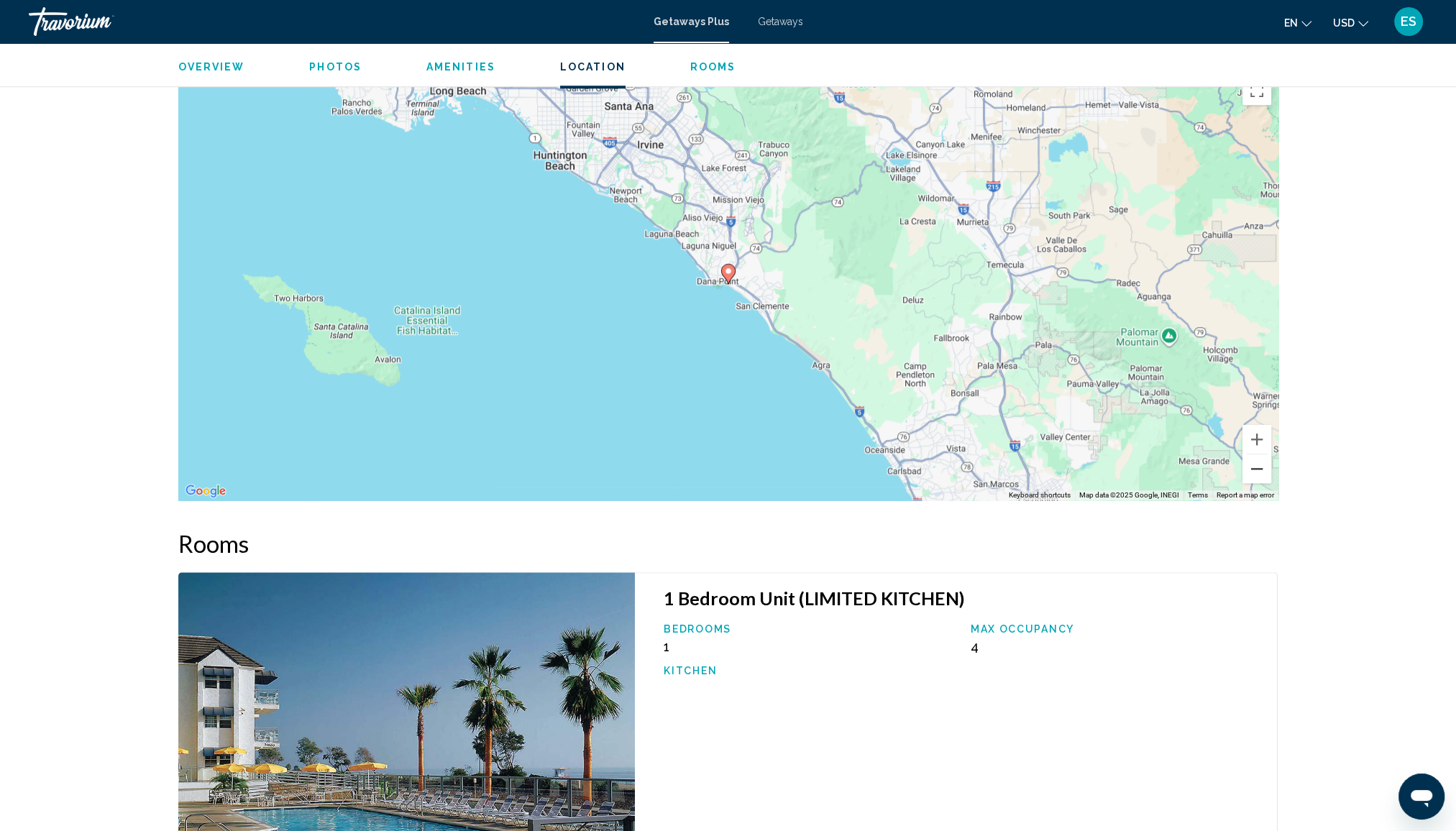
click at [1256, 474] on button "Zoom out" at bounding box center [1257, 469] width 29 height 29
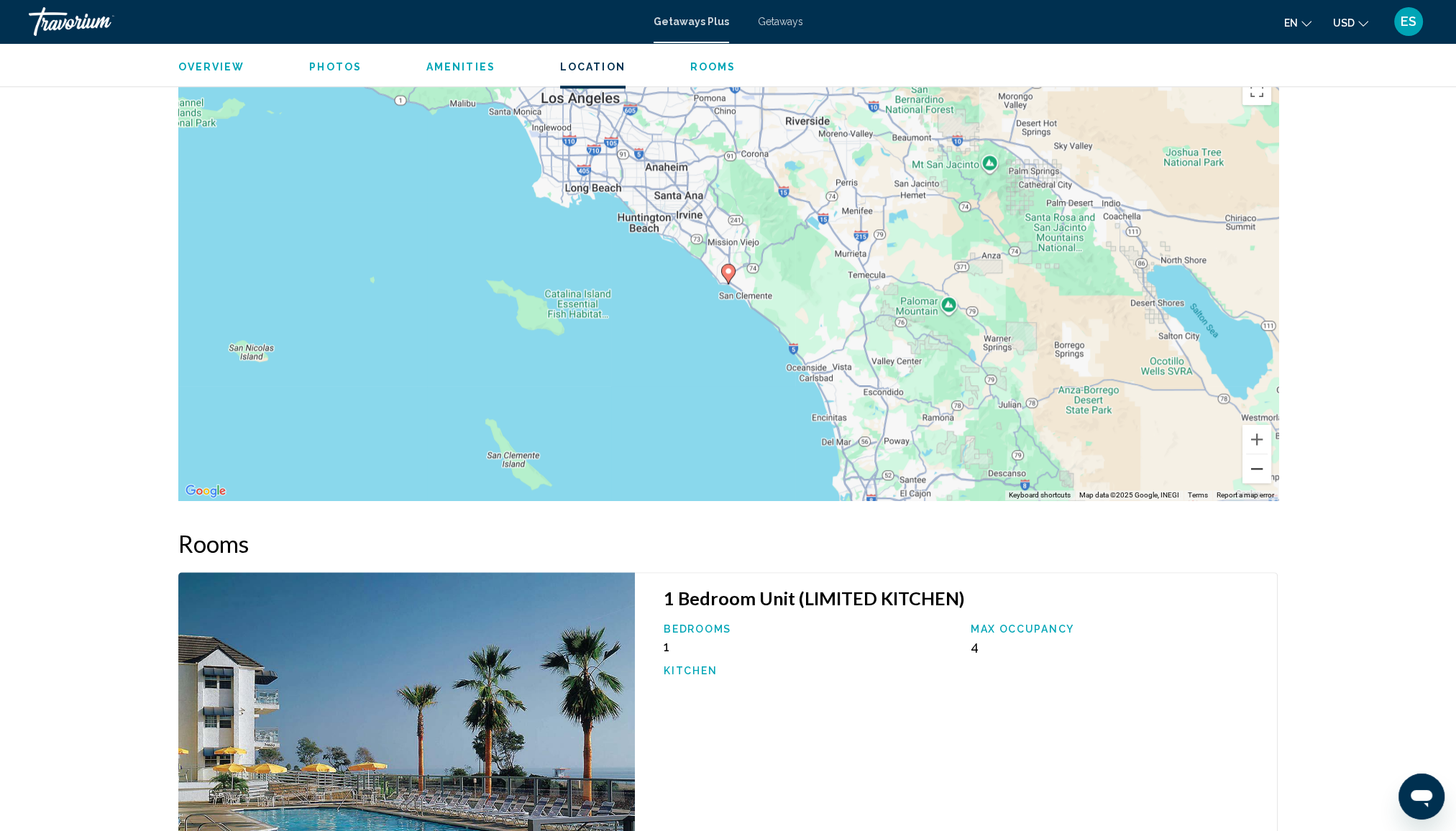
click at [1256, 474] on button "Zoom out" at bounding box center [1257, 469] width 29 height 29
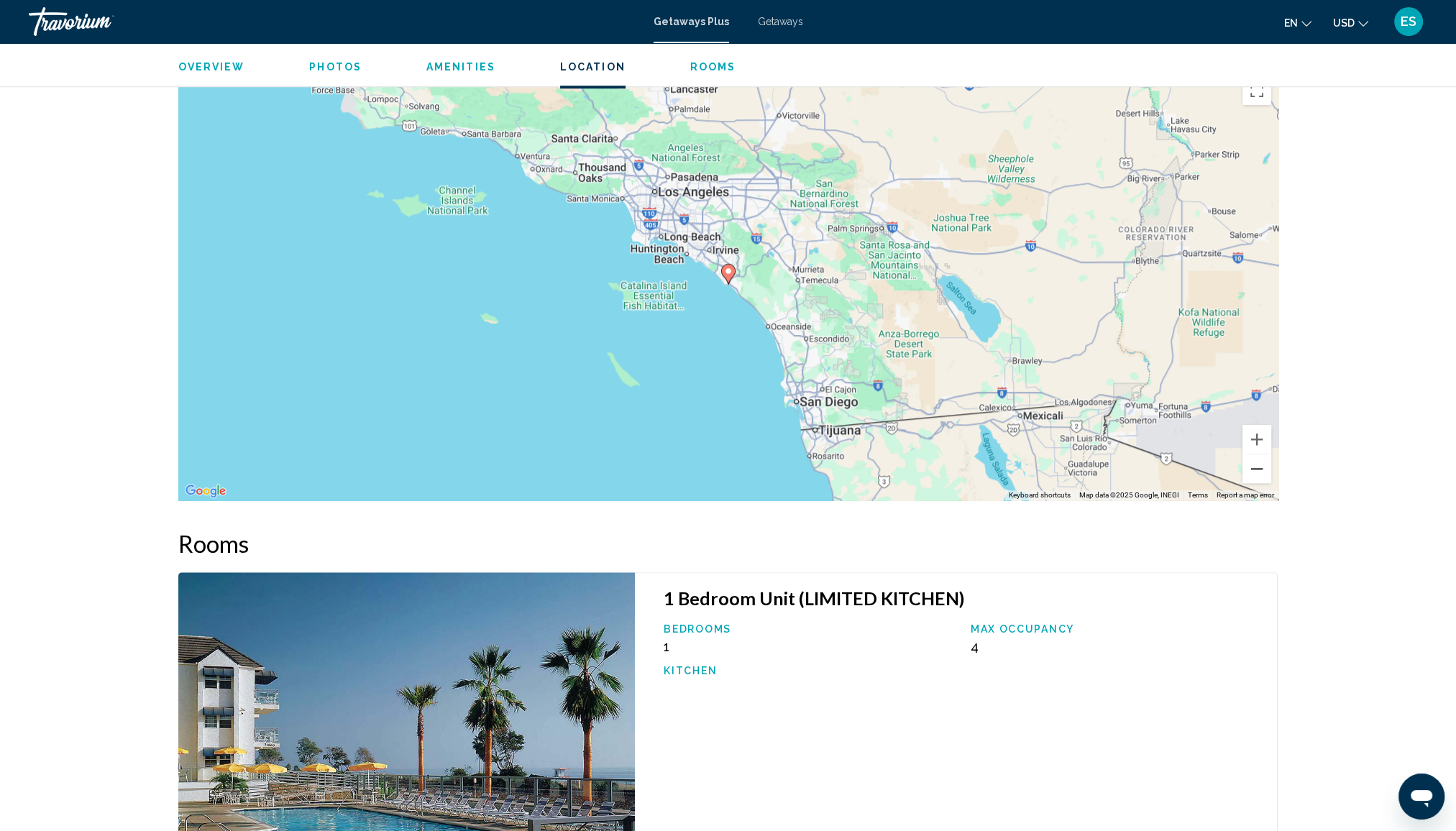
click at [1255, 476] on button "Zoom out" at bounding box center [1257, 469] width 29 height 29
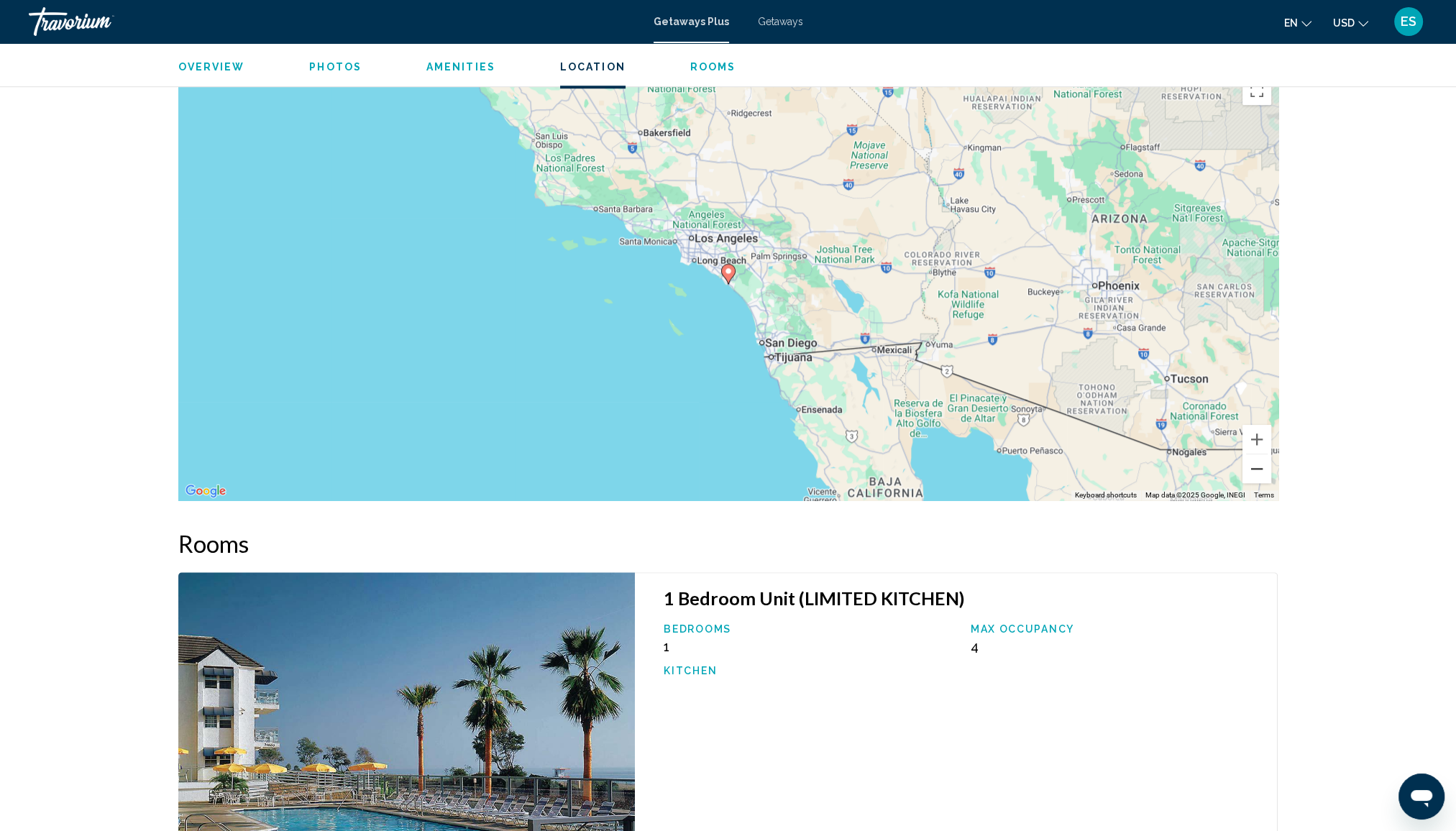
click at [1255, 476] on button "Zoom out" at bounding box center [1257, 469] width 29 height 29
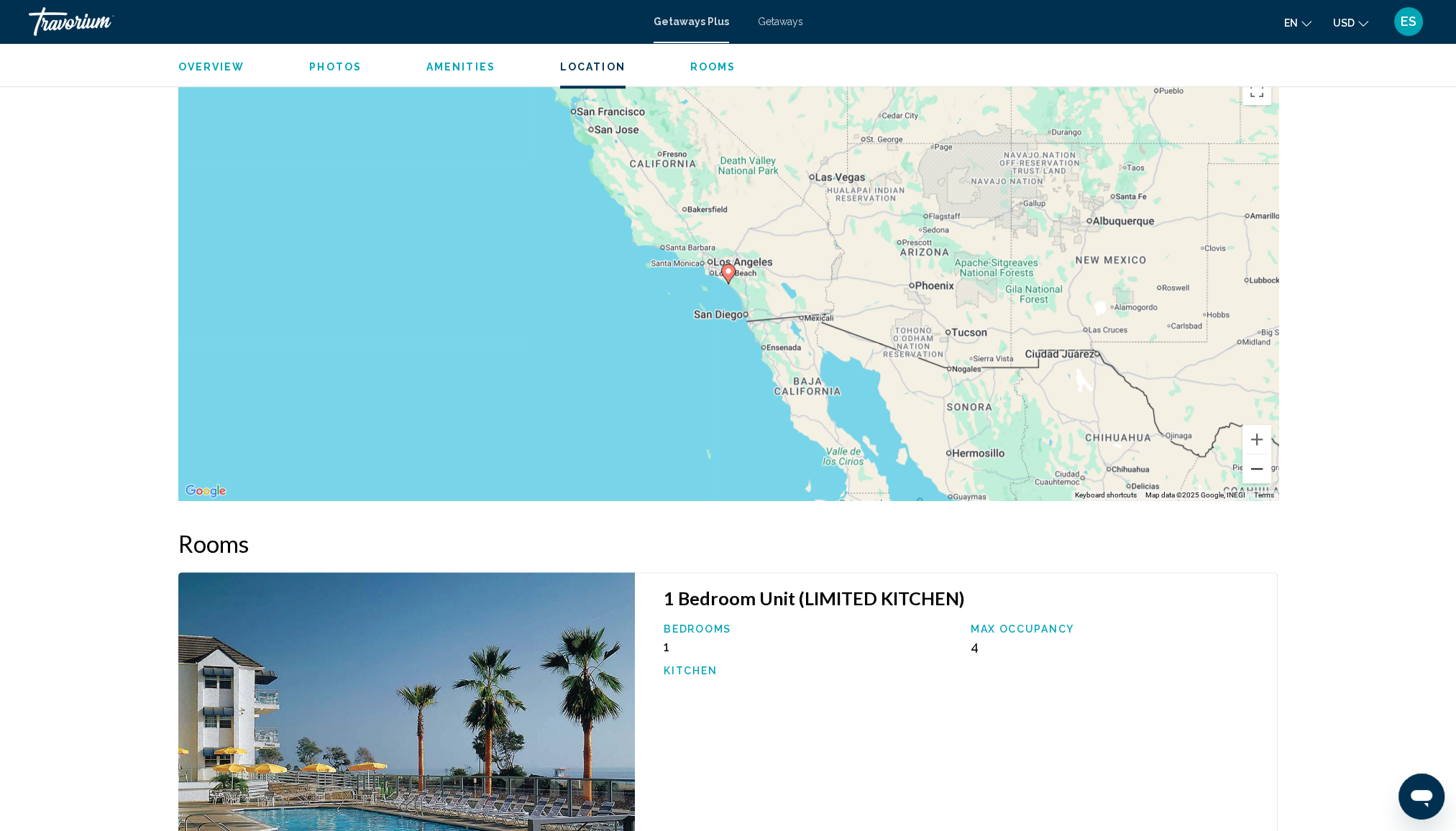
click at [1255, 476] on button "Zoom out" at bounding box center [1257, 469] width 29 height 29
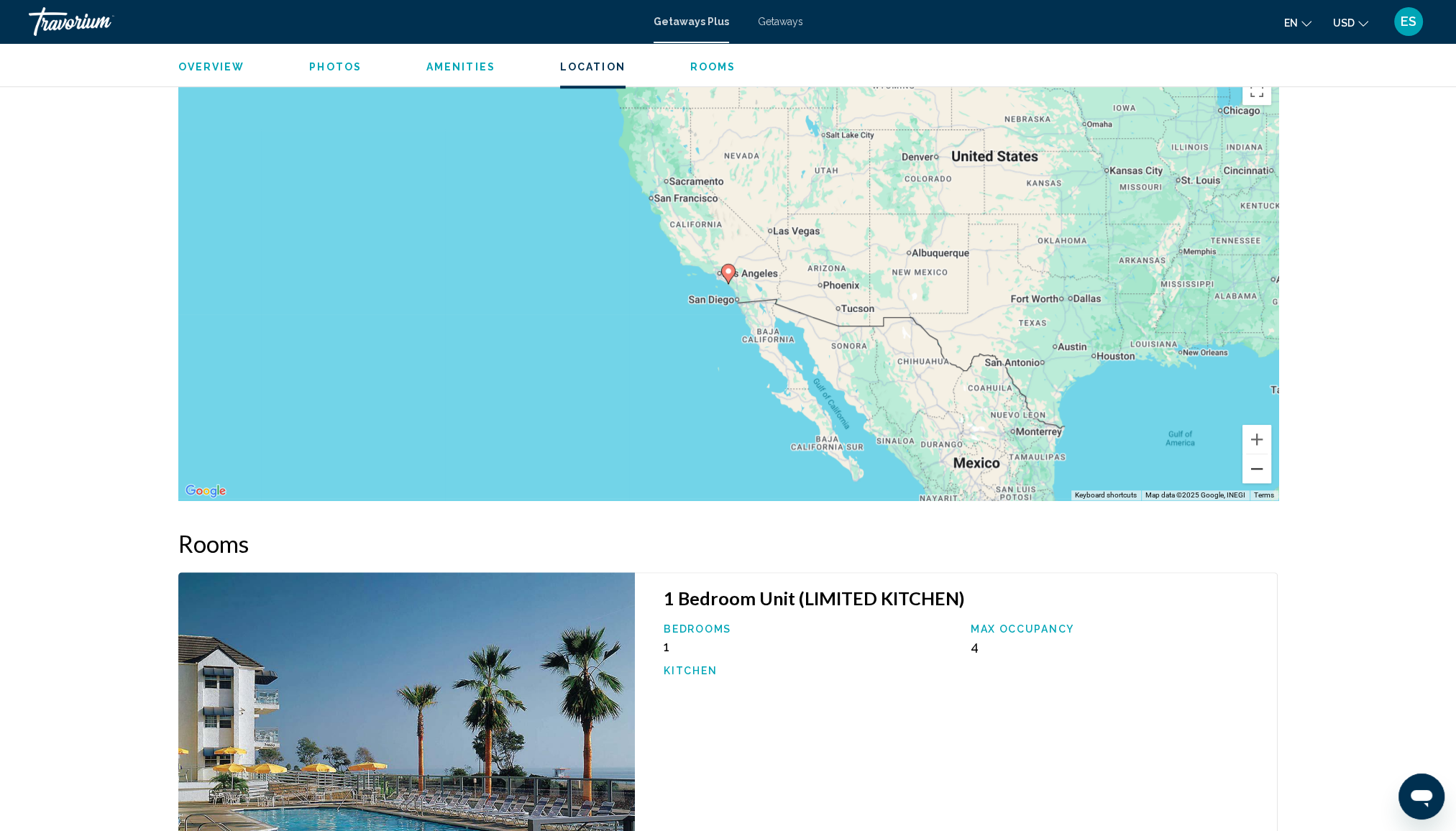
click at [1255, 476] on button "Zoom out" at bounding box center [1257, 469] width 29 height 29
